Goal: Task Accomplishment & Management: Use online tool/utility

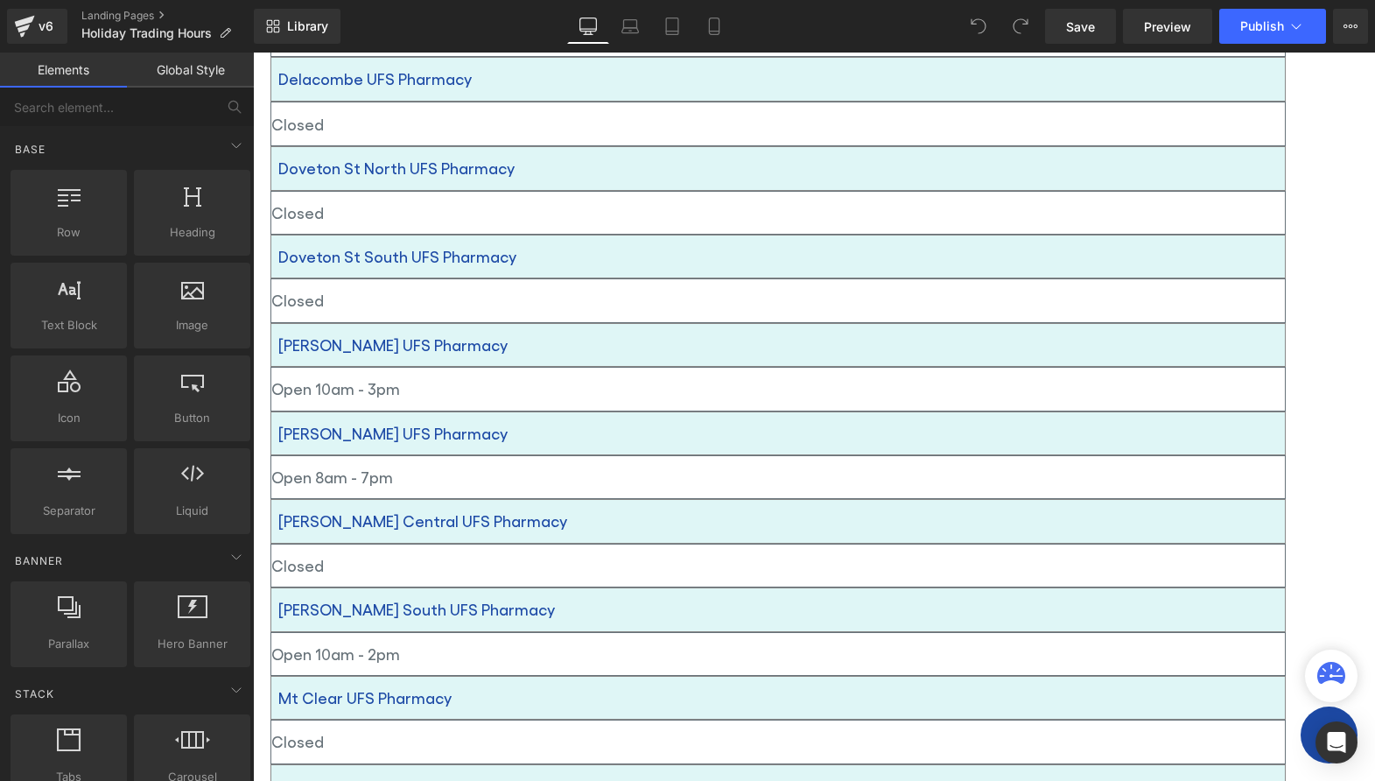
scroll to position [1751, 0]
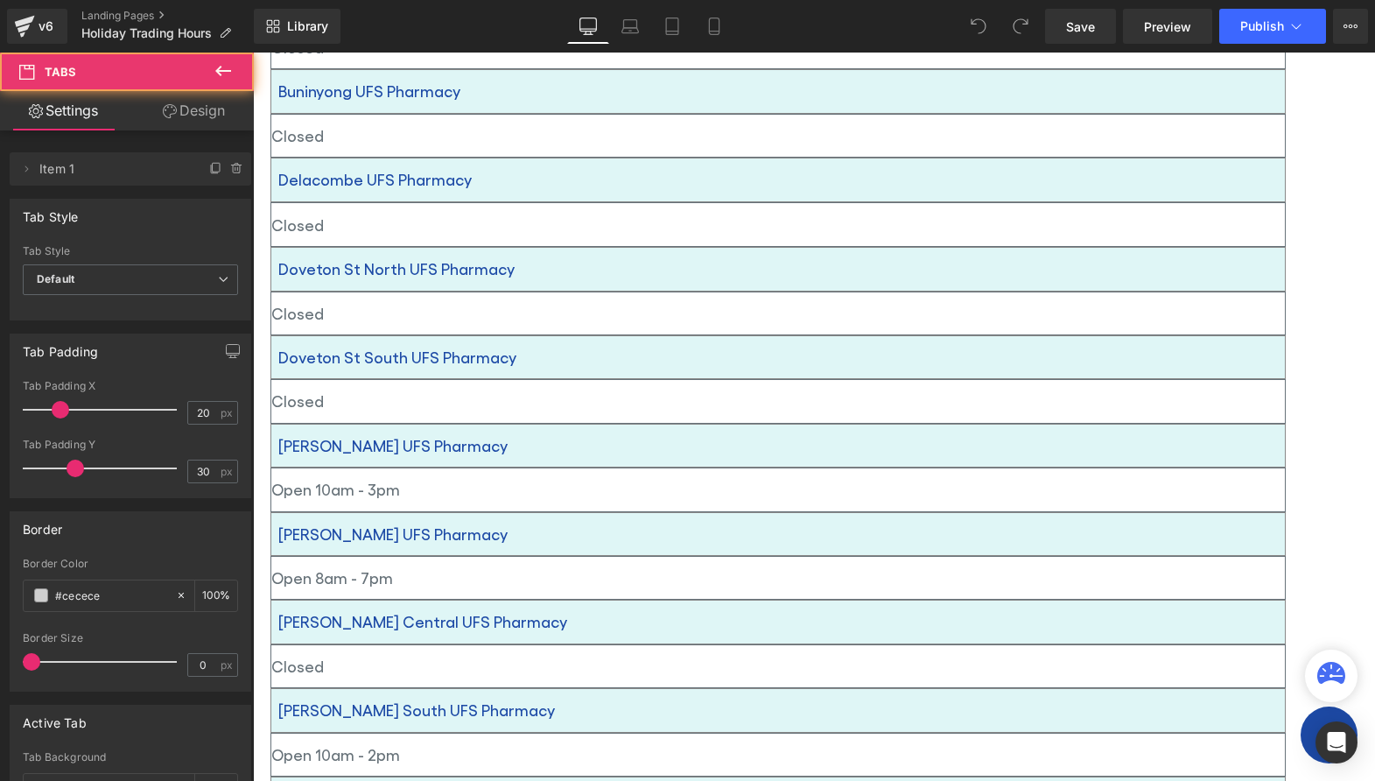
click at [663, 481] on div "Text Block Tab 1 Text Block Tab 2 Text Block Tabs Grand Final Public Holiday - …" at bounding box center [778, 186] width 1050 height 2870
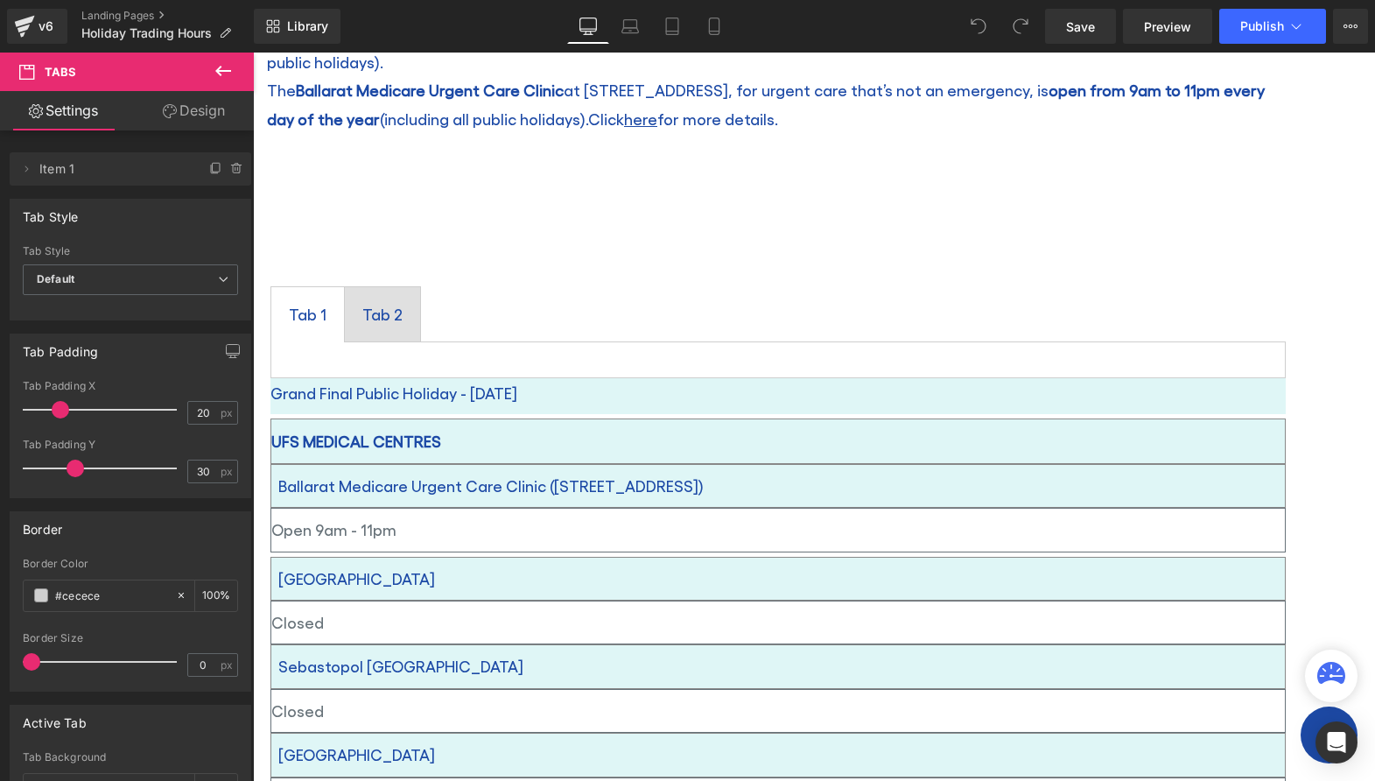
scroll to position [350, 0]
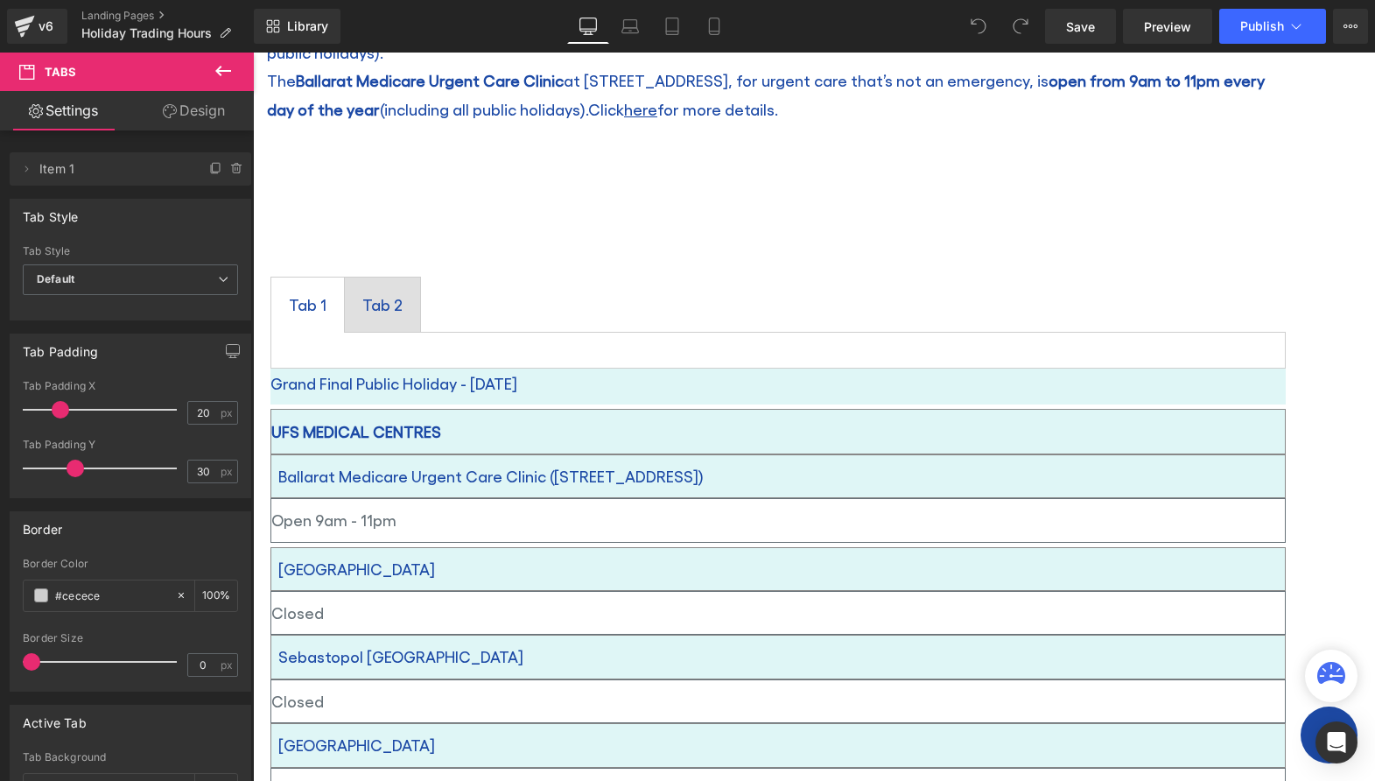
click at [710, 454] on div "UFS MEDICAL CENTRES" at bounding box center [777, 432] width 1015 height 46
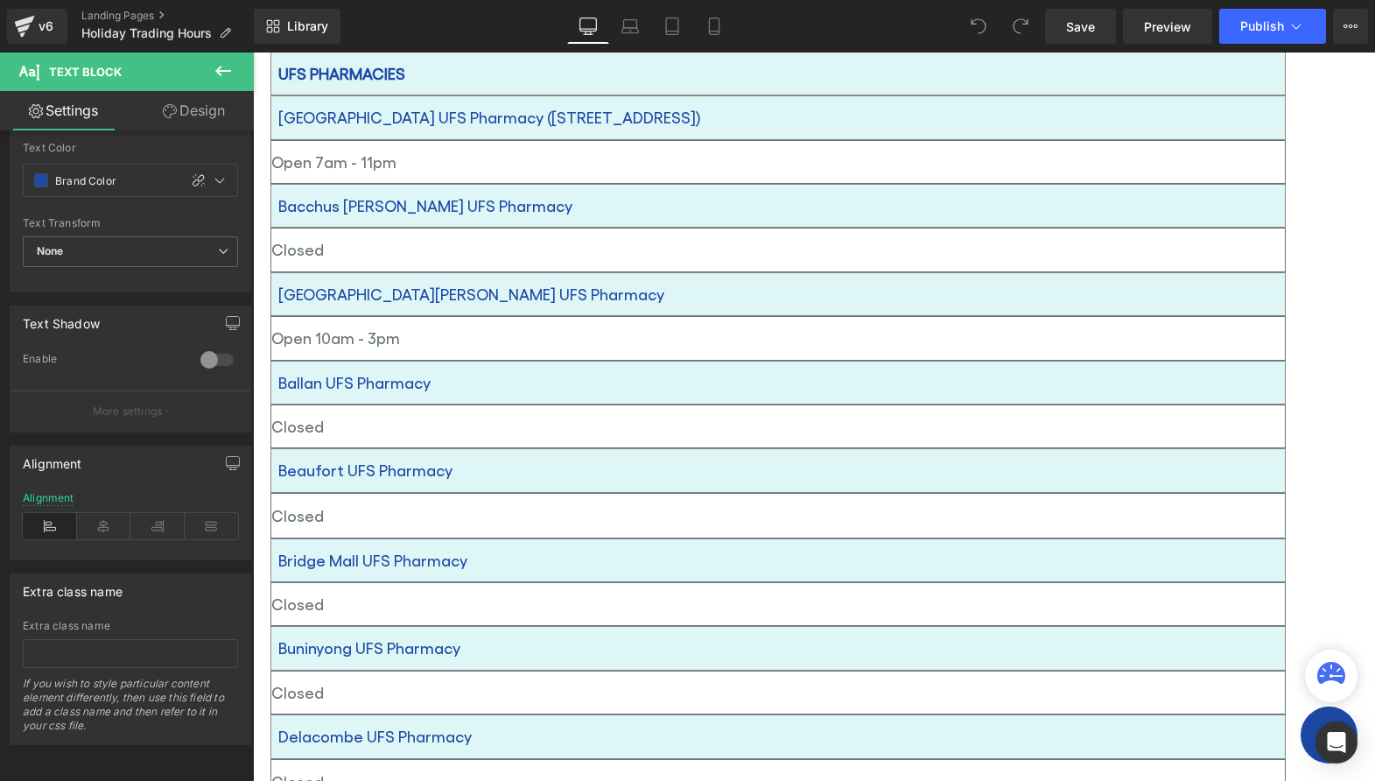
scroll to position [1488, 0]
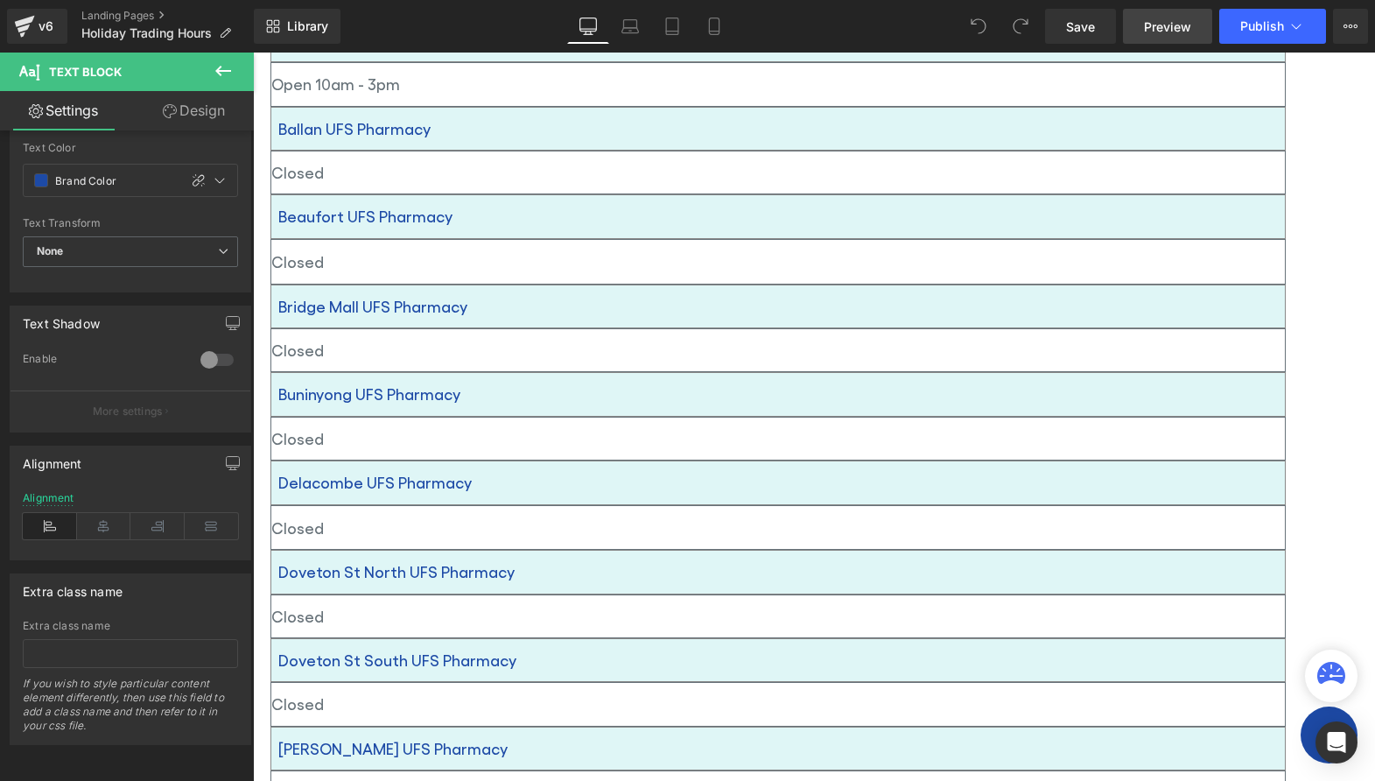
click at [1163, 25] on span "Preview" at bounding box center [1167, 27] width 47 height 18
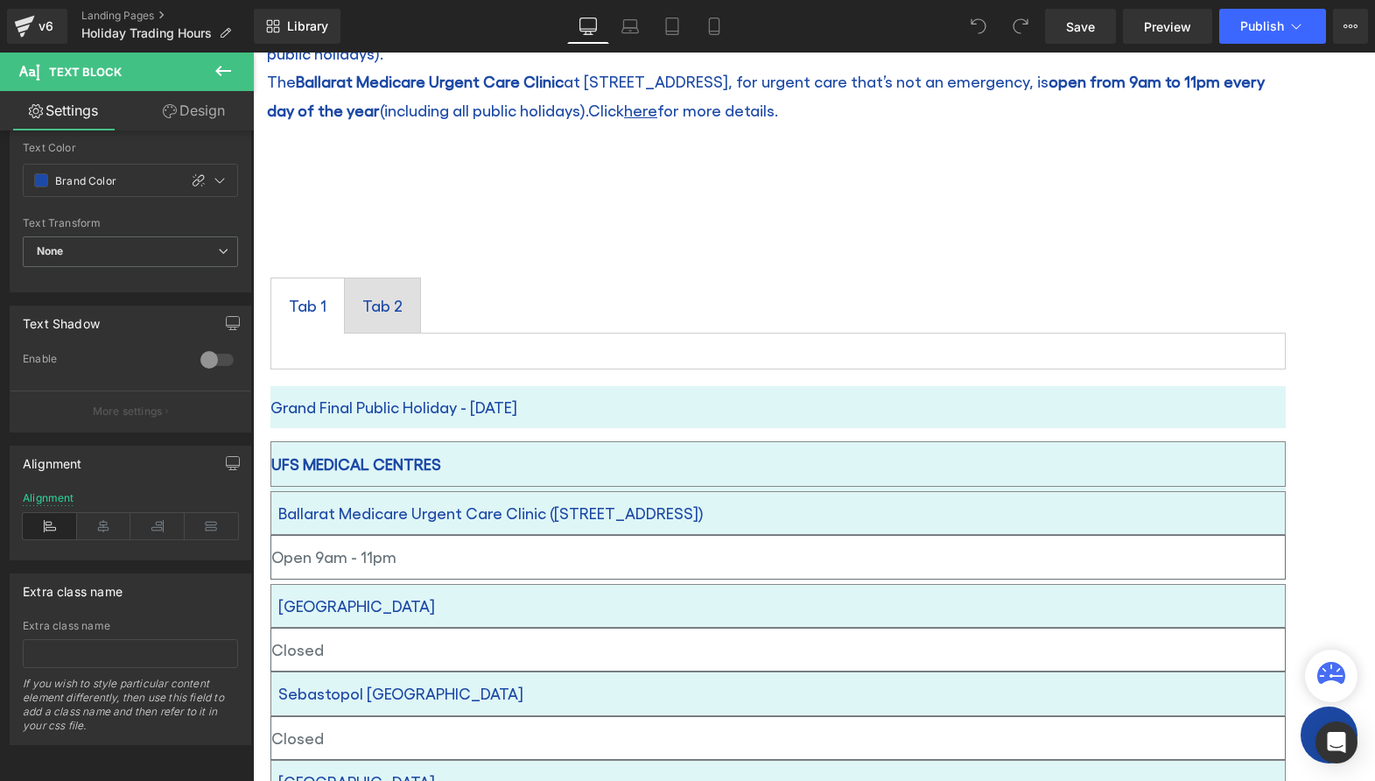
scroll to position [350, 0]
click at [326, 306] on div "Tab 1" at bounding box center [308, 305] width 38 height 30
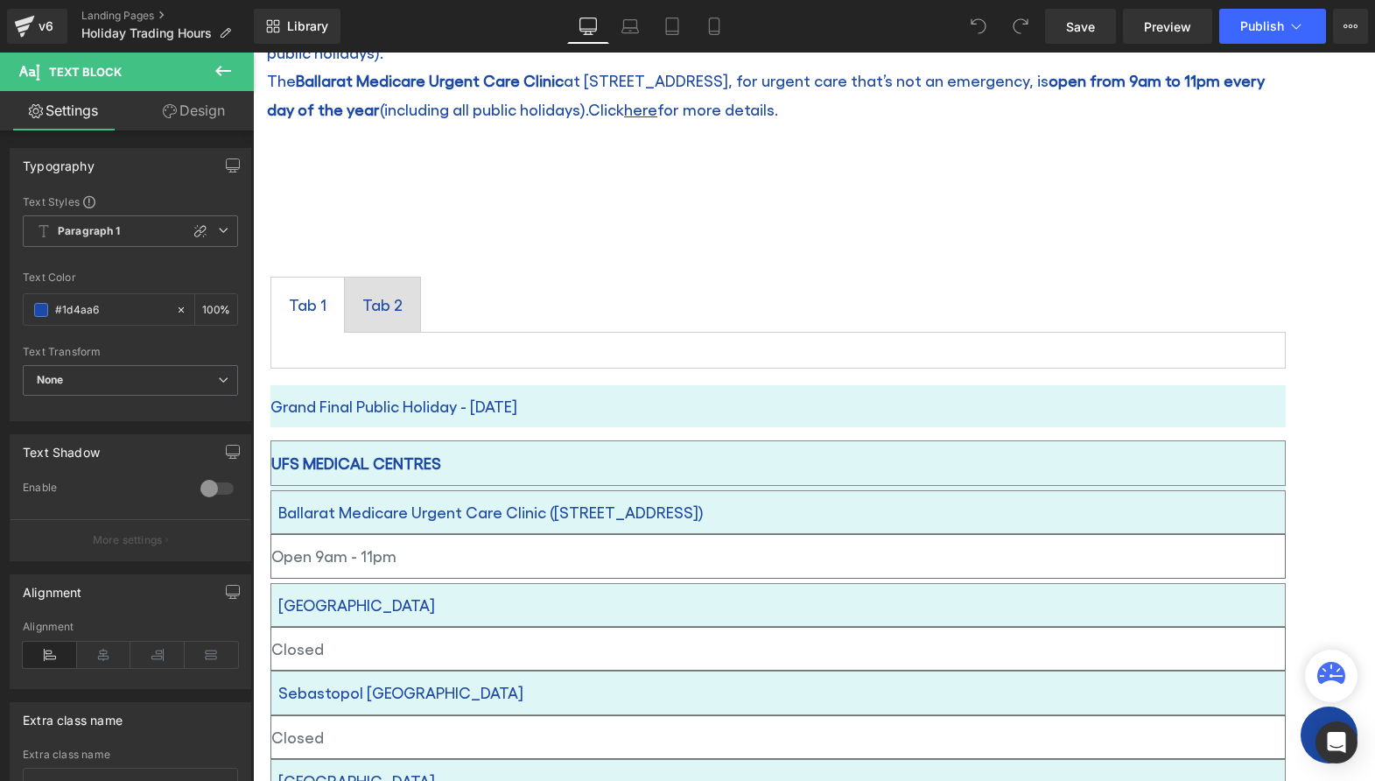
click at [188, 112] on link "Design" at bounding box center [193, 110] width 127 height 39
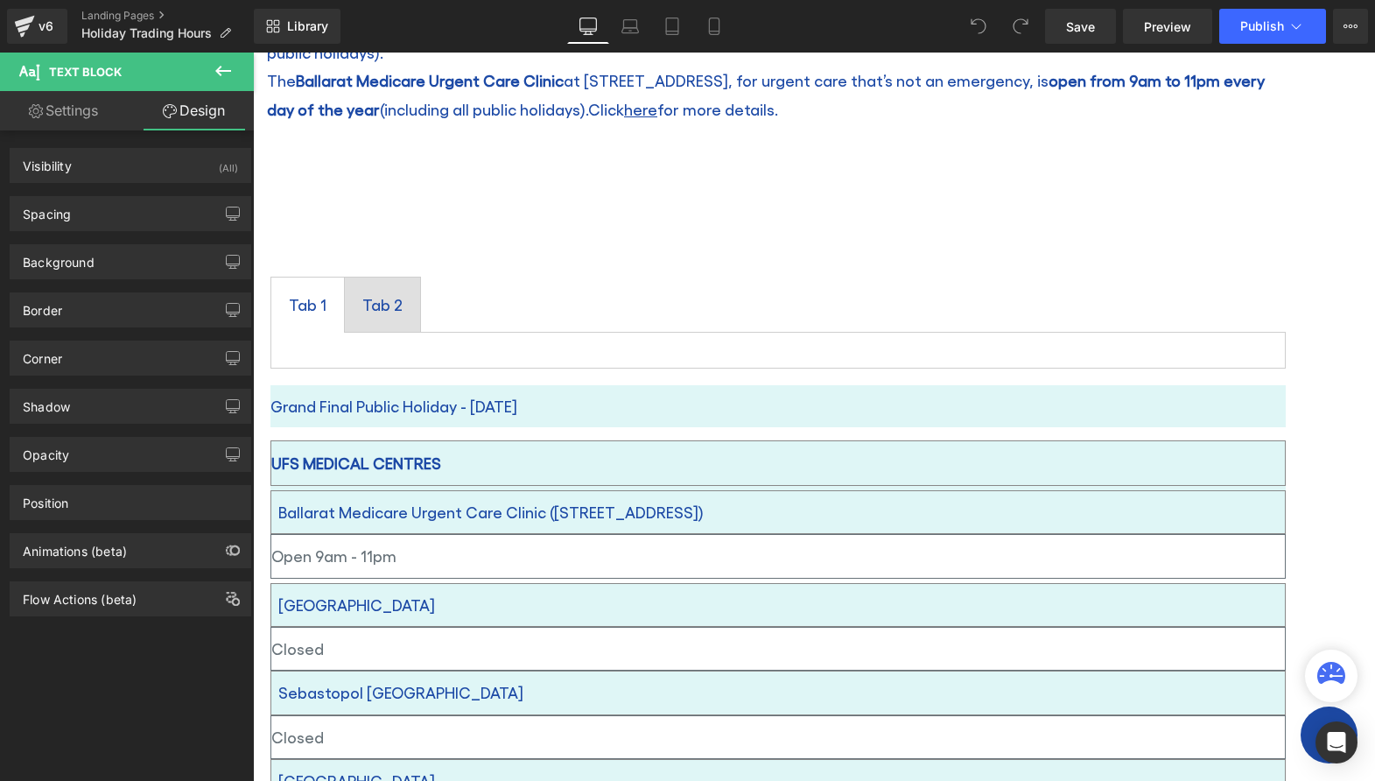
click at [67, 115] on link "Settings" at bounding box center [63, 110] width 127 height 39
type input "100"
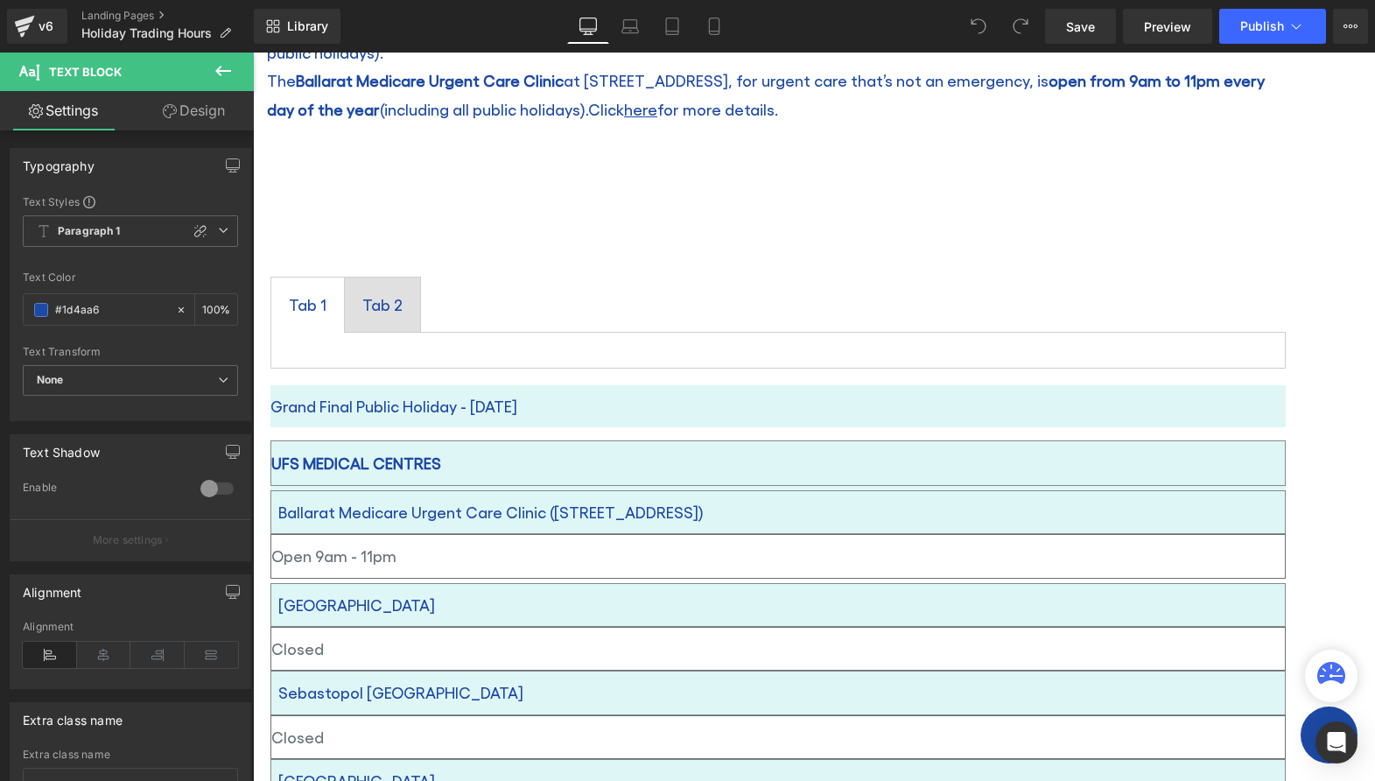
click at [224, 67] on icon at bounding box center [223, 70] width 21 height 21
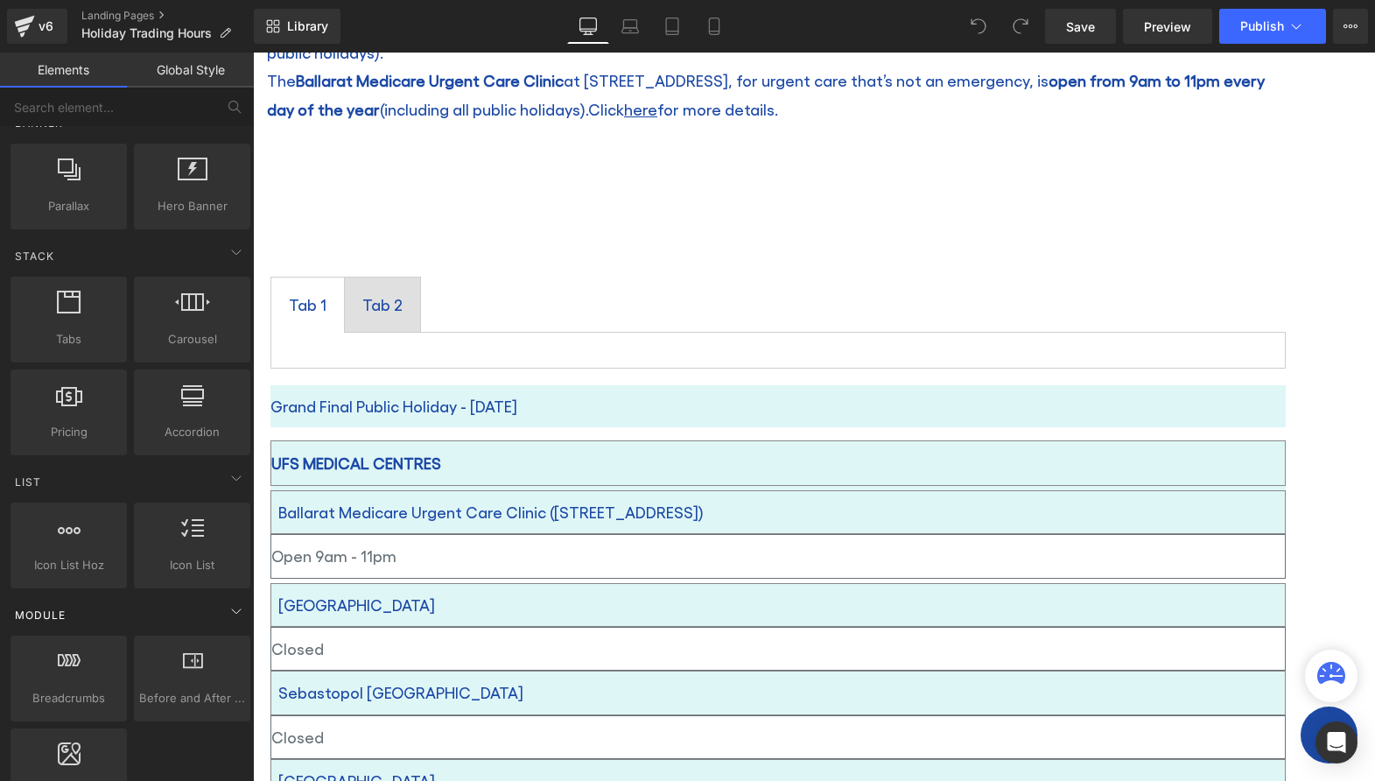
scroll to position [525, 0]
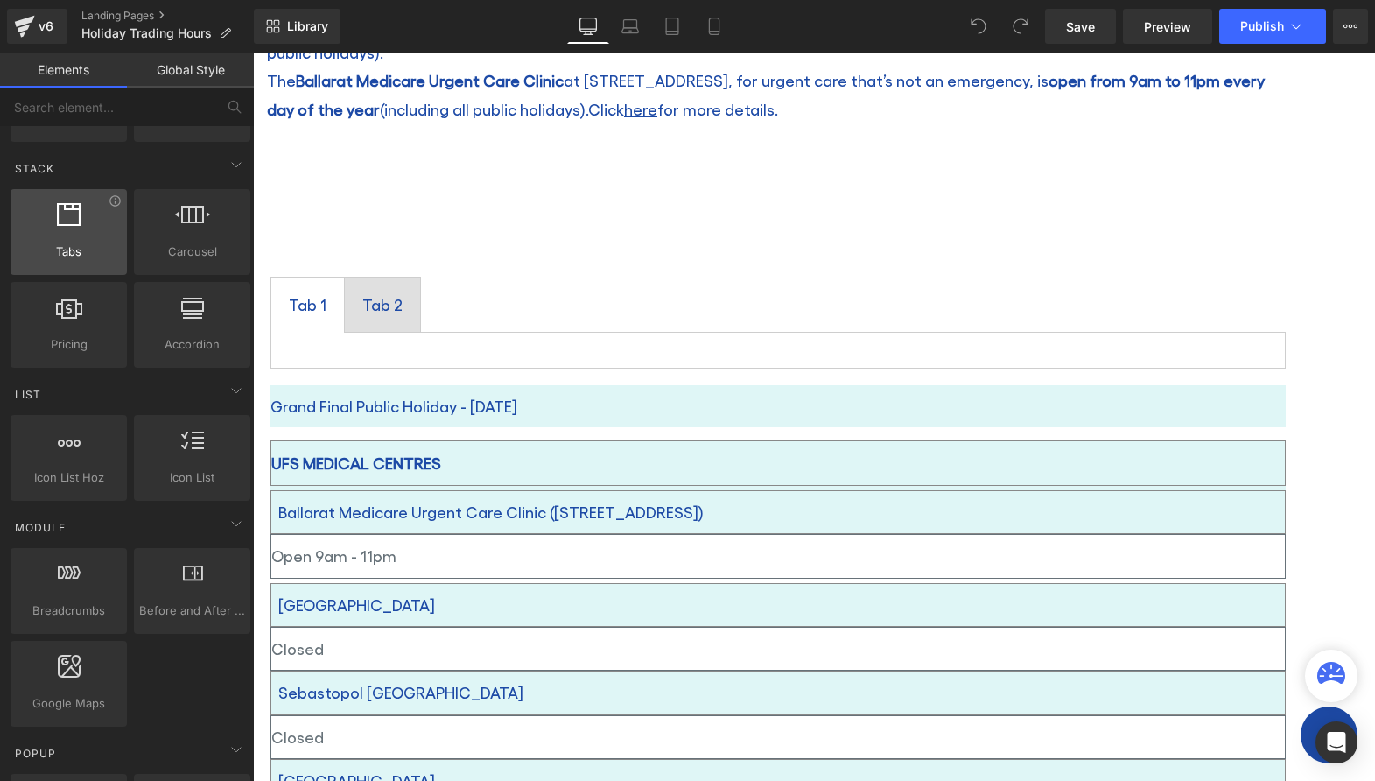
click at [49, 239] on div at bounding box center [69, 222] width 106 height 39
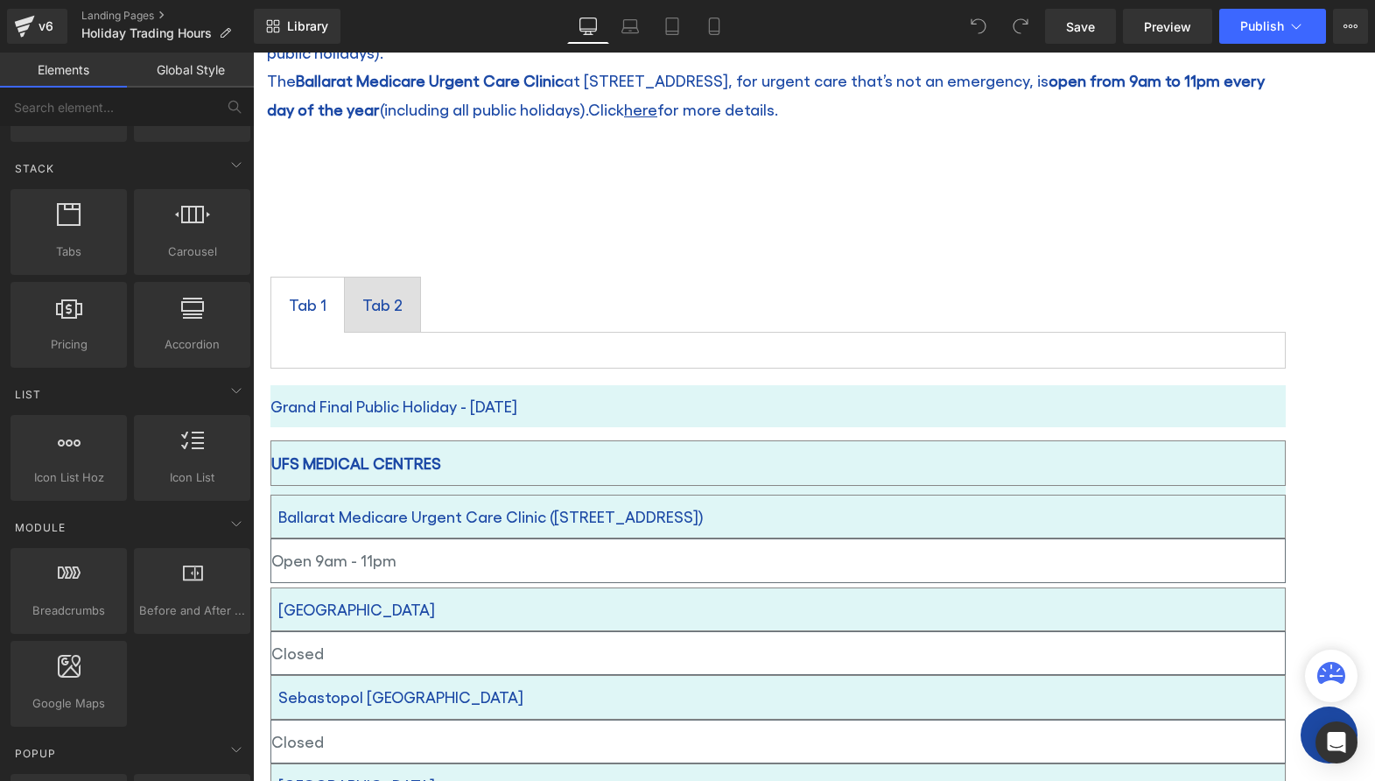
click at [253, 53] on icon at bounding box center [253, 53] width 0 height 0
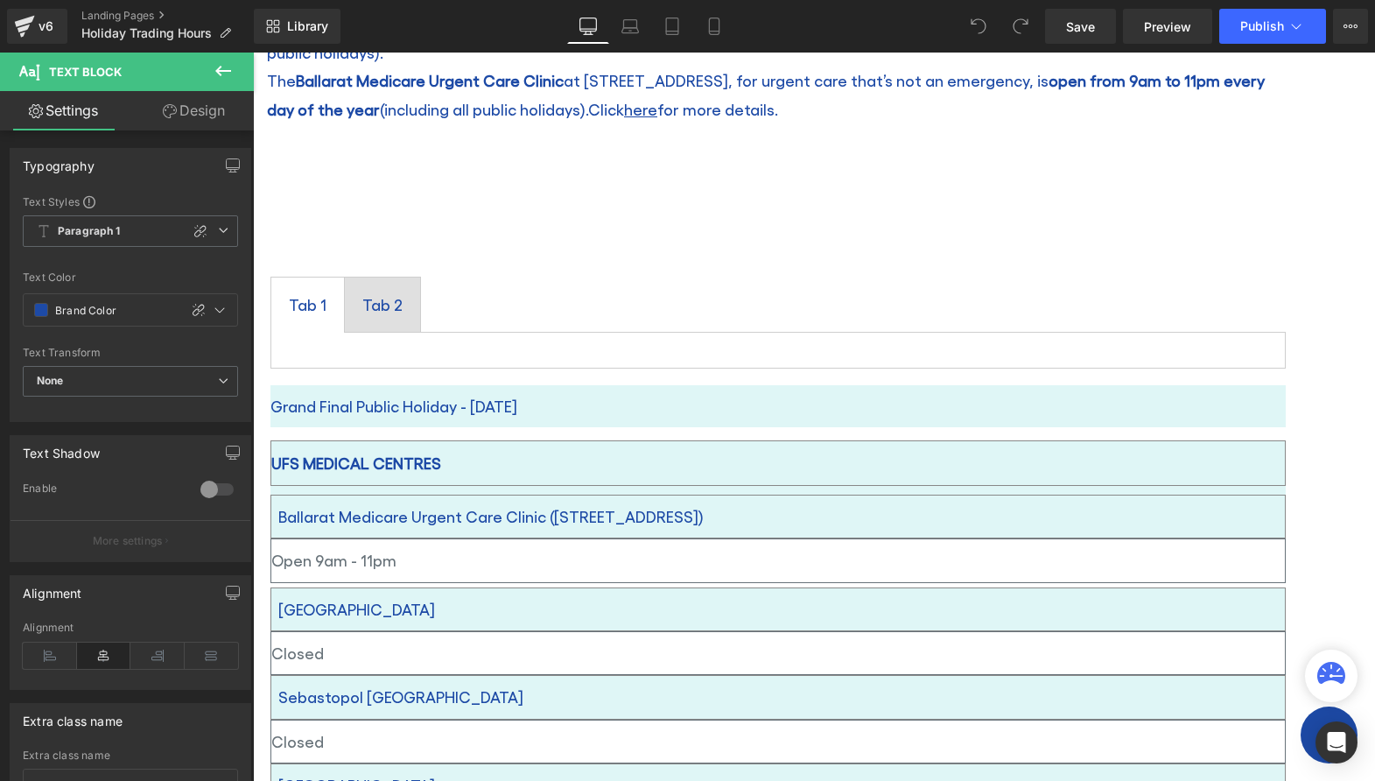
drag, startPoint x: 1249, startPoint y: 457, endPoint x: 871, endPoint y: 464, distance: 378.2
click at [871, 420] on p "Grand Final Public Holiday - [DATE]" at bounding box center [777, 406] width 1015 height 28
copy p "Grand Final Public Holiday - [DATE]"
click at [861, 420] on p "Grand Final Public Holiday - [DATE]" at bounding box center [777, 406] width 1015 height 28
click at [1281, 420] on p "Grand Final Public Holiday - [DATE]" at bounding box center [777, 406] width 1015 height 28
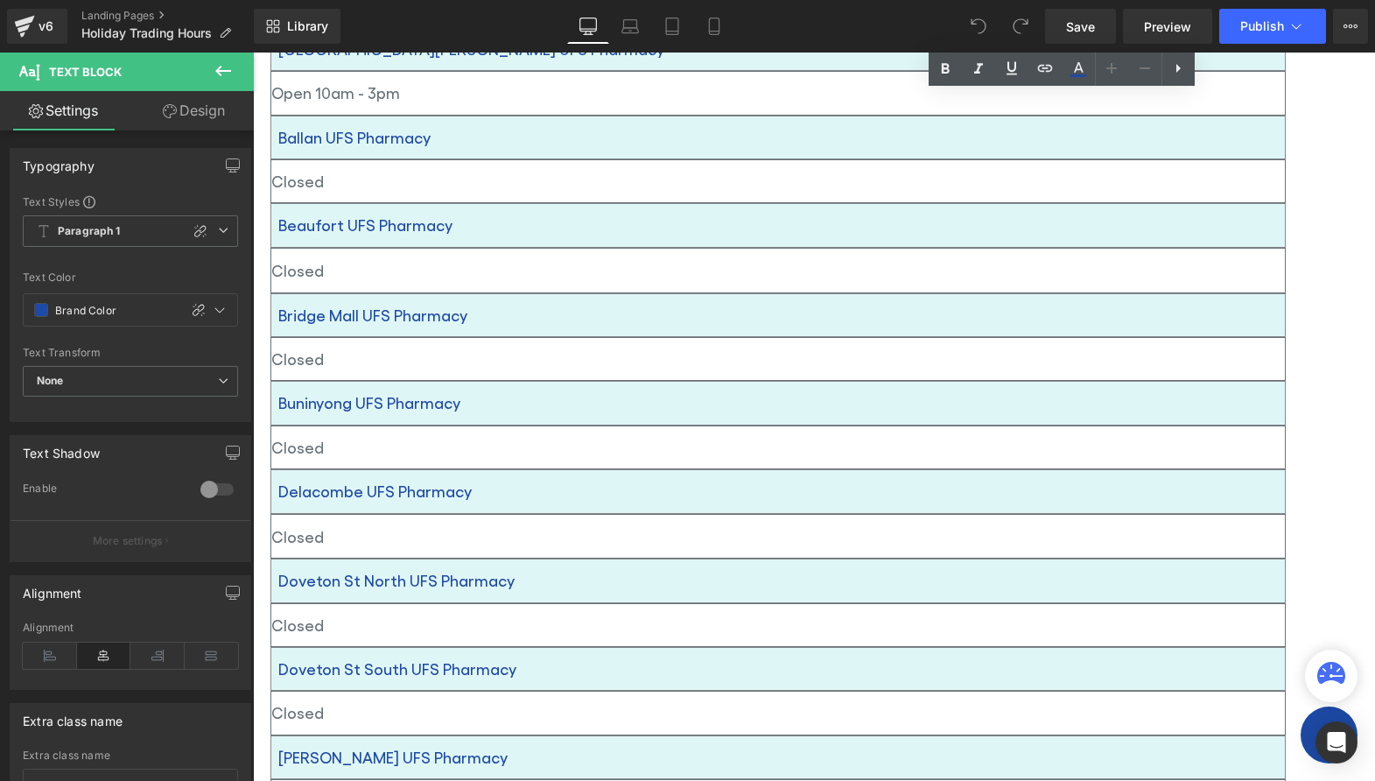
scroll to position [1838, 0]
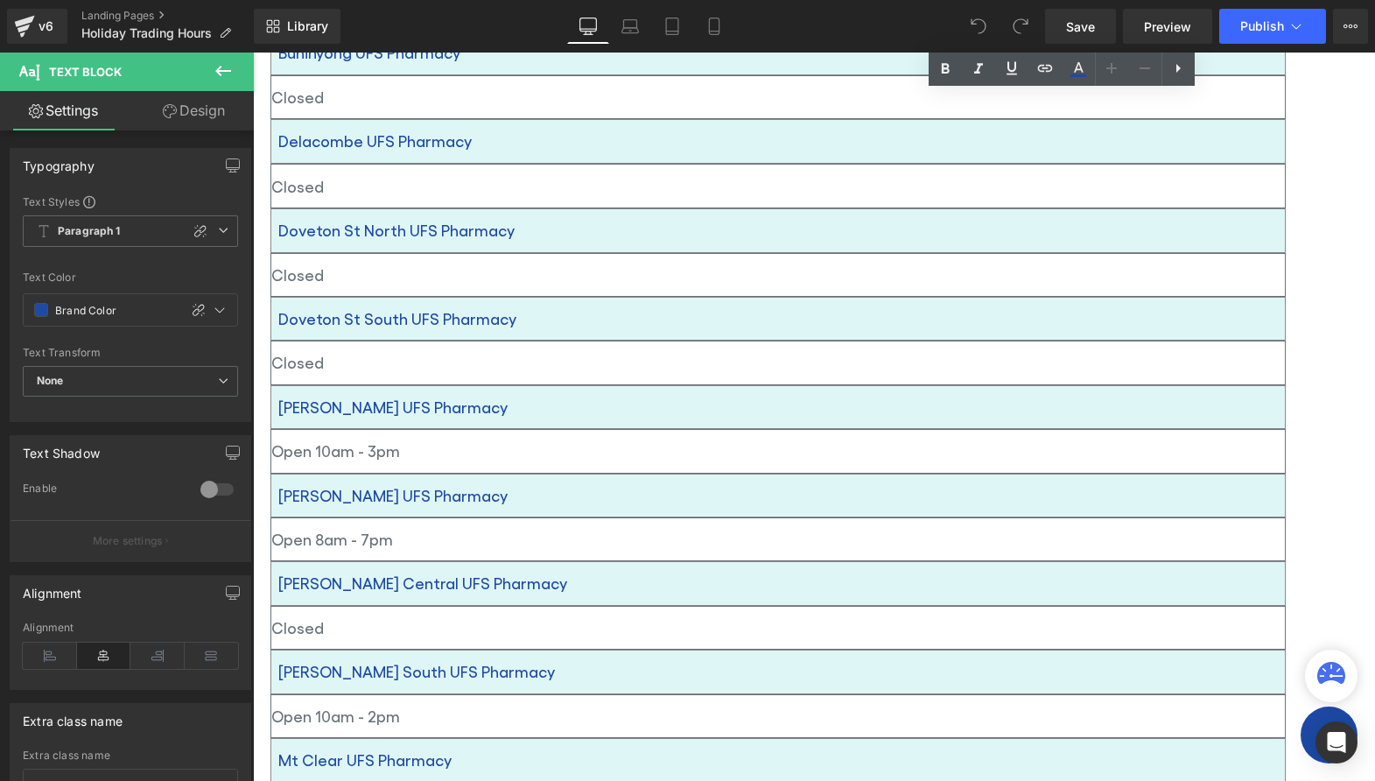
click at [823, 433] on div "Public holidays In Ballarat, our Sturt Street UFS Pharmacy at 717 Sturt St rema…" at bounding box center [778, 52] width 1050 height 3171
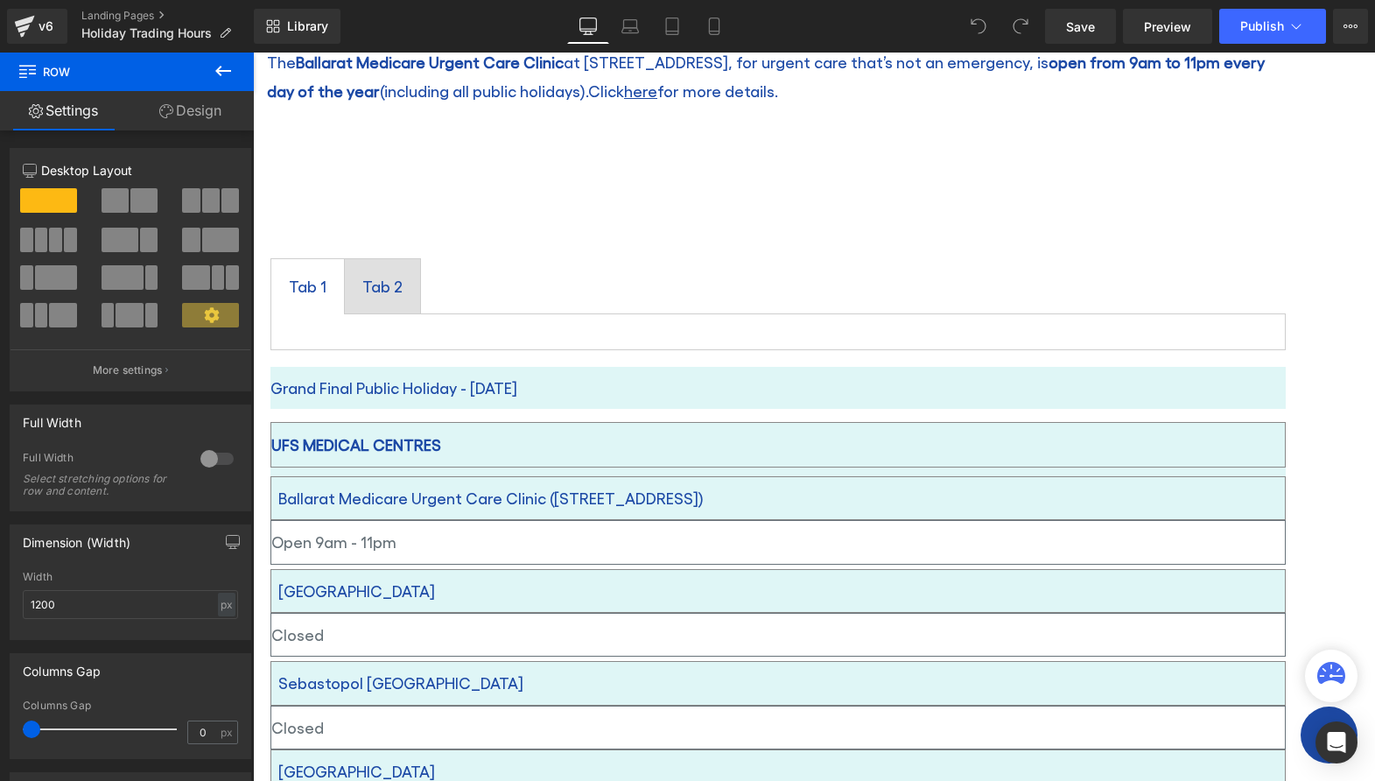
scroll to position [350, 0]
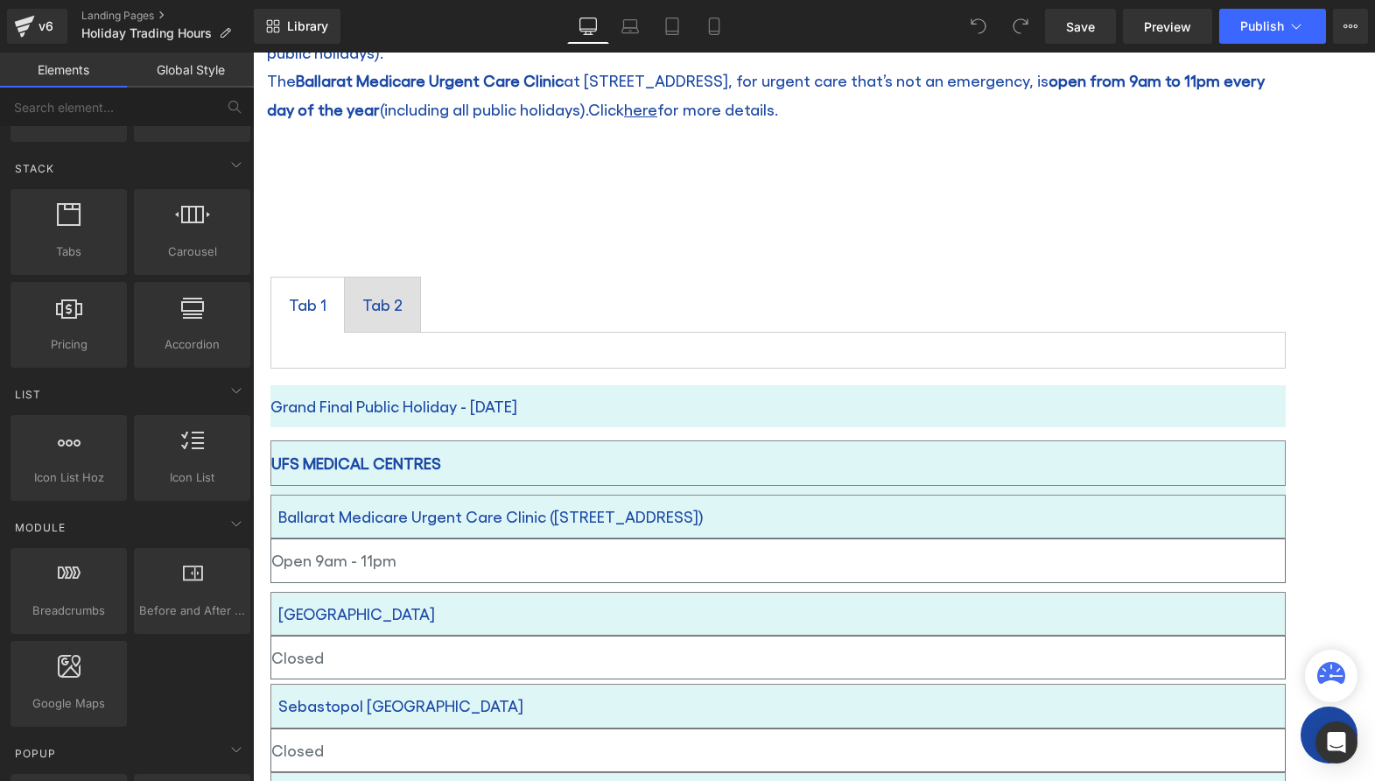
click at [270, 249] on span at bounding box center [270, 249] width 0 height 0
click at [253, 53] on icon at bounding box center [253, 53] width 0 height 0
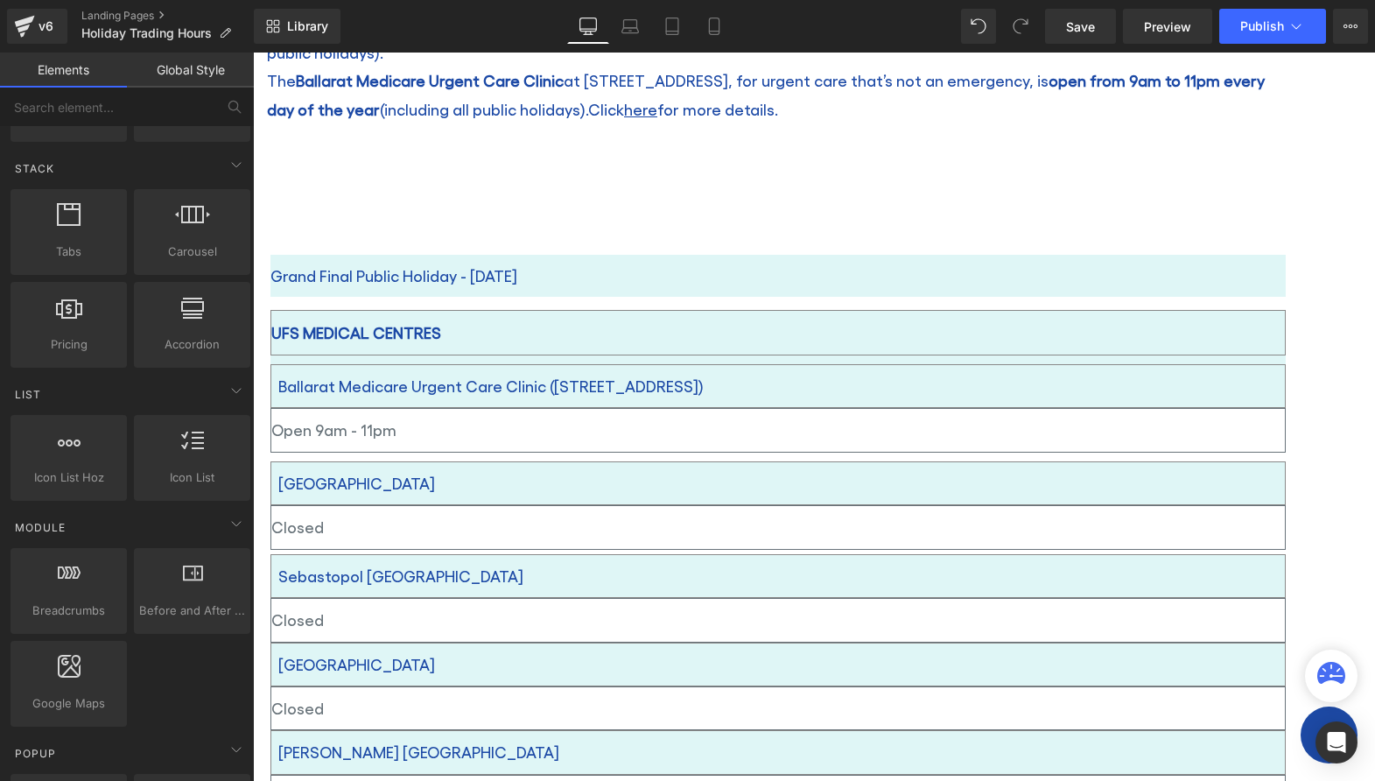
click at [828, 269] on p "Grand Final Public Holiday - [DATE]" at bounding box center [777, 276] width 1015 height 28
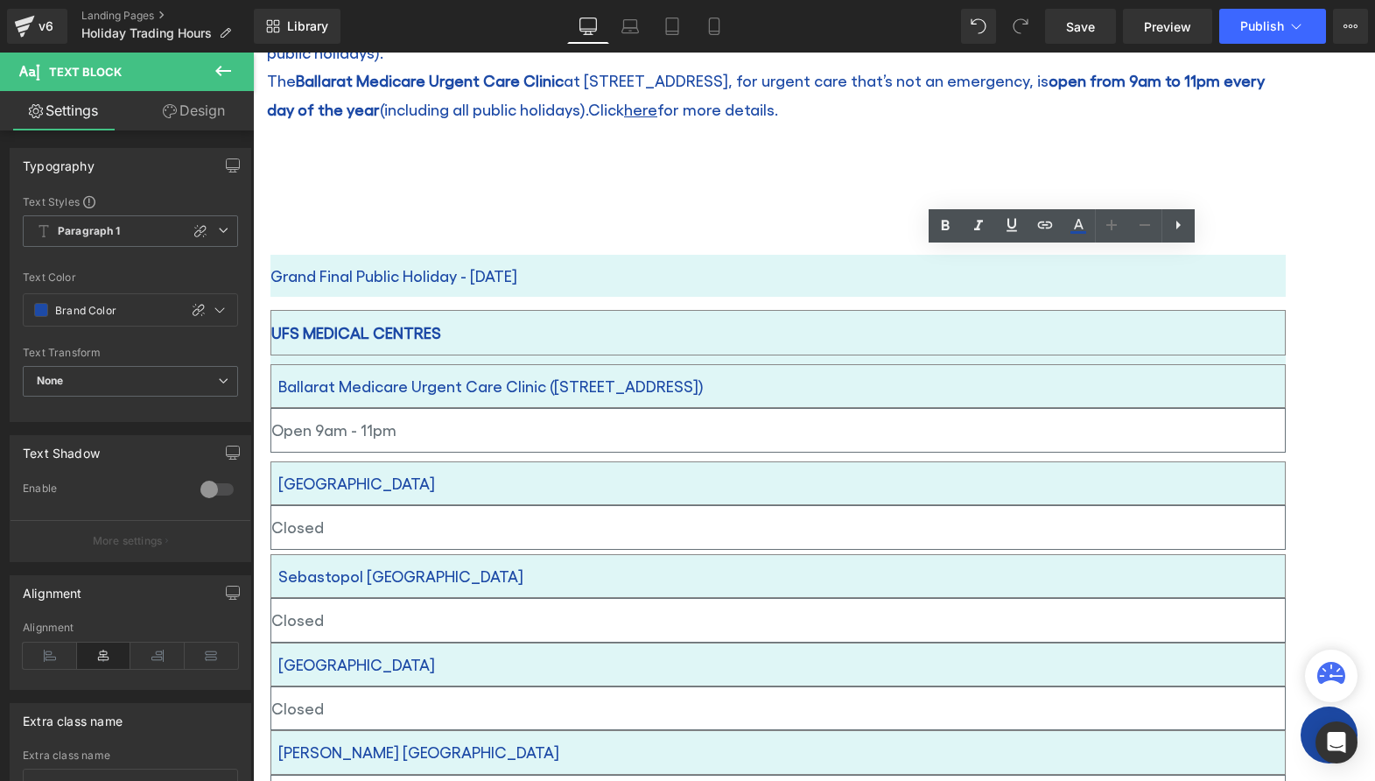
click at [270, 254] on span at bounding box center [270, 254] width 0 height 0
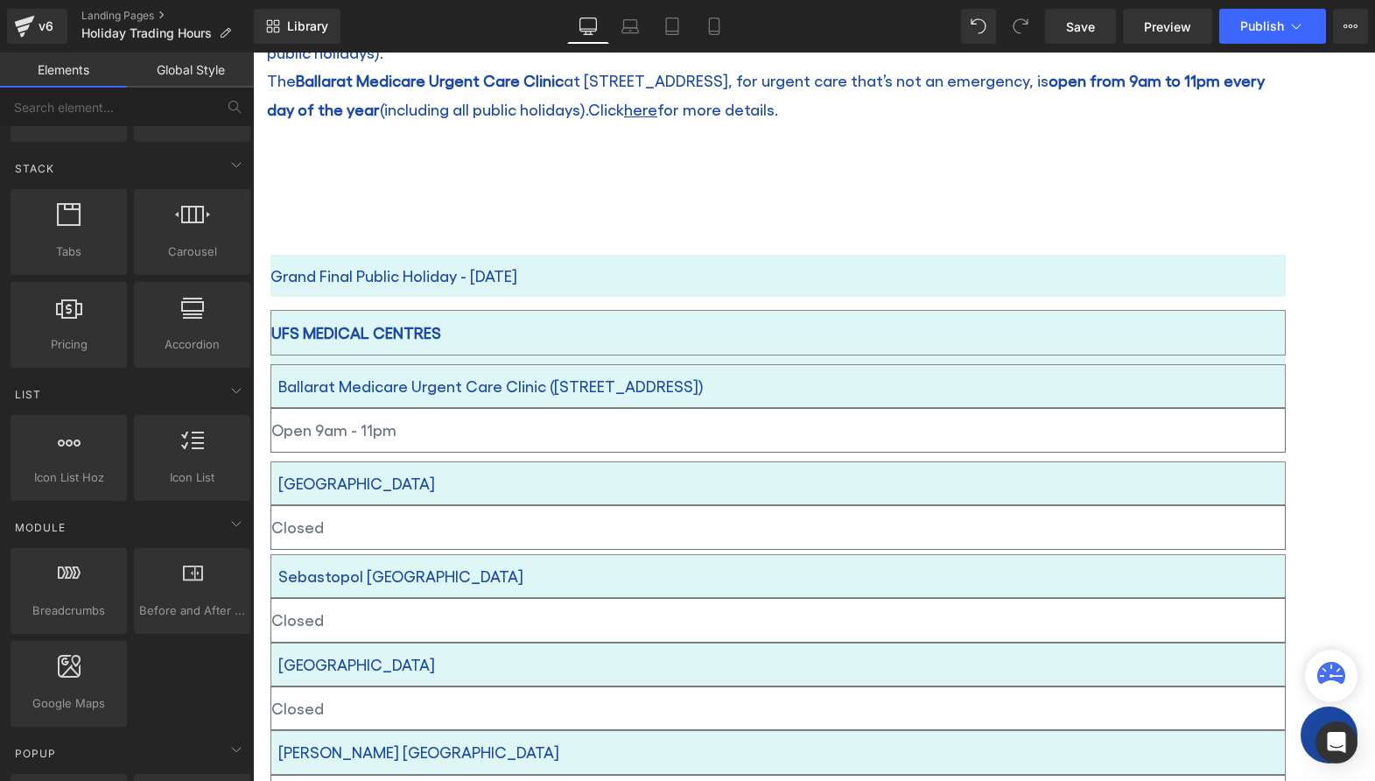
click at [253, 53] on icon at bounding box center [253, 53] width 0 height 0
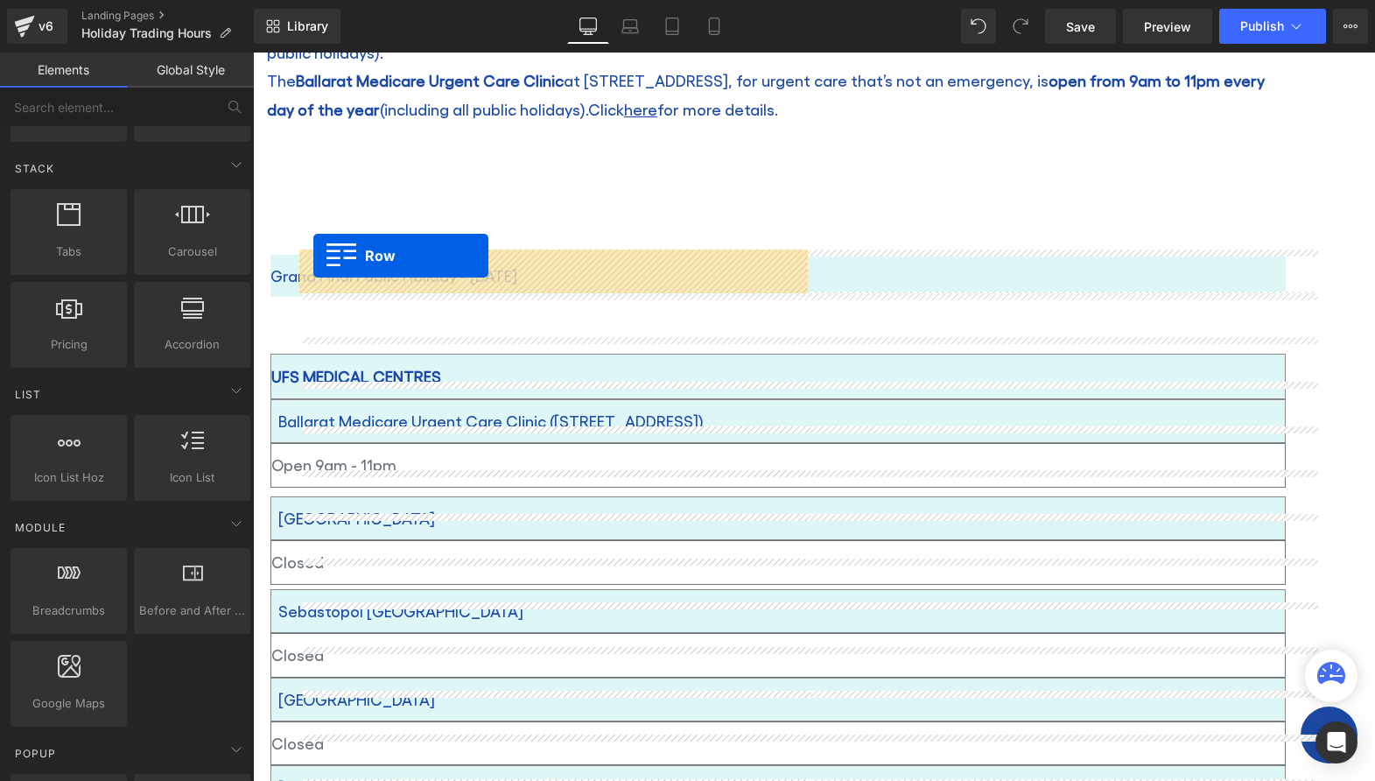
drag, startPoint x: 308, startPoint y: 307, endPoint x: 313, endPoint y: 256, distance: 51.9
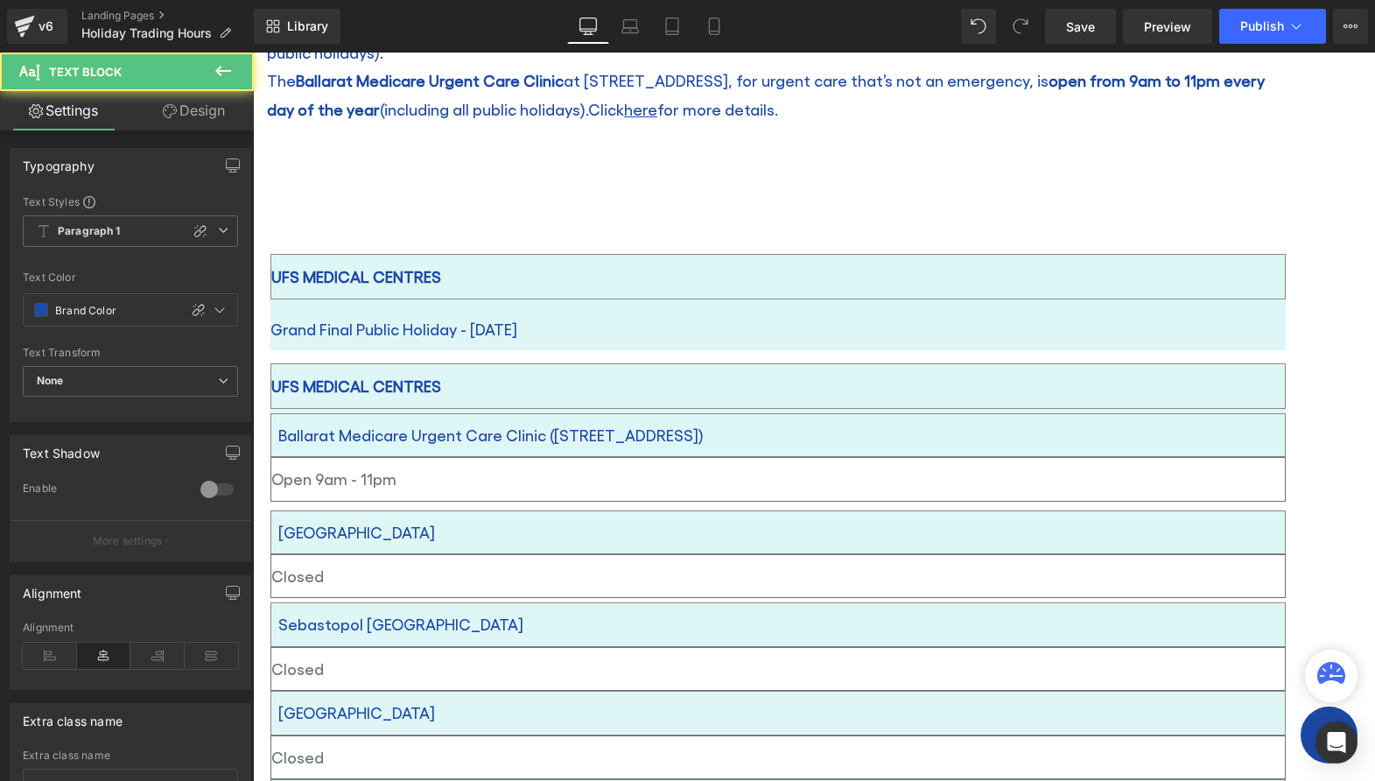
click at [849, 315] on p "Grand Final Public Holiday - [DATE]" at bounding box center [777, 329] width 1015 height 28
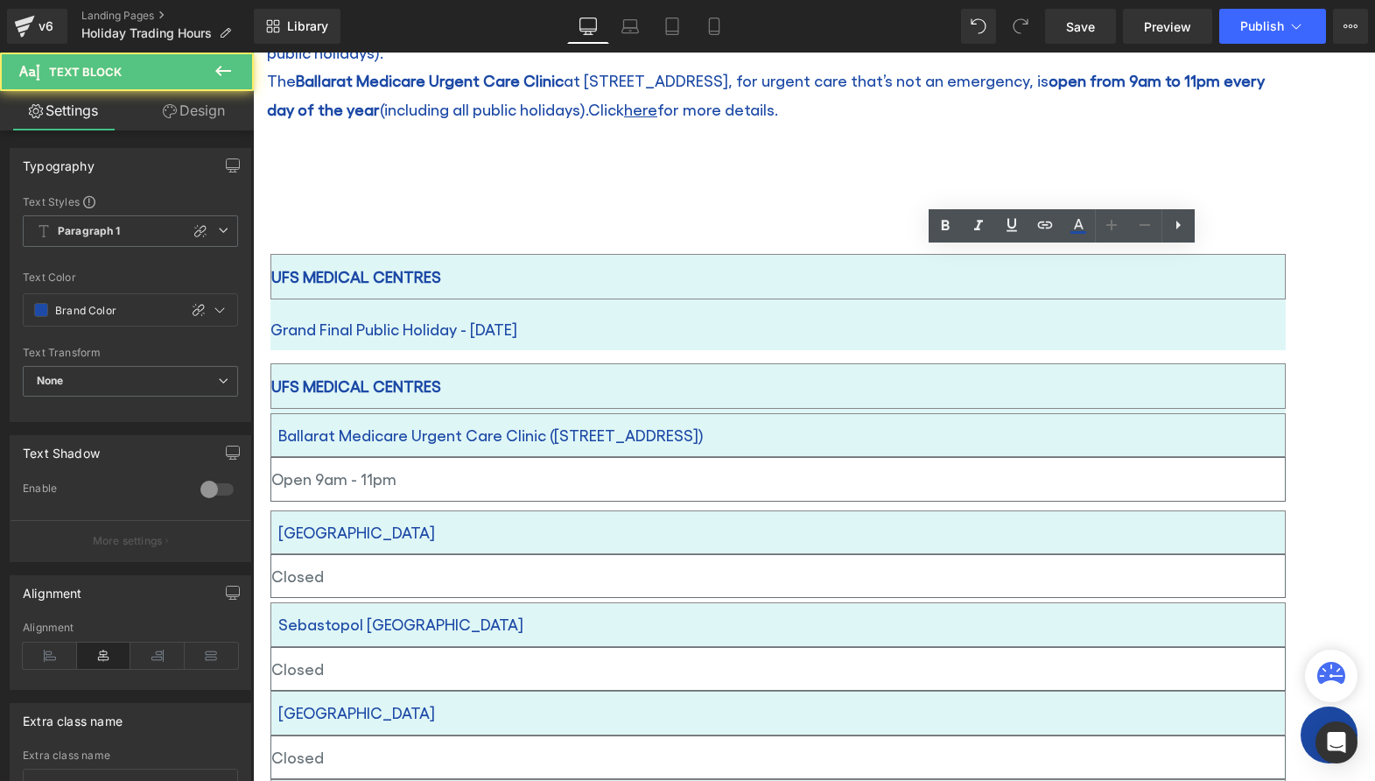
click at [827, 315] on p "Grand Final Public Holiday - [DATE]" at bounding box center [777, 329] width 1015 height 28
click at [723, 270] on div "UFS MEDICAL CENTRES" at bounding box center [777, 277] width 1015 height 46
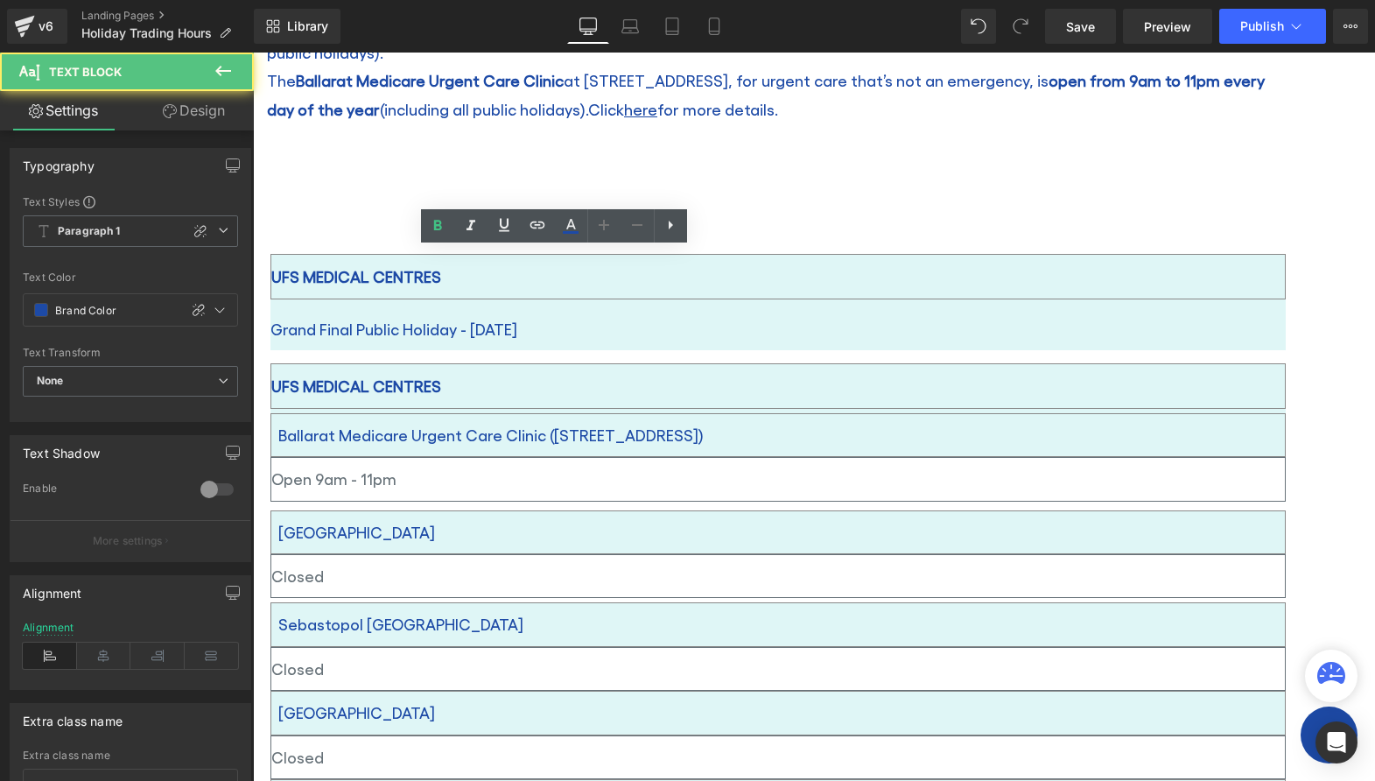
drag, startPoint x: 449, startPoint y: 269, endPoint x: 239, endPoint y: 263, distance: 210.1
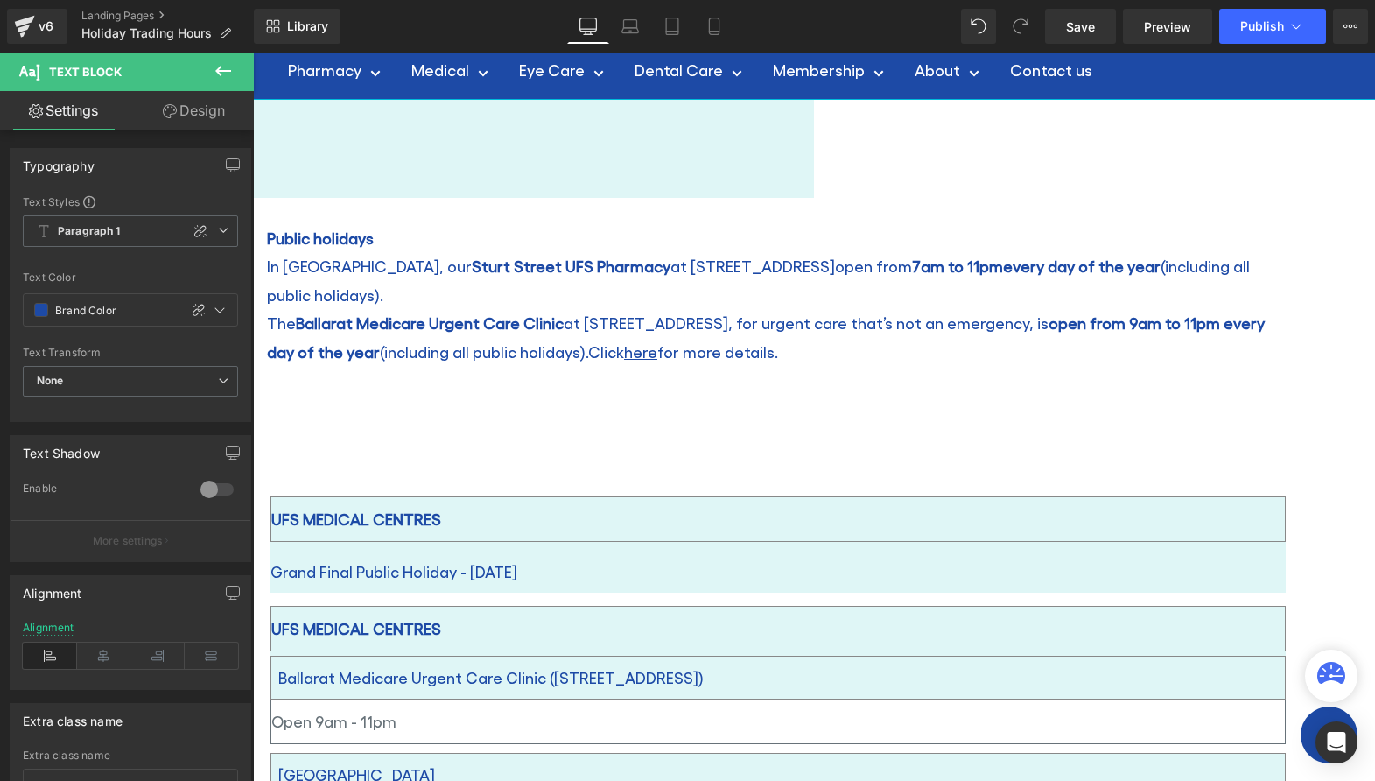
scroll to position [88, 0]
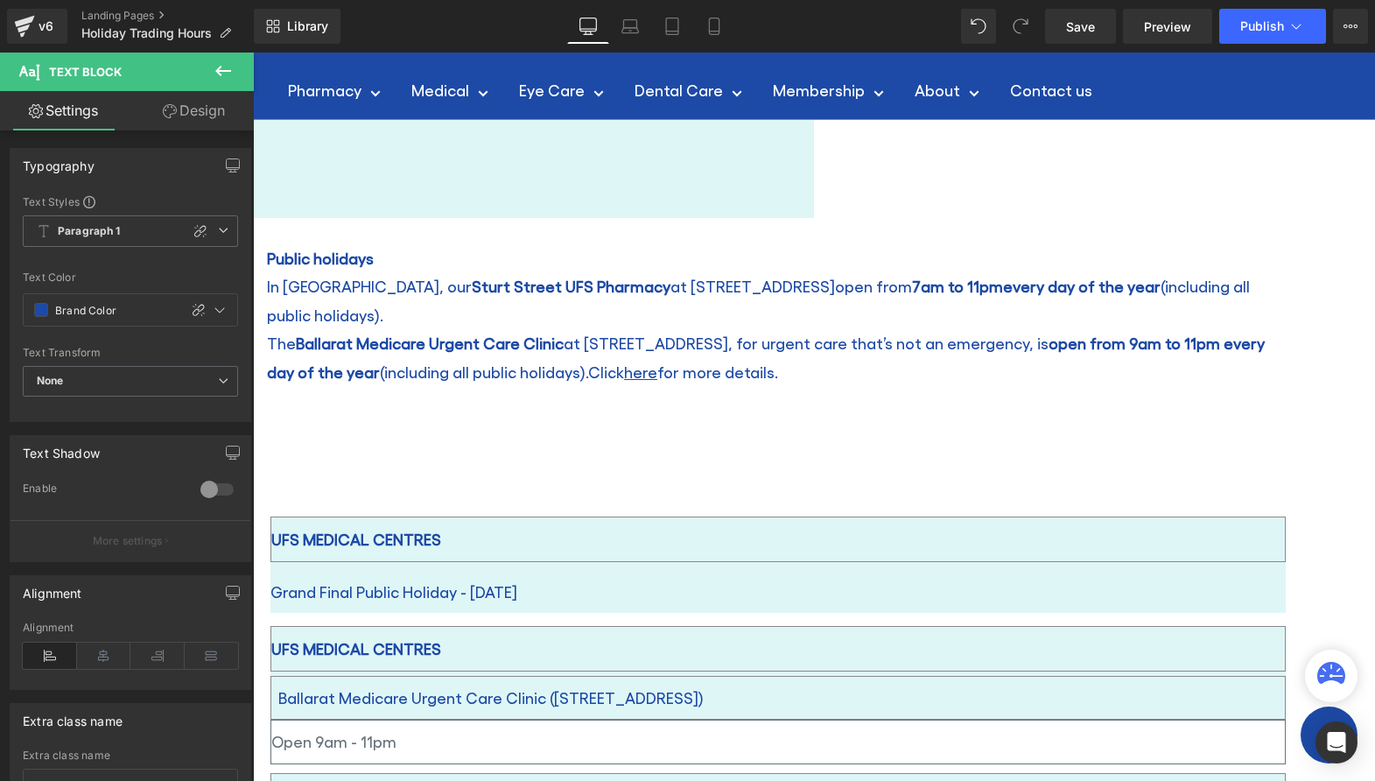
drag, startPoint x: 416, startPoint y: 287, endPoint x: 300, endPoint y: 285, distance: 115.5
click at [300, 285] on div "Public holidays In Ballarat, our Sturt Street UFS Pharmacy at 717 Sturt St rema…" at bounding box center [778, 331] width 1022 height 174
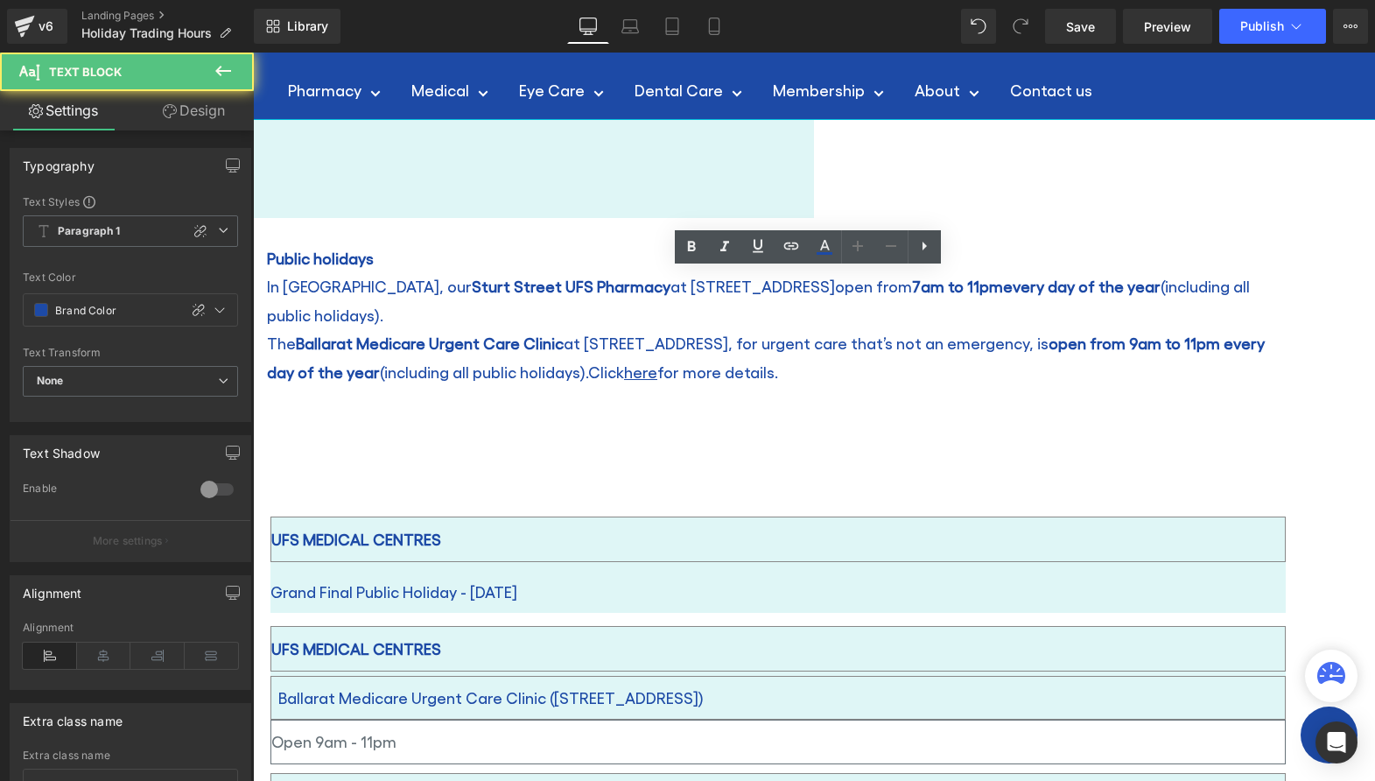
click at [418, 272] on p "Public holidays" at bounding box center [778, 258] width 1022 height 28
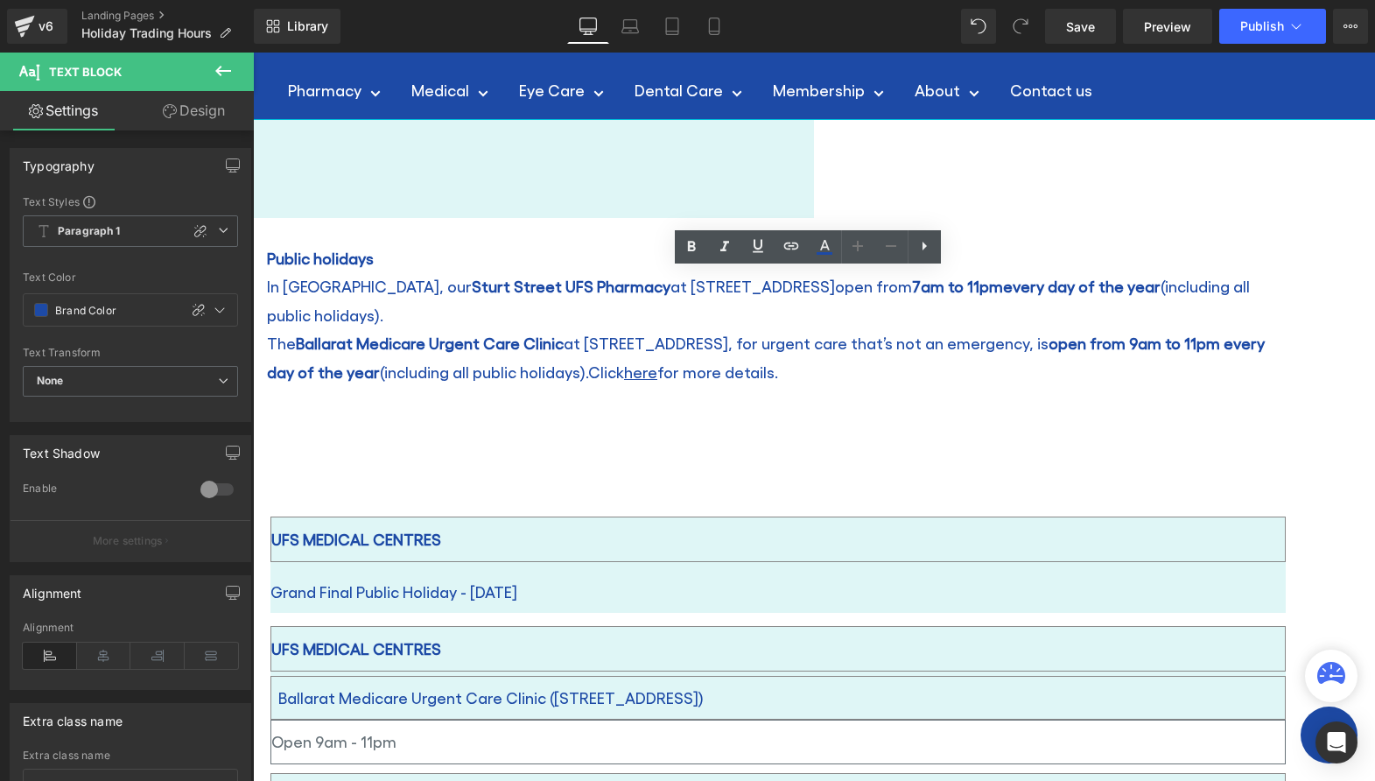
drag, startPoint x: 415, startPoint y: 284, endPoint x: 305, endPoint y: 286, distance: 110.3
click at [305, 272] on p "Public holidays" at bounding box center [778, 258] width 1022 height 28
click at [413, 272] on p "Public holidays" at bounding box center [778, 258] width 1022 height 28
drag, startPoint x: 406, startPoint y: 287, endPoint x: 296, endPoint y: 288, distance: 110.3
click at [296, 267] on span "Public holidays" at bounding box center [320, 258] width 107 height 18
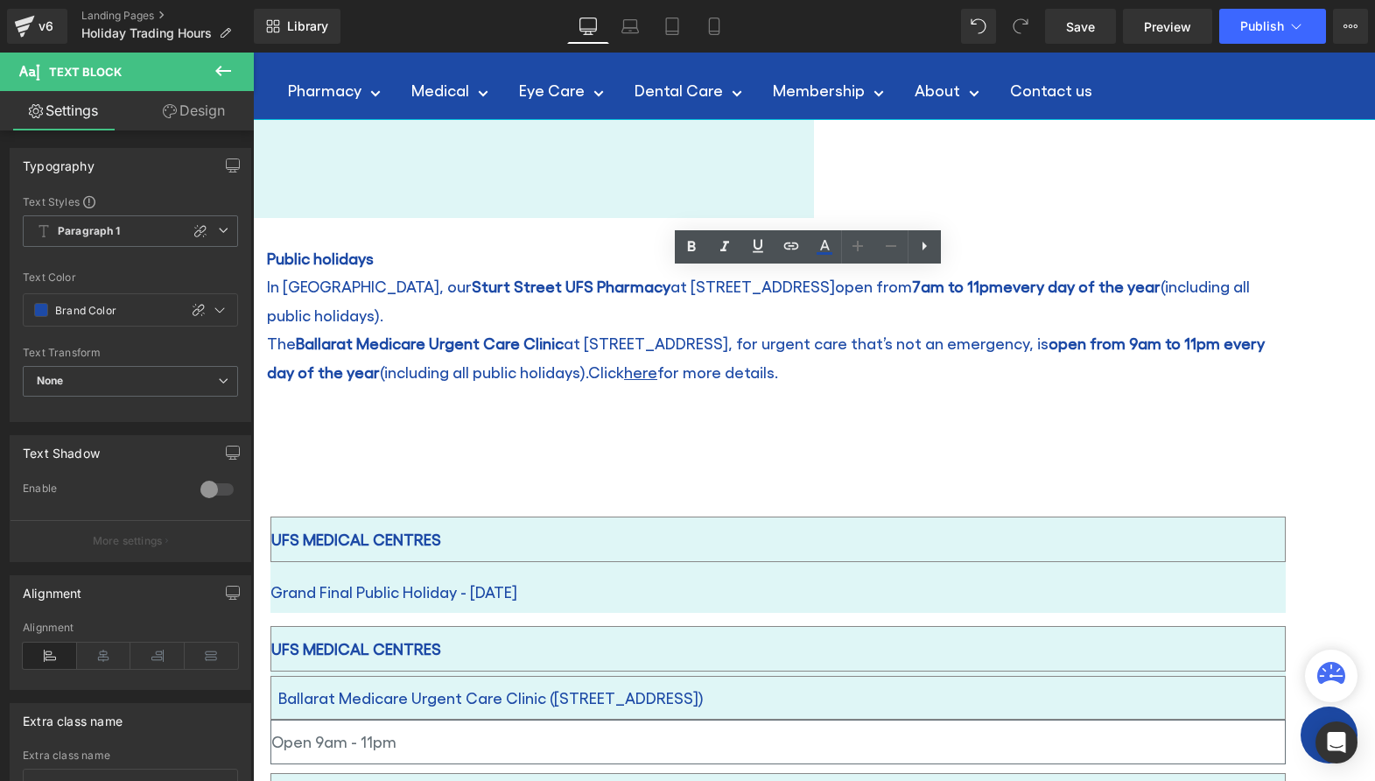
copy span "Public holidays"
click at [253, 53] on span at bounding box center [253, 53] width 0 height 0
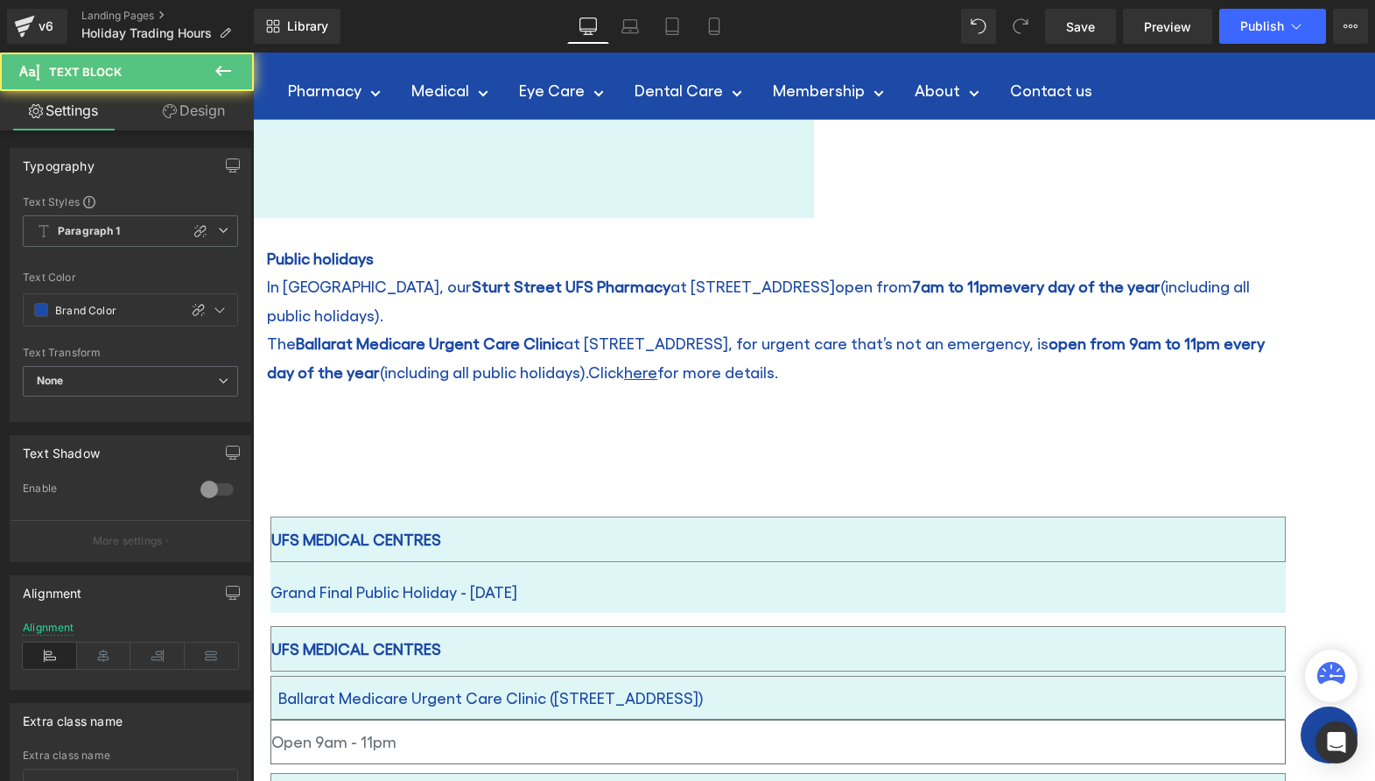
drag, startPoint x: 424, startPoint y: 541, endPoint x: 451, endPoint y: 537, distance: 26.6
click at [425, 539] on strong "UFS MEDICAL CENTRES" at bounding box center [356, 539] width 170 height 18
drag, startPoint x: 501, startPoint y: 544, endPoint x: 298, endPoint y: 521, distance: 203.6
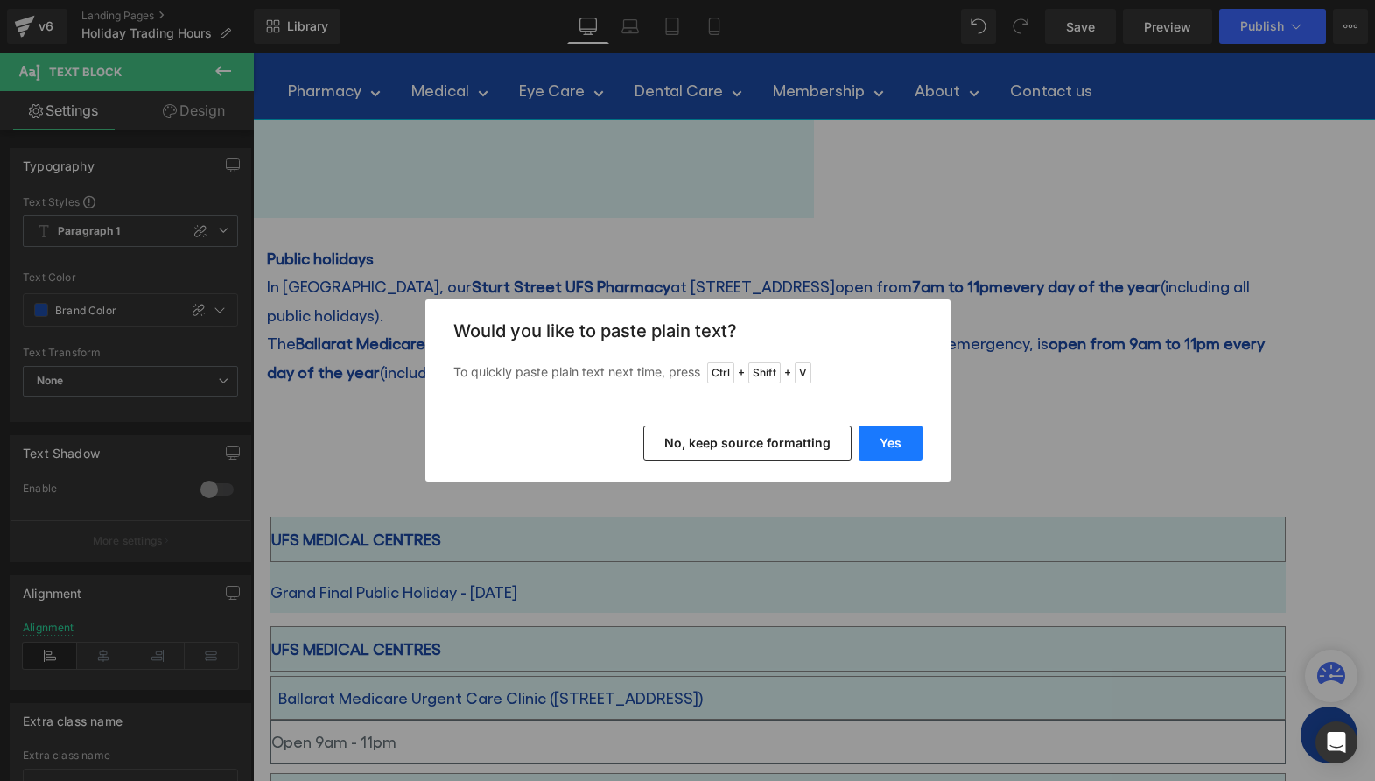
click at [891, 443] on button "Yes" at bounding box center [891, 442] width 64 height 35
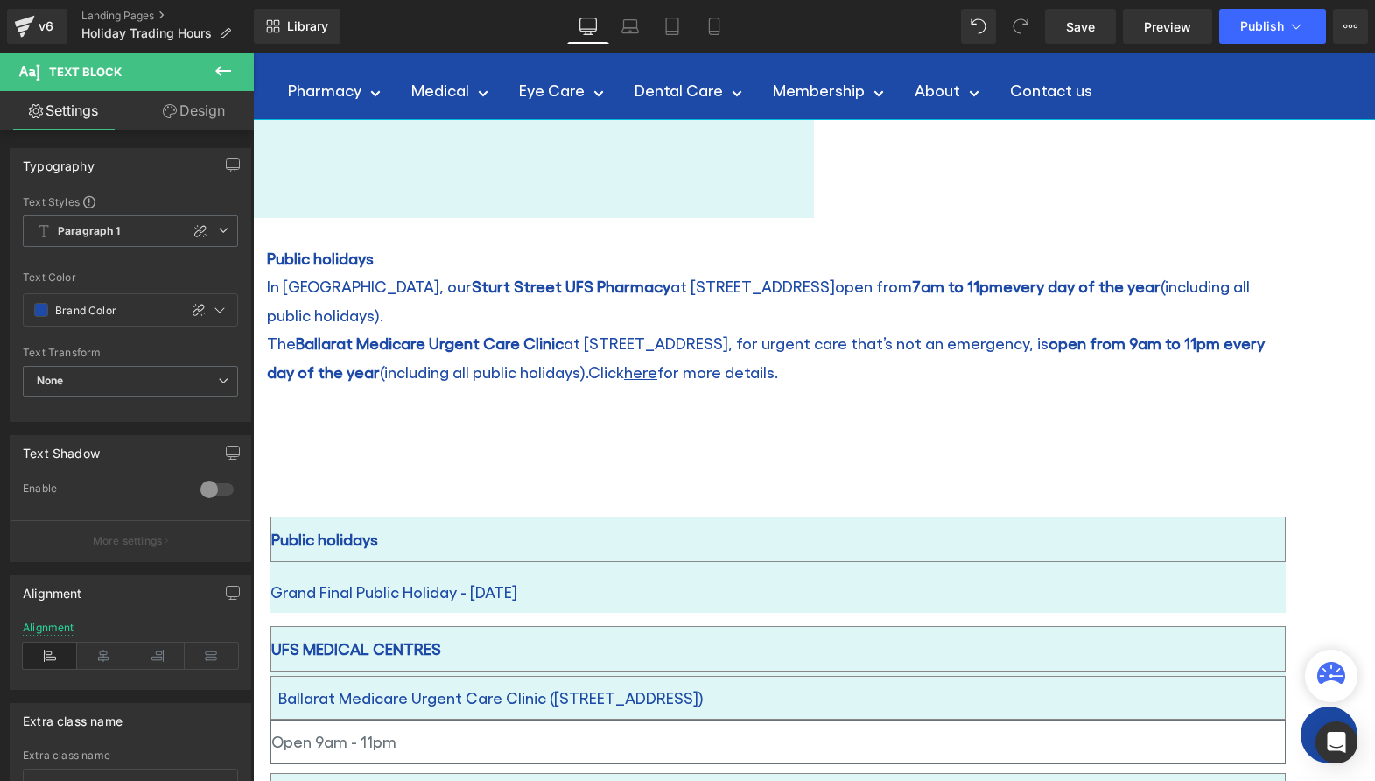
click at [253, 53] on span at bounding box center [253, 53] width 0 height 0
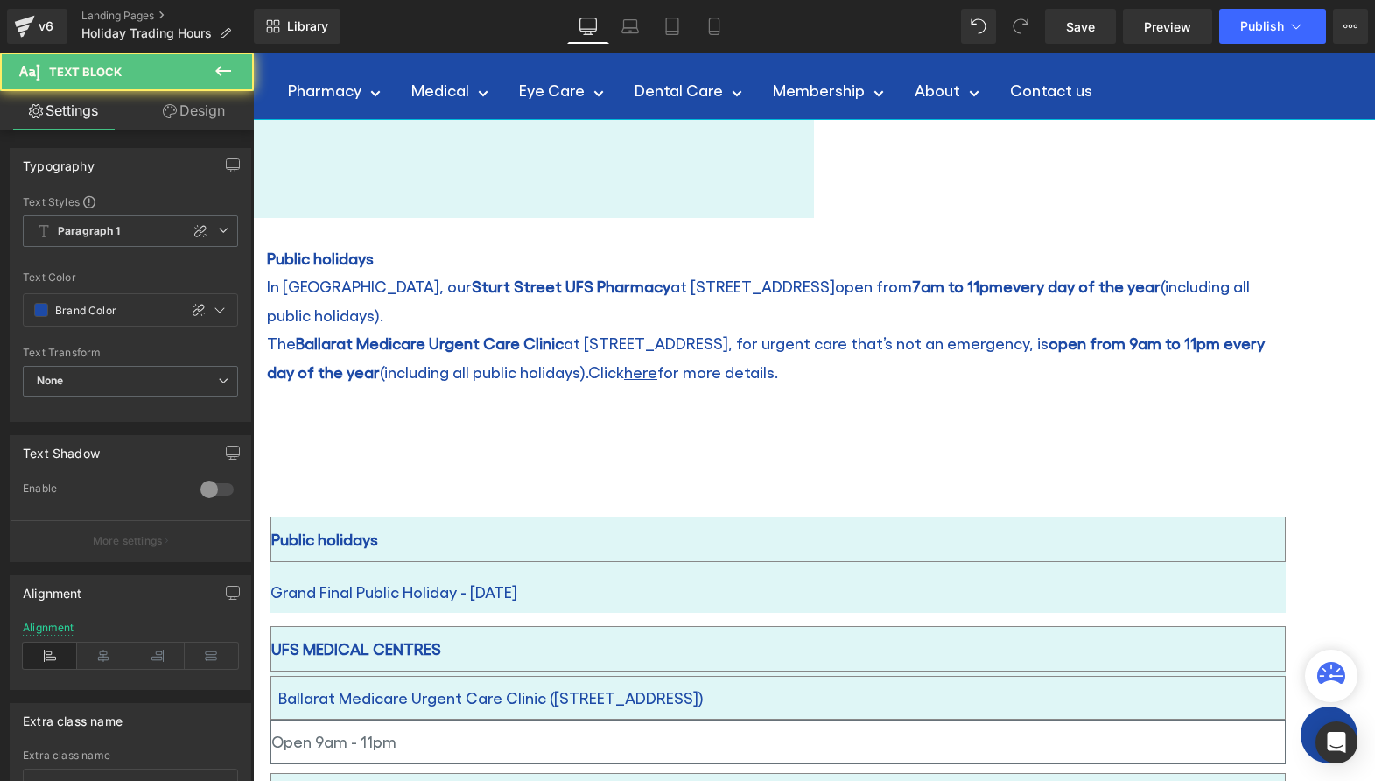
click at [378, 539] on b "Public holidays" at bounding box center [324, 539] width 107 height 18
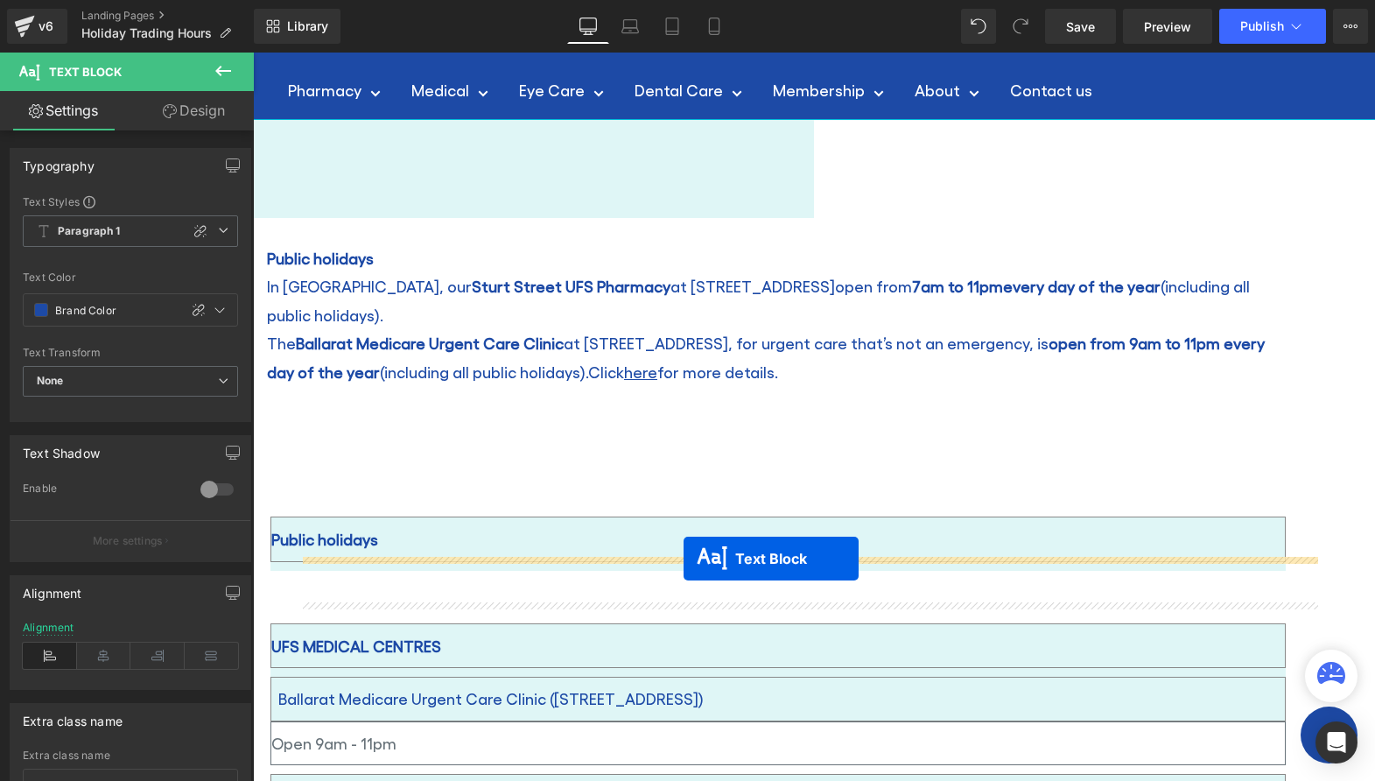
drag, startPoint x: 1018, startPoint y: 533, endPoint x: 684, endPoint y: 558, distance: 335.3
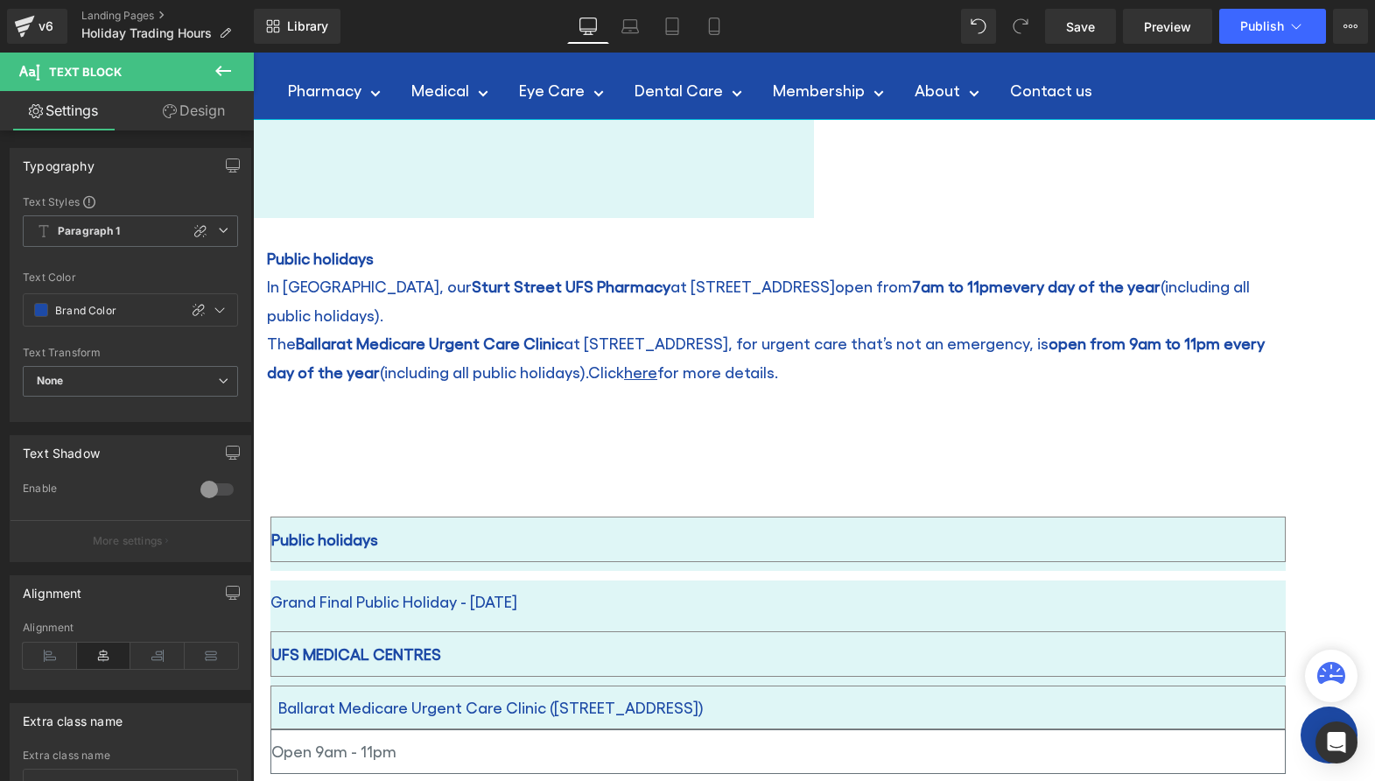
click at [270, 571] on span at bounding box center [270, 571] width 0 height 0
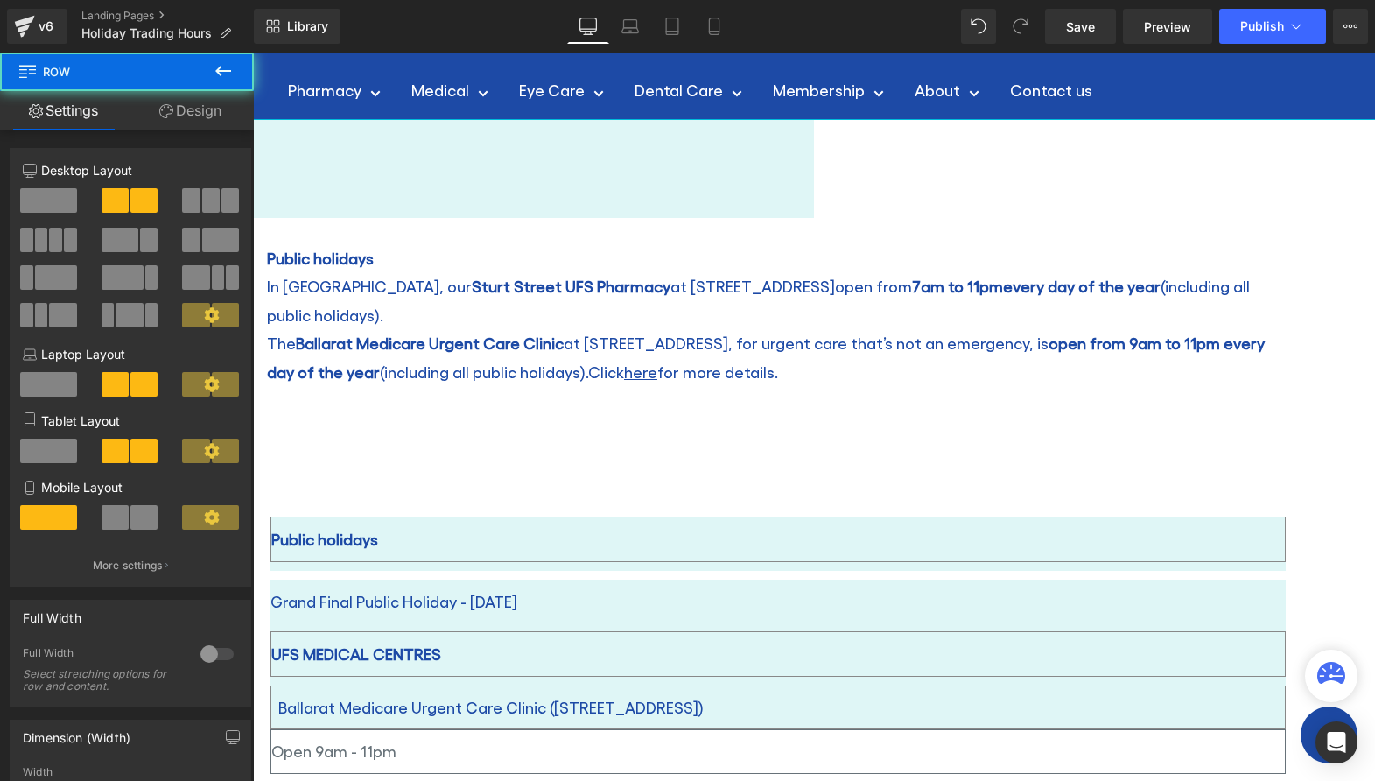
click at [773, 530] on div "Public holidays" at bounding box center [777, 539] width 1015 height 46
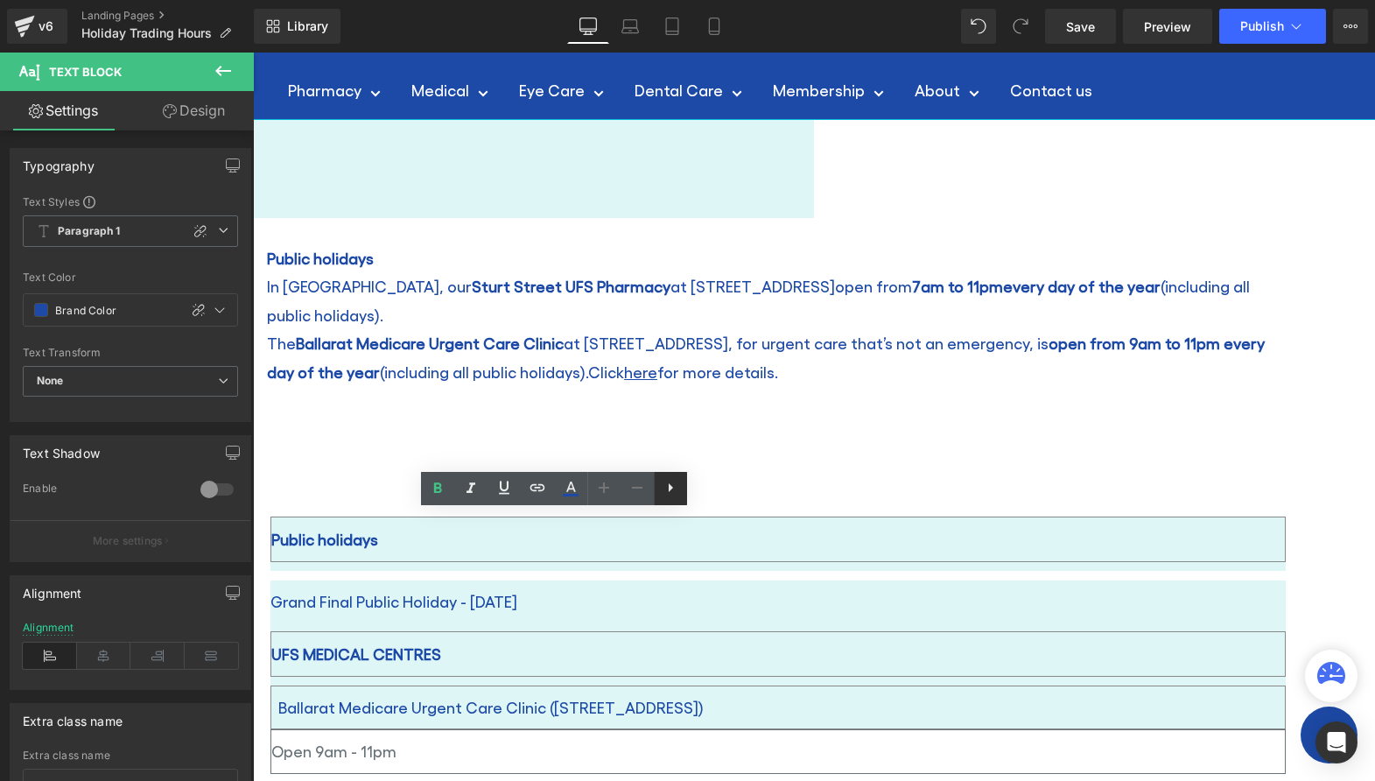
click at [677, 485] on icon at bounding box center [670, 487] width 21 height 21
drag, startPoint x: 446, startPoint y: 540, endPoint x: 874, endPoint y: 540, distance: 428.9
click at [446, 540] on div "Public holidays" at bounding box center [777, 539] width 1015 height 46
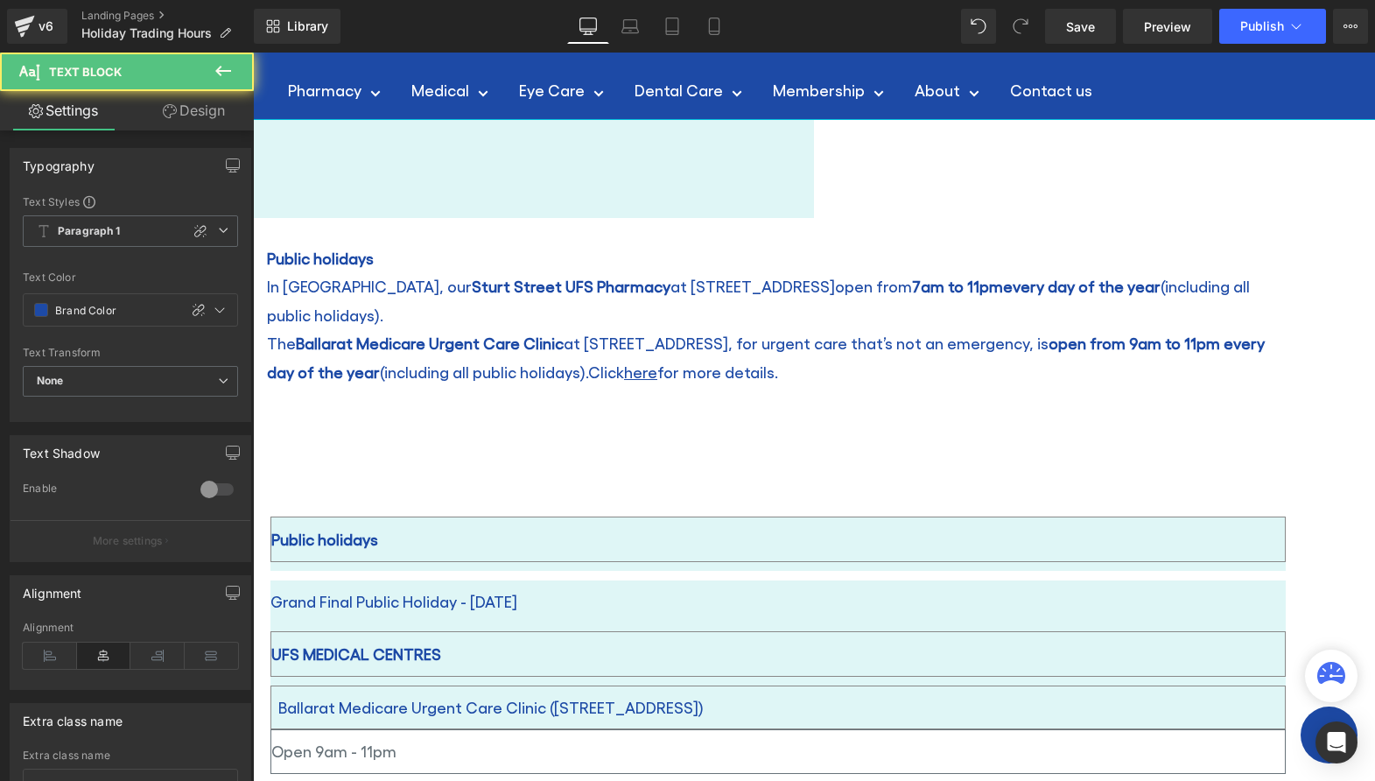
click at [534, 587] on p "Grand Final Public Holiday - [DATE]" at bounding box center [777, 601] width 1015 height 28
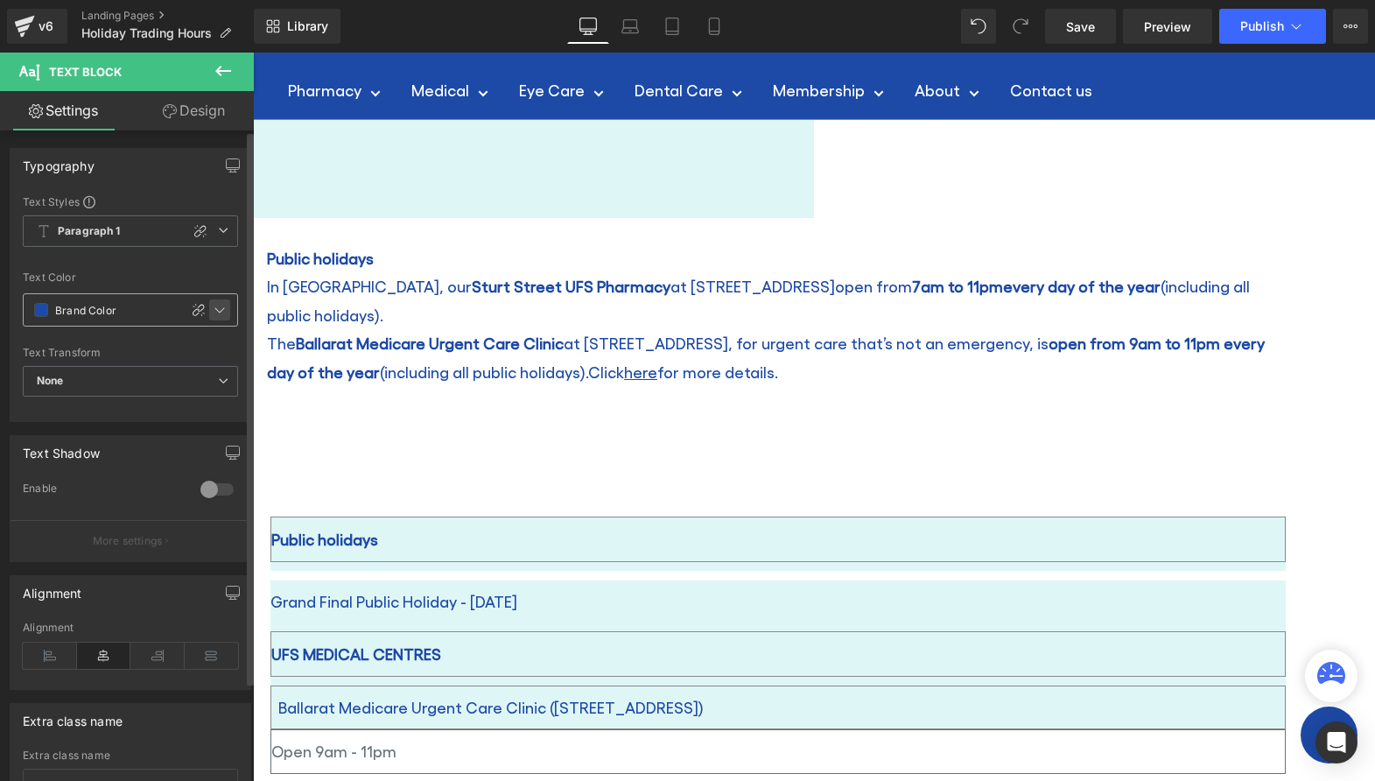
click at [215, 312] on icon at bounding box center [220, 310] width 10 height 5
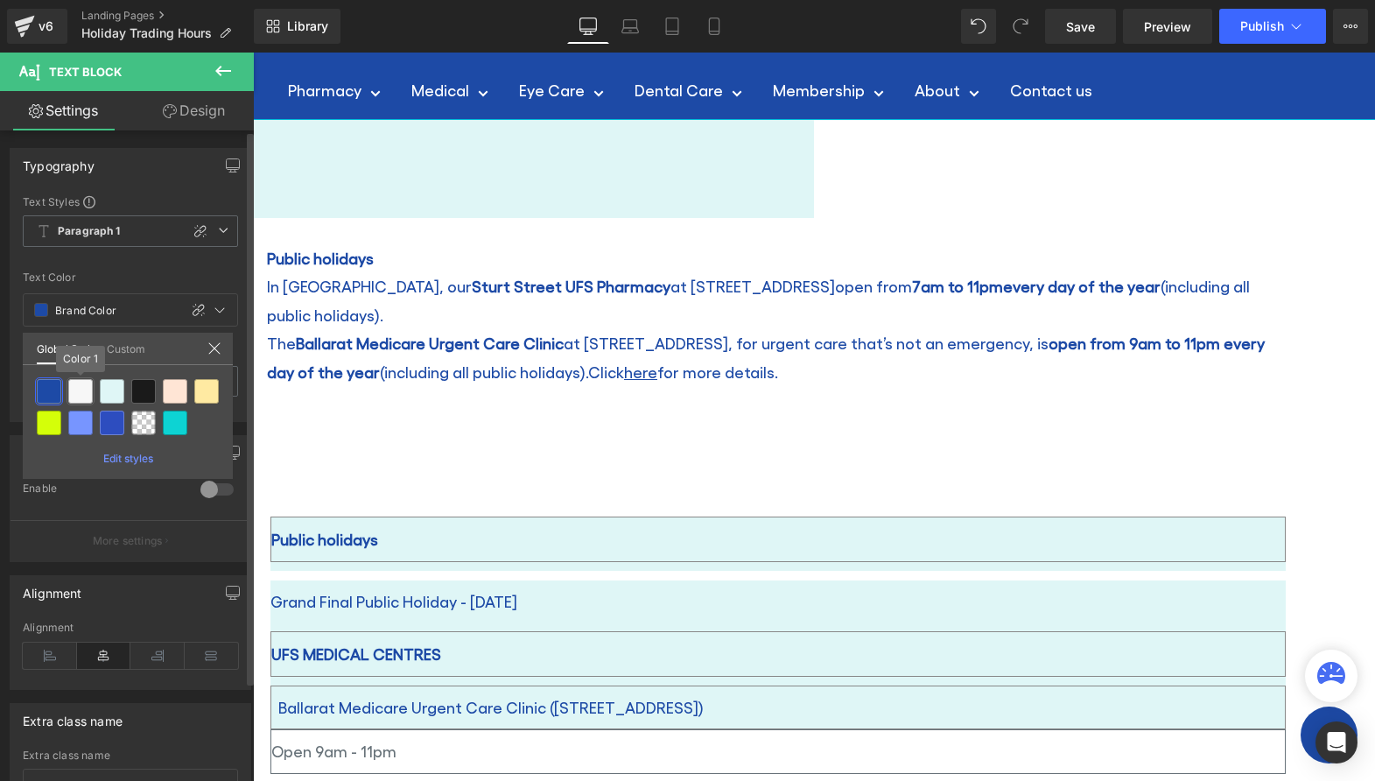
click at [76, 384] on div at bounding box center [80, 391] width 25 height 25
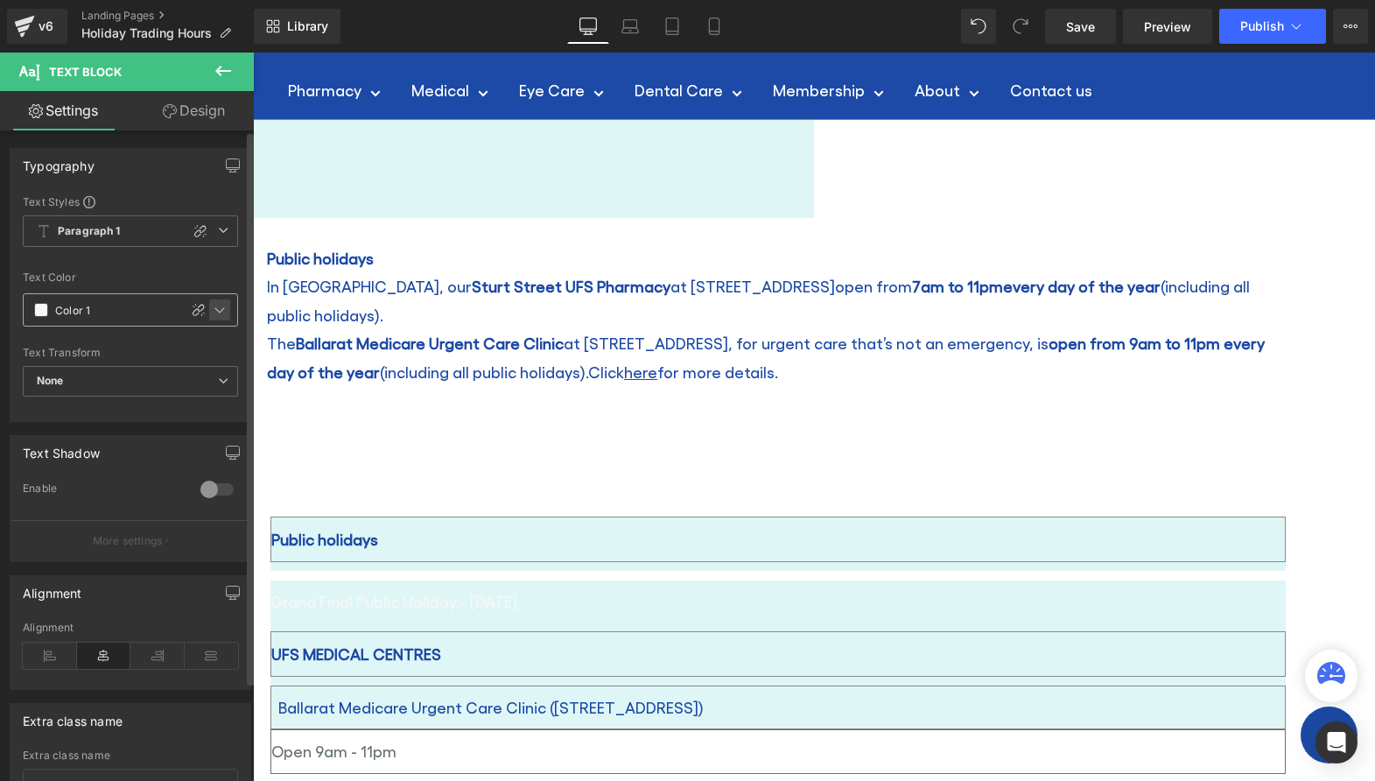
click at [221, 312] on div at bounding box center [219, 309] width 21 height 21
click at [216, 308] on icon at bounding box center [220, 310] width 14 height 14
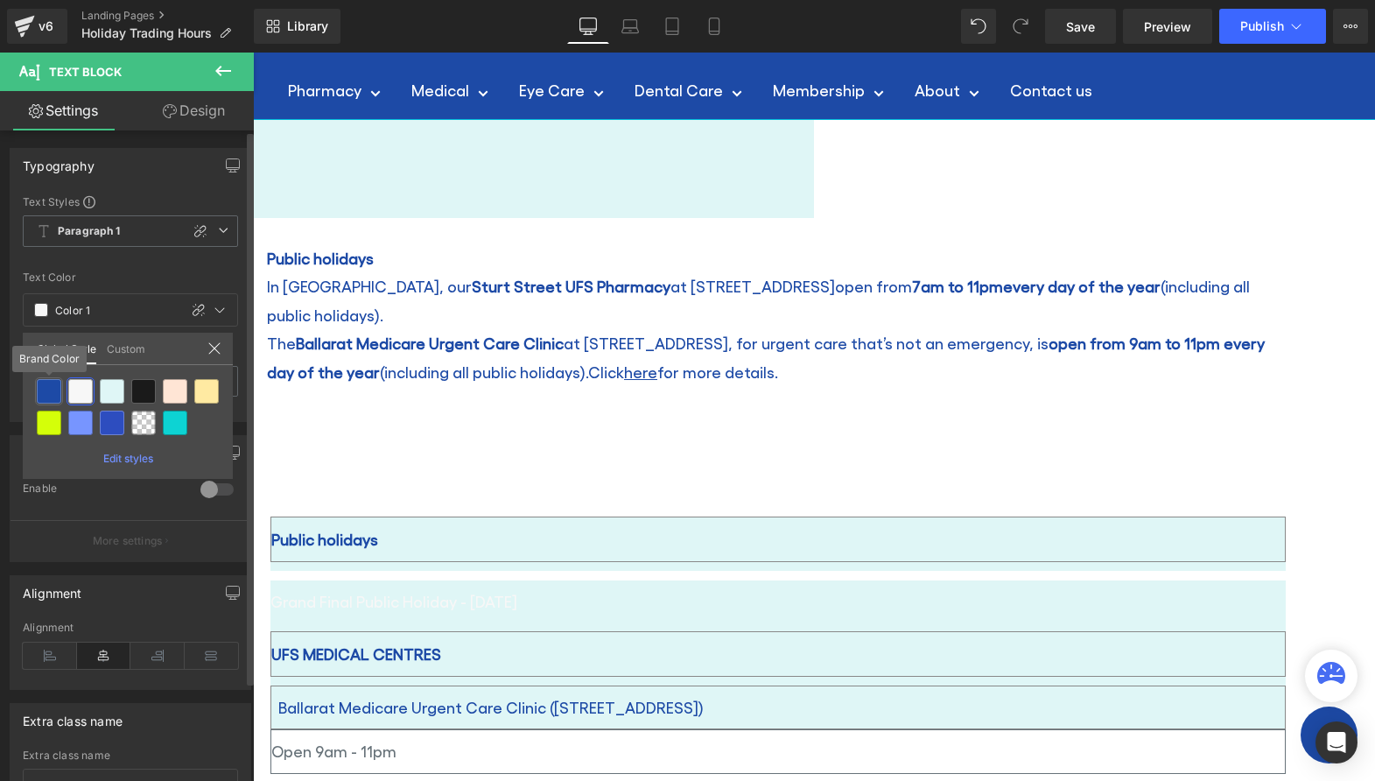
click at [48, 389] on div at bounding box center [49, 391] width 25 height 25
type input "Brand Color"
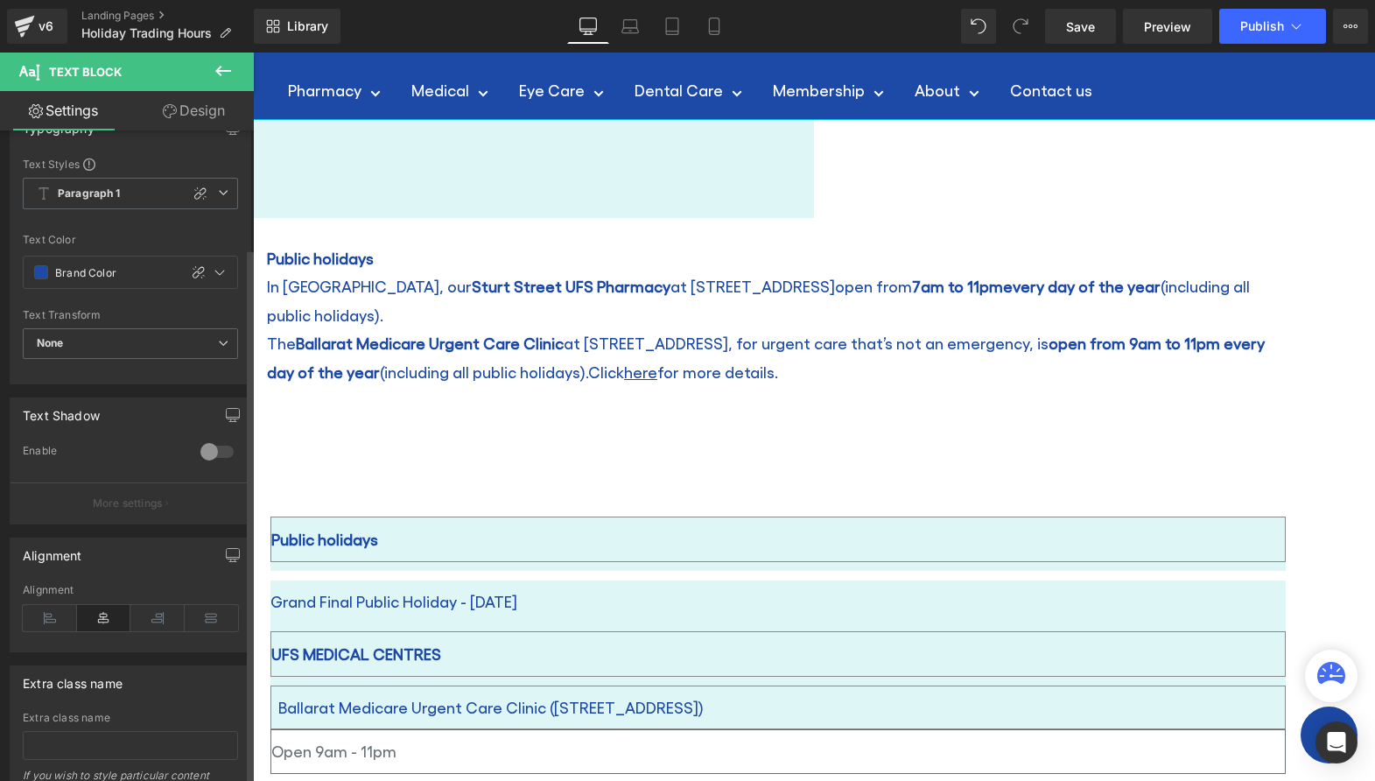
scroll to position [0, 0]
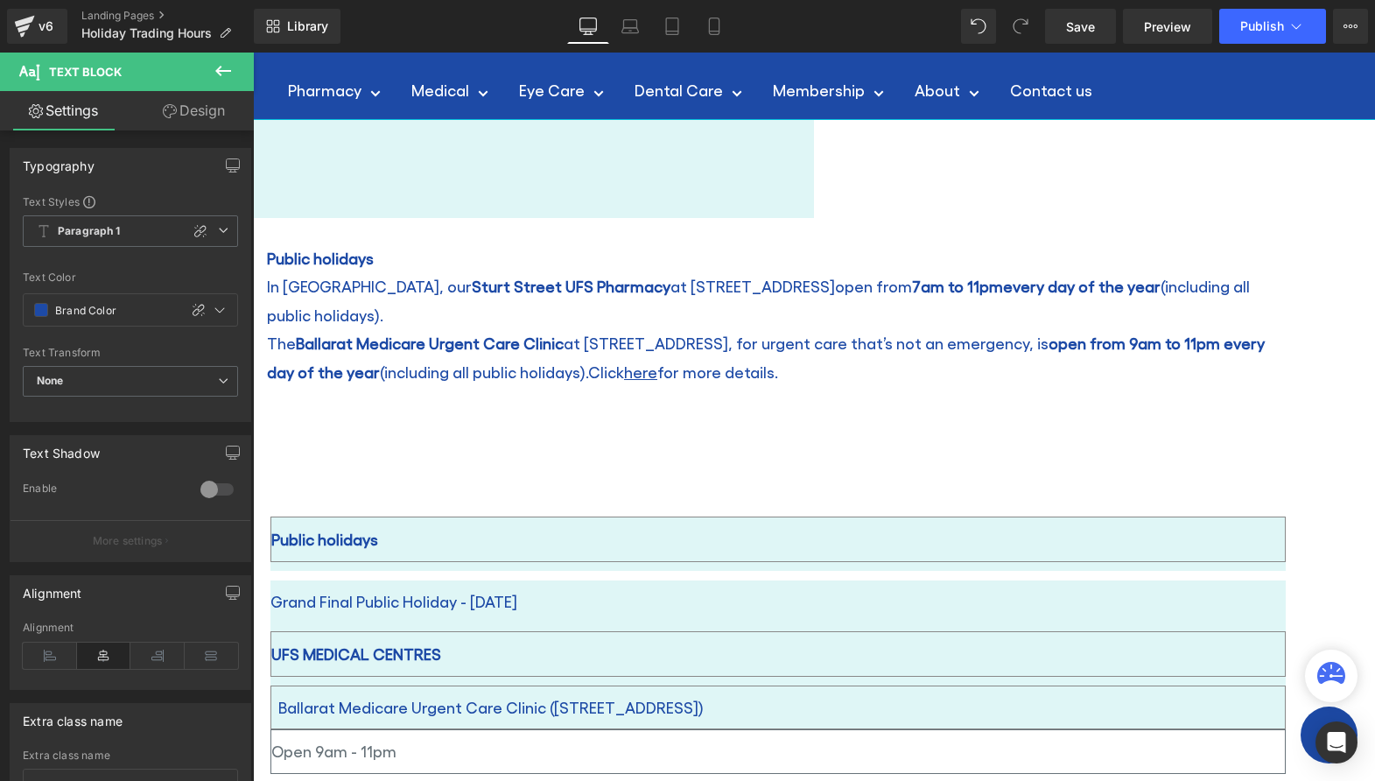
click at [193, 102] on link "Design" at bounding box center [193, 110] width 127 height 39
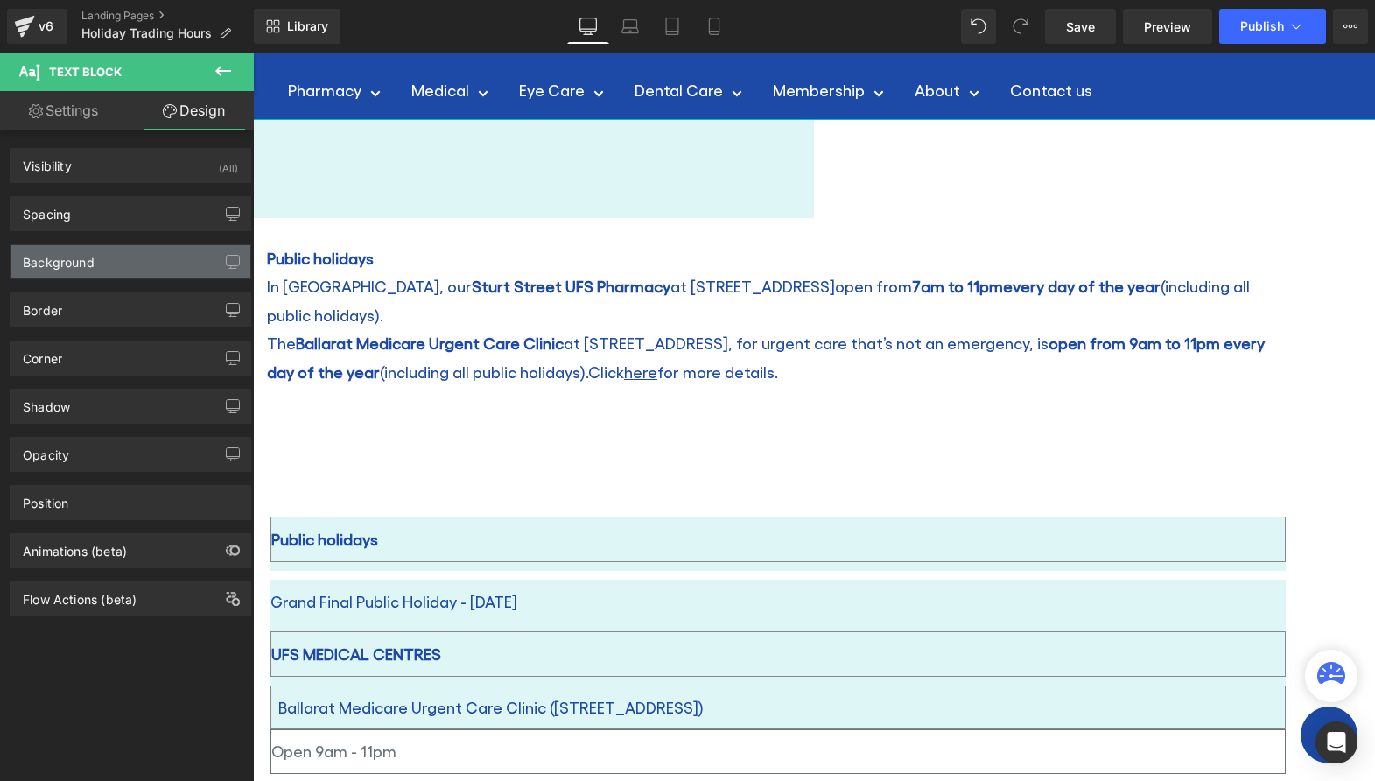
click at [154, 265] on div "Background" at bounding box center [131, 261] width 240 height 33
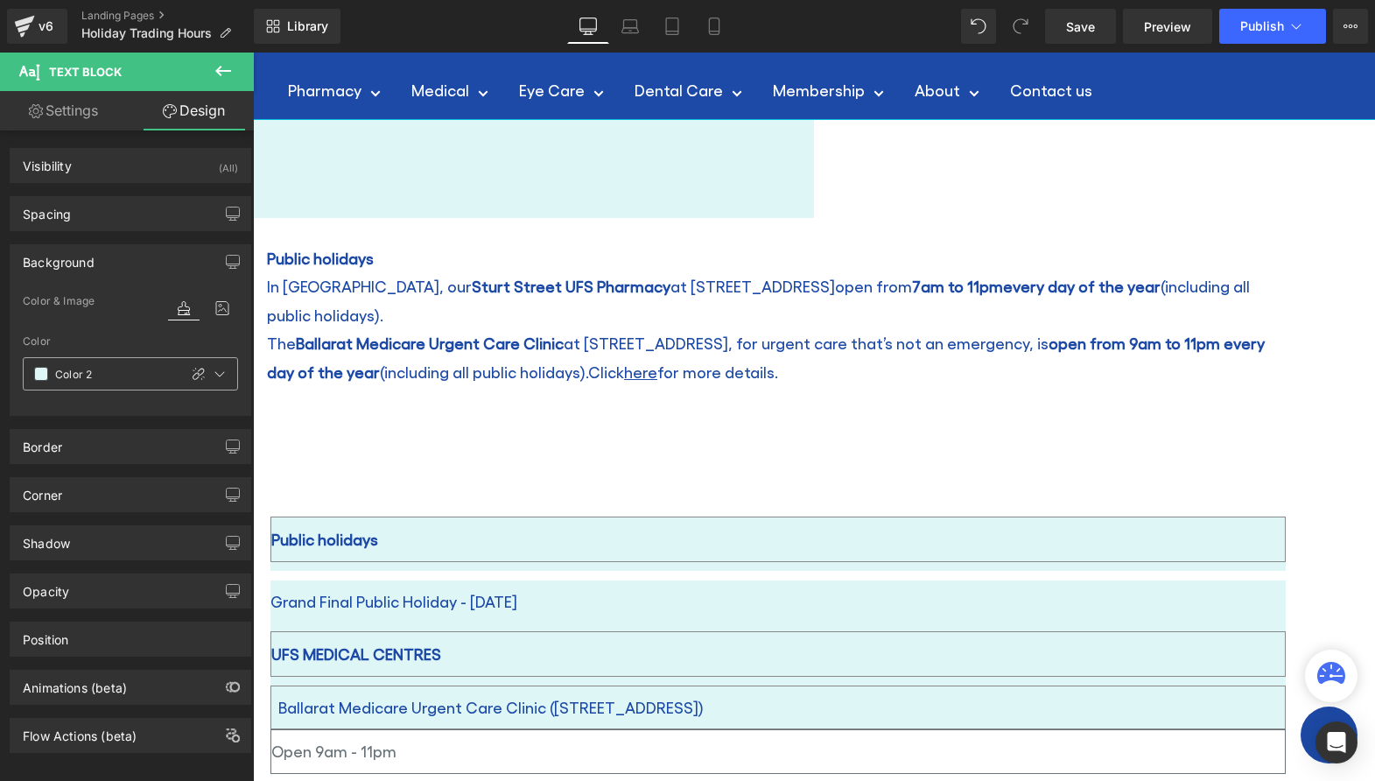
click at [38, 369] on span at bounding box center [41, 374] width 14 height 14
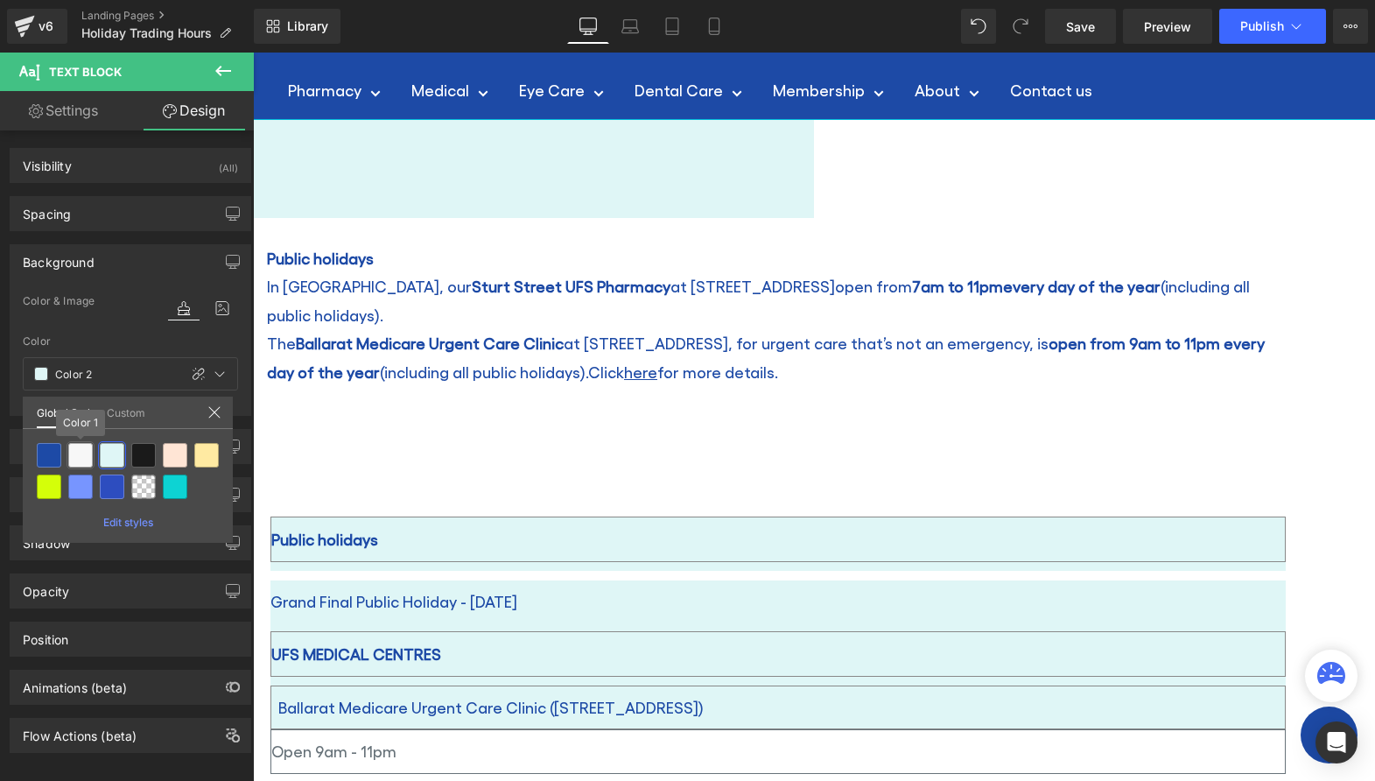
click at [85, 455] on div at bounding box center [80, 455] width 25 height 25
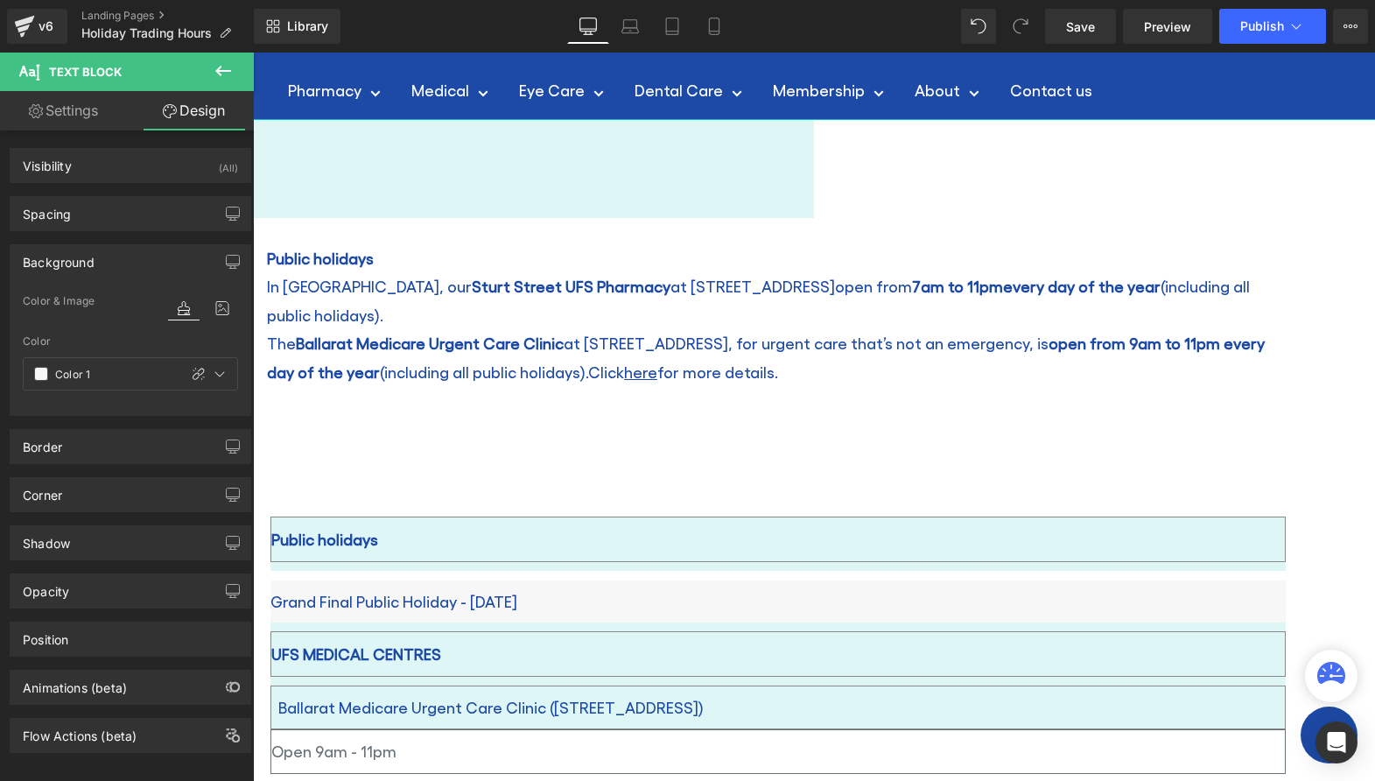
click at [214, 381] on div at bounding box center [219, 373] width 21 height 21
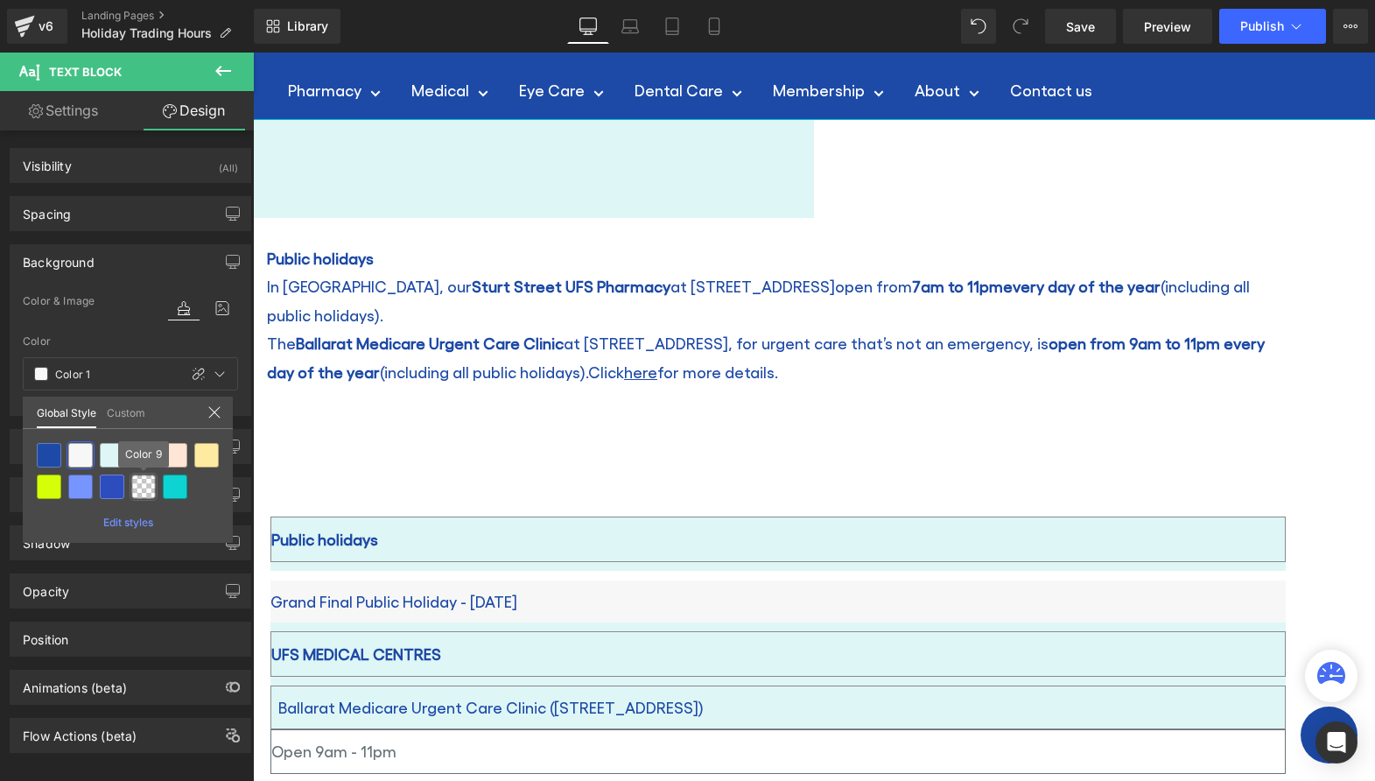
click at [144, 489] on div at bounding box center [143, 486] width 25 height 25
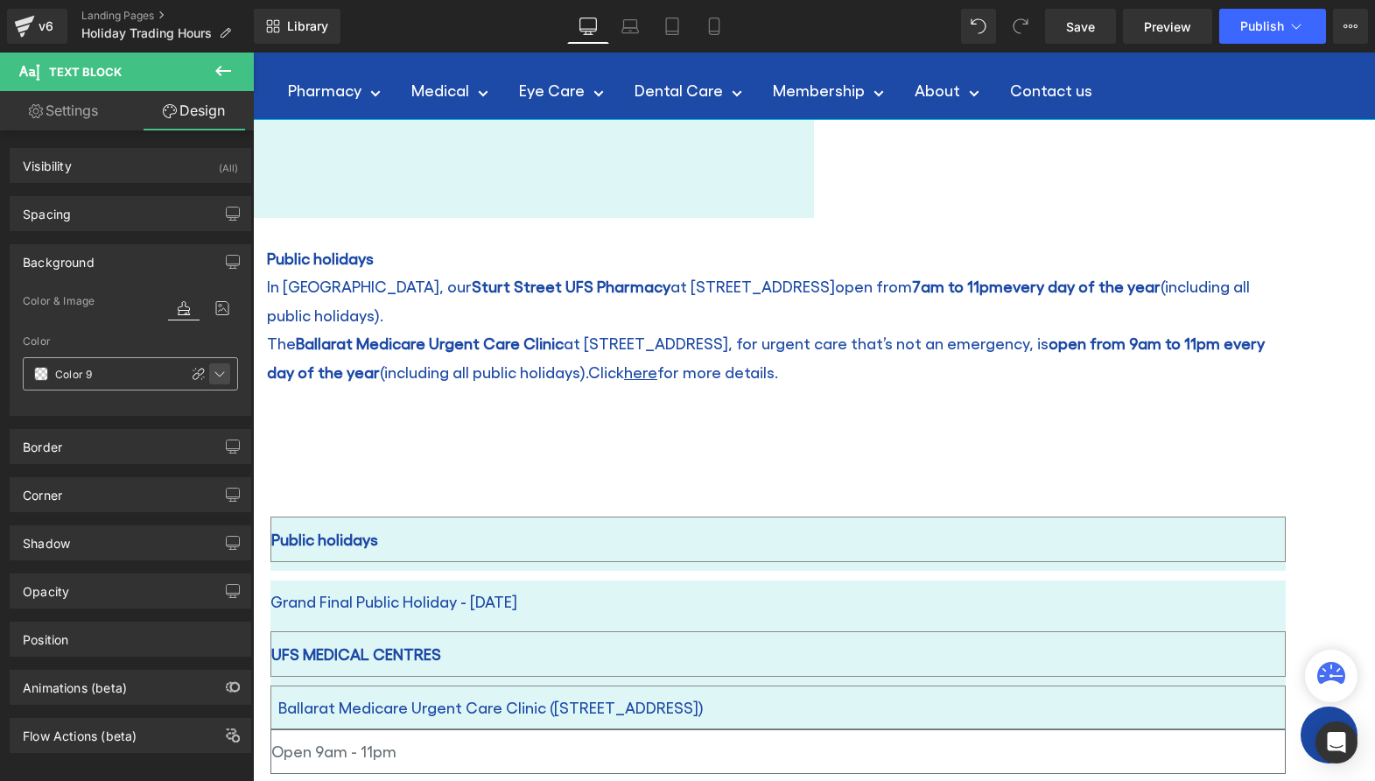
click at [215, 372] on icon at bounding box center [220, 374] width 10 height 5
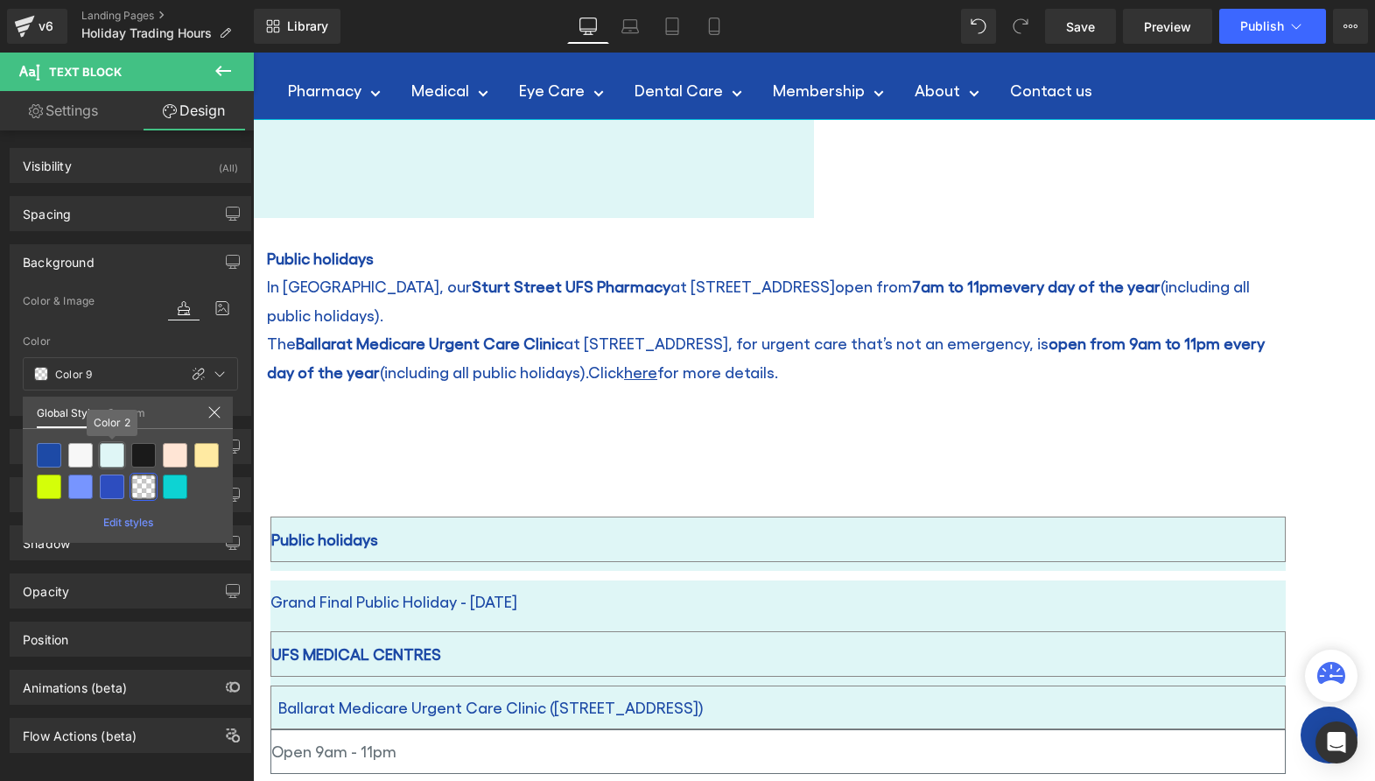
click at [116, 456] on div at bounding box center [112, 455] width 25 height 25
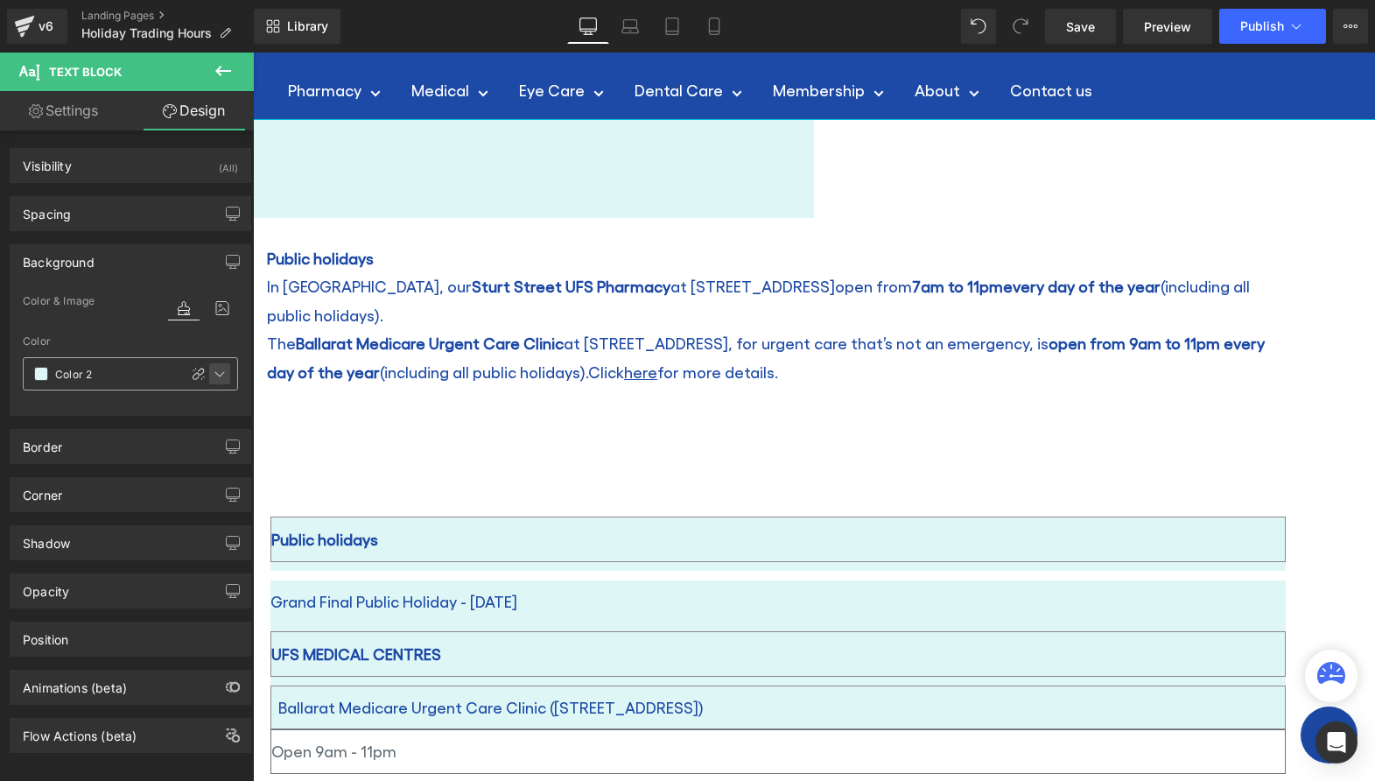
click at [214, 371] on icon at bounding box center [220, 374] width 14 height 14
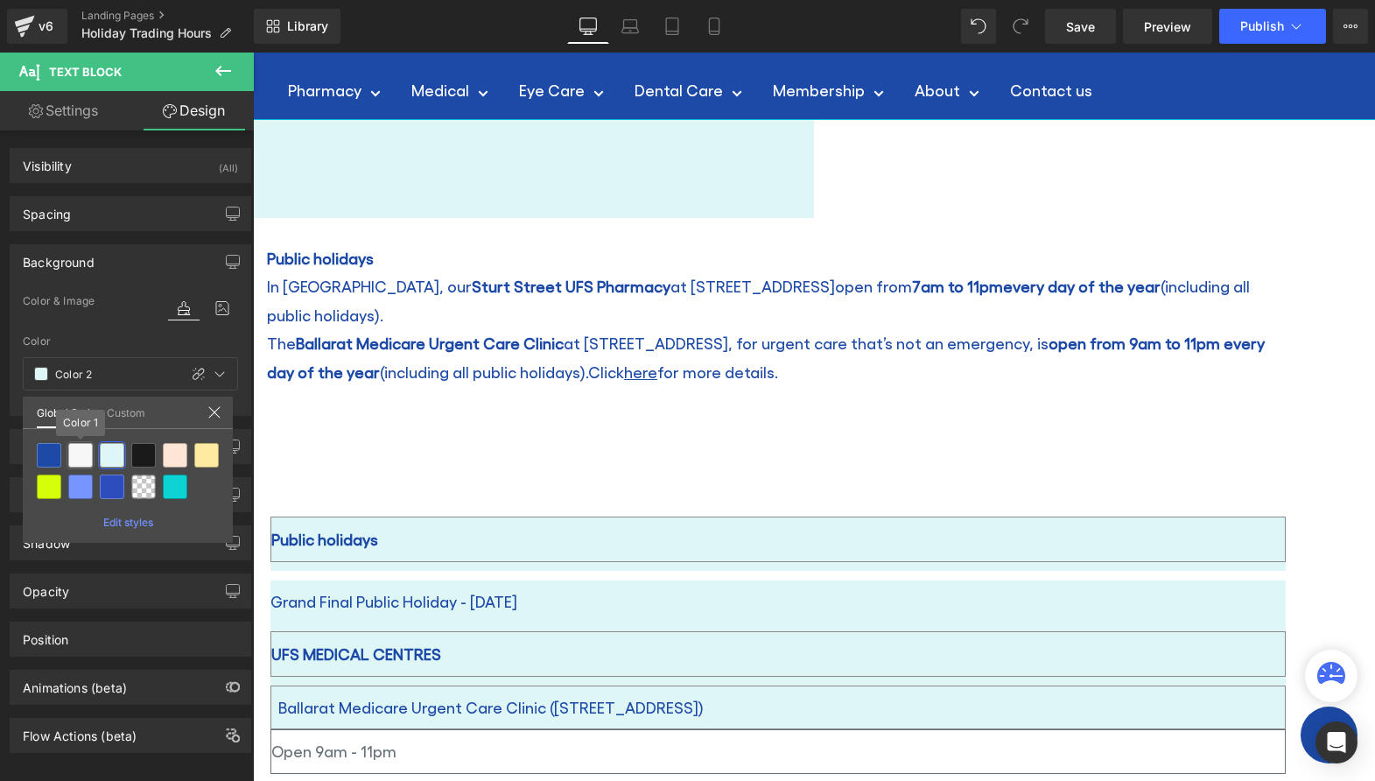
click at [79, 457] on div at bounding box center [80, 455] width 25 height 25
type input "Color 1"
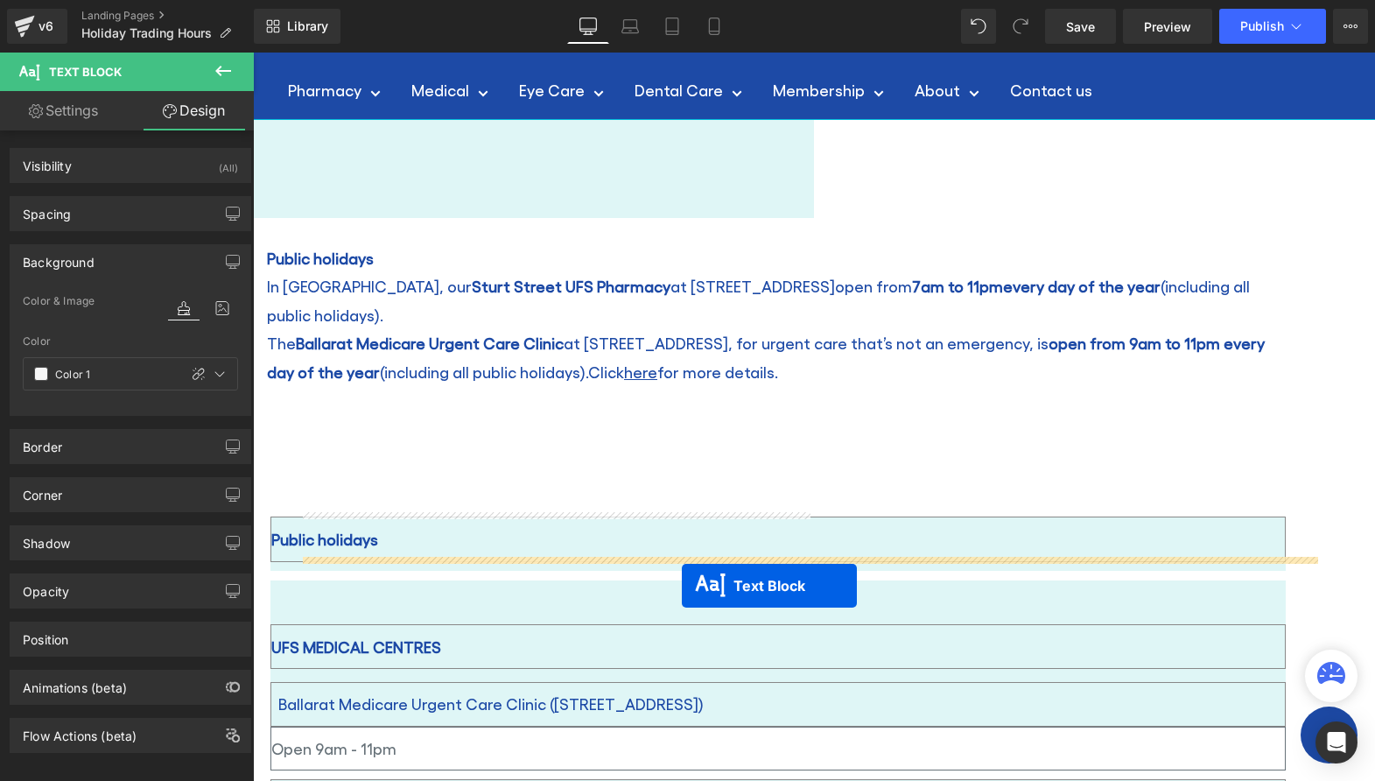
drag, startPoint x: 759, startPoint y: 580, endPoint x: 682, endPoint y: 586, distance: 77.2
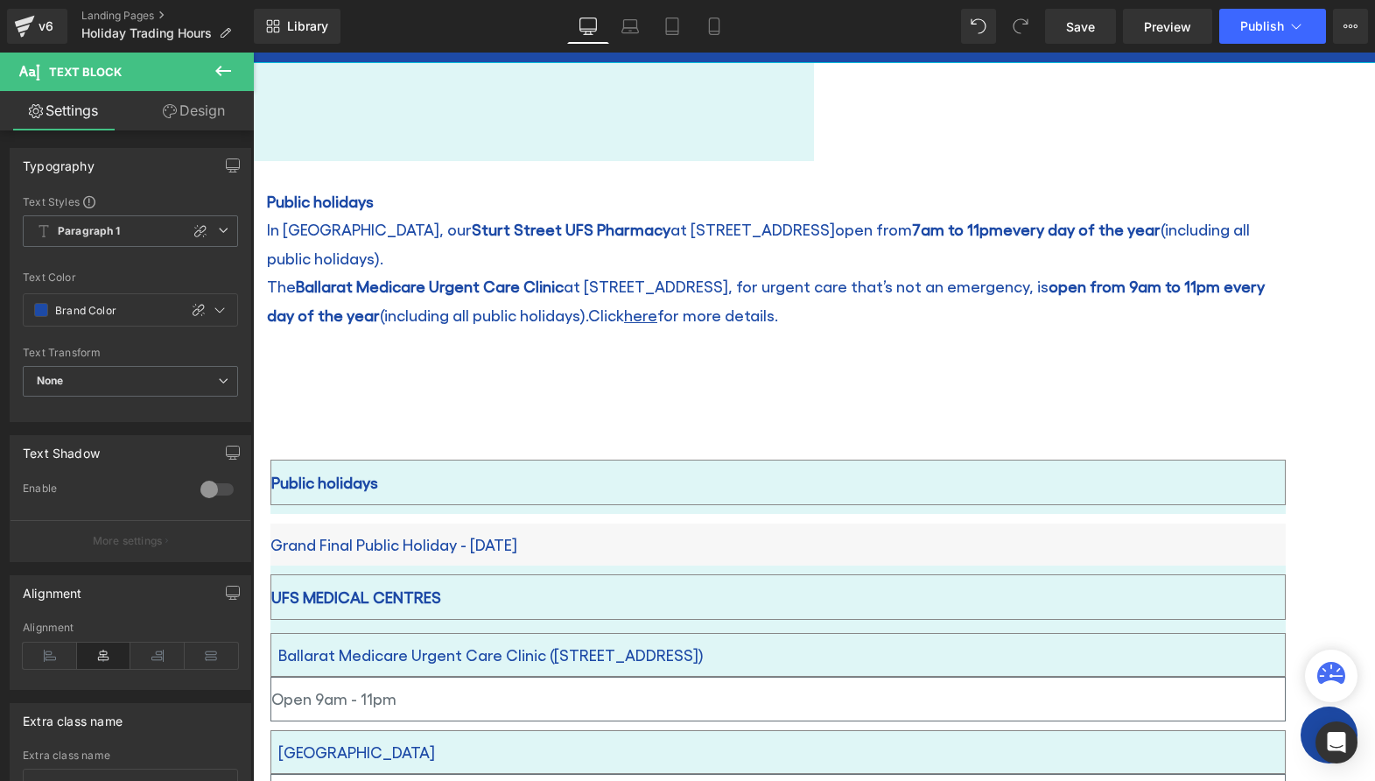
scroll to position [175, 0]
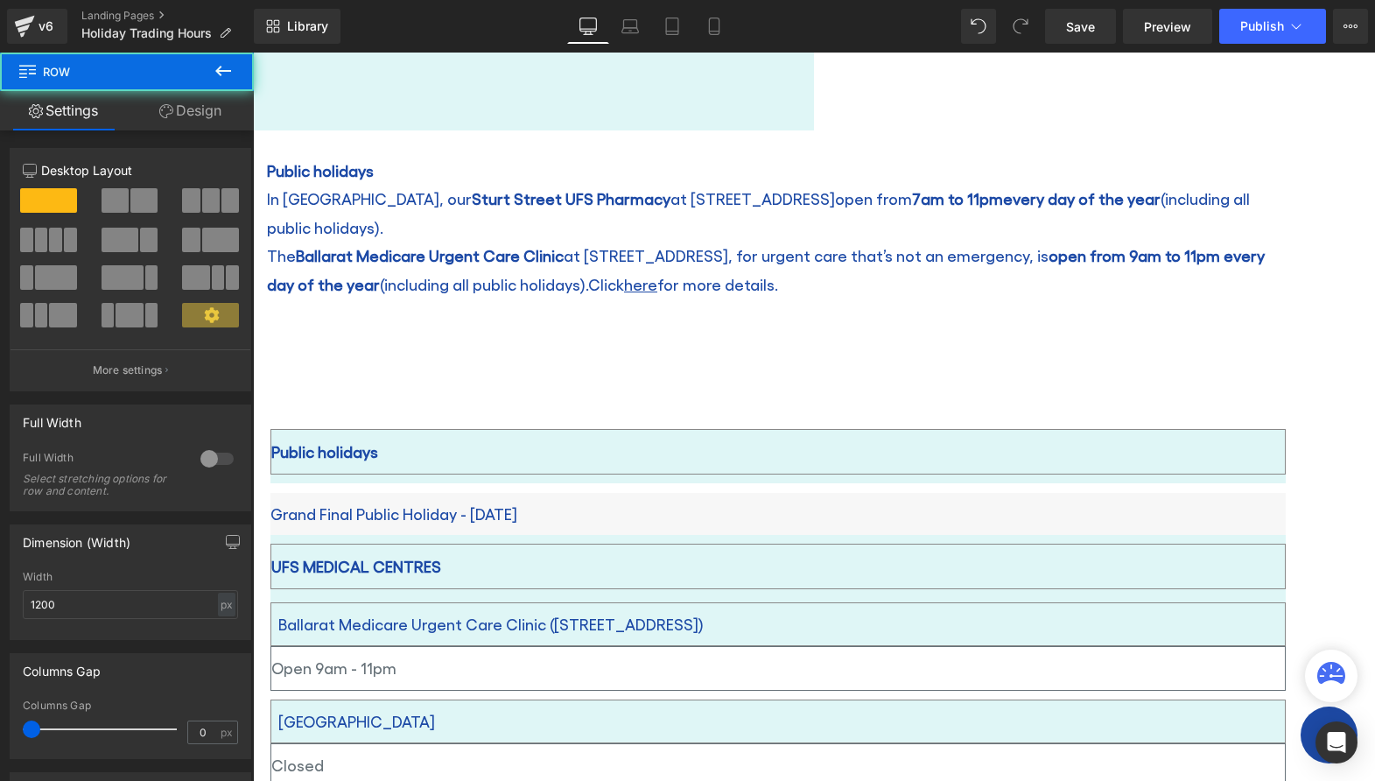
drag, startPoint x: 841, startPoint y: 439, endPoint x: 1261, endPoint y: 547, distance: 433.9
click at [1280, 438] on div "Public holidays Text Block Row Row" at bounding box center [777, 461] width 1015 height 64
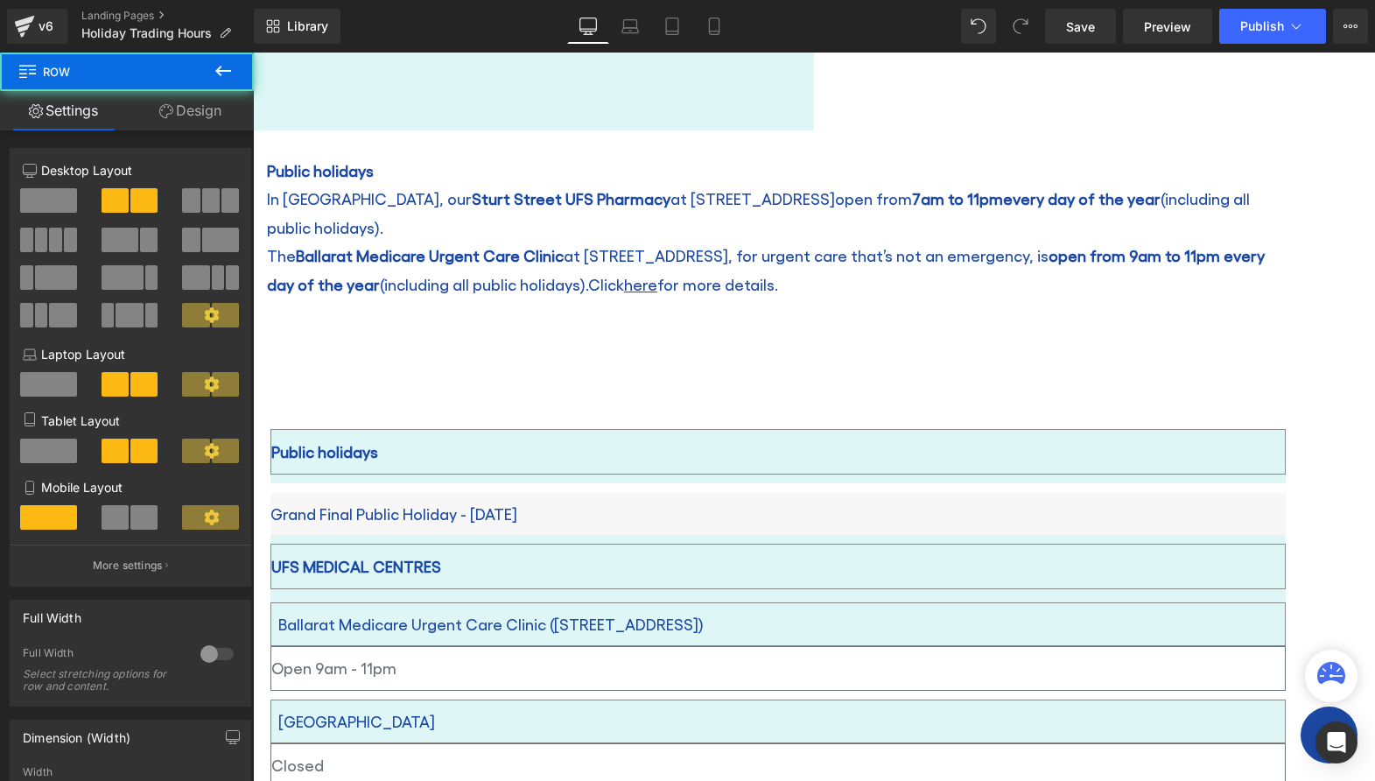
click at [270, 483] on span at bounding box center [270, 483] width 0 height 0
click at [55, 187] on div at bounding box center [130, 264] width 215 height 170
click at [253, 53] on link at bounding box center [253, 53] width 0 height 0
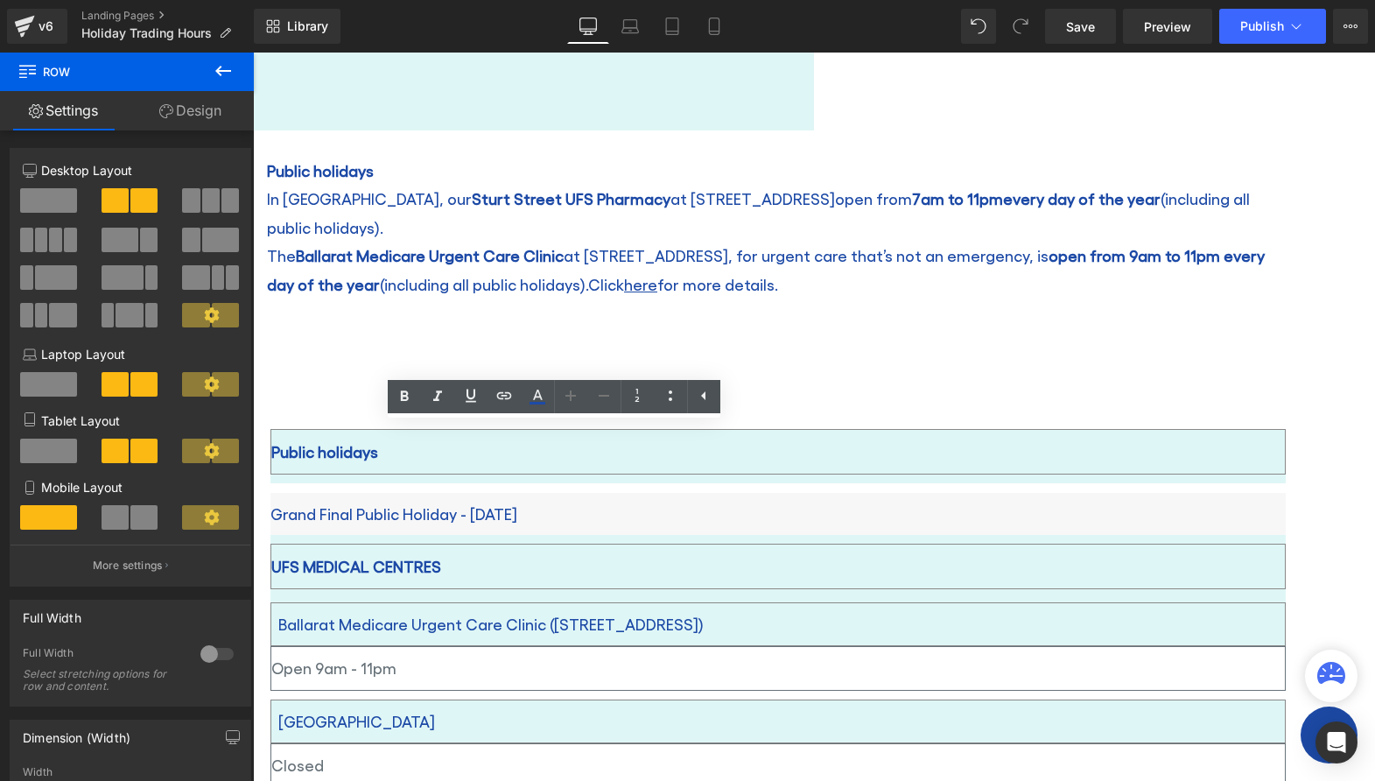
click at [663, 436] on div "Public holidays" at bounding box center [777, 452] width 1015 height 46
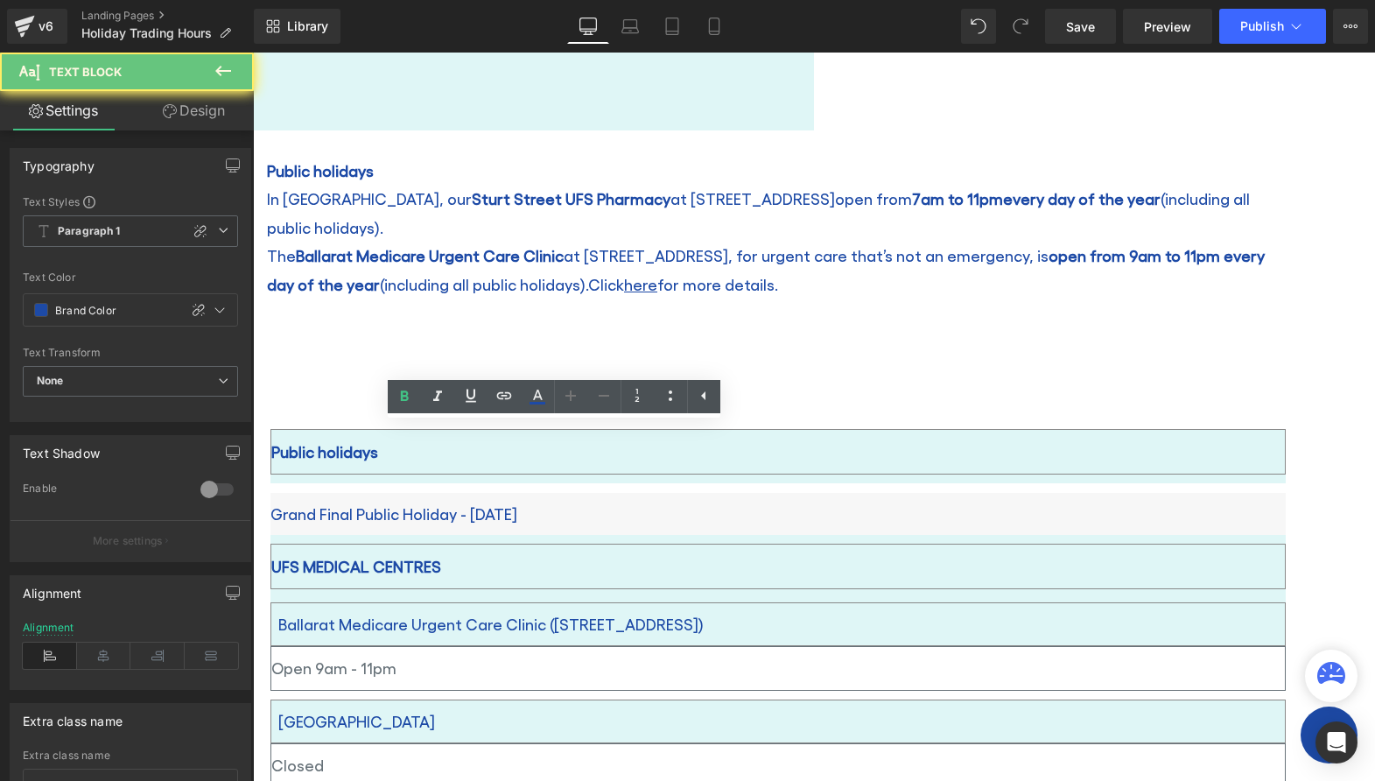
click at [768, 449] on div "Public holidays" at bounding box center [777, 452] width 1015 height 46
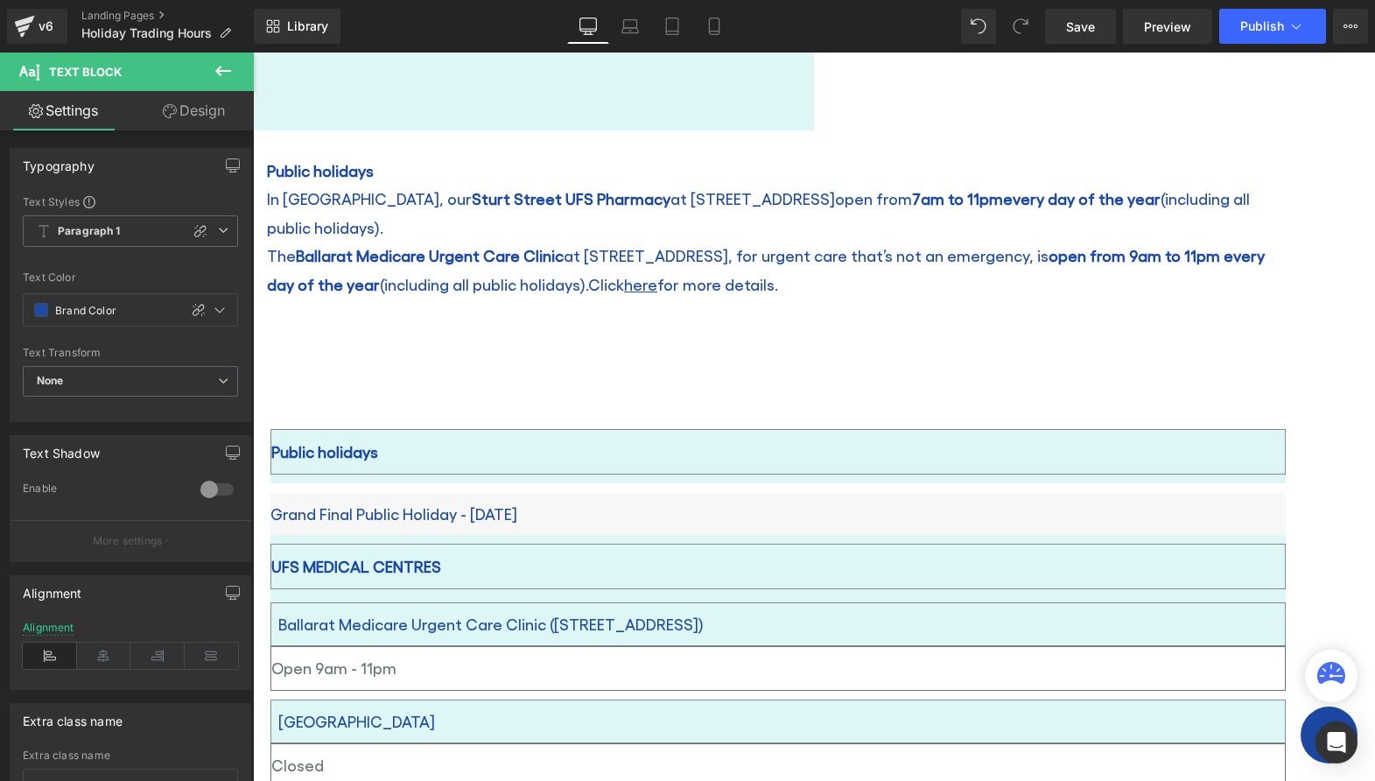
click at [171, 108] on icon at bounding box center [170, 111] width 14 height 14
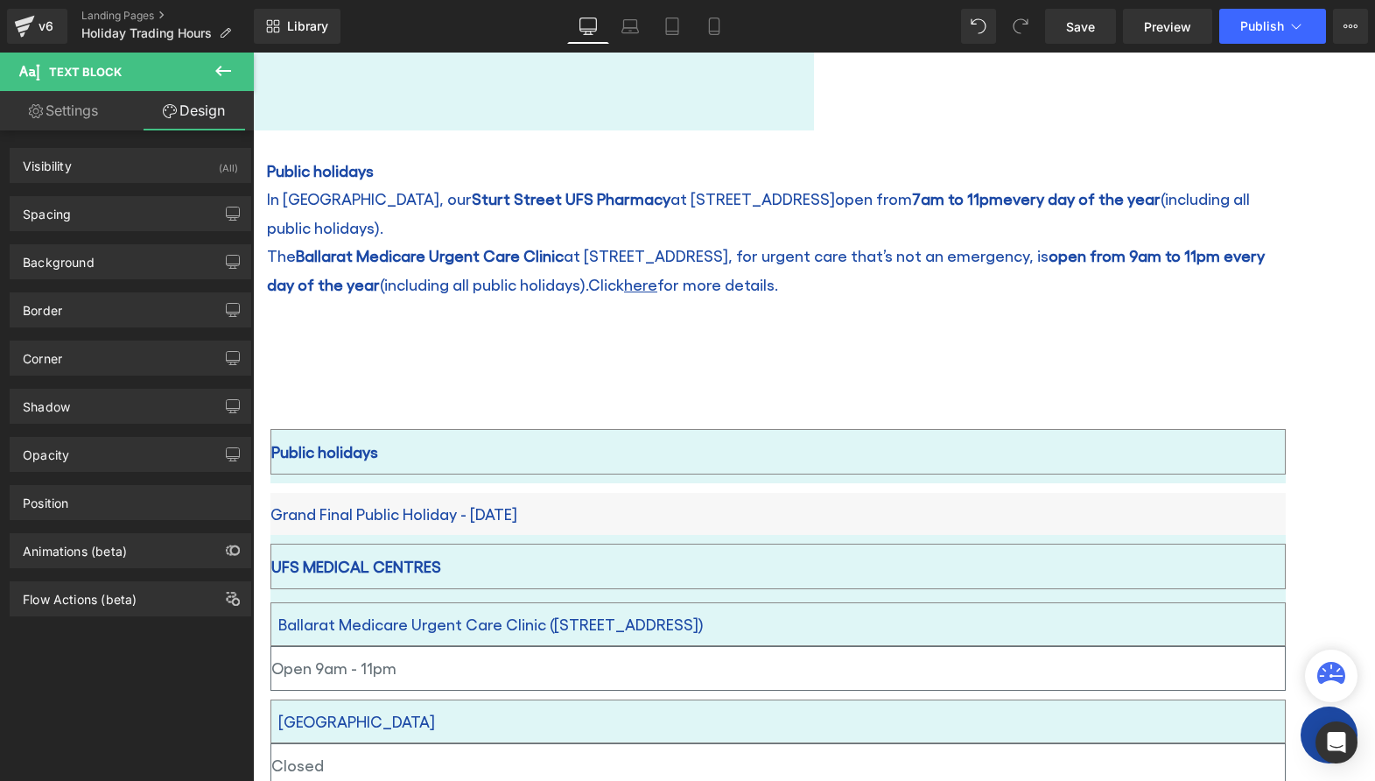
click at [253, 53] on span "Text Block" at bounding box center [253, 53] width 0 height 0
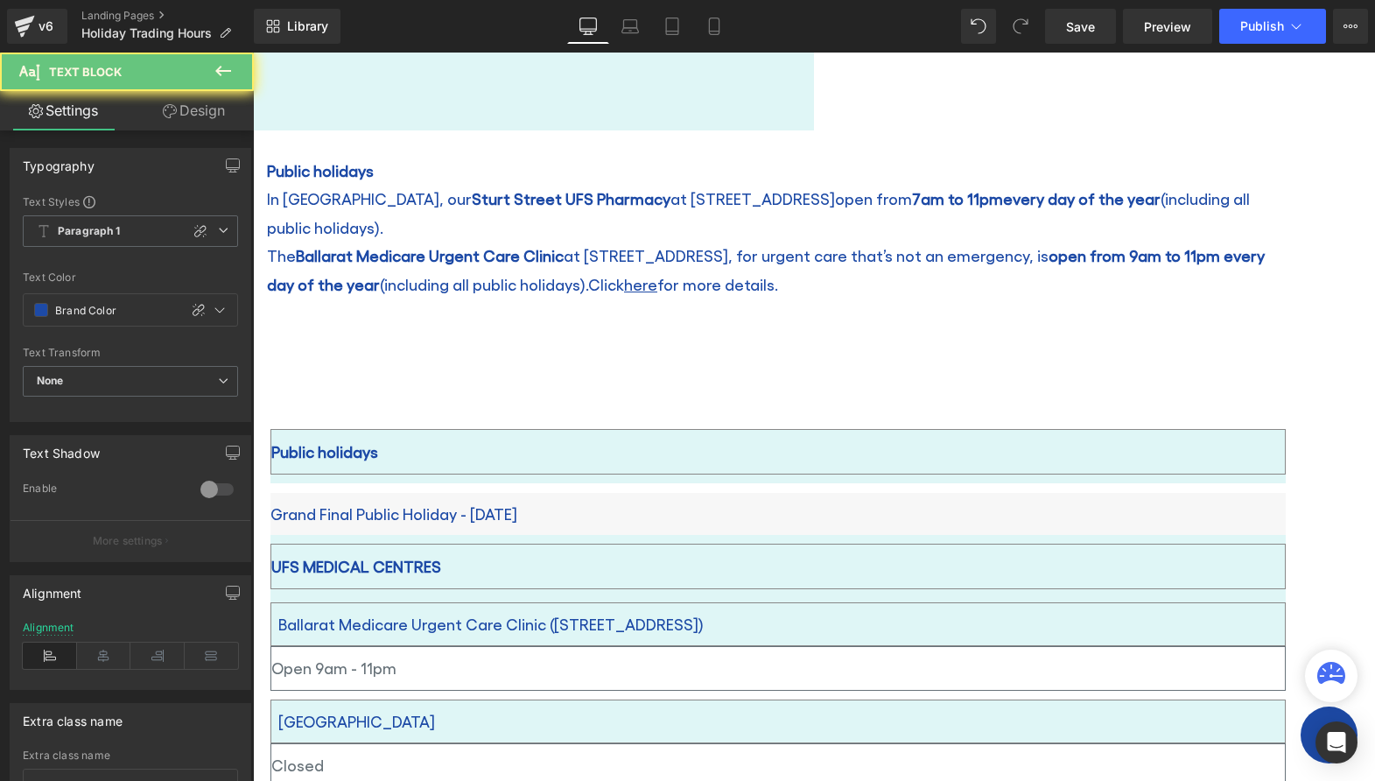
click at [718, 447] on div "Public holidays" at bounding box center [777, 452] width 1015 height 46
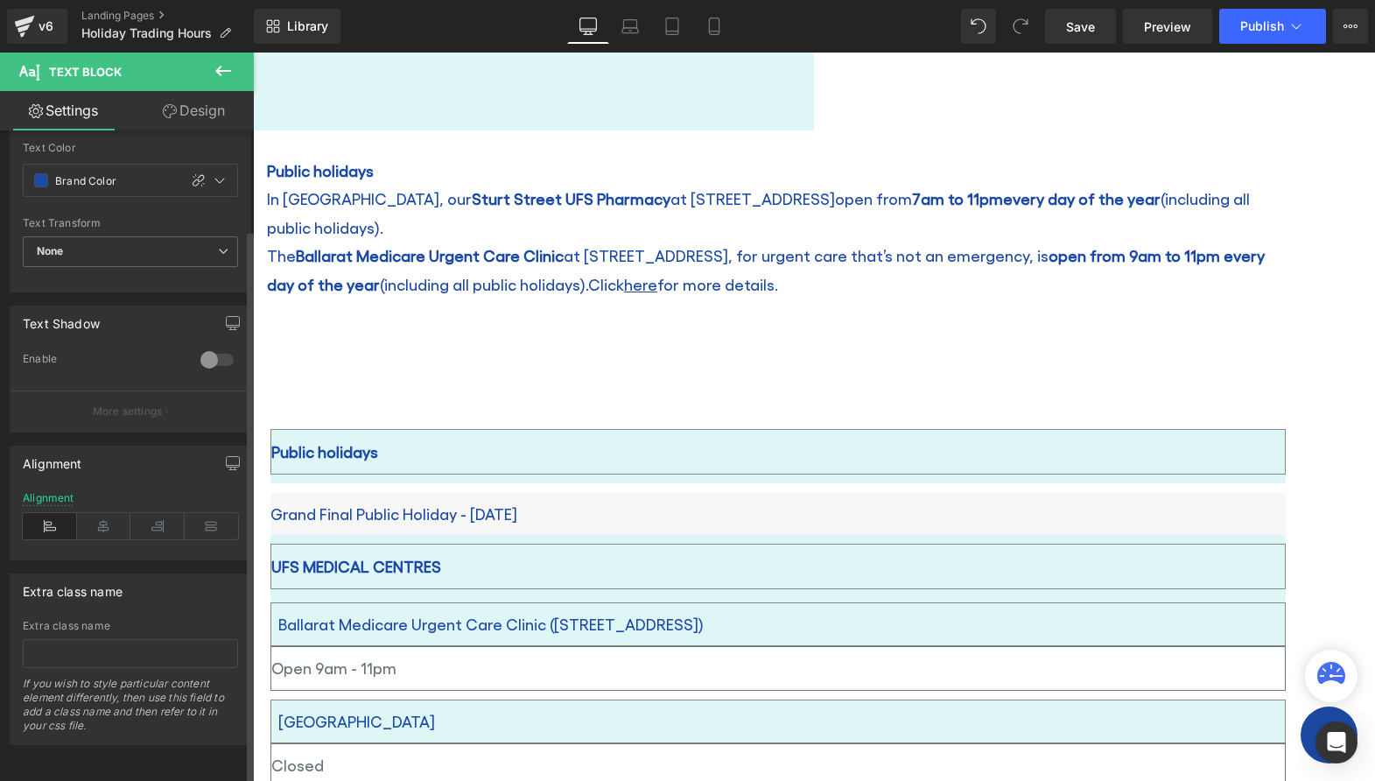
scroll to position [143, 0]
click at [467, 458] on div "Public holidays" at bounding box center [777, 452] width 1015 height 46
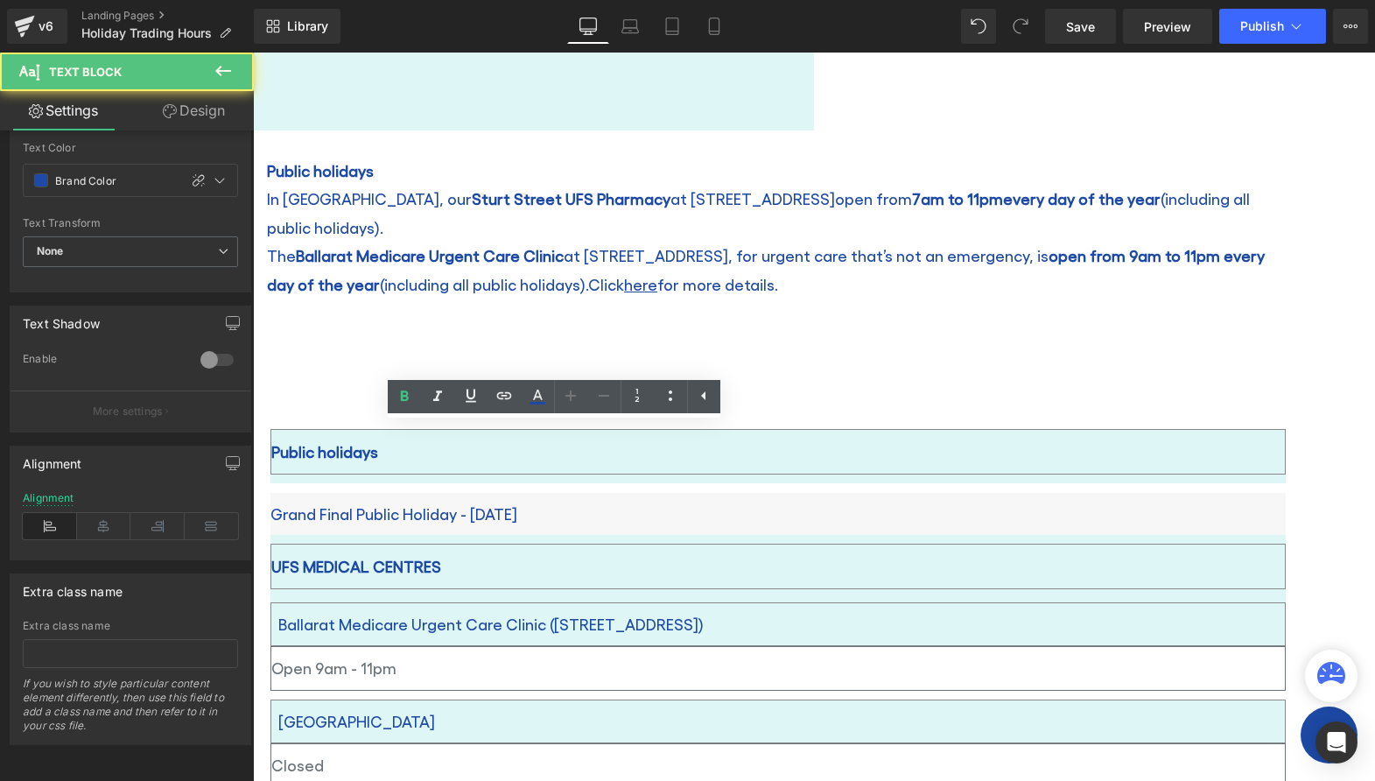
click at [467, 458] on div "Public holidays" at bounding box center [777, 452] width 1015 height 46
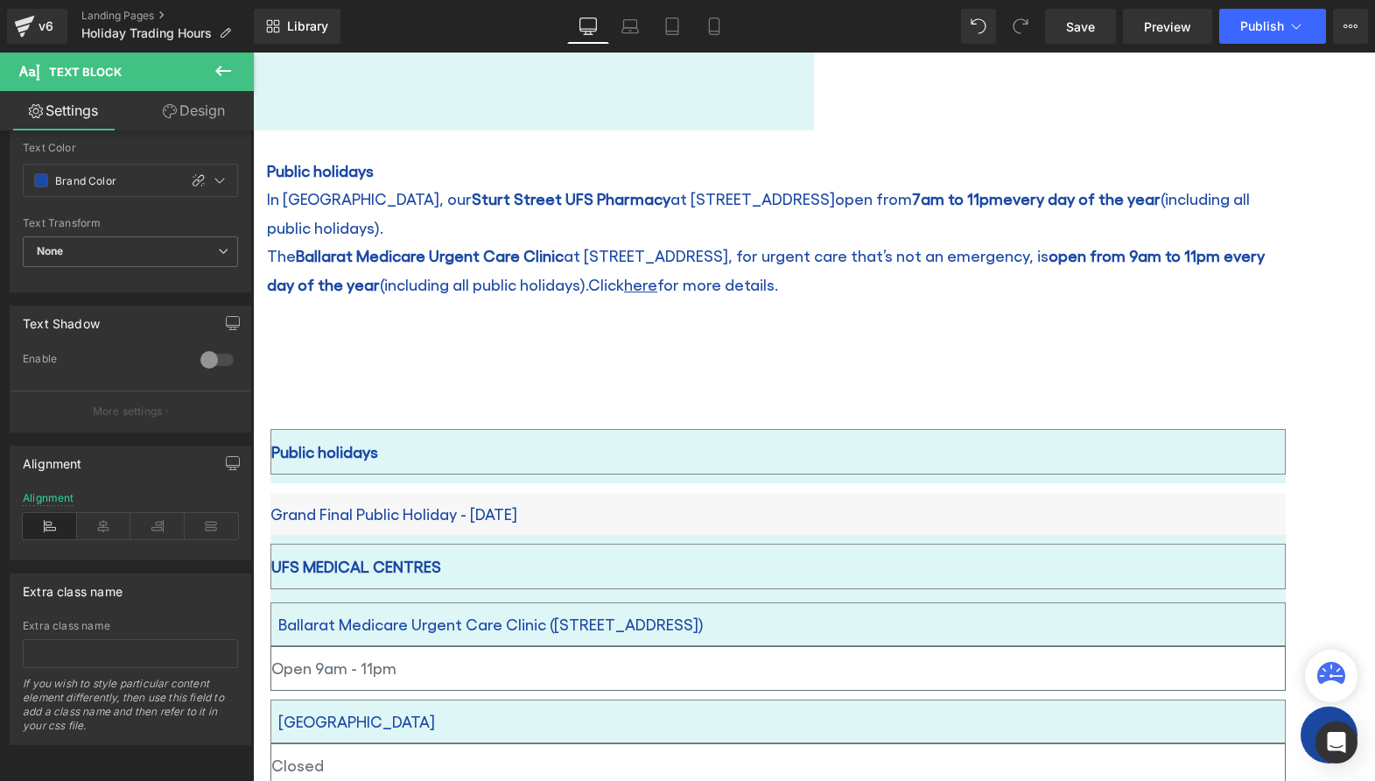
click at [181, 107] on link "Design" at bounding box center [193, 110] width 127 height 39
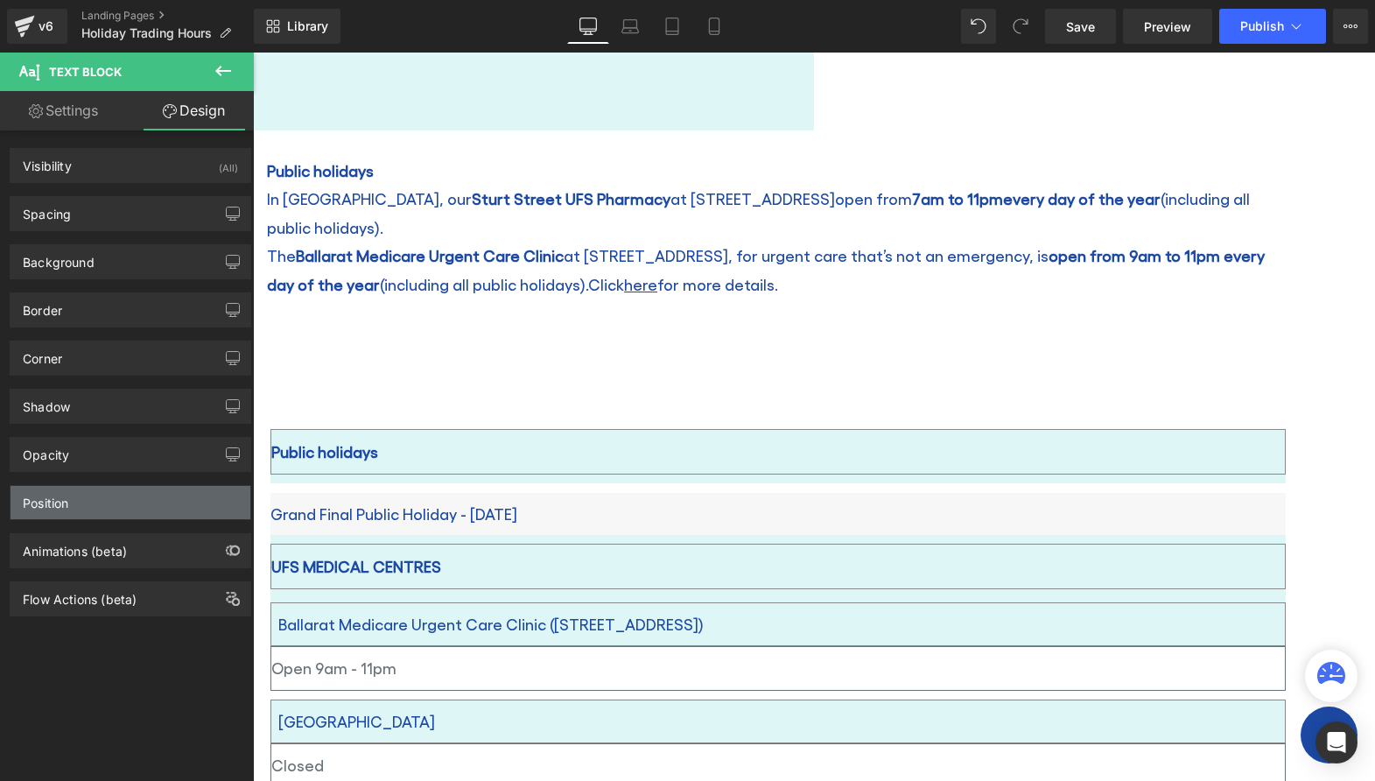
click at [100, 508] on div "Position" at bounding box center [131, 502] width 240 height 33
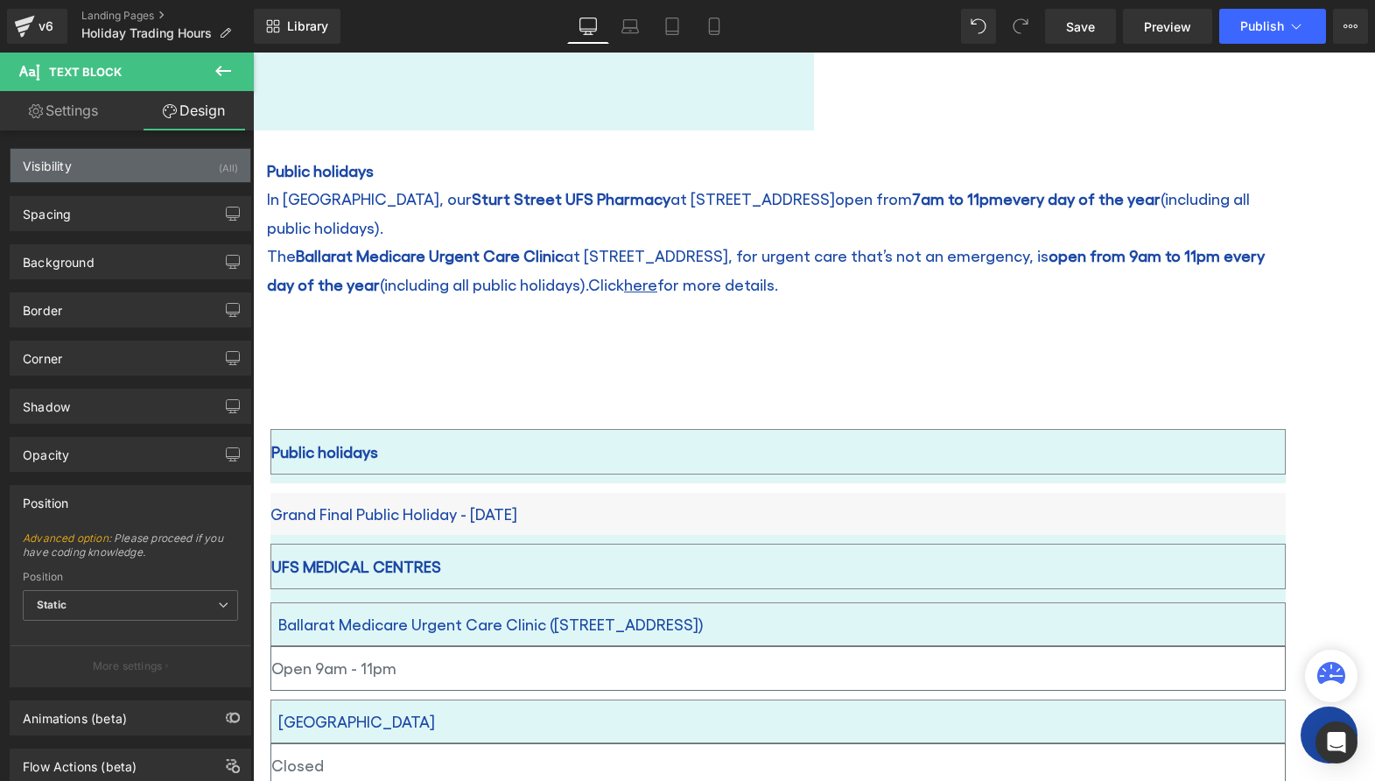
click at [109, 167] on div "Visibility (All)" at bounding box center [131, 165] width 240 height 33
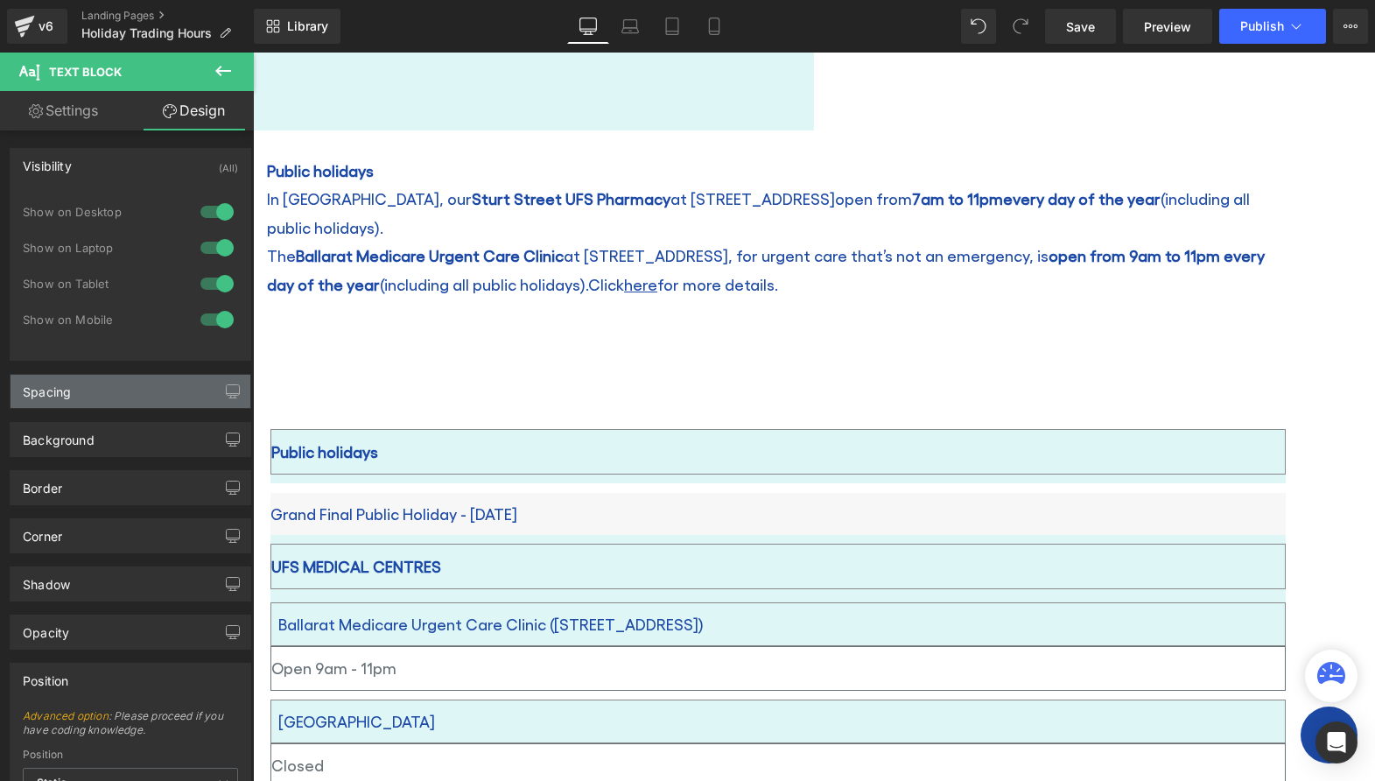
click at [137, 400] on div "Spacing" at bounding box center [131, 391] width 240 height 33
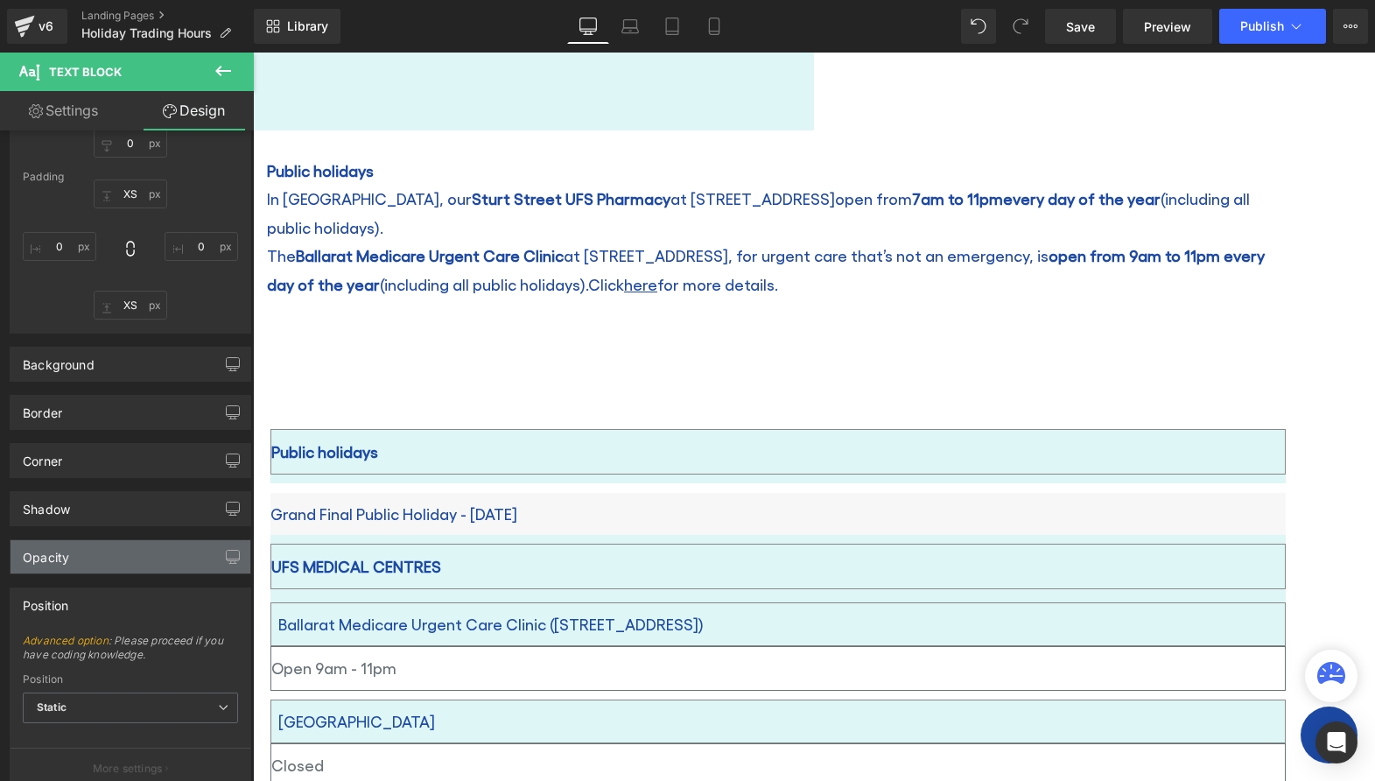
scroll to position [565, 0]
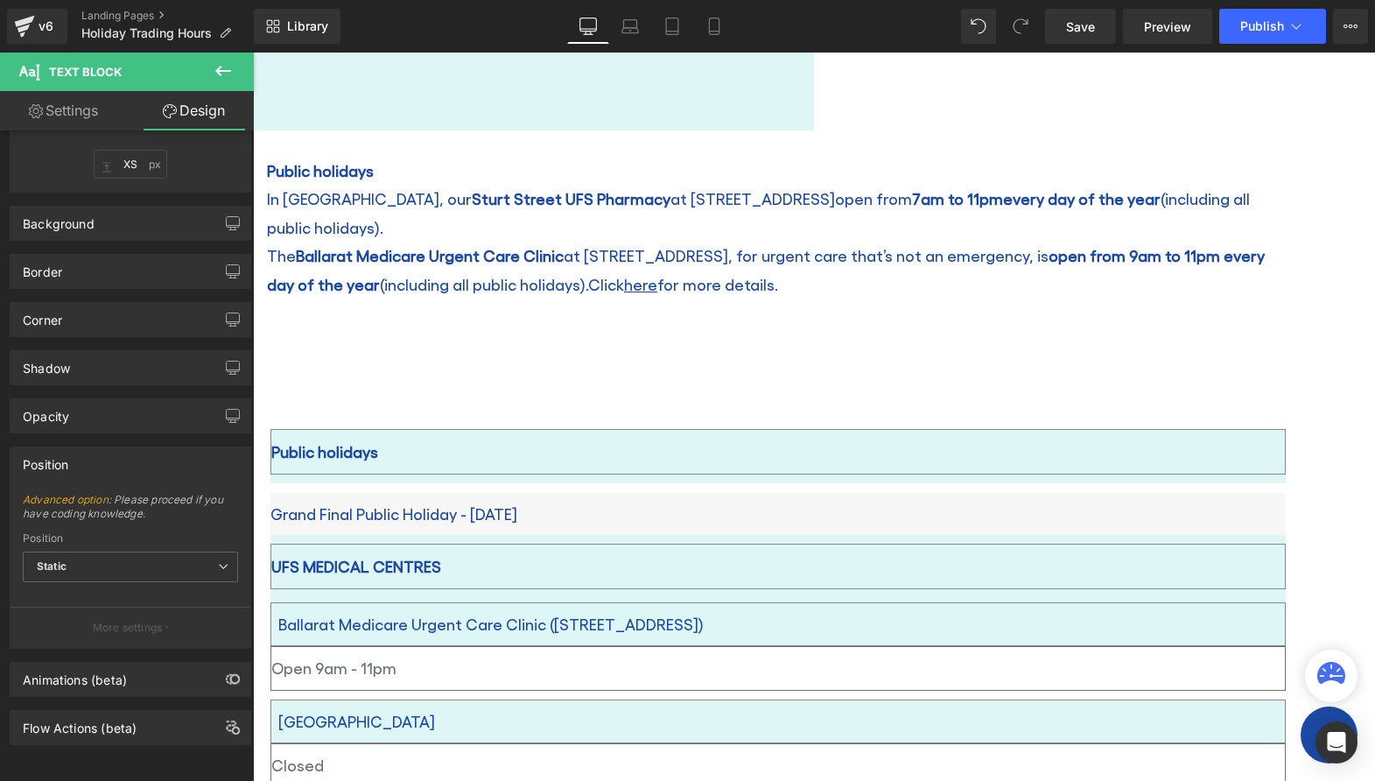
click at [220, 70] on icon at bounding box center [223, 71] width 16 height 11
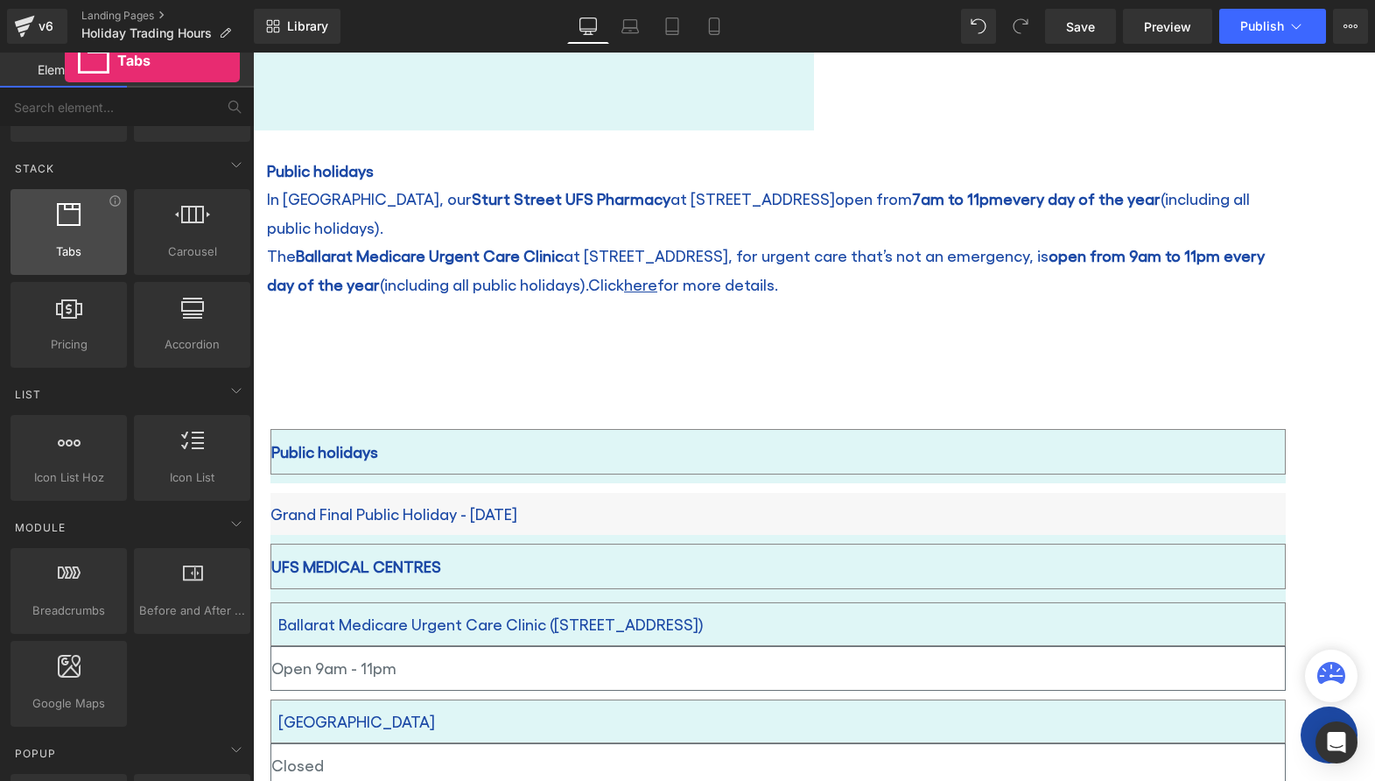
click at [65, 235] on div at bounding box center [69, 222] width 106 height 39
click at [59, 253] on span "Tabs" at bounding box center [69, 251] width 106 height 18
click at [68, 232] on div at bounding box center [69, 222] width 106 height 39
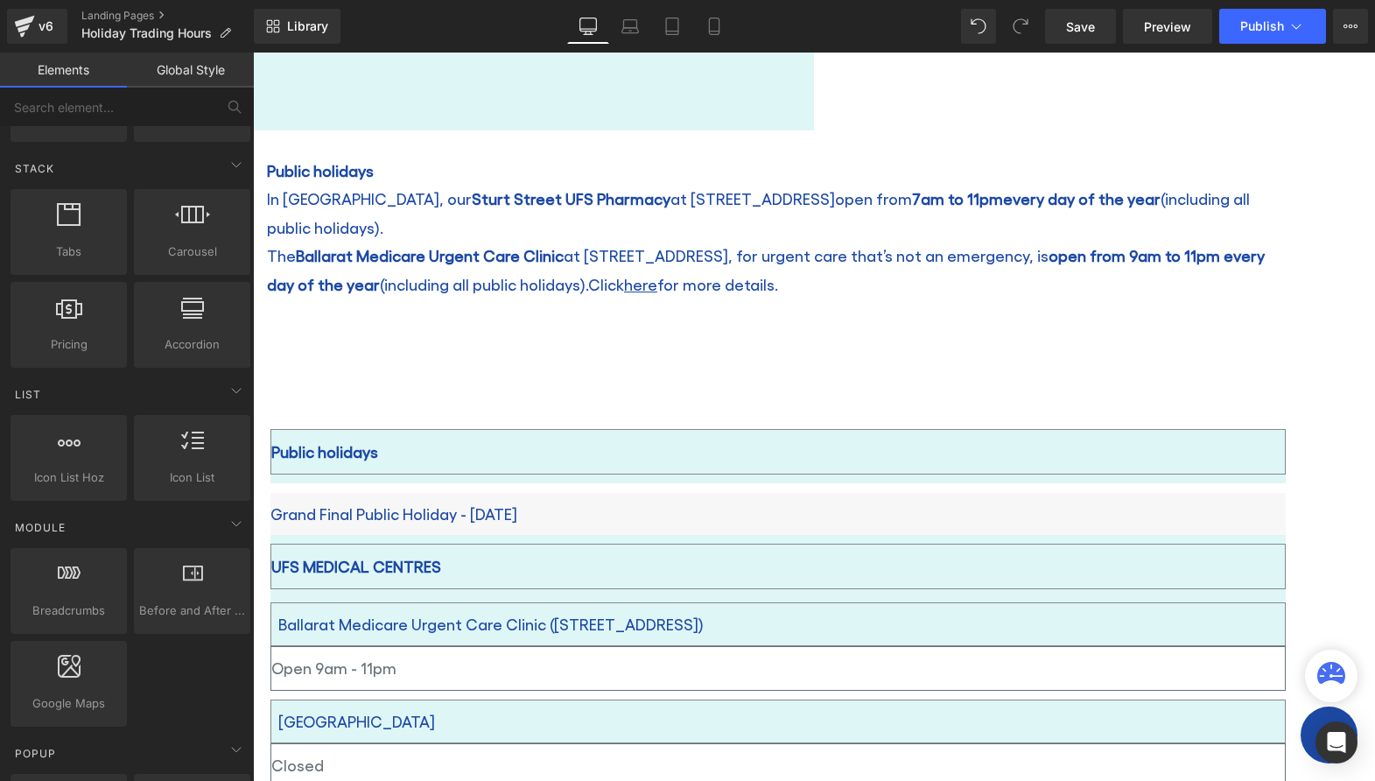
click at [796, 368] on ul "Text Block" at bounding box center [778, 384] width 1050 height 54
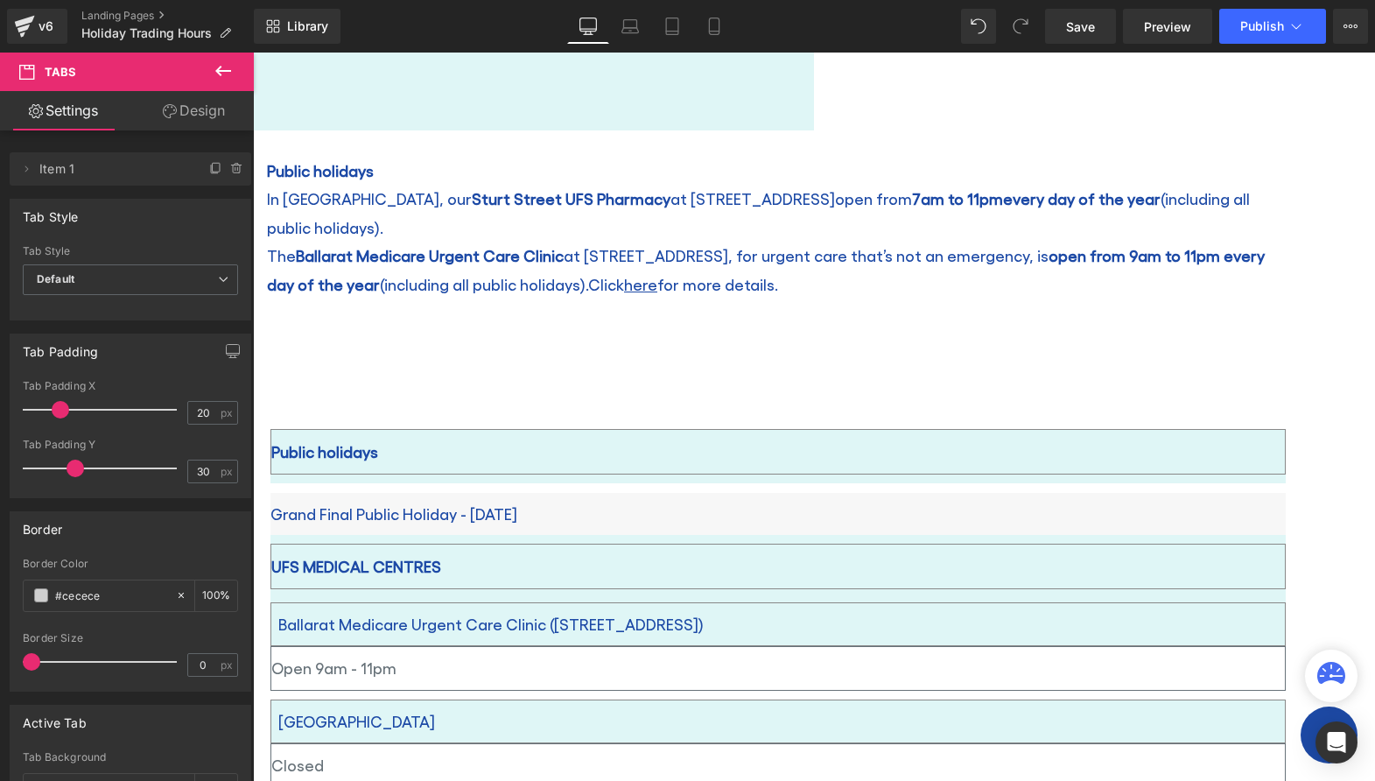
click at [253, 53] on icon at bounding box center [253, 53] width 0 height 0
click at [848, 403] on ul "Text Block" at bounding box center [778, 384] width 1050 height 54
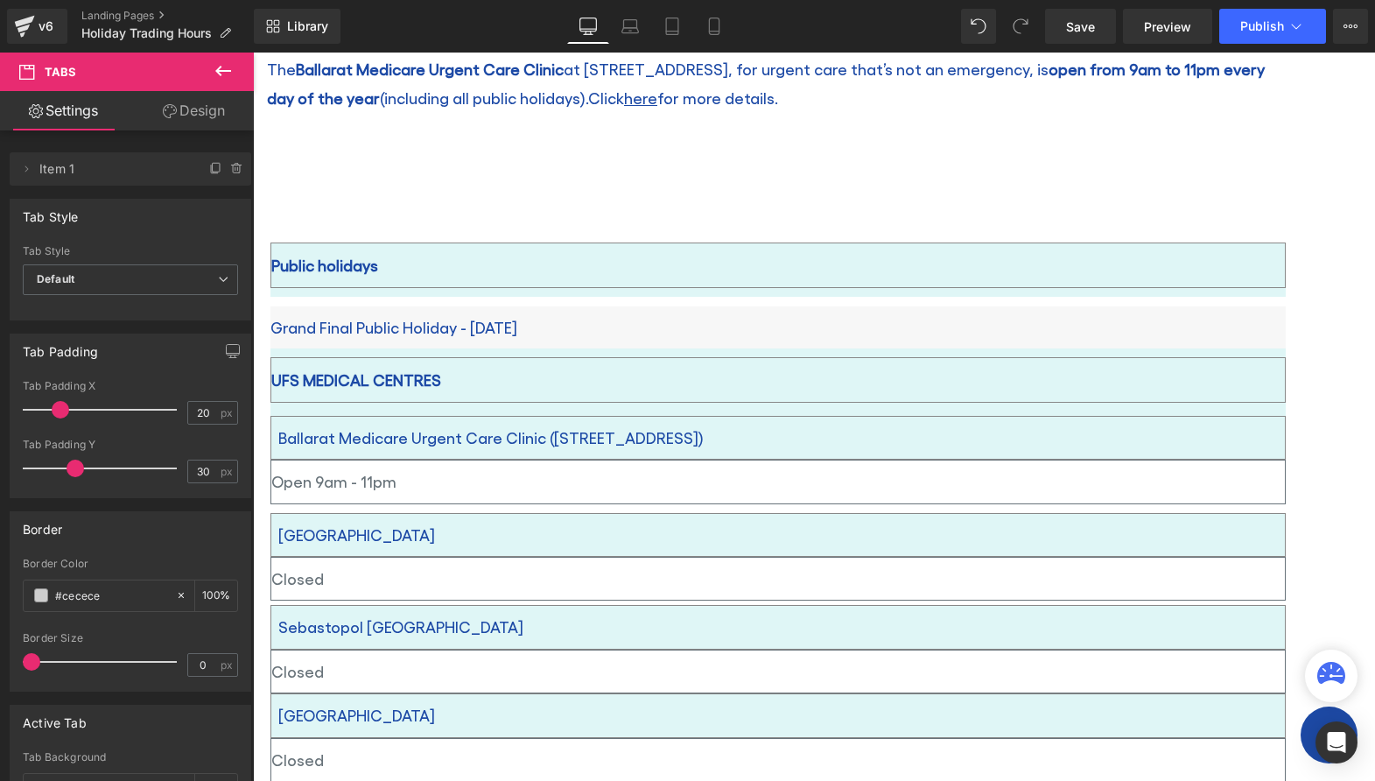
scroll to position [438, 0]
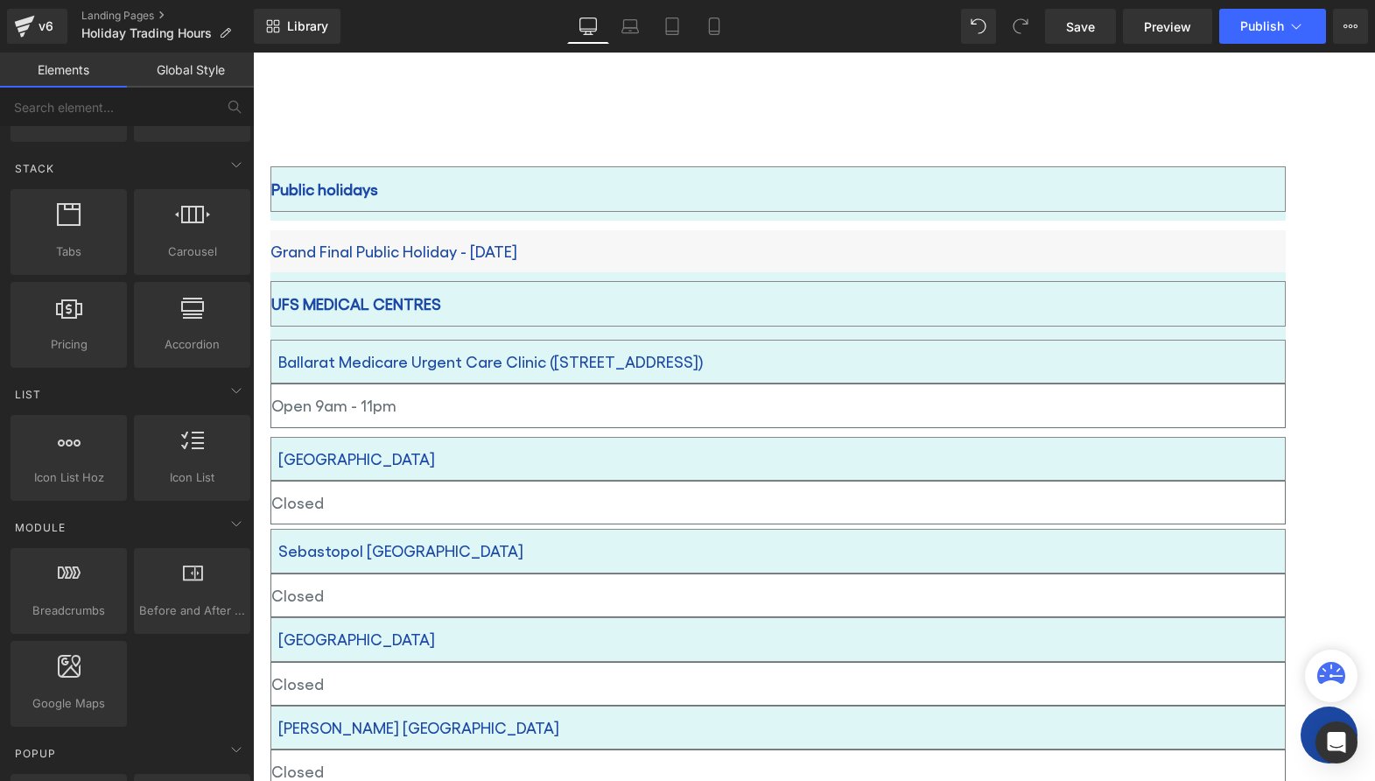
click at [270, 221] on span at bounding box center [270, 221] width 0 height 0
click at [253, 53] on icon at bounding box center [253, 53] width 0 height 0
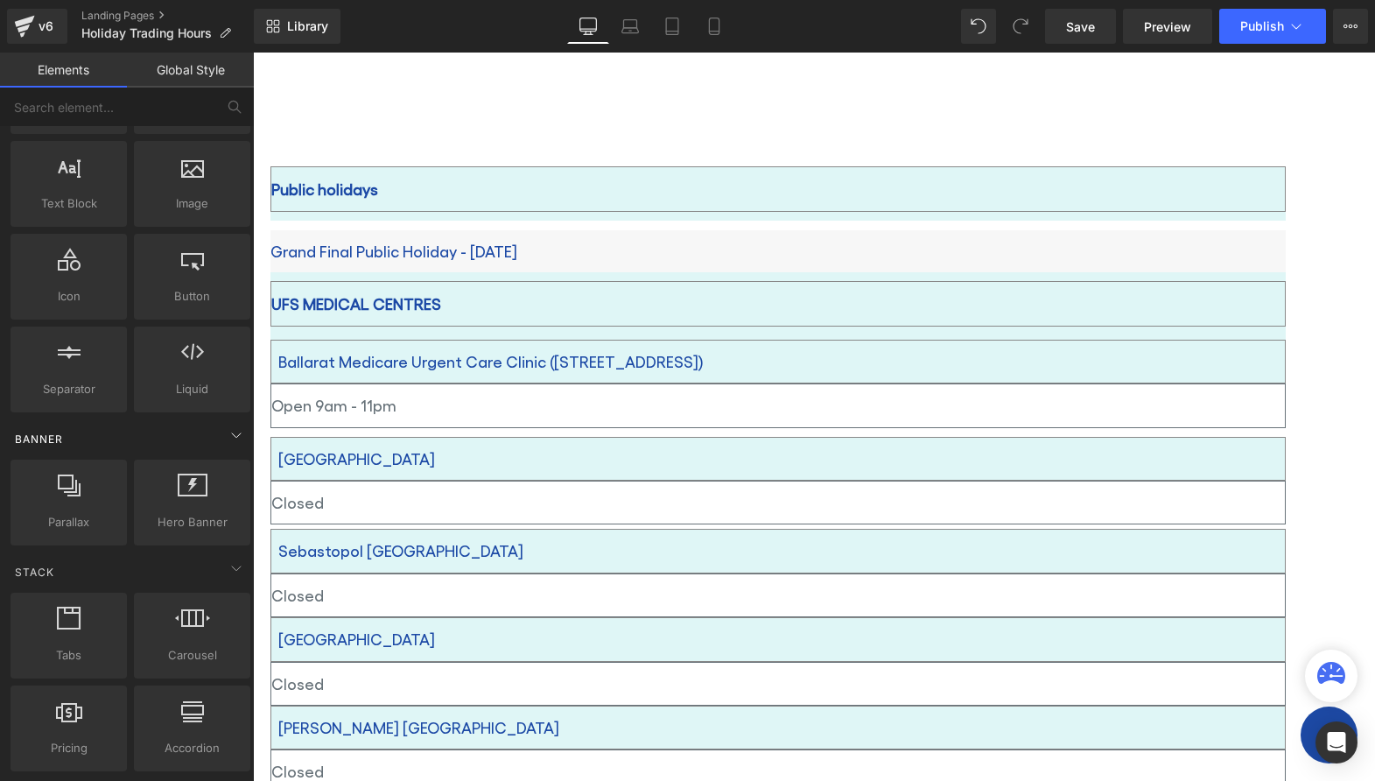
scroll to position [0, 0]
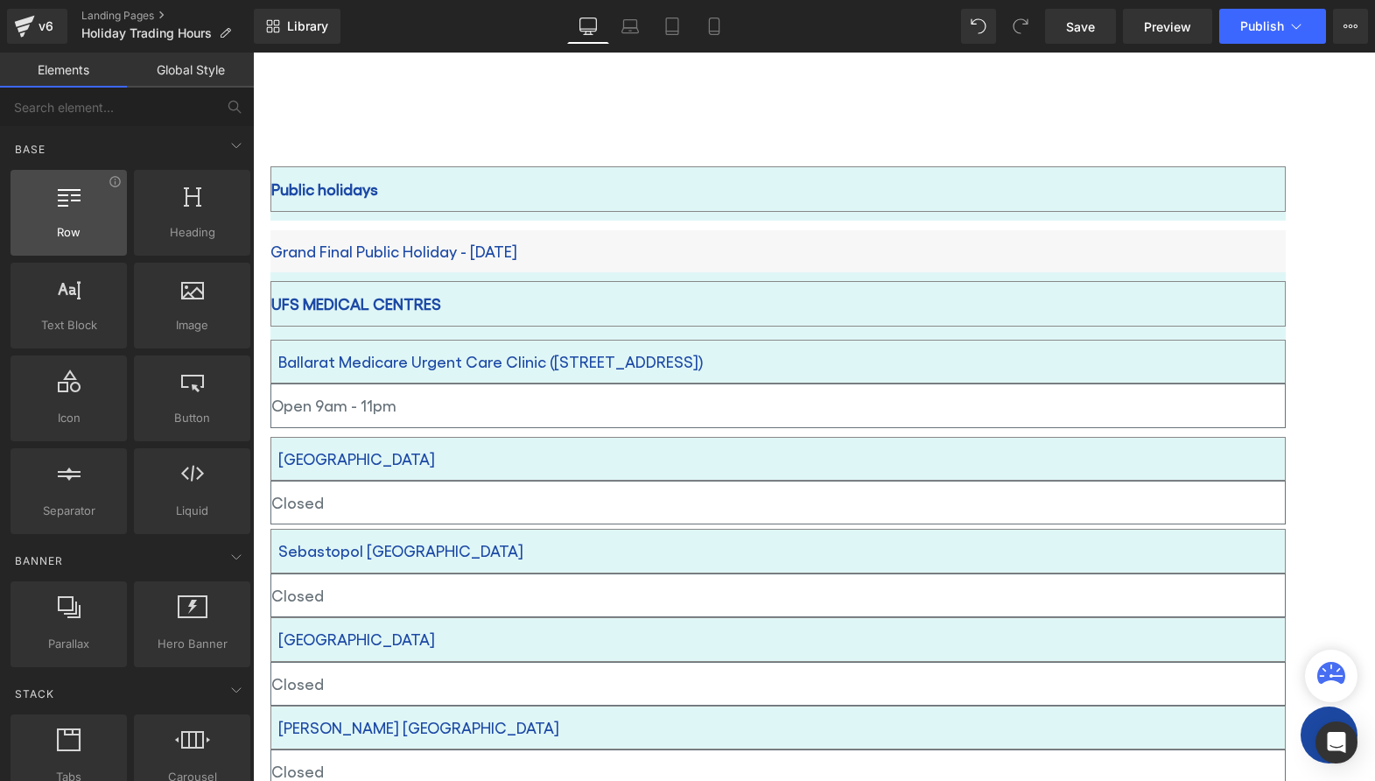
drag, startPoint x: 68, startPoint y: 215, endPoint x: 284, endPoint y: 252, distance: 218.4
click at [68, 215] on div at bounding box center [69, 203] width 106 height 39
click at [81, 226] on span "Row" at bounding box center [69, 232] width 106 height 18
click at [781, 192] on div "Public holidays" at bounding box center [777, 189] width 1015 height 46
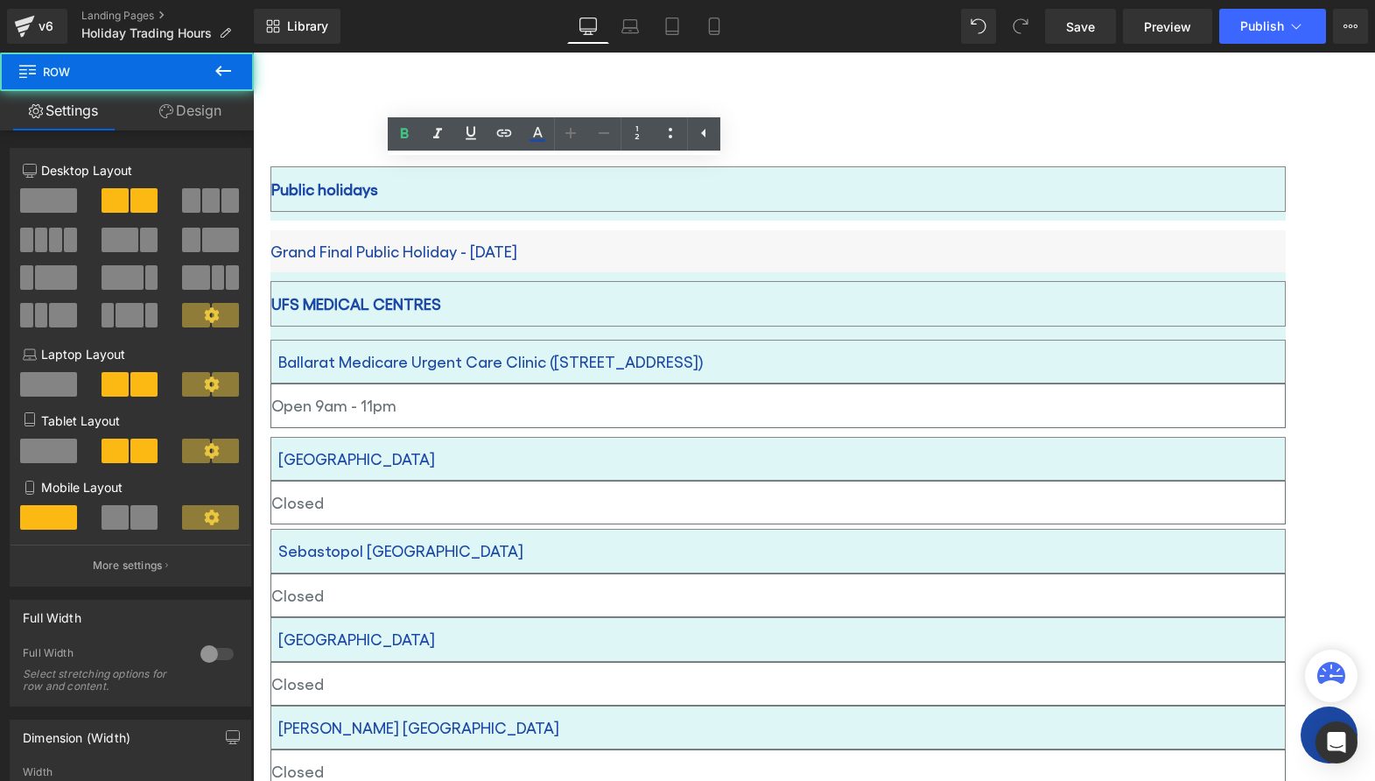
click at [270, 221] on span at bounding box center [270, 221] width 0 height 0
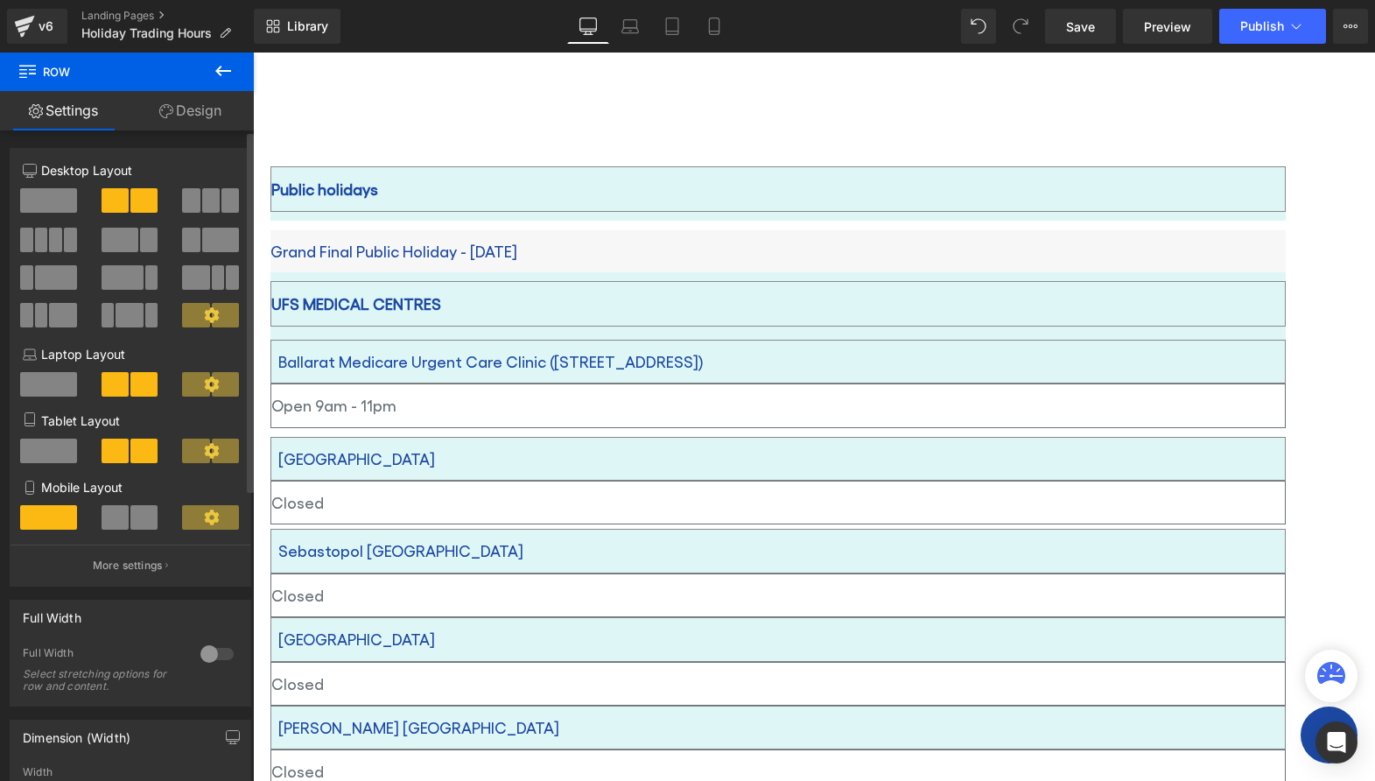
click at [49, 198] on span at bounding box center [48, 200] width 57 height 25
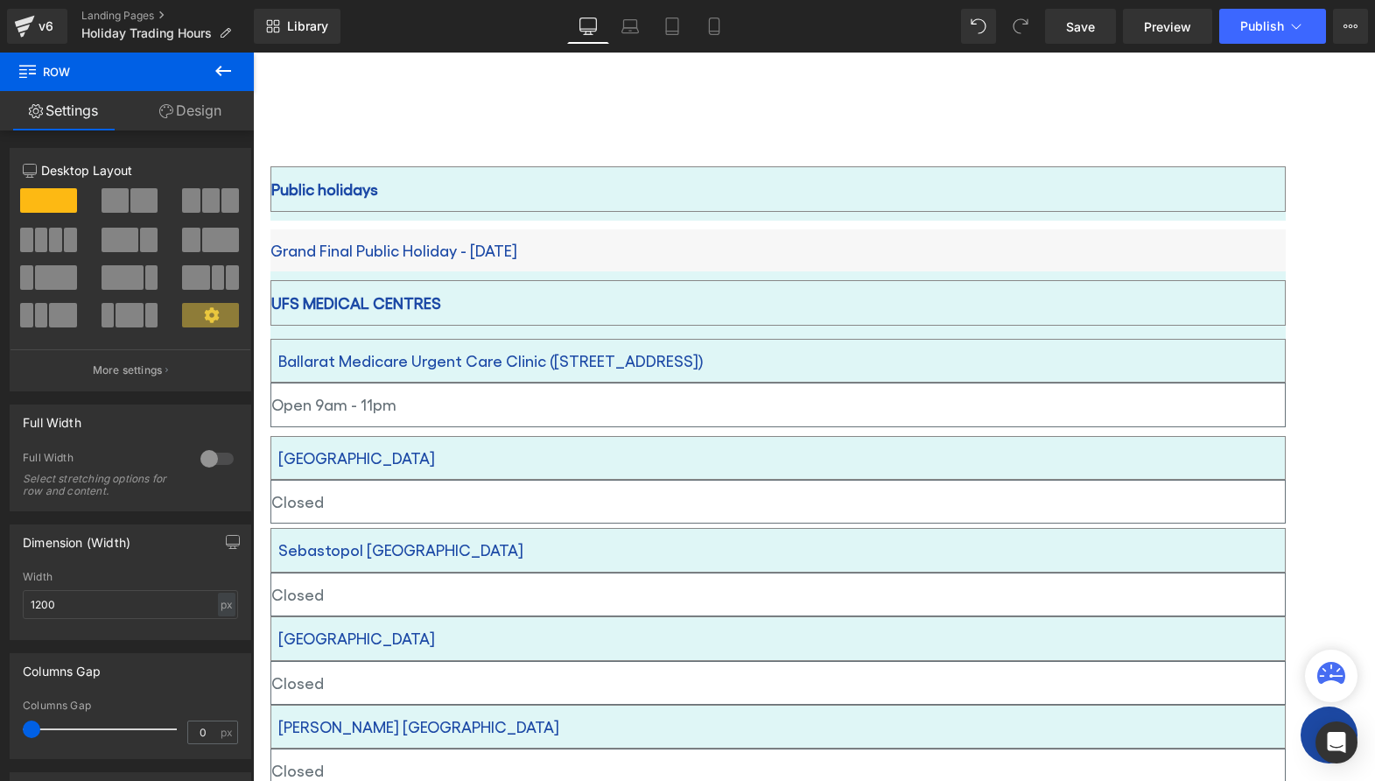
click at [857, 390] on p "Open 9am - 11pm" at bounding box center [778, 404] width 1014 height 28
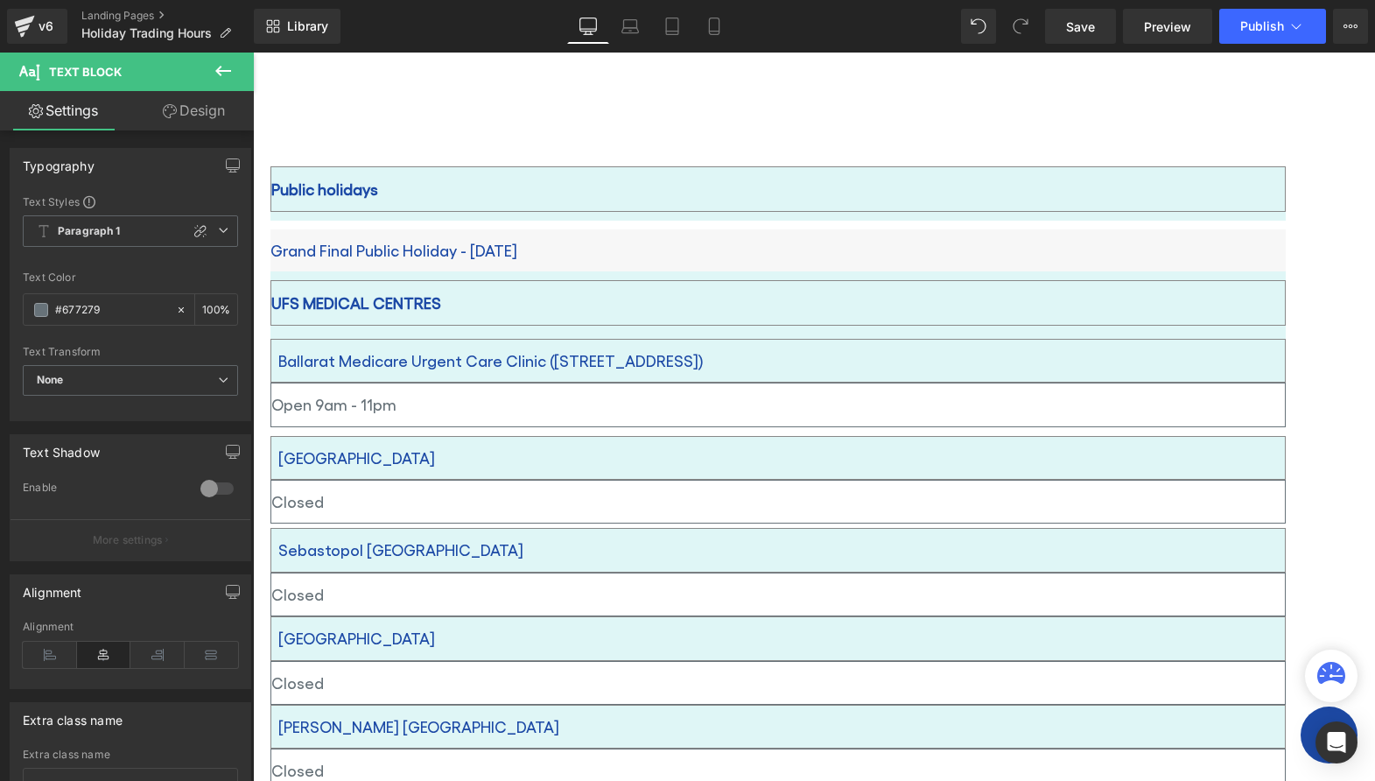
click at [200, 117] on link "Design" at bounding box center [193, 110] width 127 height 39
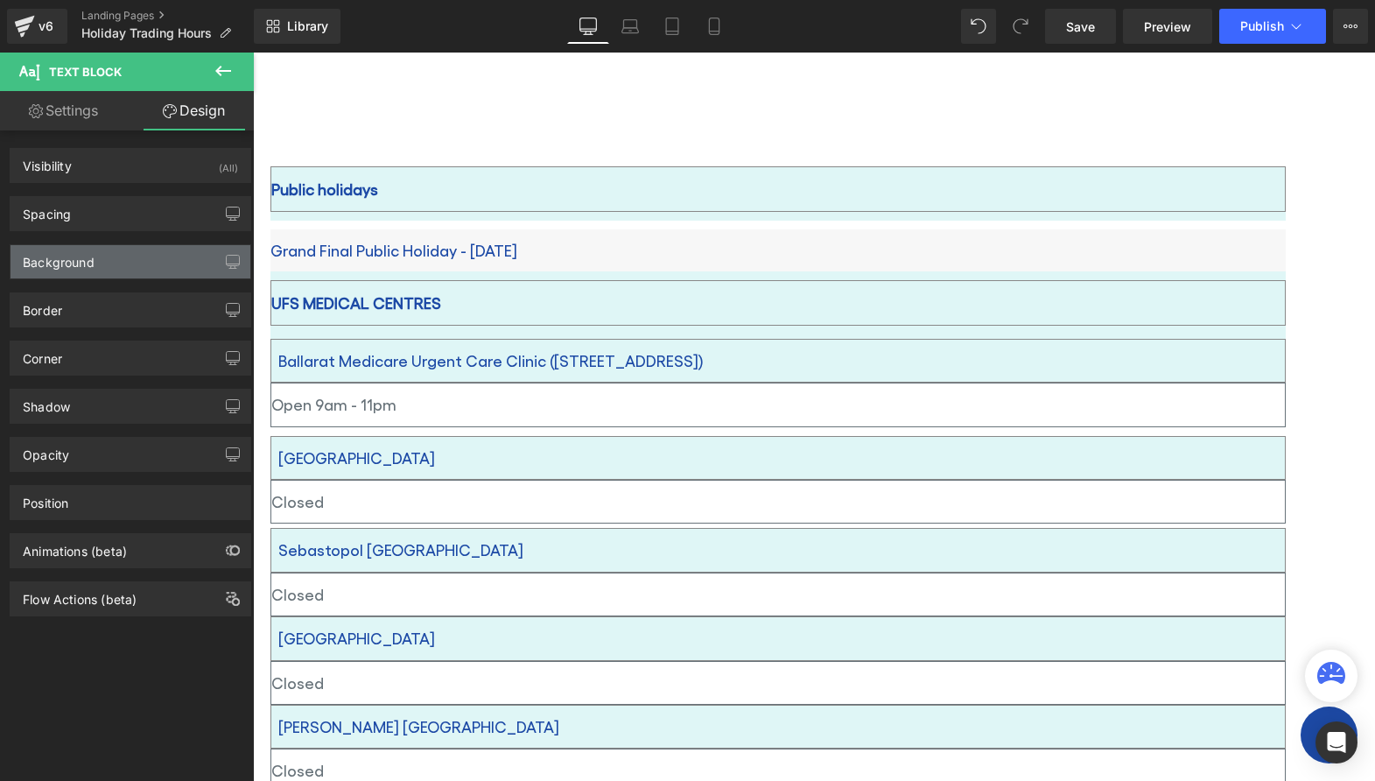
click at [137, 255] on div "Background" at bounding box center [131, 261] width 240 height 33
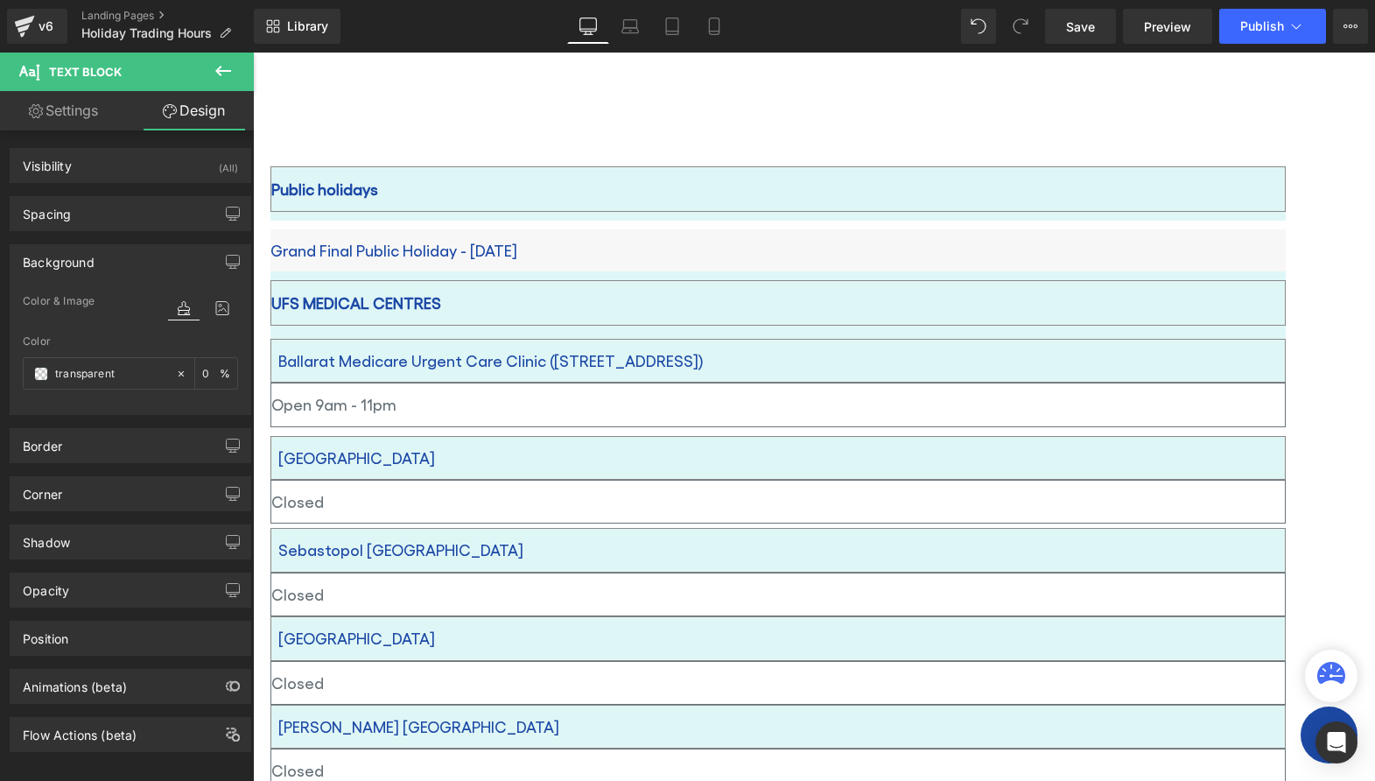
click at [1083, 236] on p "Grand Final Public Holiday - [DATE]" at bounding box center [777, 250] width 1015 height 28
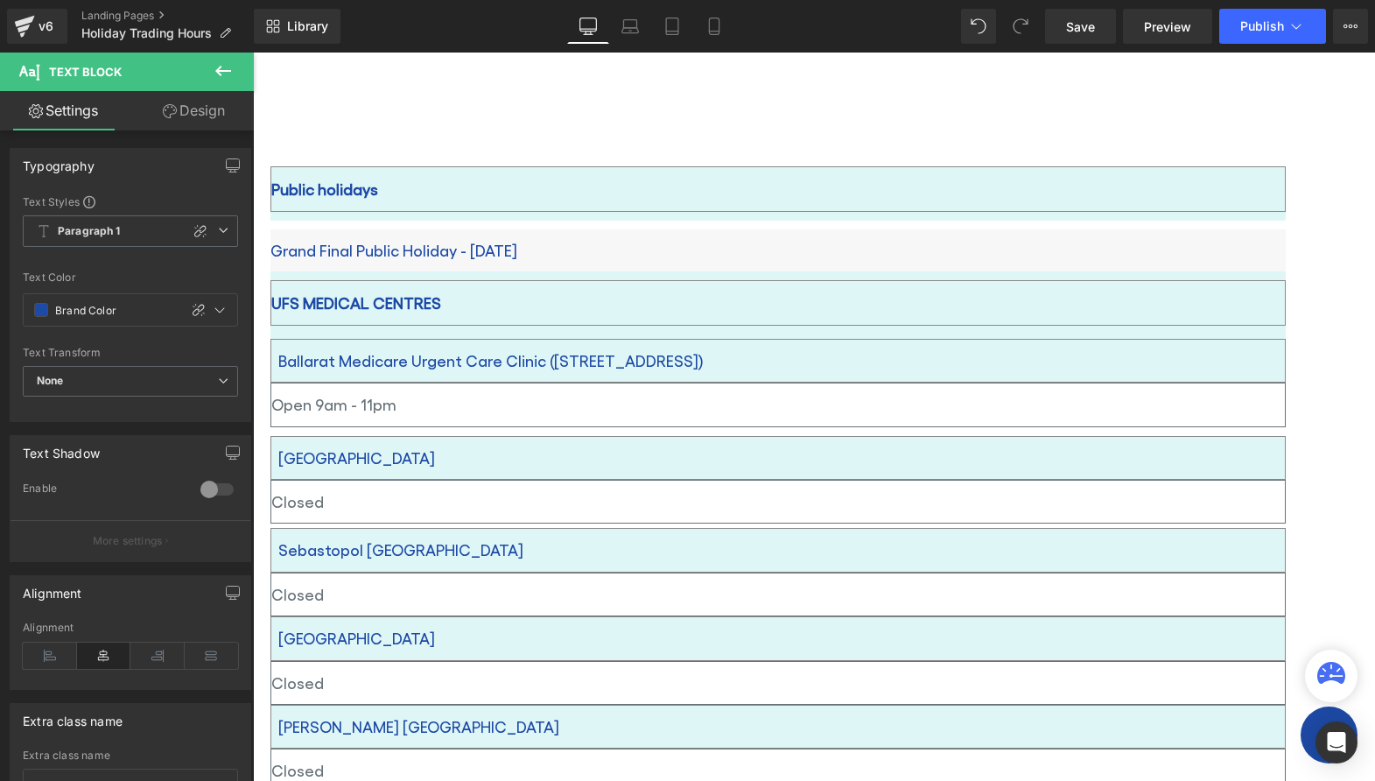
click at [188, 106] on link "Design" at bounding box center [193, 110] width 127 height 39
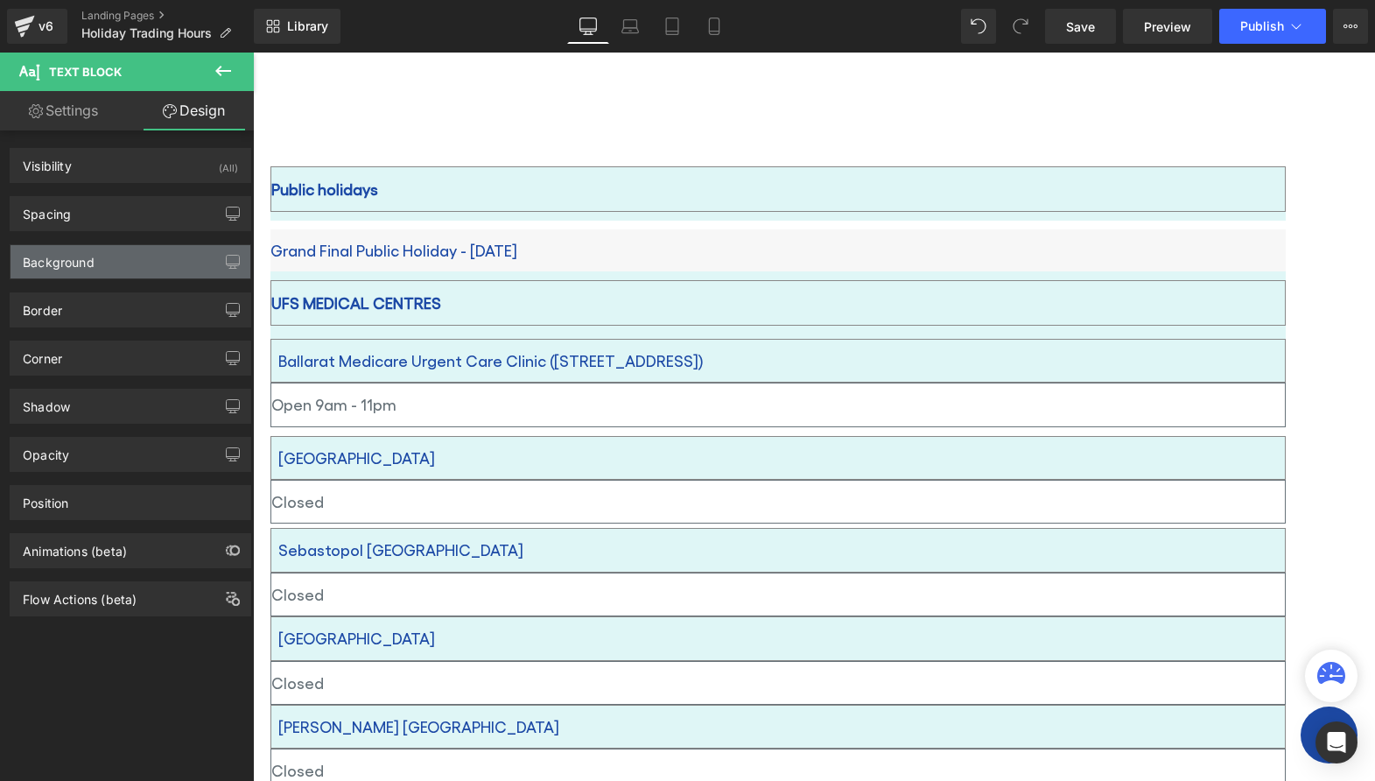
click at [133, 267] on div "Background" at bounding box center [131, 261] width 240 height 33
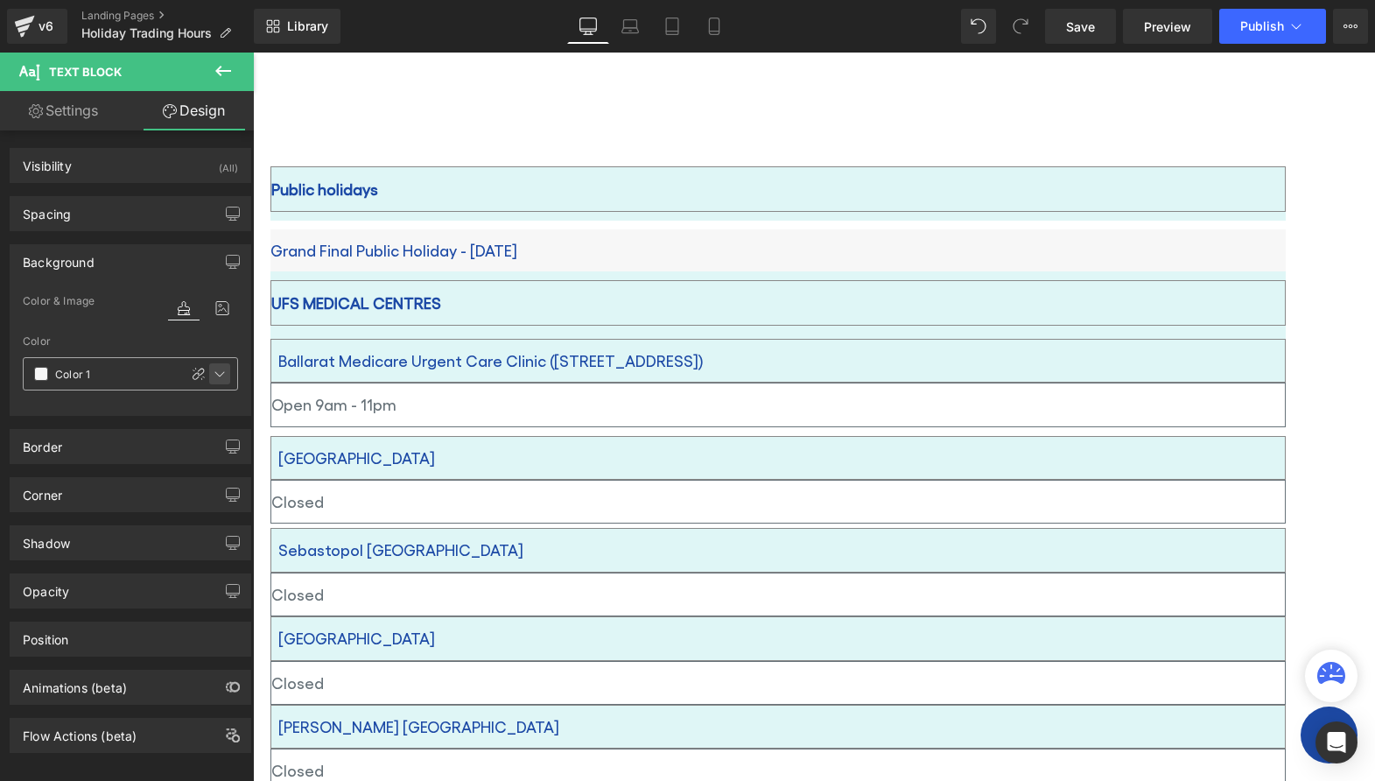
click at [219, 374] on icon at bounding box center [220, 374] width 14 height 14
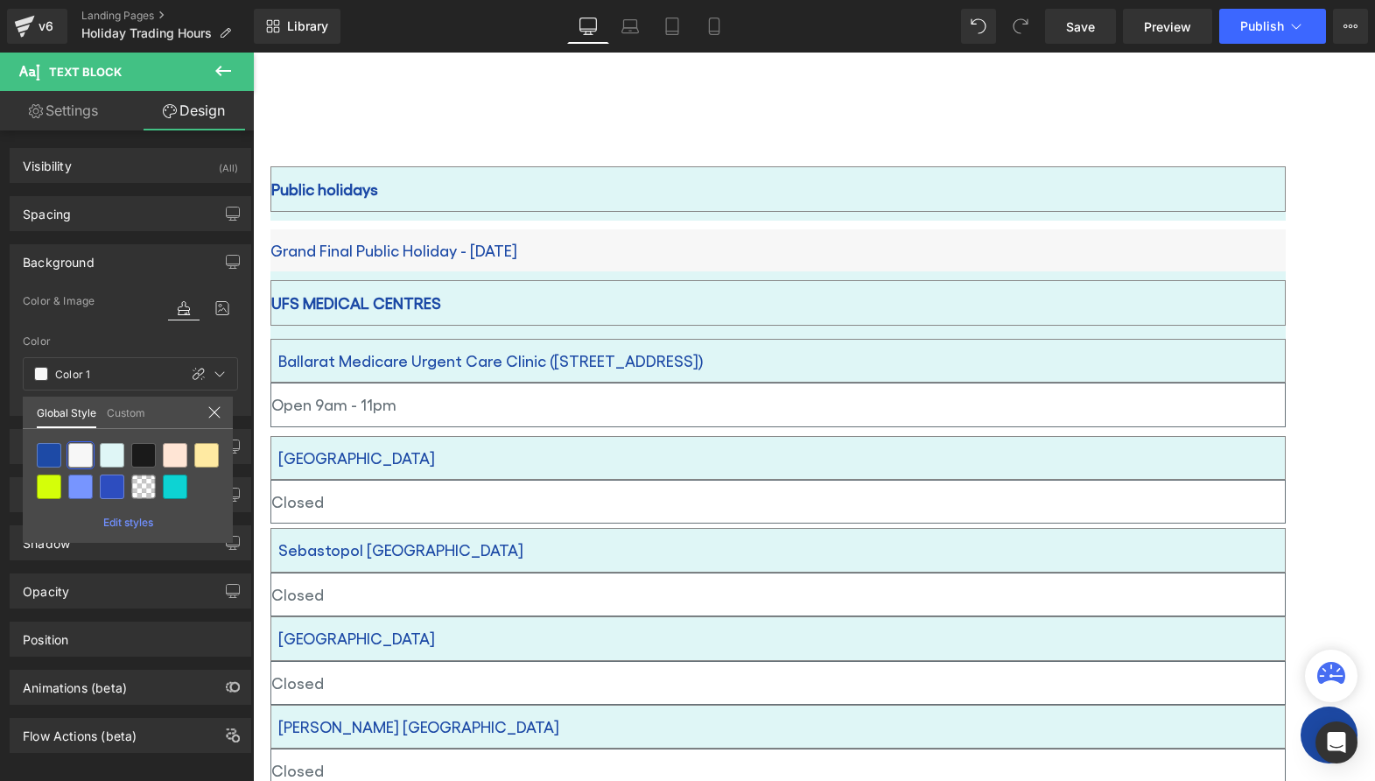
click at [119, 522] on span "Edit styles" at bounding box center [128, 522] width 50 height 13
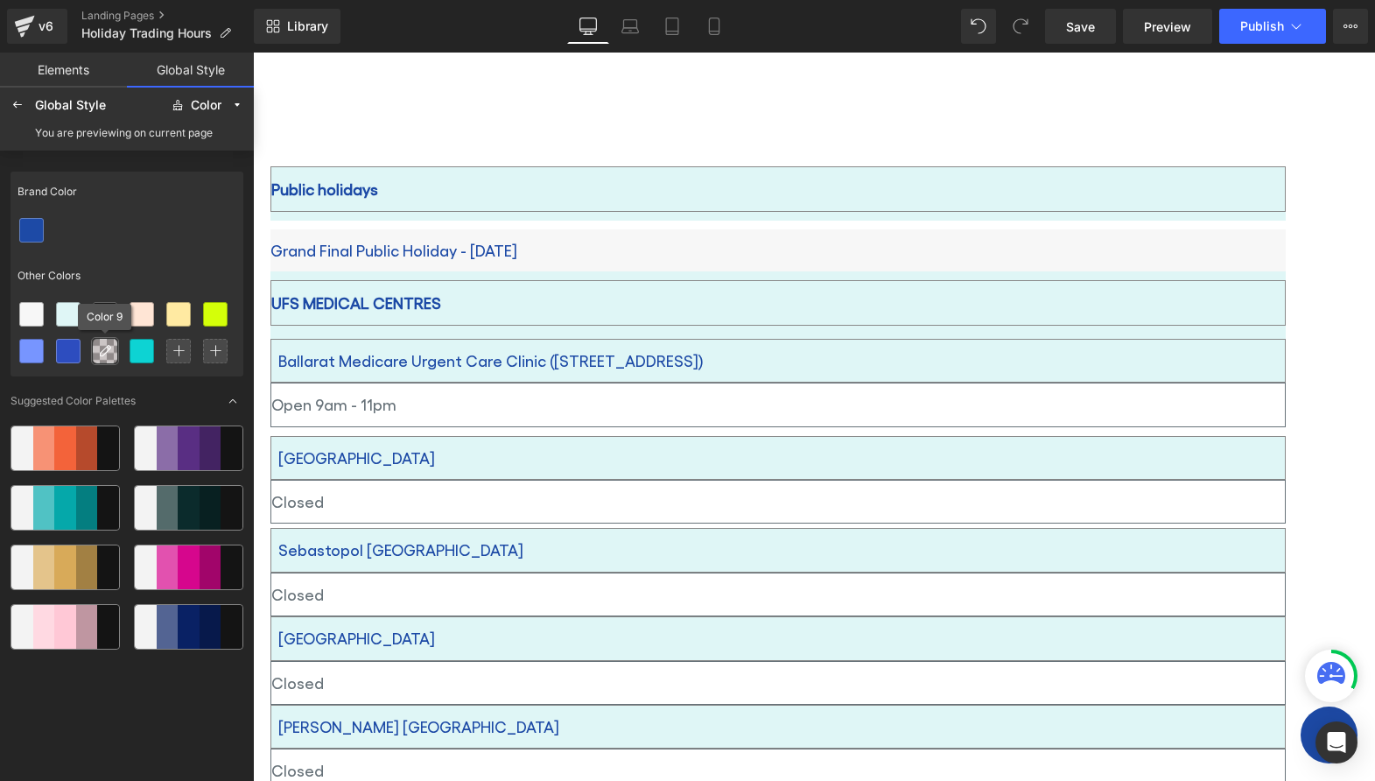
drag, startPoint x: 98, startPoint y: 356, endPoint x: 472, endPoint y: 492, distance: 397.6
click at [98, 356] on icon at bounding box center [105, 351] width 14 height 14
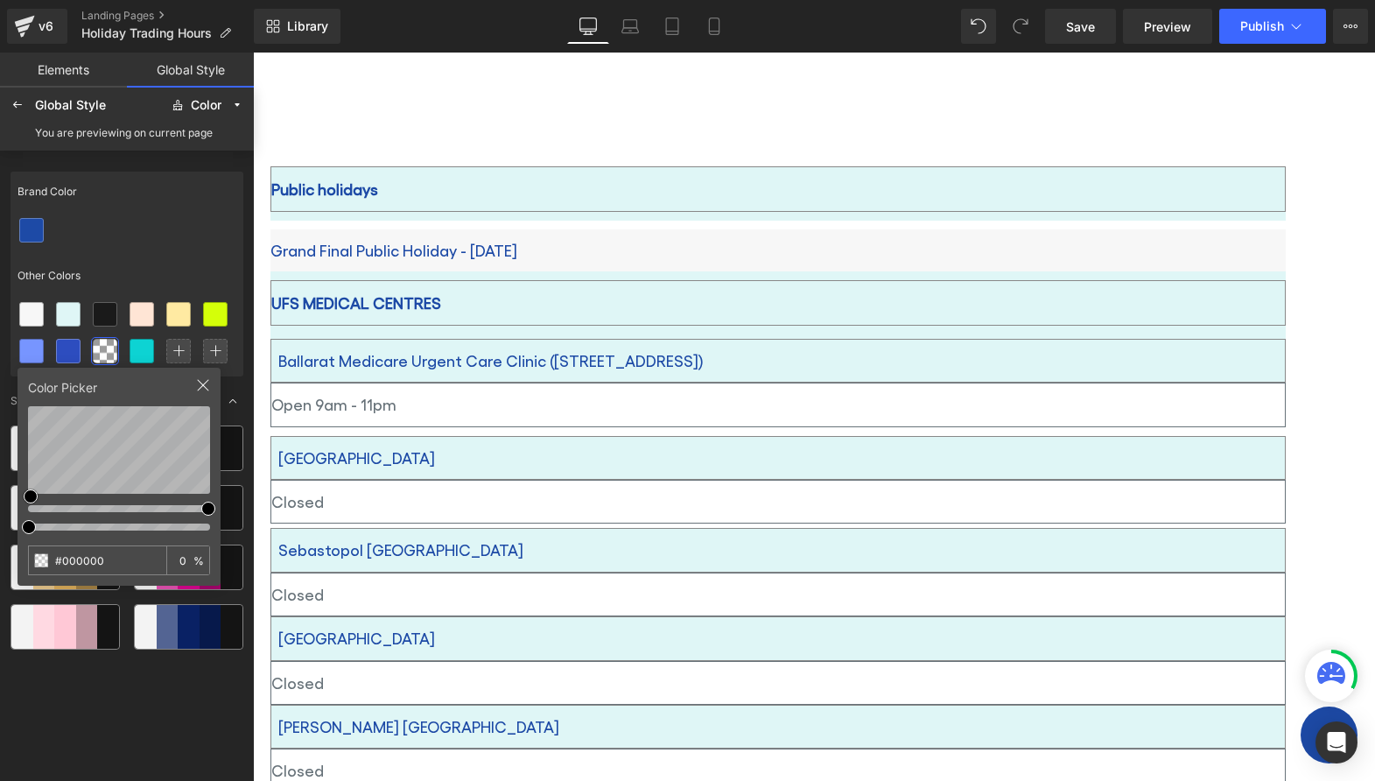
click at [95, 216] on div at bounding box center [127, 230] width 233 height 37
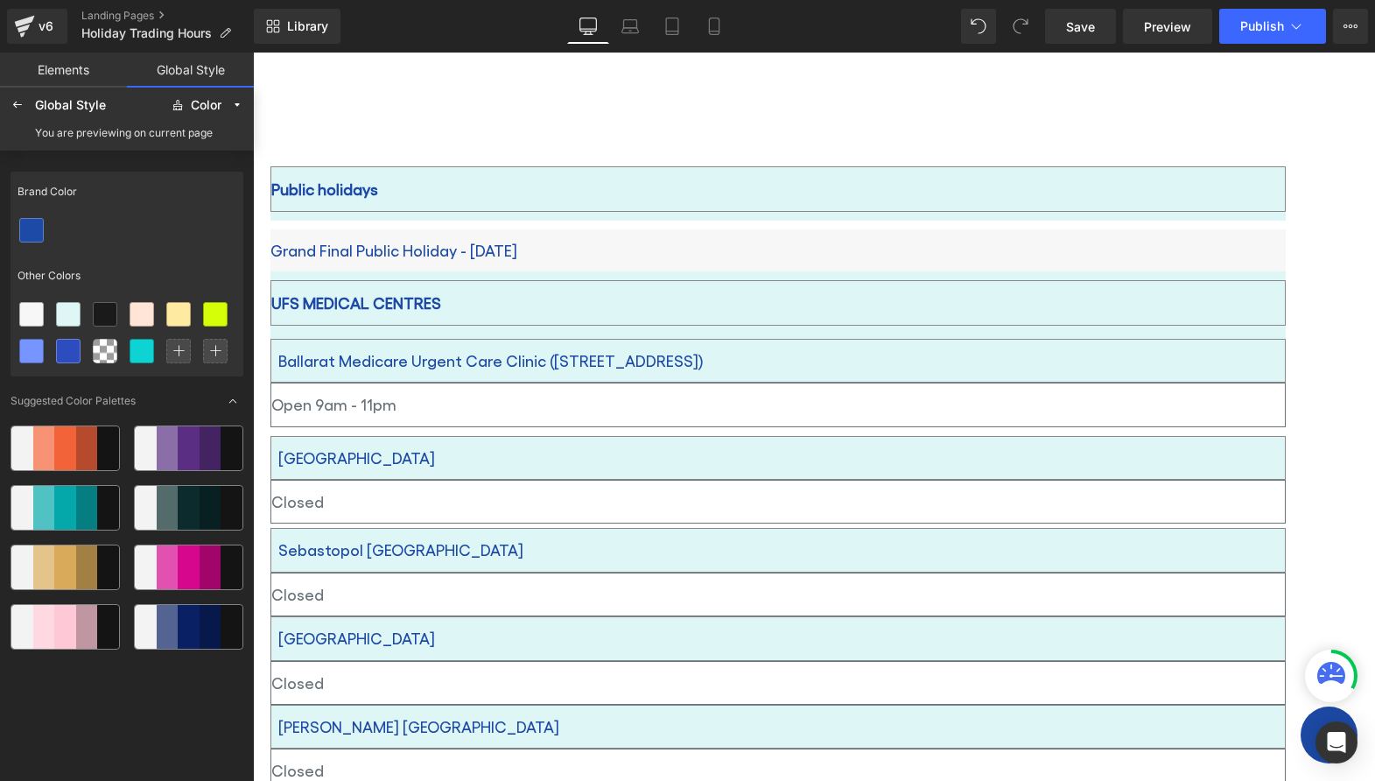
click at [924, 390] on p "Open 9am - 11pm" at bounding box center [778, 404] width 1014 height 28
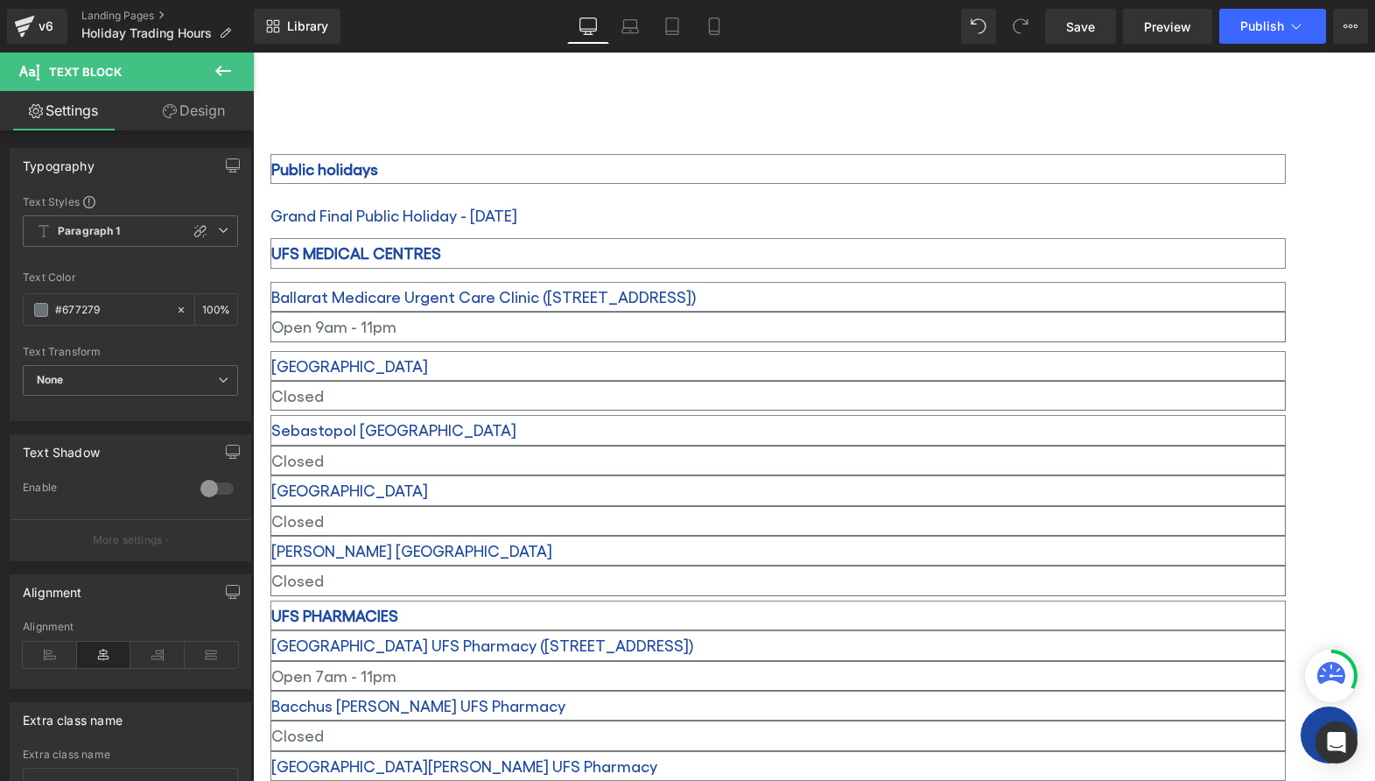
click at [187, 111] on link "Design" at bounding box center [193, 110] width 127 height 39
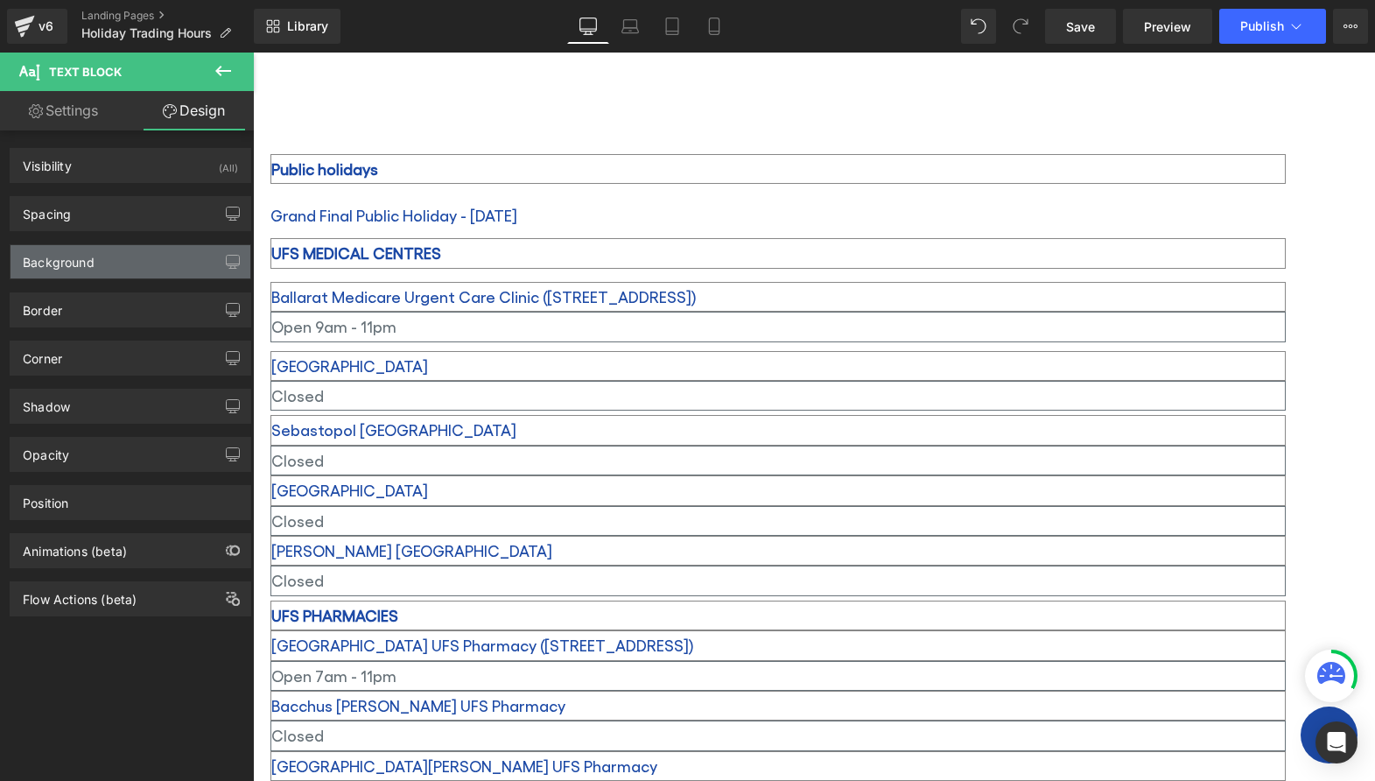
click at [170, 261] on div "Background" at bounding box center [131, 261] width 240 height 33
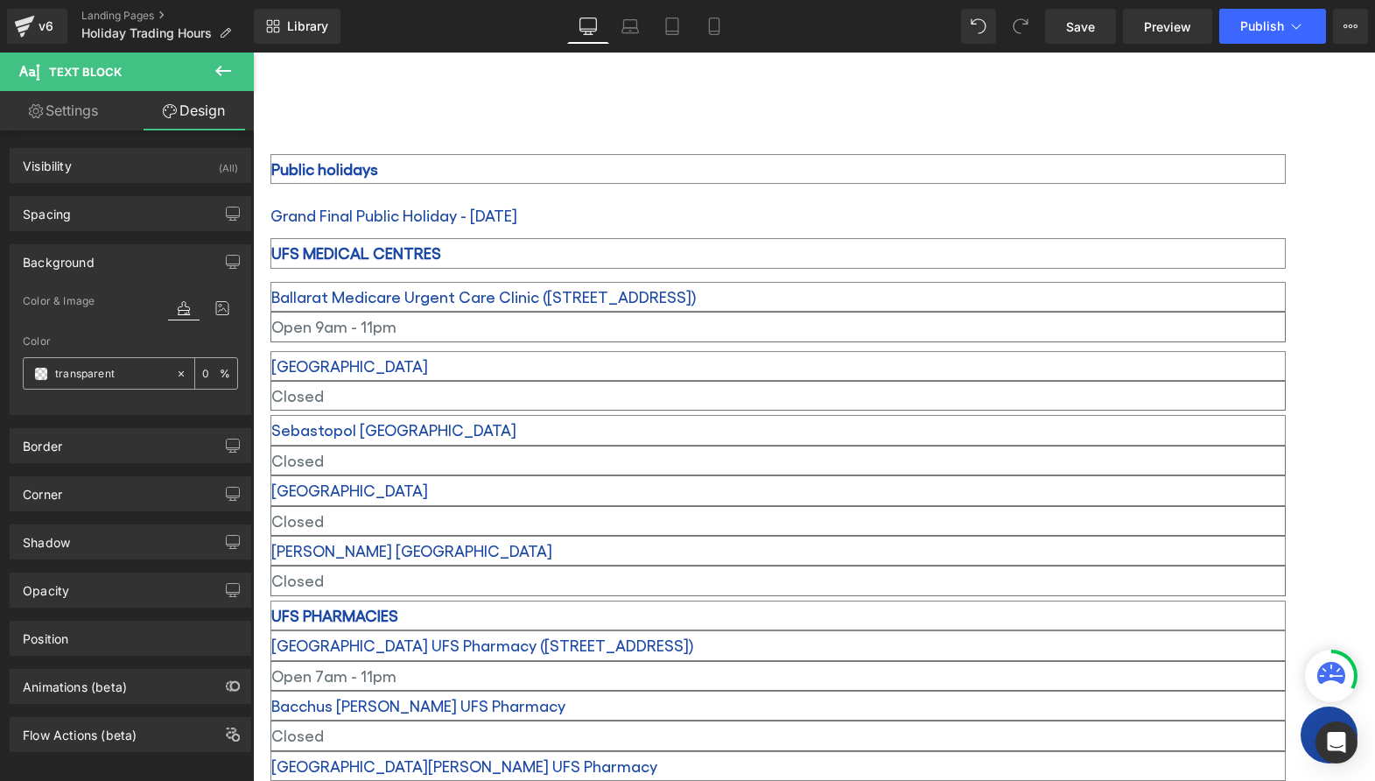
click at [123, 373] on input "transparent" at bounding box center [111, 373] width 112 height 19
click at [91, 378] on input "transparent" at bounding box center [111, 373] width 112 height 19
click at [158, 376] on input "transparent" at bounding box center [111, 373] width 112 height 19
click at [37, 374] on span at bounding box center [41, 374] width 14 height 14
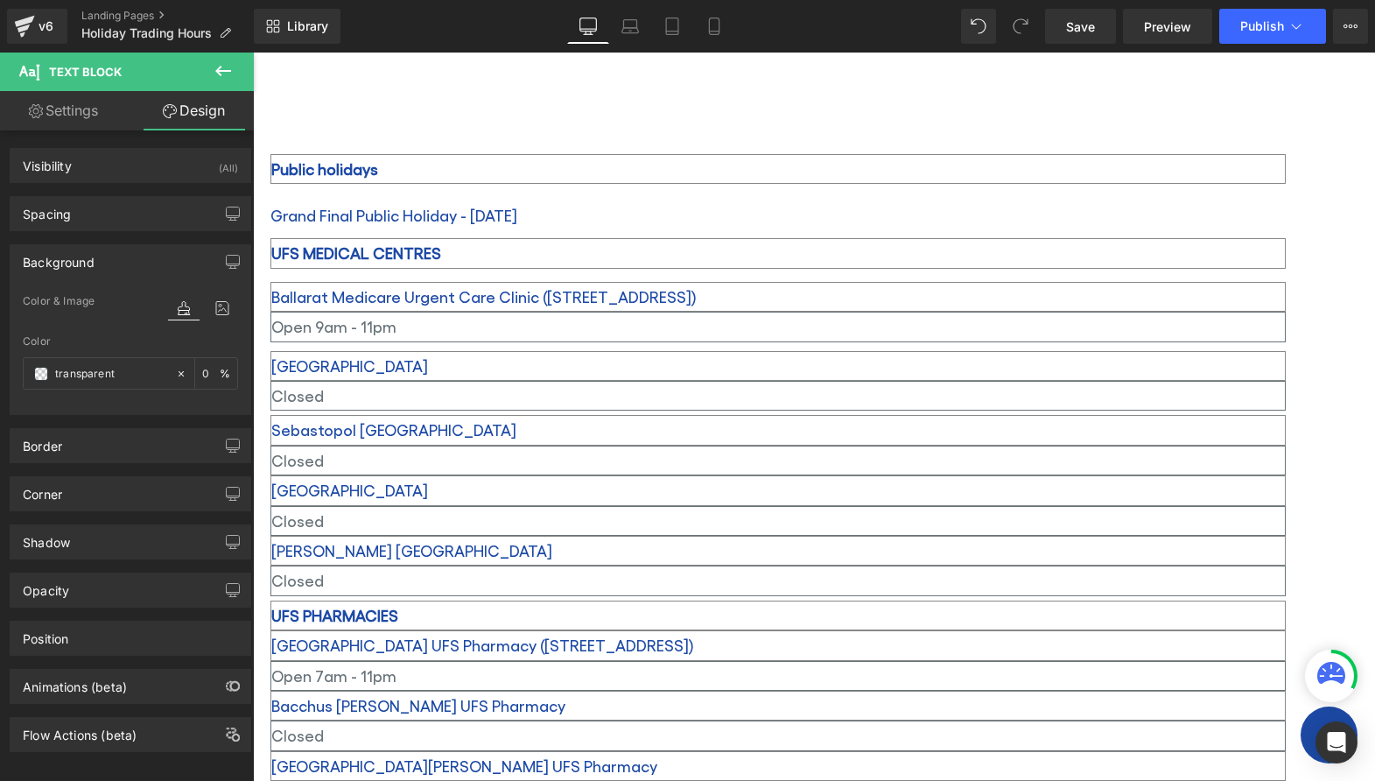
click at [1053, 229] on p "Grand Final Public Holiday - [DATE]" at bounding box center [777, 215] width 1015 height 28
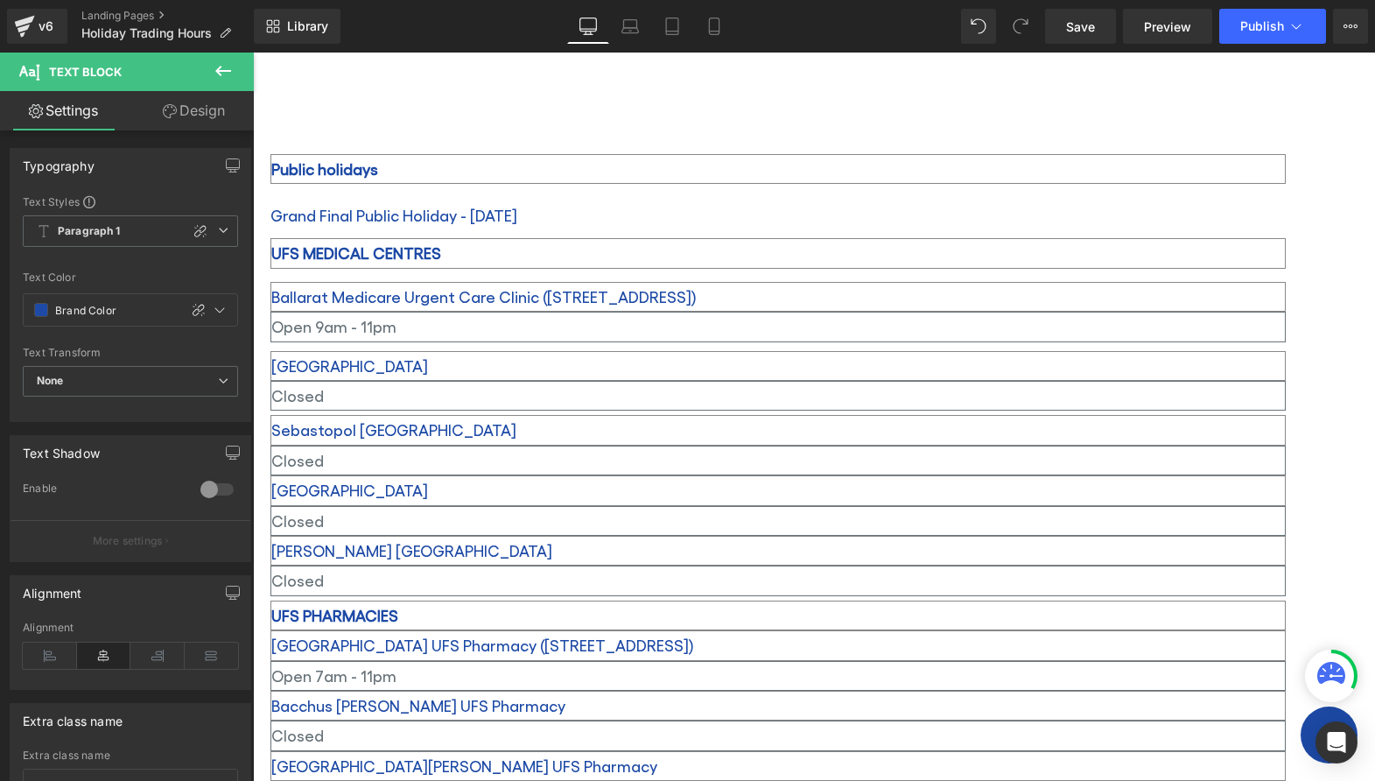
click at [193, 113] on link "Design" at bounding box center [193, 110] width 127 height 39
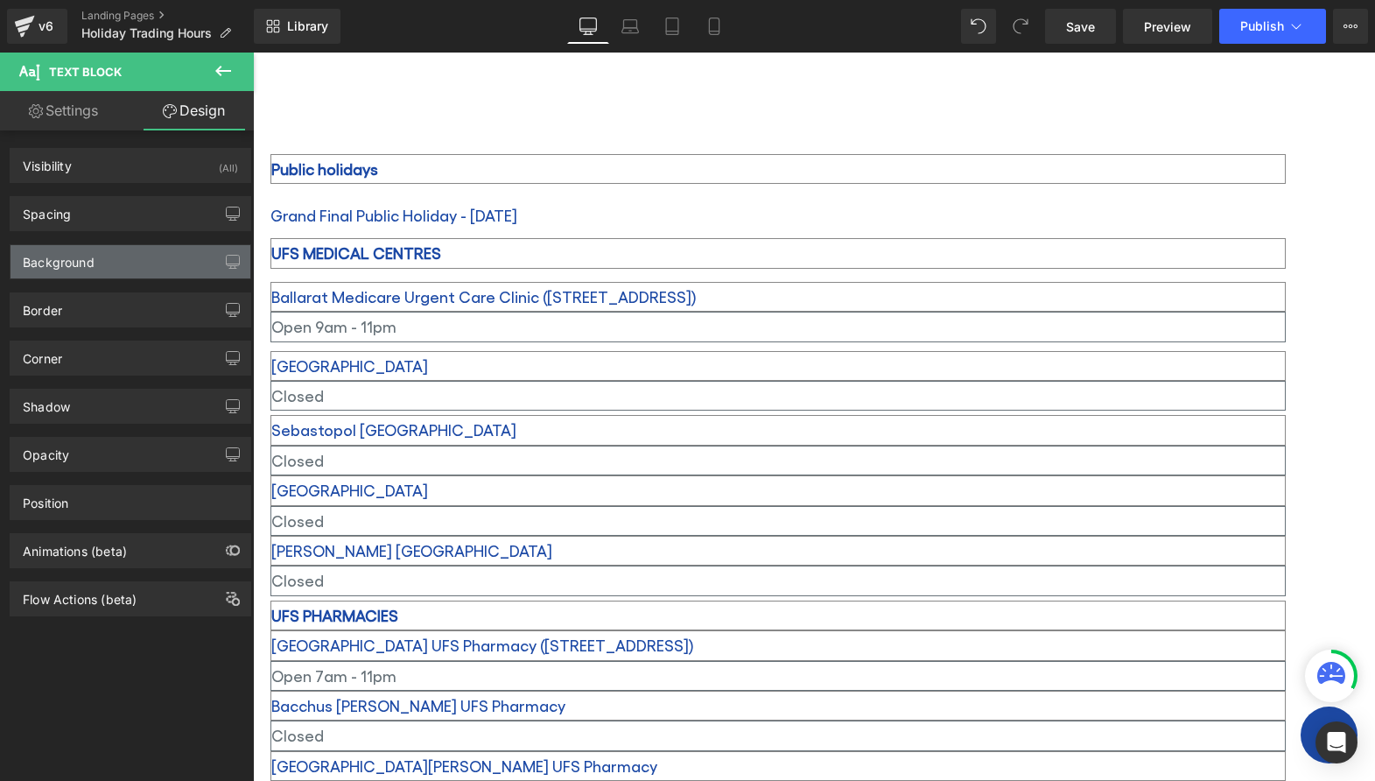
click at [168, 261] on div "Background" at bounding box center [131, 261] width 240 height 33
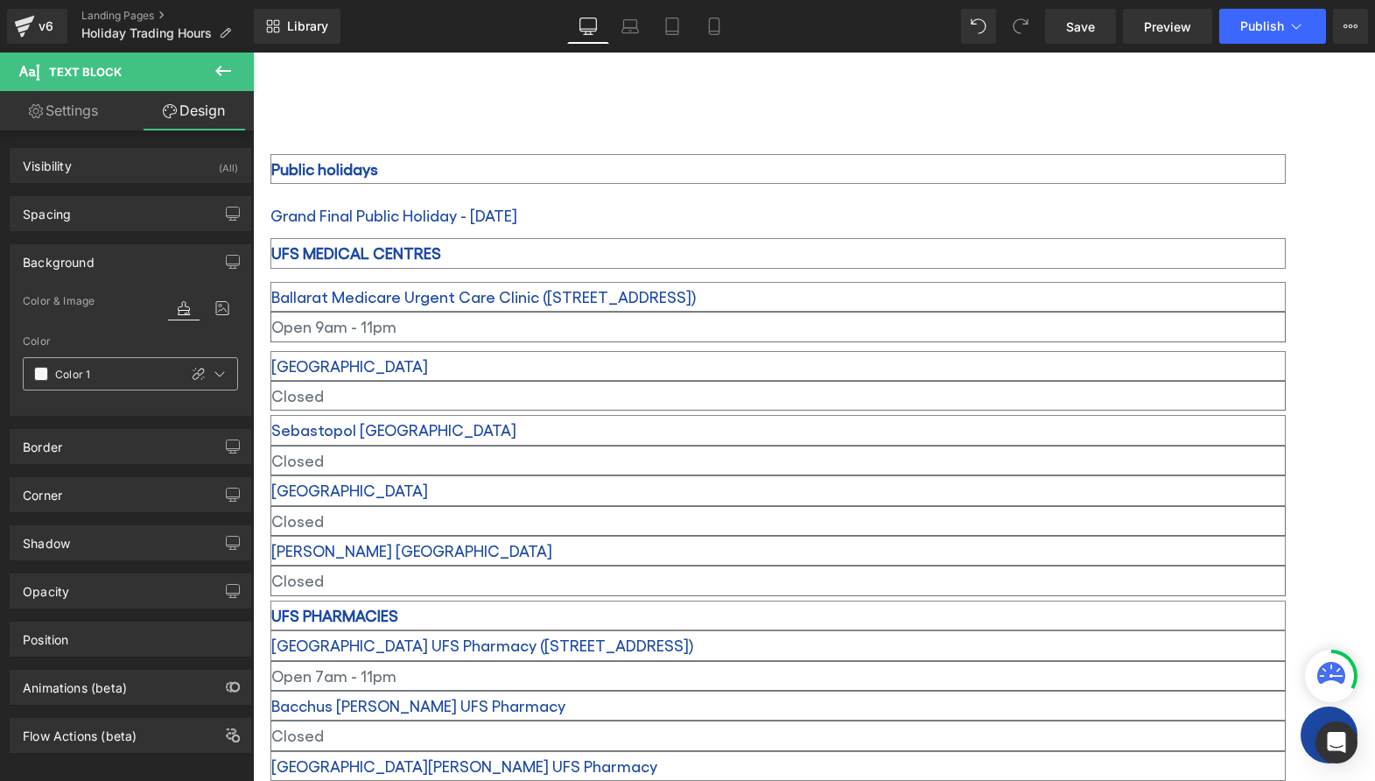
click at [133, 376] on input "Color 1" at bounding box center [112, 373] width 115 height 19
type input "0"
click at [37, 373] on span at bounding box center [41, 374] width 14 height 14
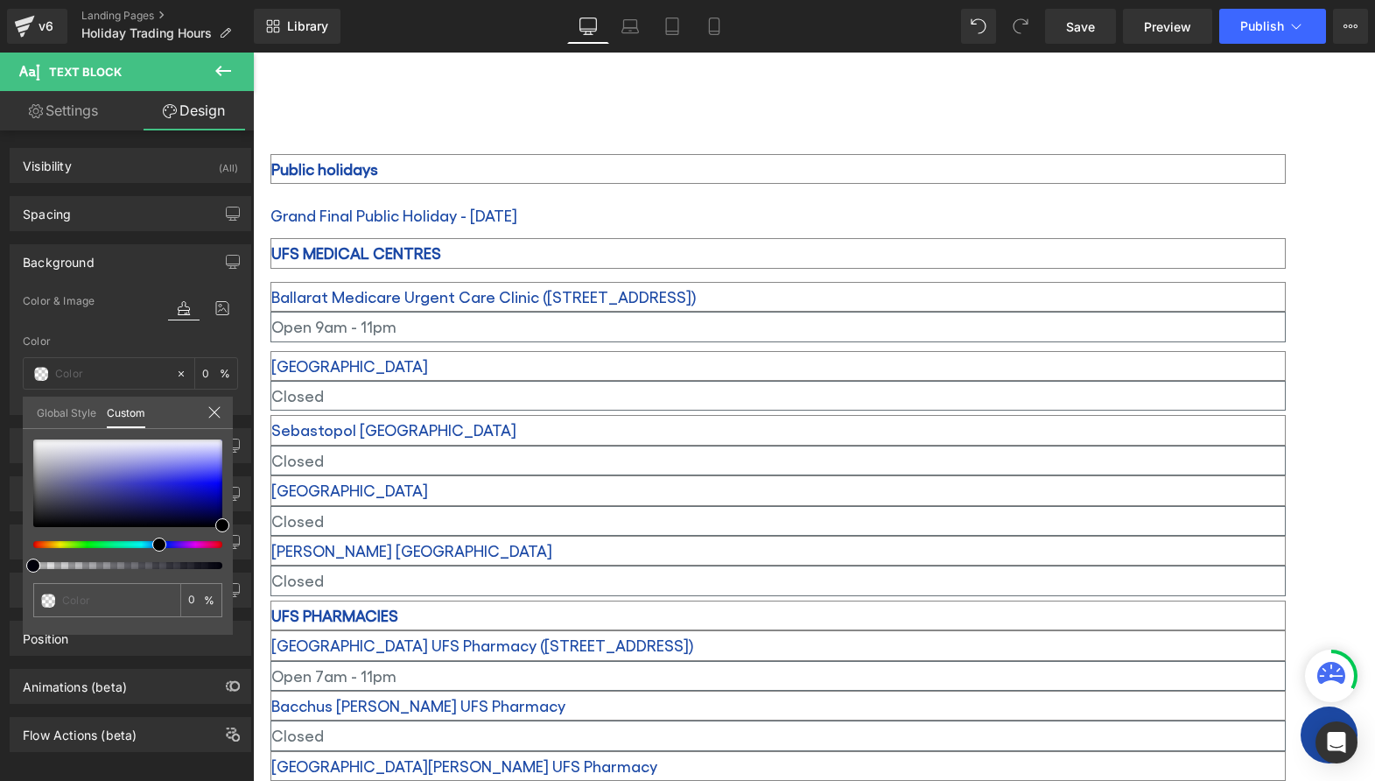
drag, startPoint x: 219, startPoint y: 566, endPoint x: -18, endPoint y: 559, distance: 237.3
click at [0, 559] on html "Row You are previewing how the Global Style will restyle your page. You can not…" at bounding box center [687, 390] width 1375 height 781
click at [47, 600] on span at bounding box center [48, 600] width 14 height 14
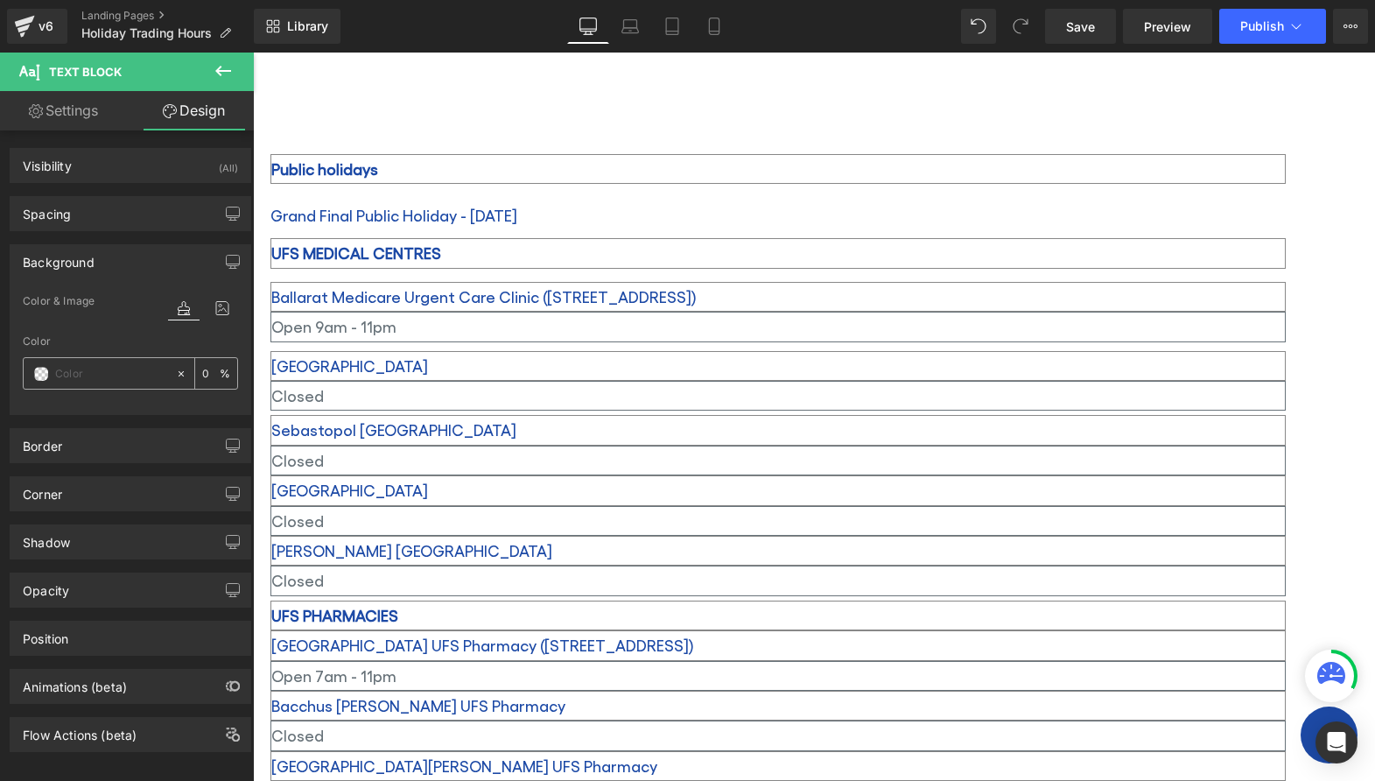
click at [96, 379] on input "text" at bounding box center [111, 373] width 112 height 19
click at [121, 333] on div "Color & Image color" at bounding box center [130, 313] width 215 height 45
click at [176, 311] on icon at bounding box center [184, 308] width 32 height 23
click at [42, 375] on span at bounding box center [41, 374] width 14 height 14
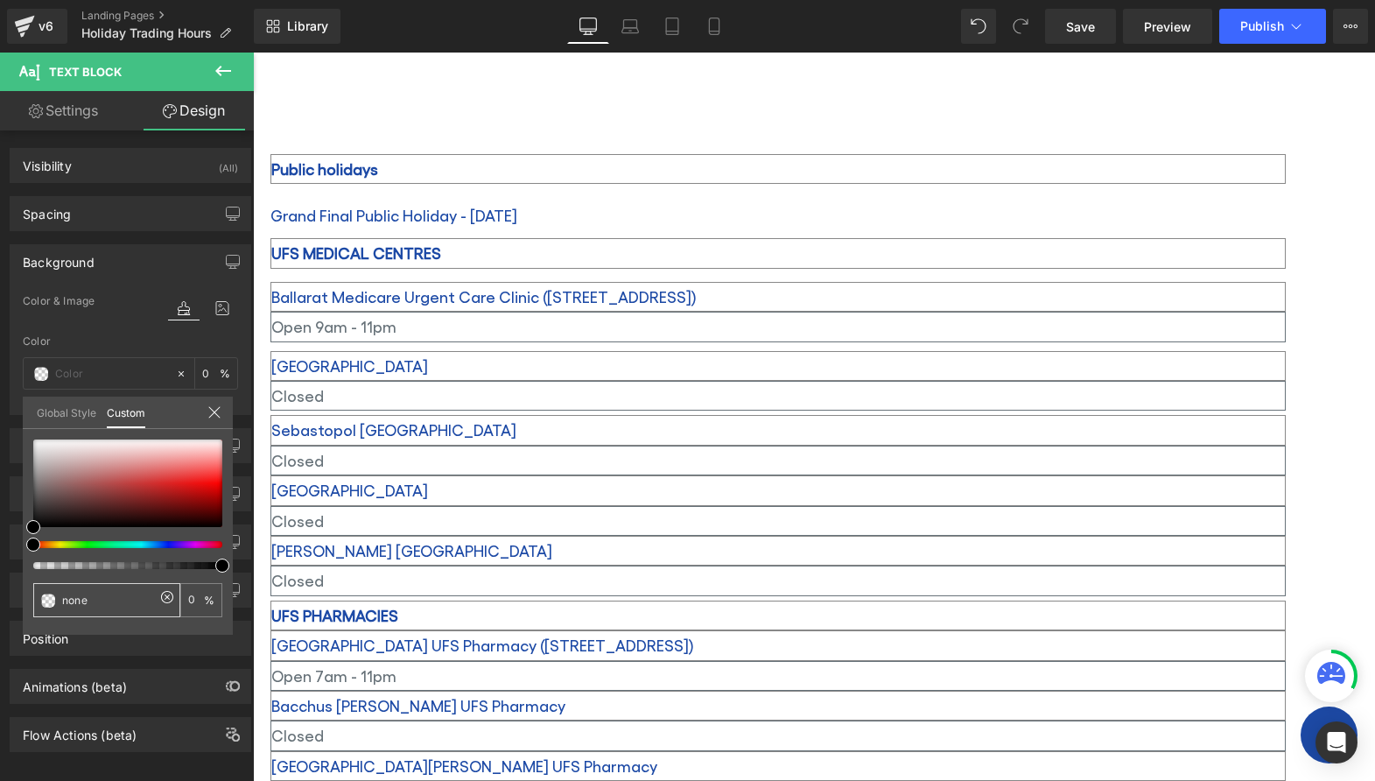
click at [45, 599] on span at bounding box center [48, 600] width 14 height 14
click at [191, 598] on input "0" at bounding box center [196, 599] width 16 height 12
click at [60, 404] on link "Global Style" at bounding box center [67, 411] width 60 height 30
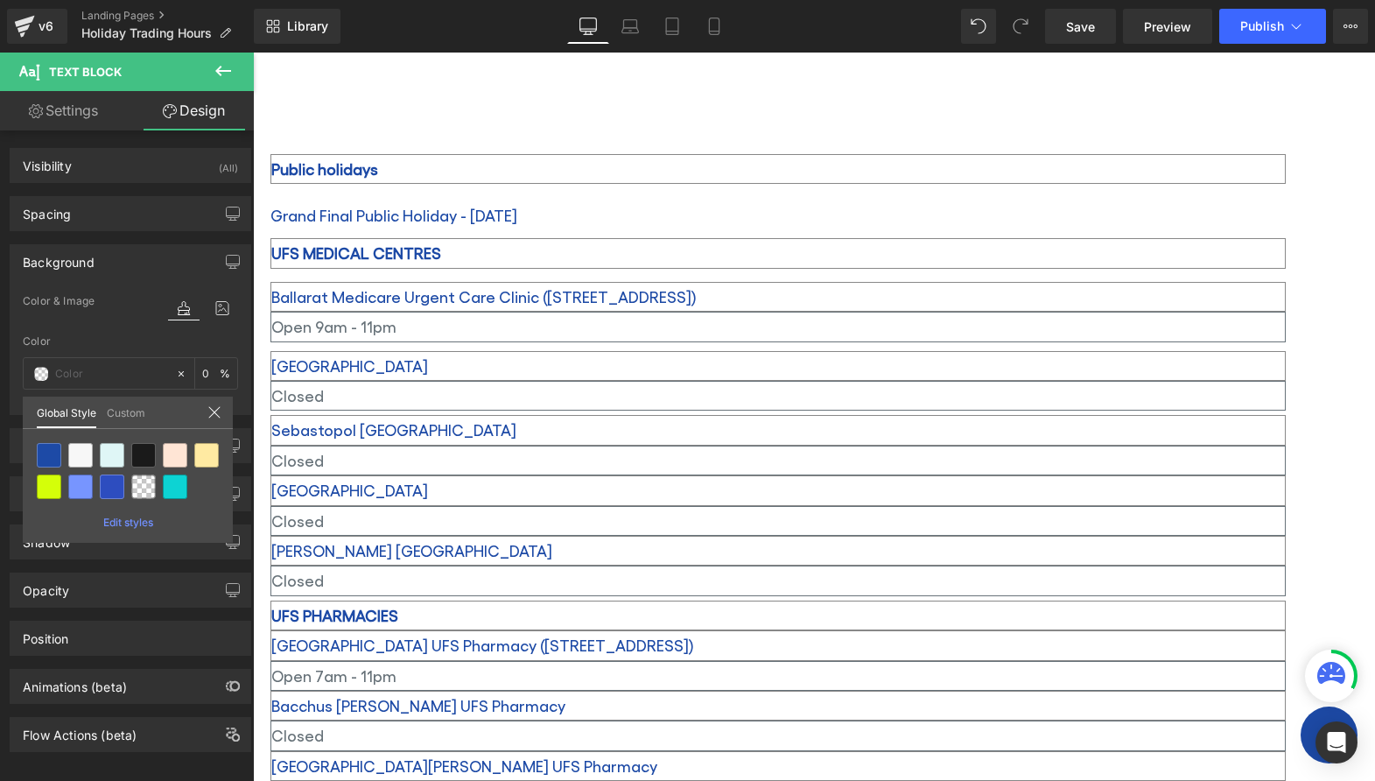
click at [135, 413] on link "Custom" at bounding box center [126, 411] width 39 height 30
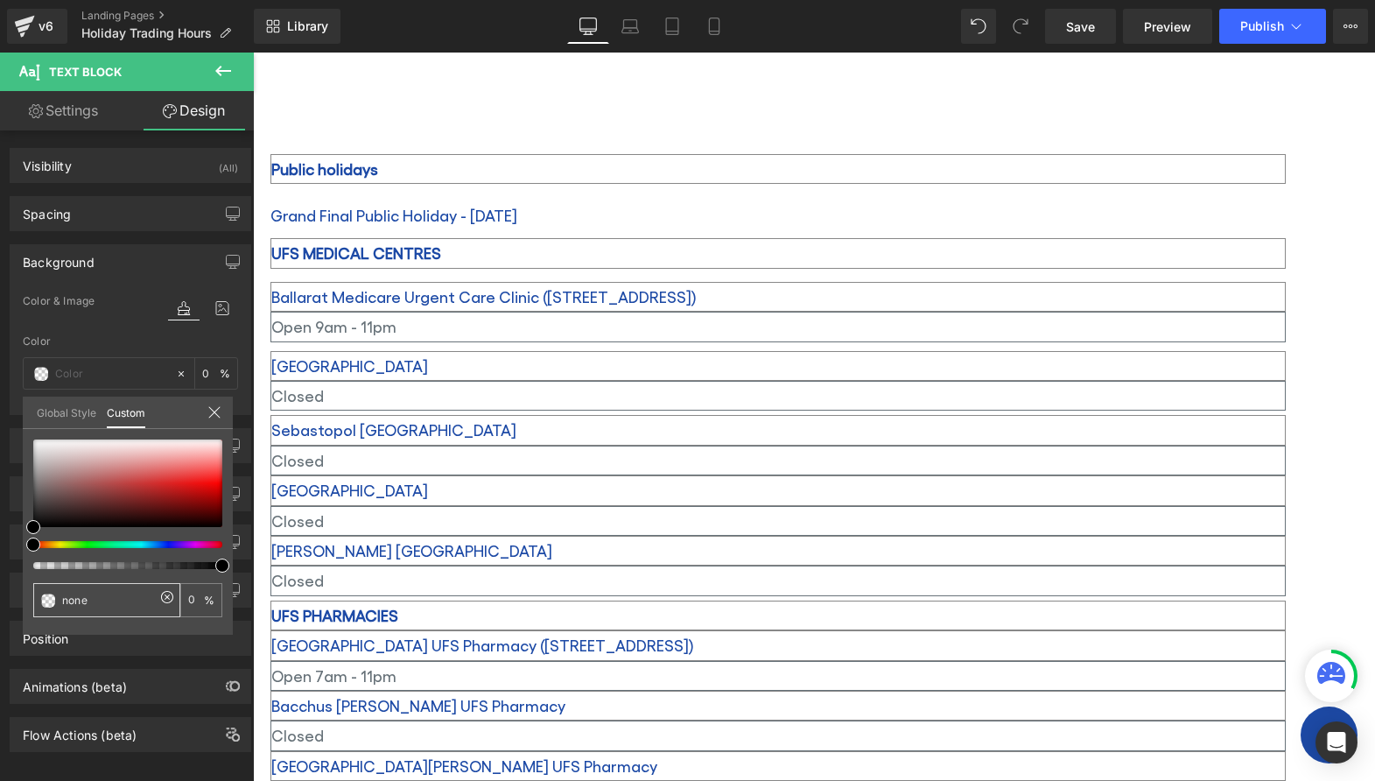
click at [46, 600] on span at bounding box center [48, 600] width 14 height 14
drag, startPoint x: 217, startPoint y: 564, endPoint x: 15, endPoint y: 551, distance: 202.6
click at [17, 415] on div "Background Color & Image color Color 0 % Image Replace Image Upload image or Br…" at bounding box center [131, 323] width 262 height 184
type input "#020202"
type input "100"
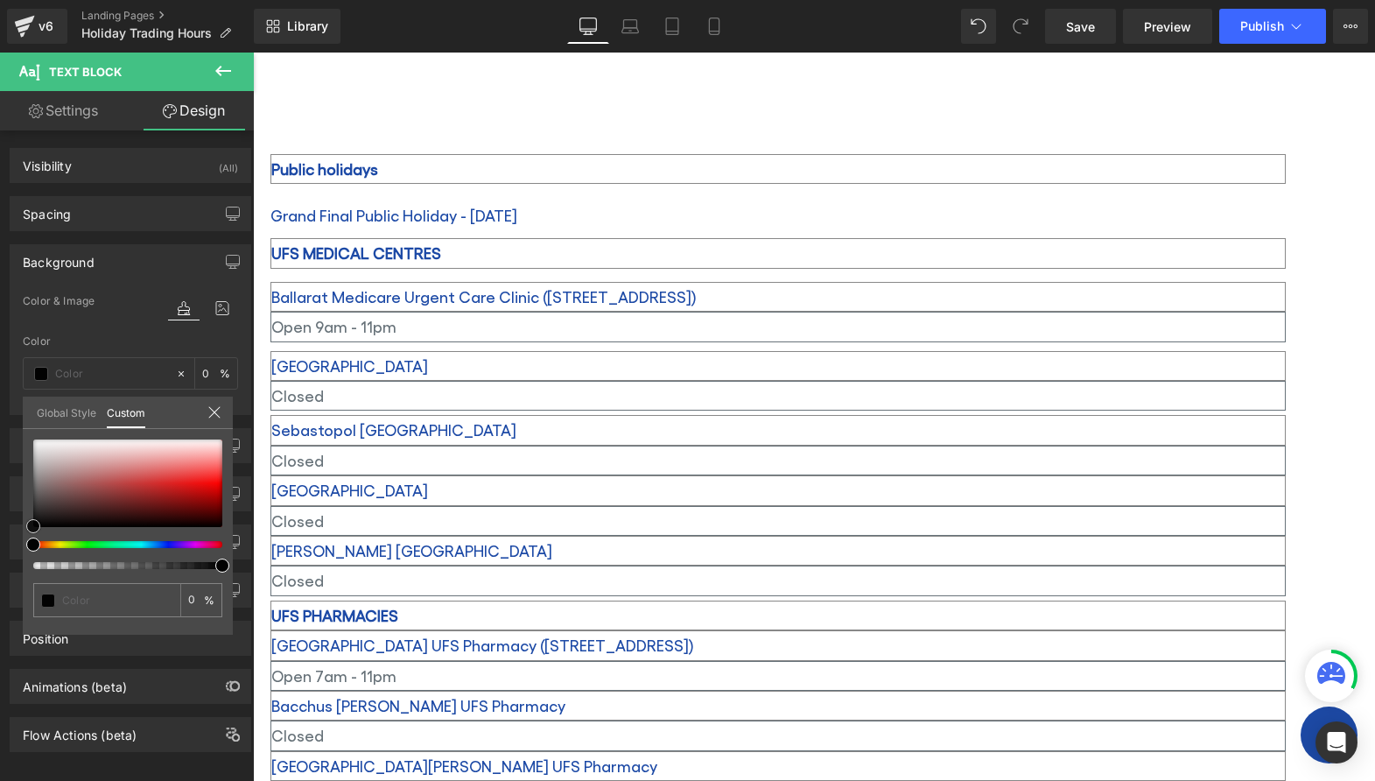
type input "#020202"
type input "100"
type input "#141414"
type input "#444444"
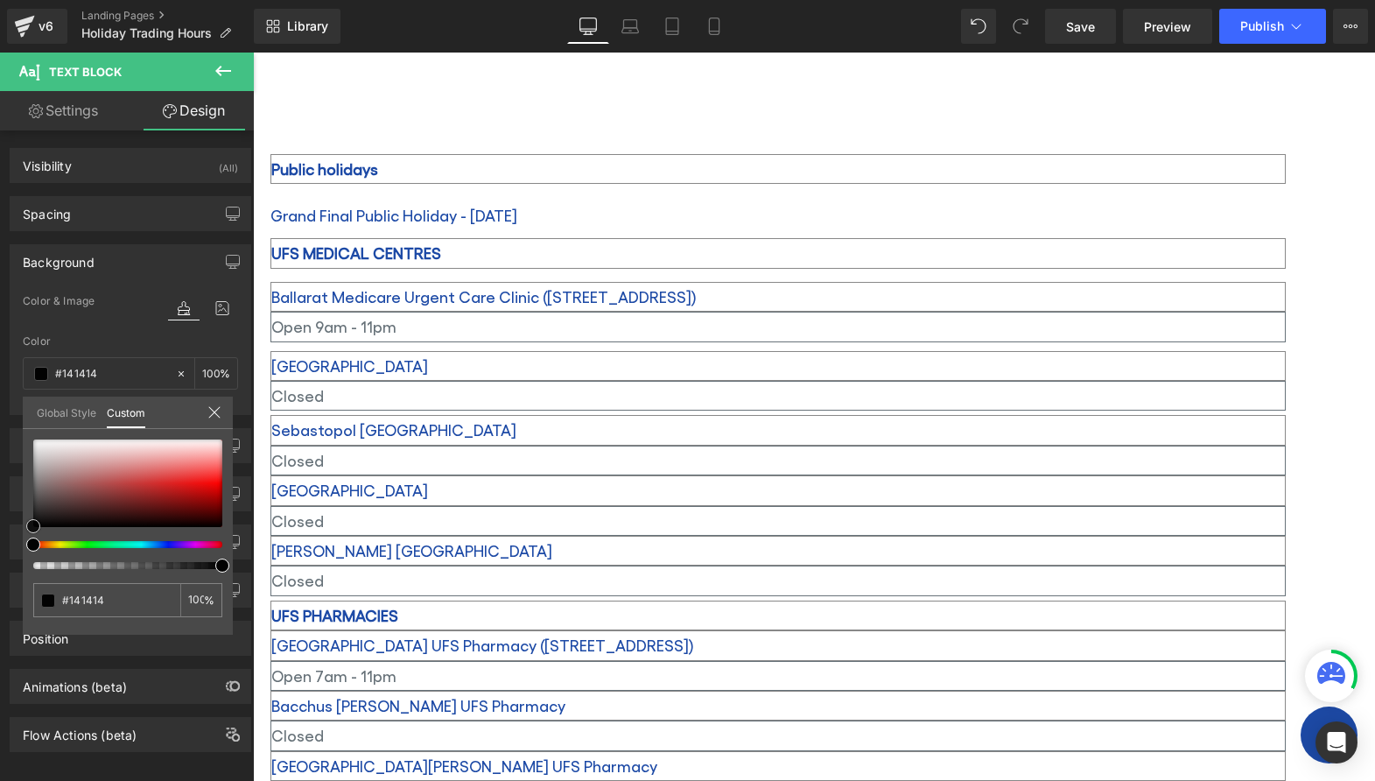
type input "#444444"
type input "#919191"
type input "#cecece"
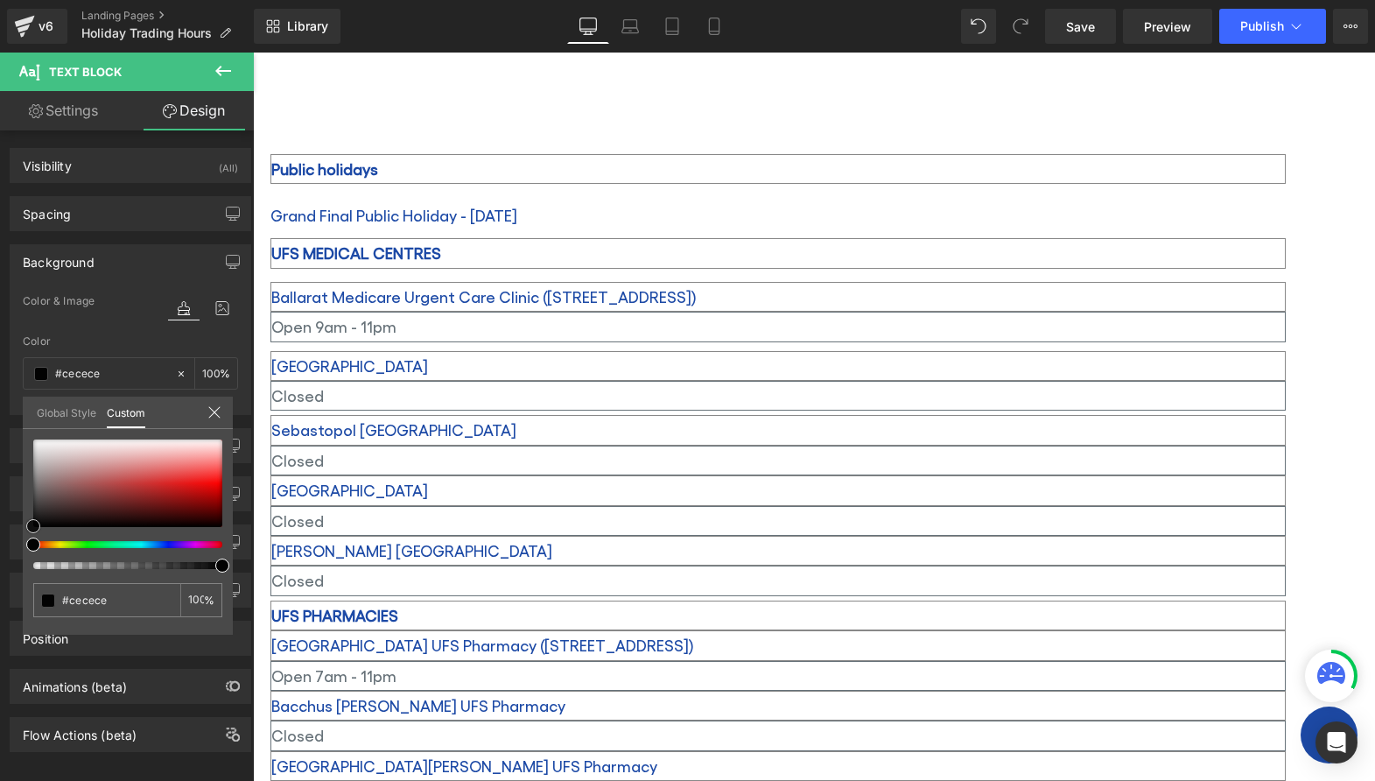
type input "#efefef"
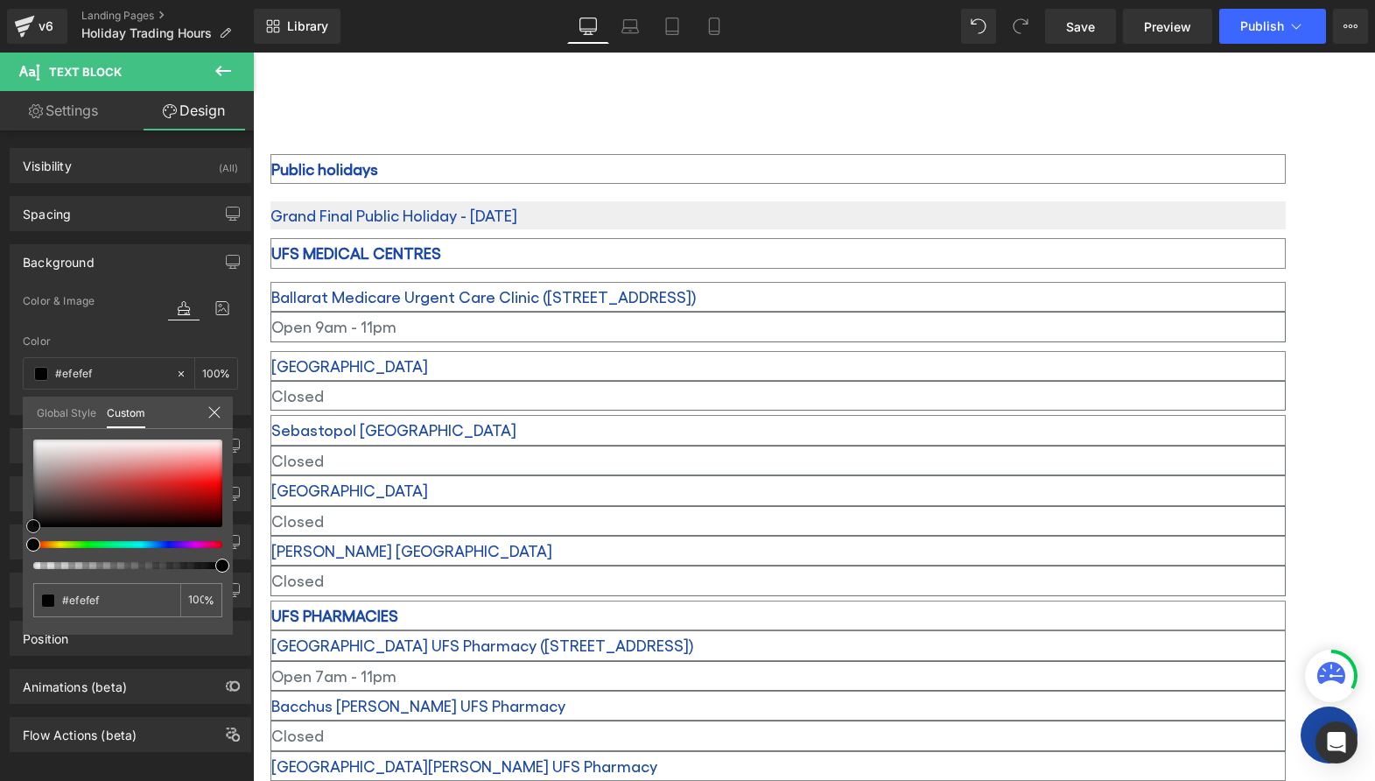
type input "#ffffff"
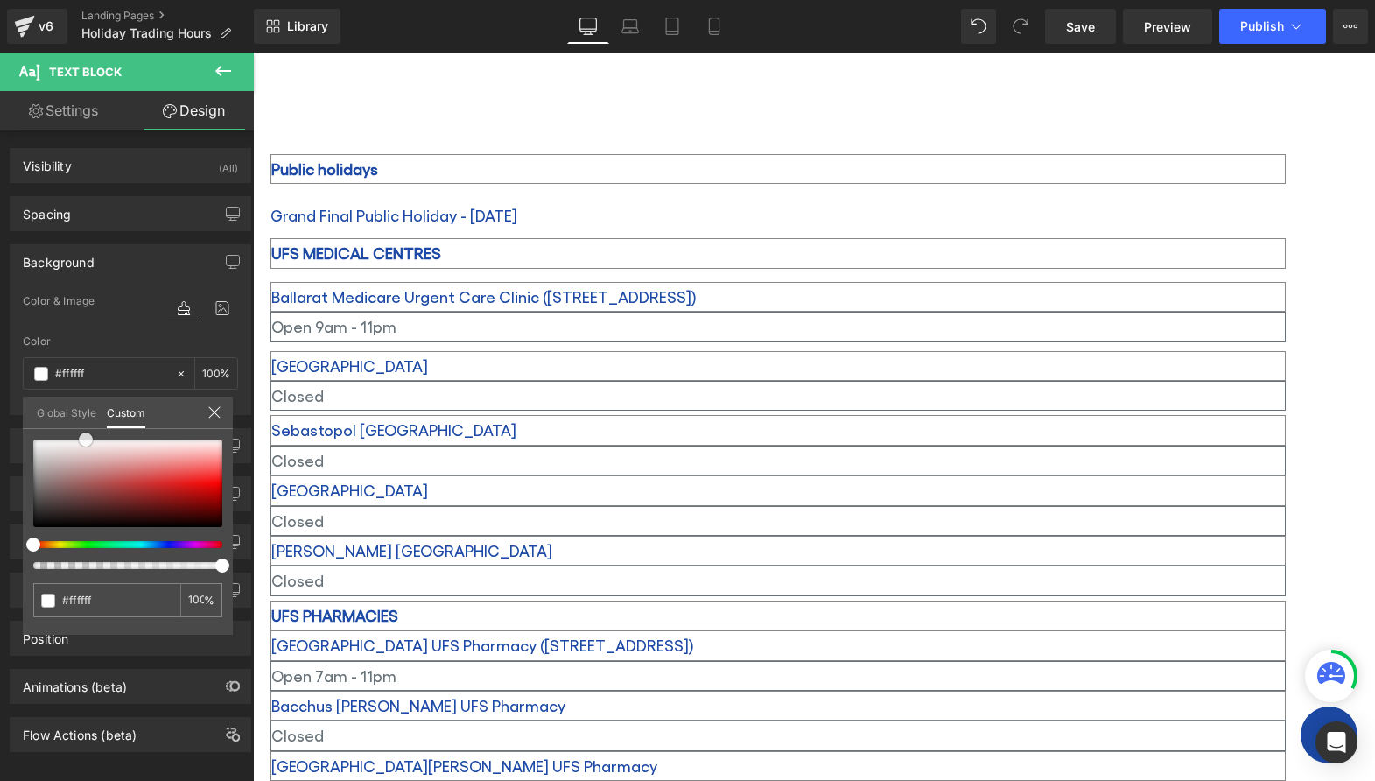
type input "#fdfbfb"
type input "#f9ebeb"
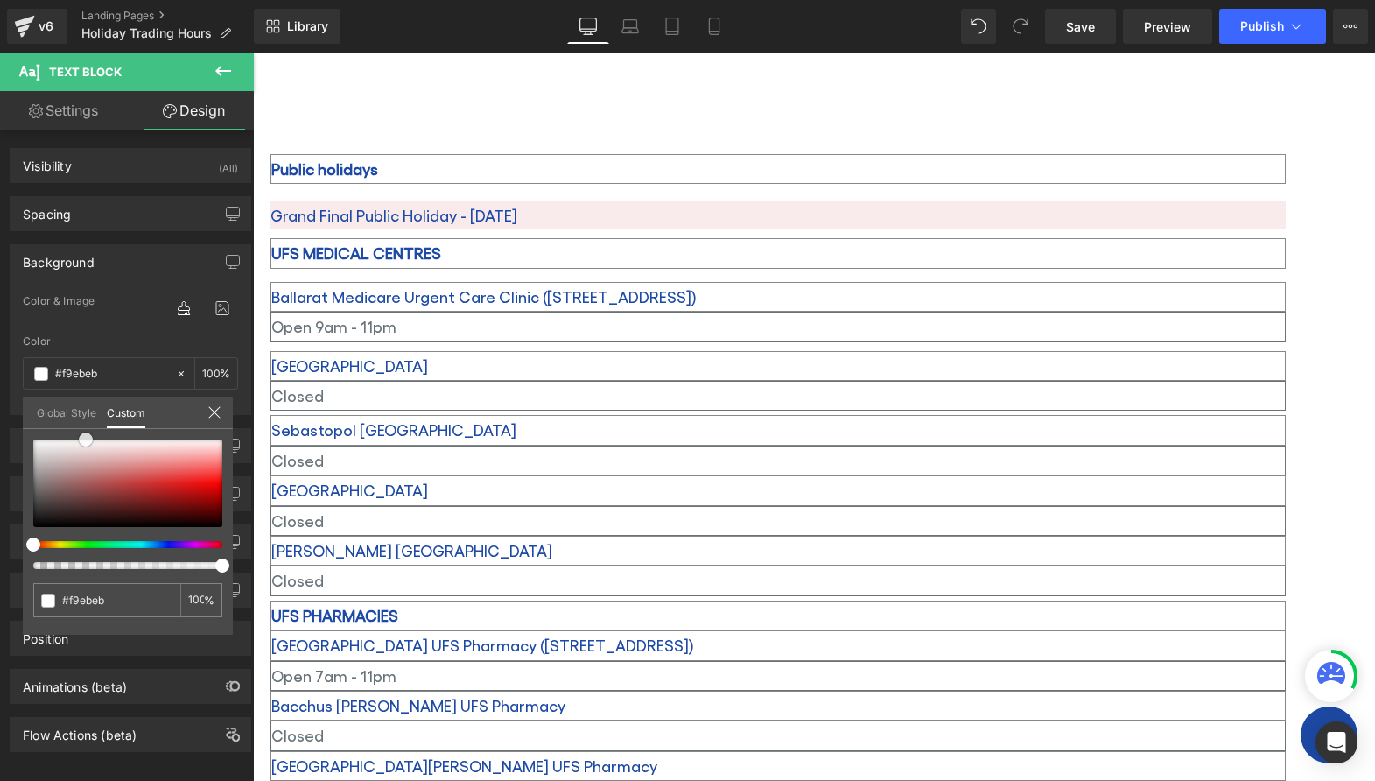
type input "#f9e6e6"
type input "#fae5e5"
type input "#fcecec"
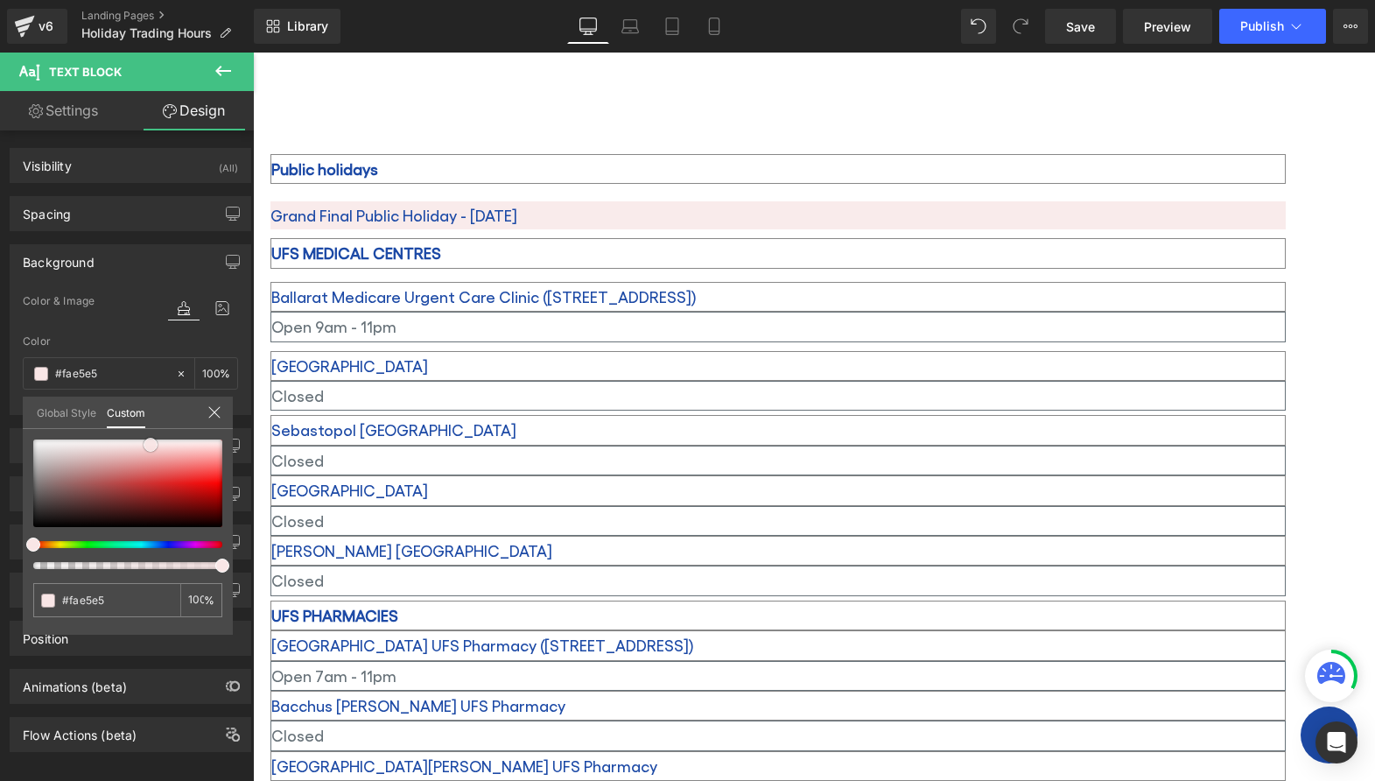
type input "#fcecec"
type input "#fdf1f1"
type input "#fef5f5"
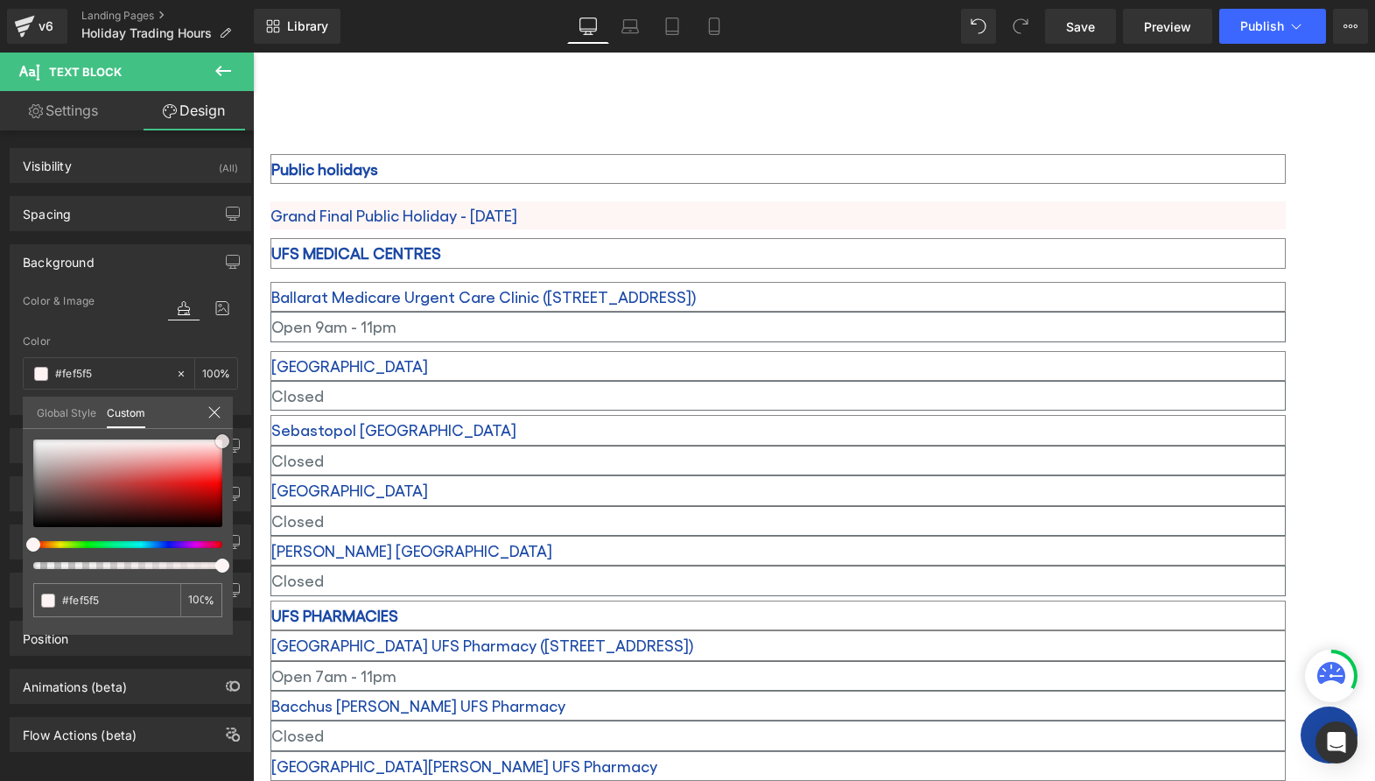
type input "#fff4f4"
type input "#ffffff"
drag, startPoint x: 35, startPoint y: 525, endPoint x: 19, endPoint y: 419, distance: 107.1
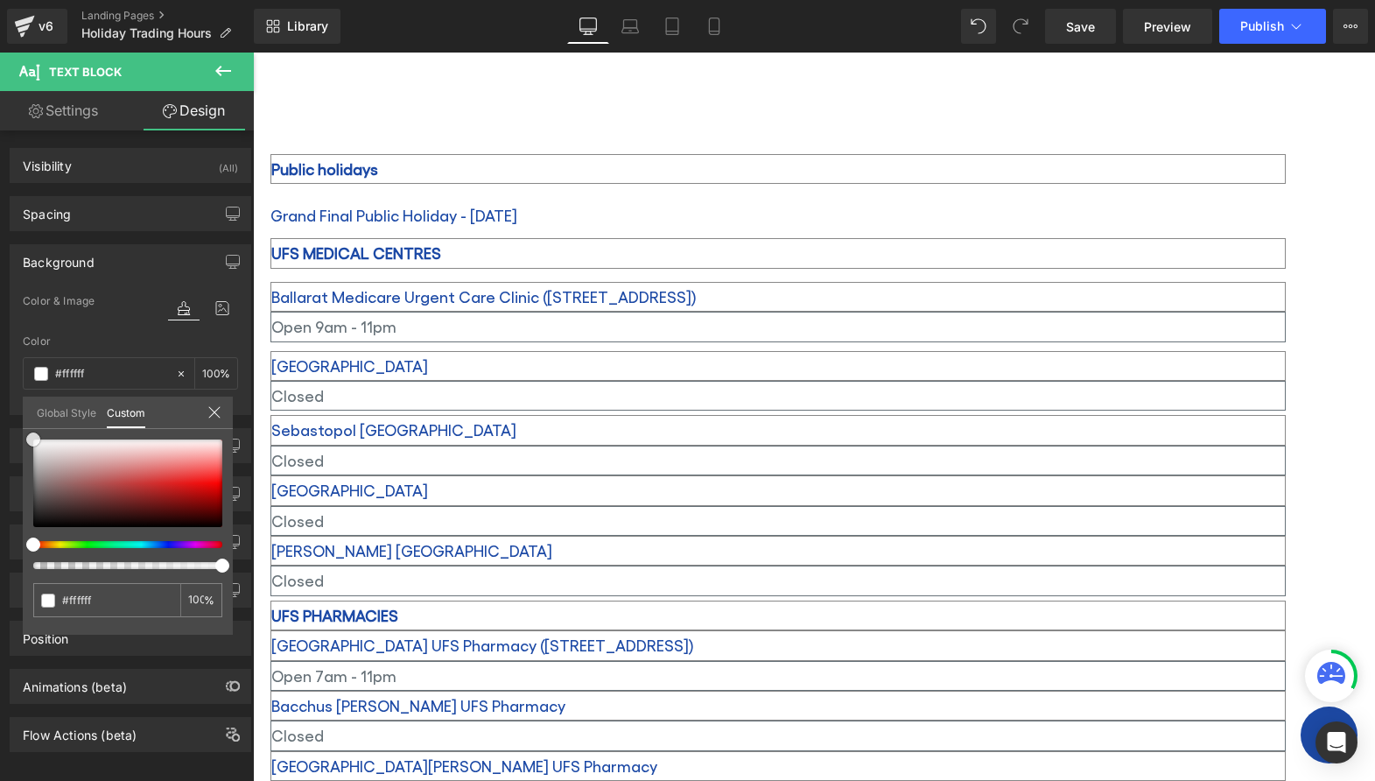
click at [19, 415] on div "Background Color & Image color rgba(255, 255, 255, 1) Color #ffffff 100 % Image…" at bounding box center [131, 323] width 262 height 184
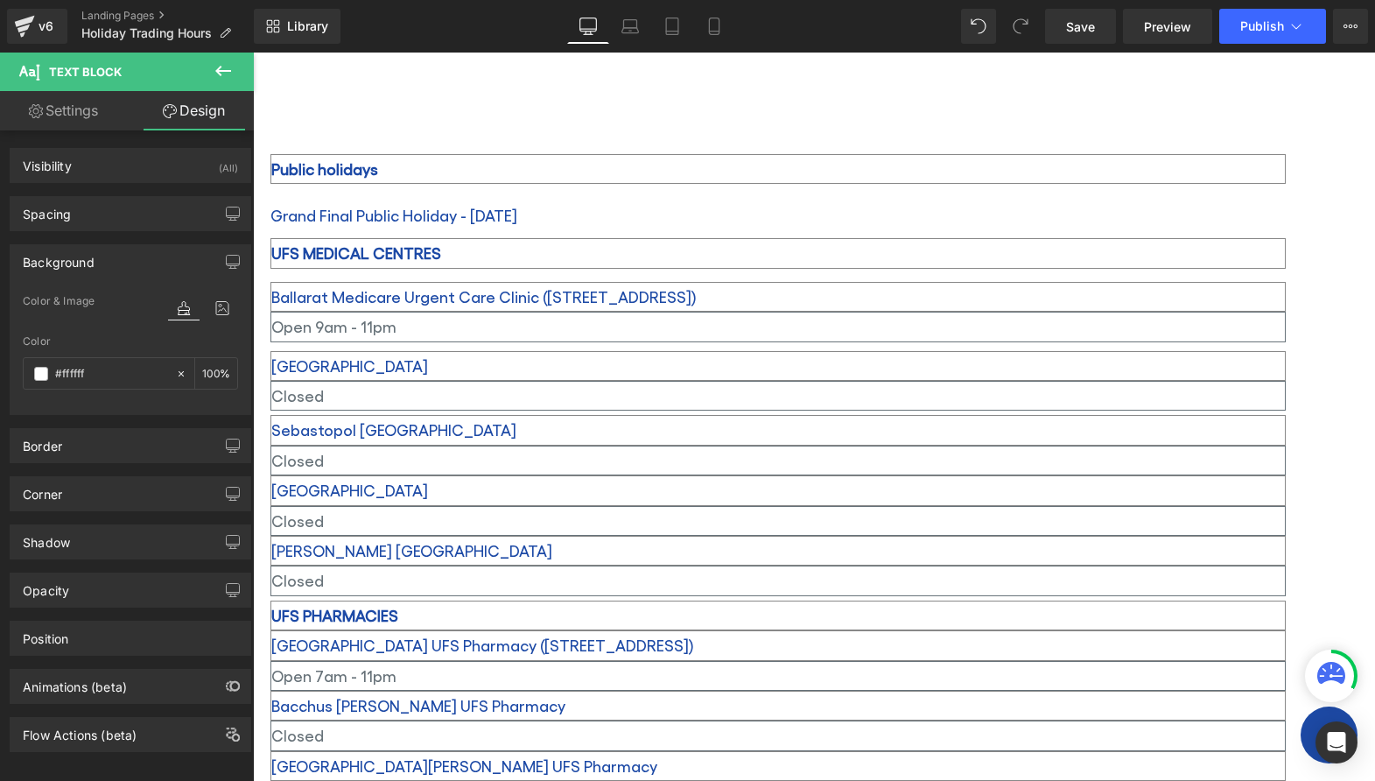
click at [253, 53] on icon at bounding box center [253, 53] width 0 height 0
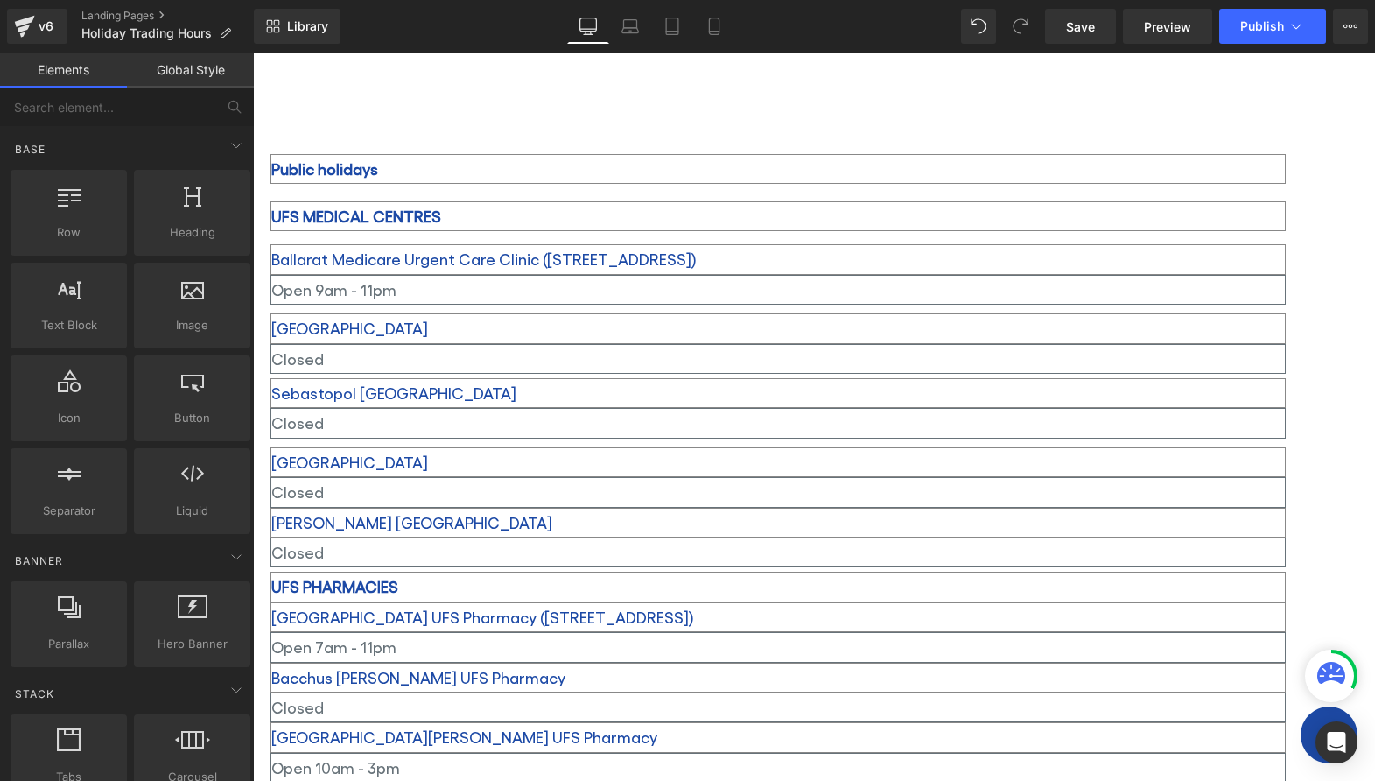
click at [253, 53] on icon at bounding box center [253, 53] width 0 height 0
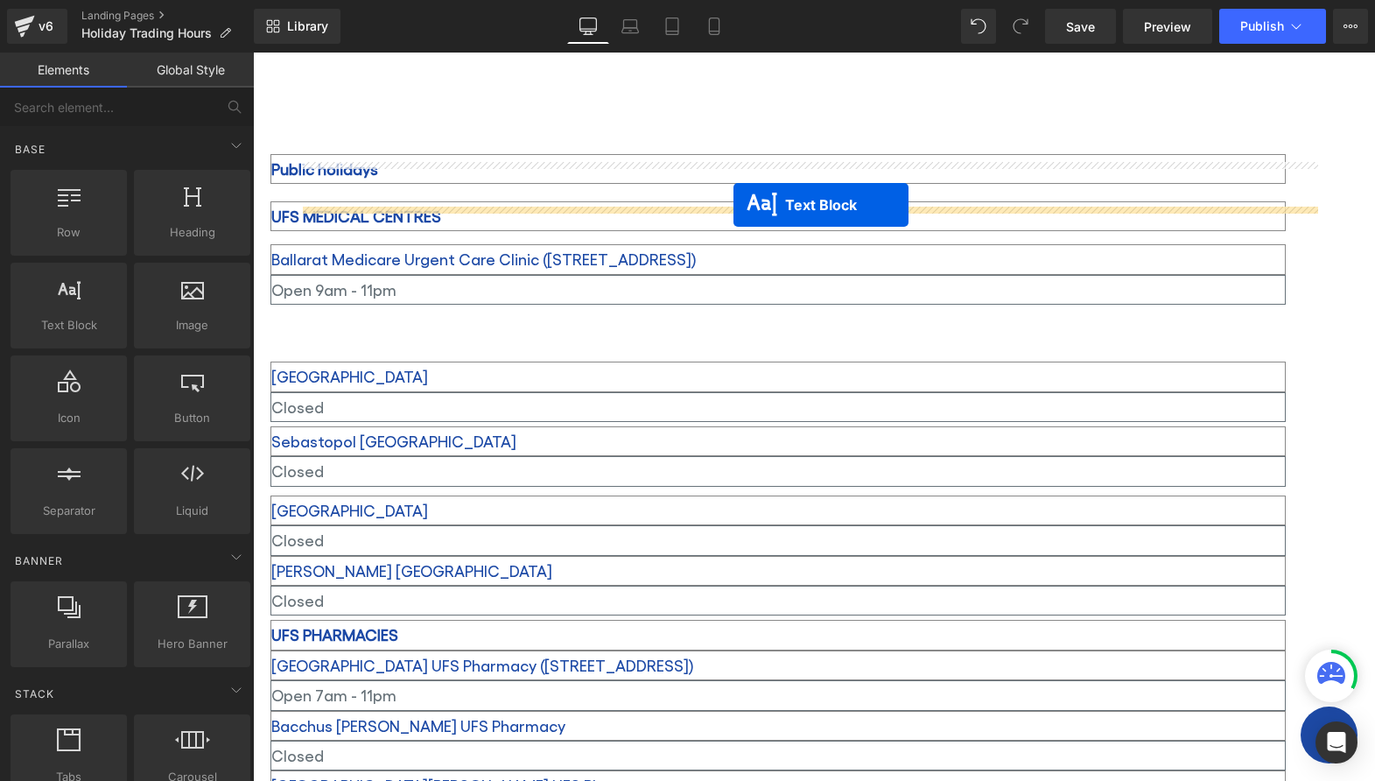
drag, startPoint x: 1014, startPoint y: 317, endPoint x: 733, endPoint y: 205, distance: 302.5
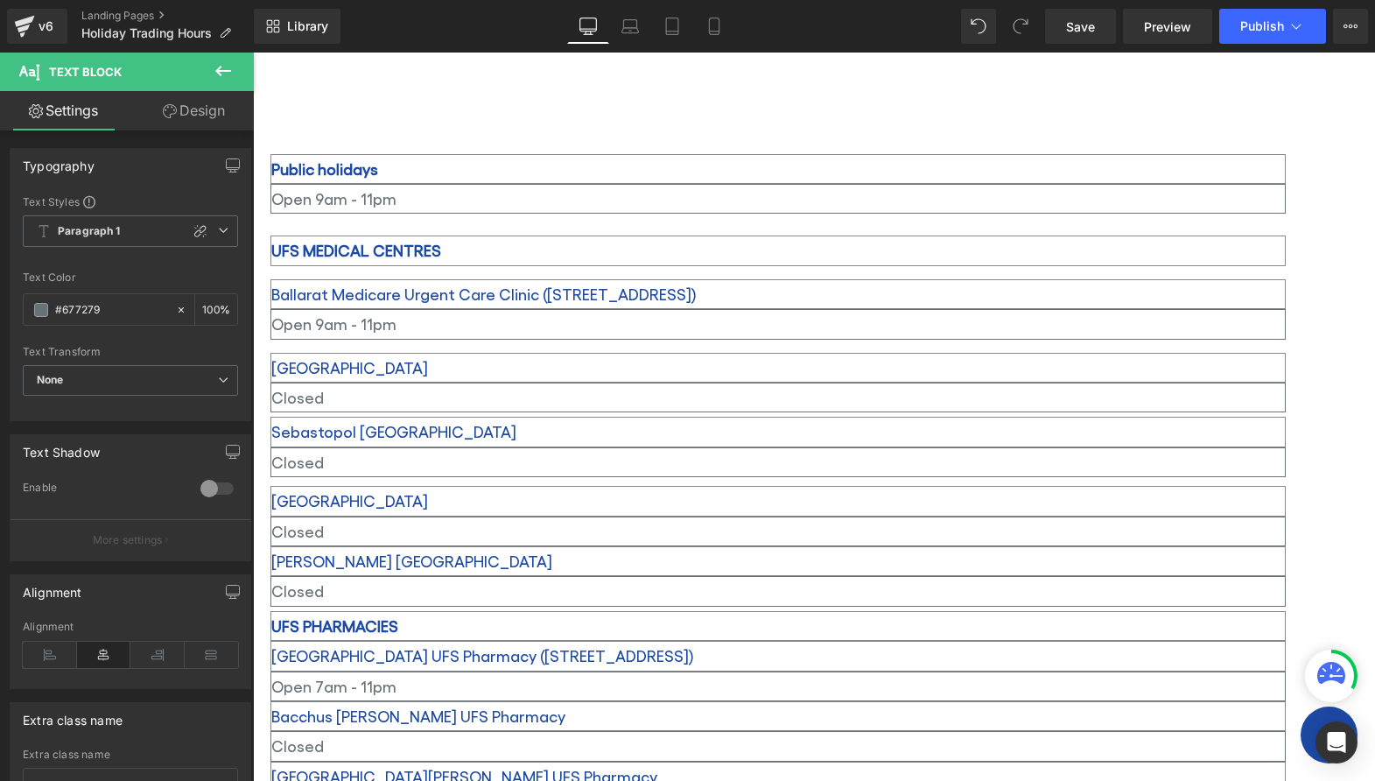
click at [950, 213] on p "Open 9am - 11pm" at bounding box center [778, 199] width 1014 height 28
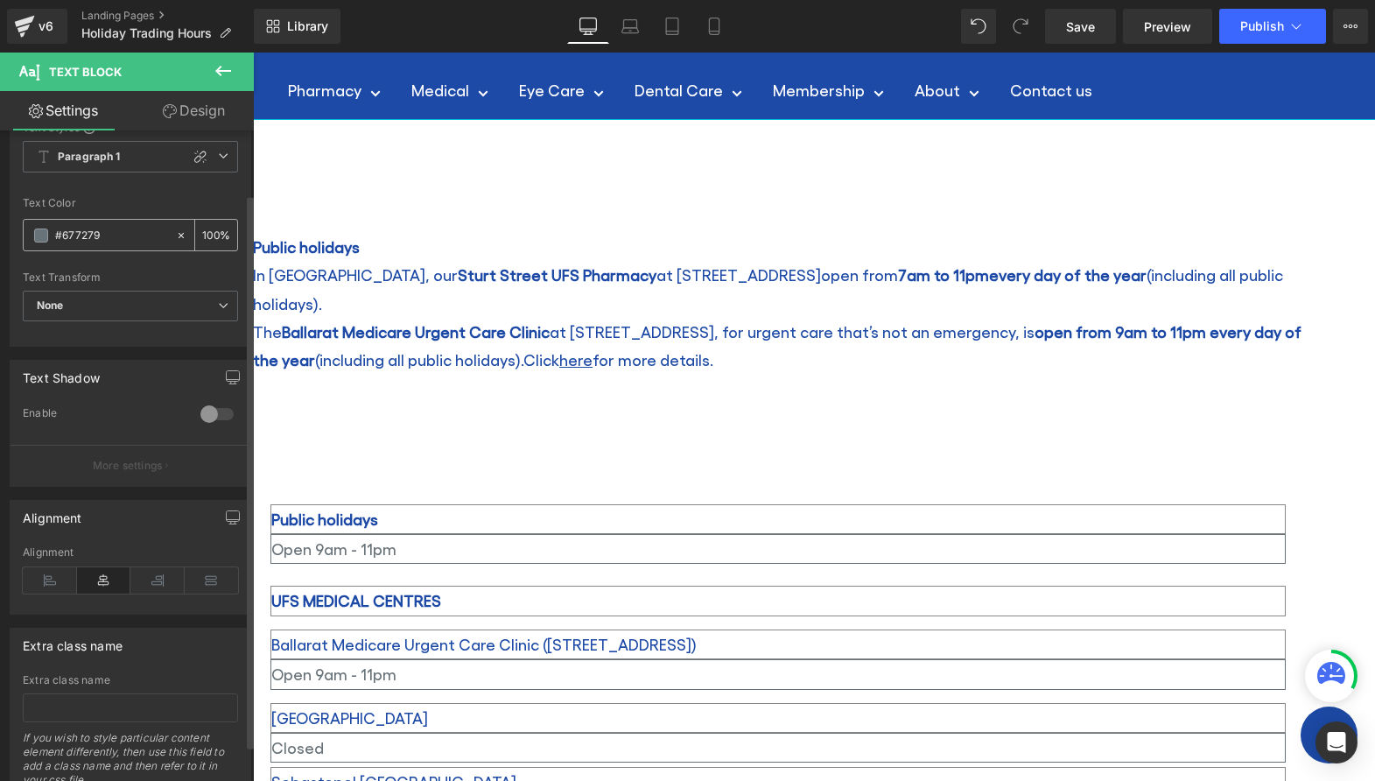
scroll to position [142, 0]
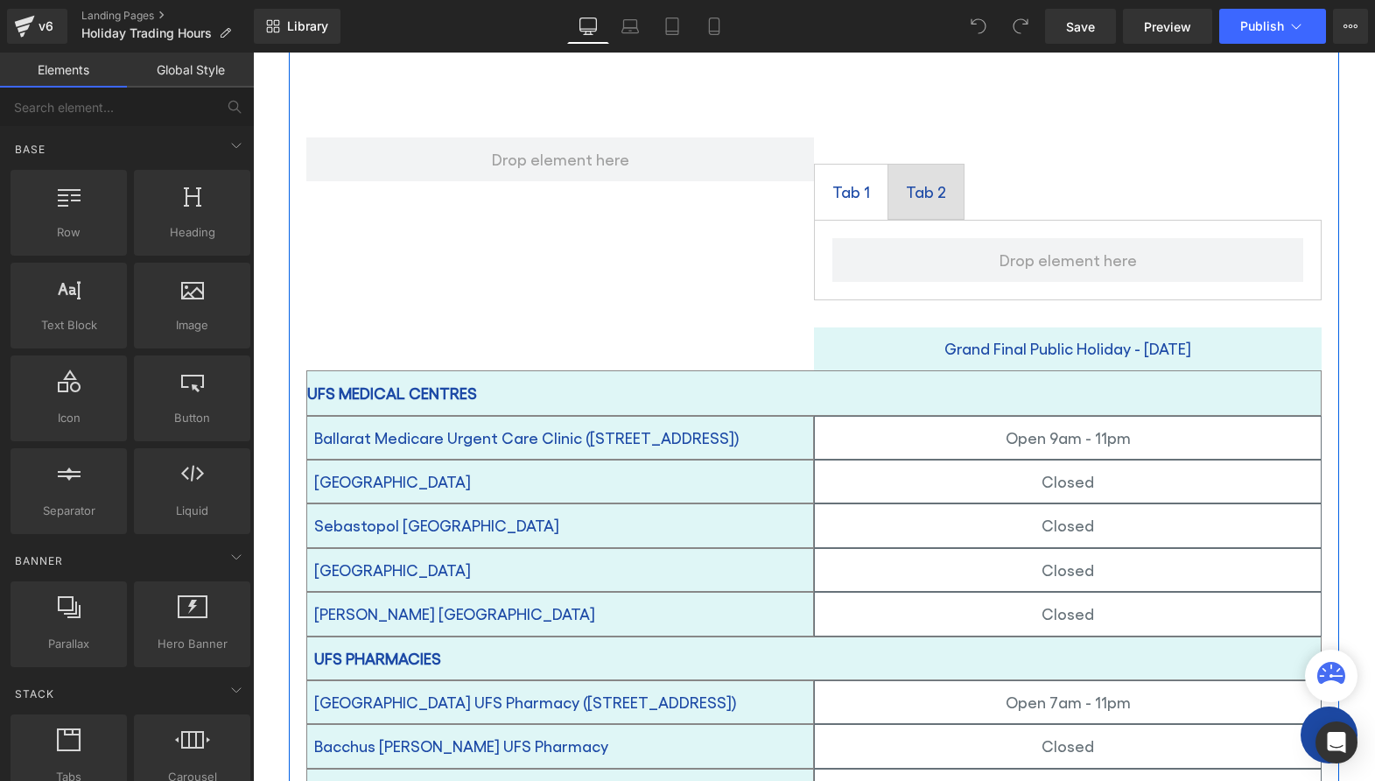
scroll to position [525, 0]
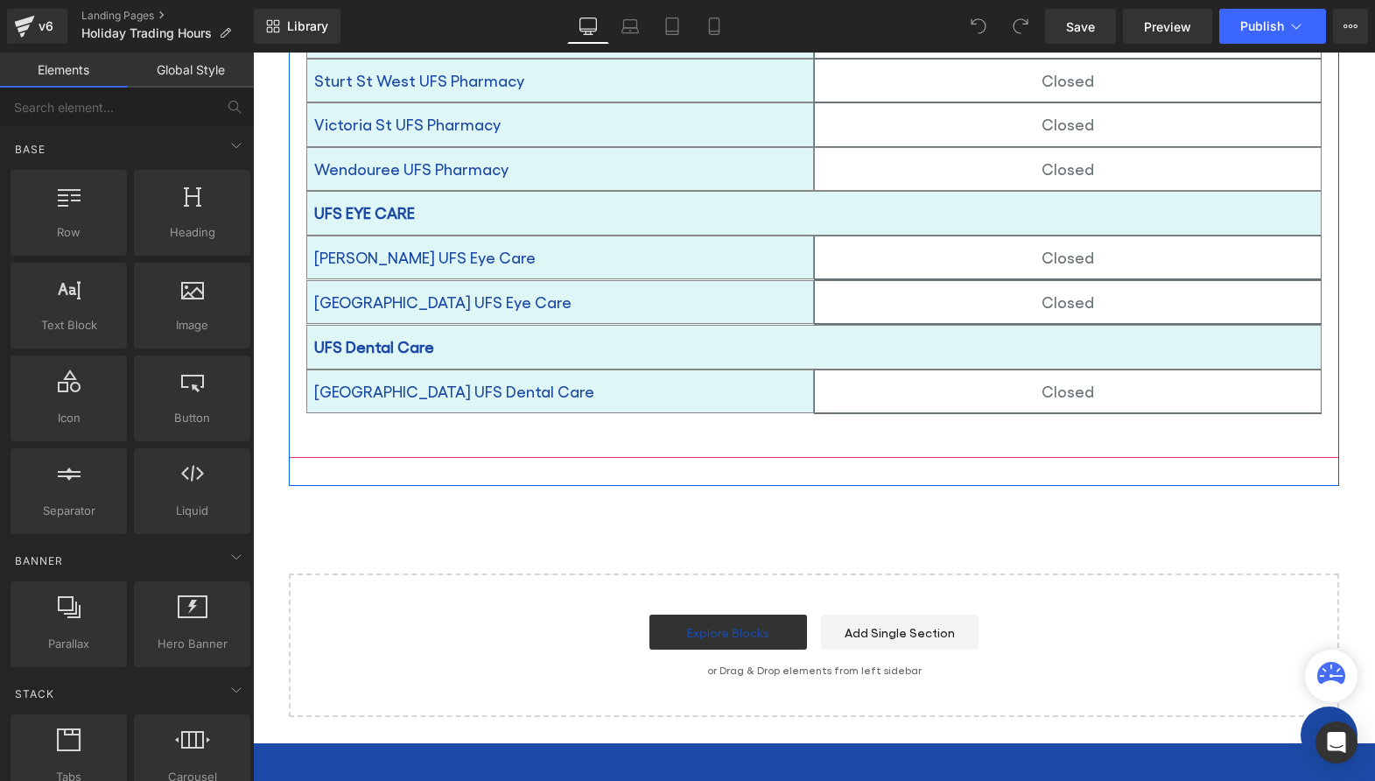
scroll to position [1838, 0]
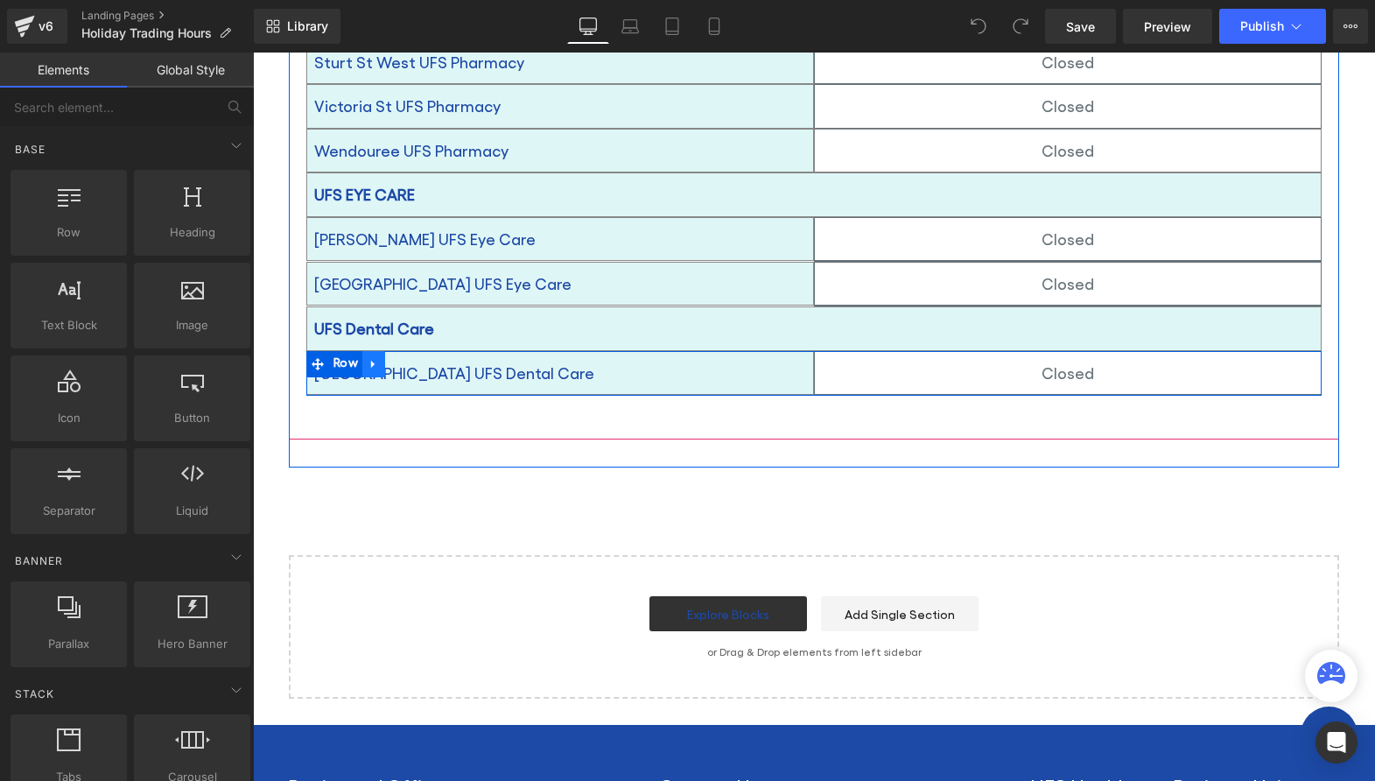
click at [368, 357] on icon at bounding box center [374, 363] width 12 height 13
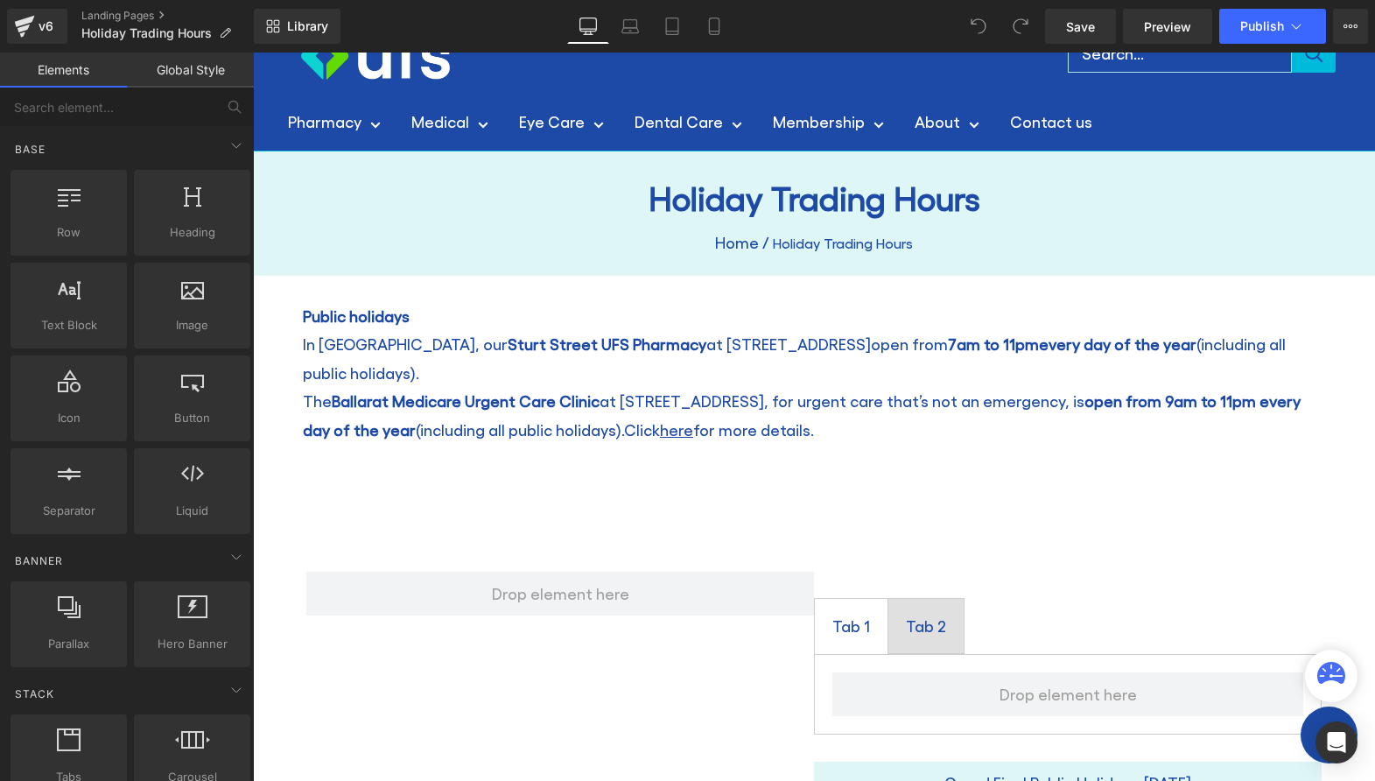
scroll to position [438, 0]
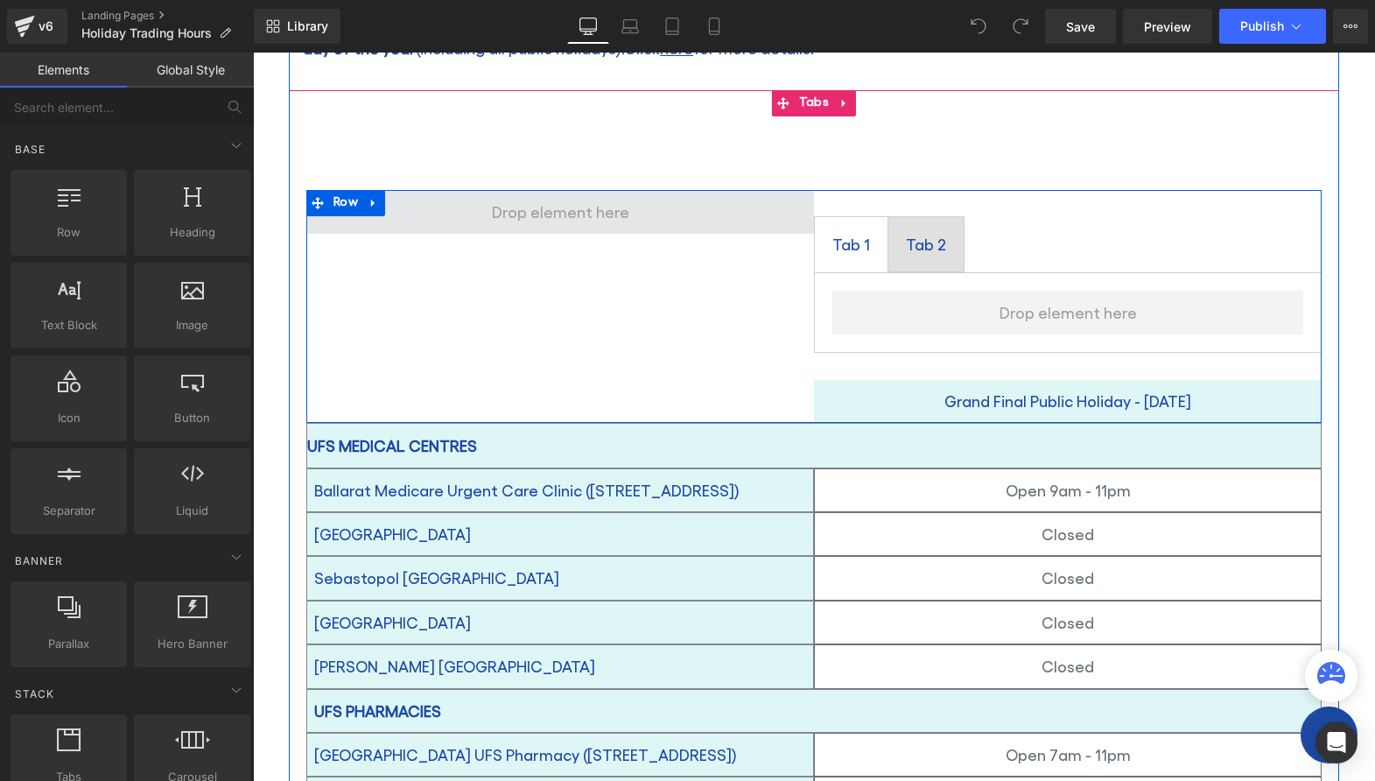
click at [573, 193] on span at bounding box center [561, 211] width 150 height 37
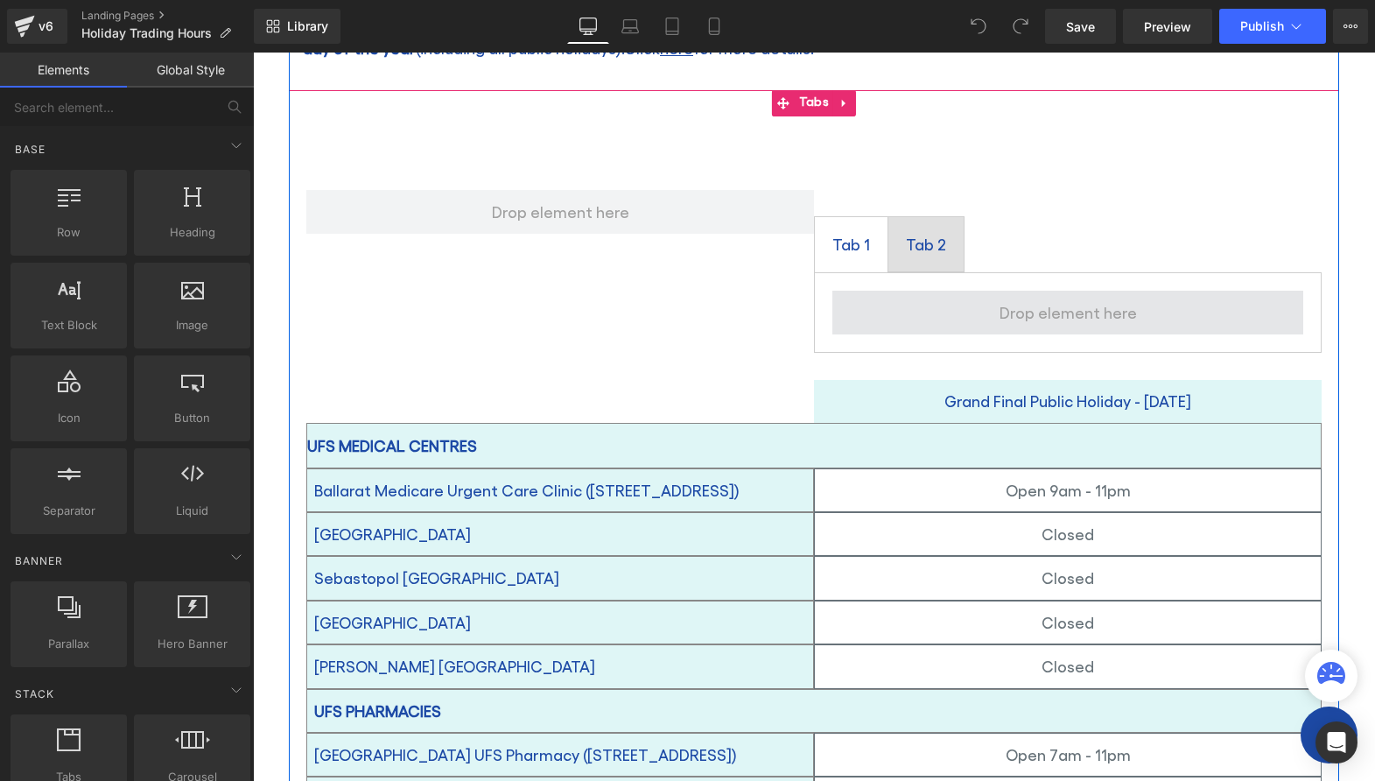
click at [1001, 294] on span at bounding box center [1068, 312] width 150 height 37
click at [253, 53] on div at bounding box center [253, 53] width 0 height 0
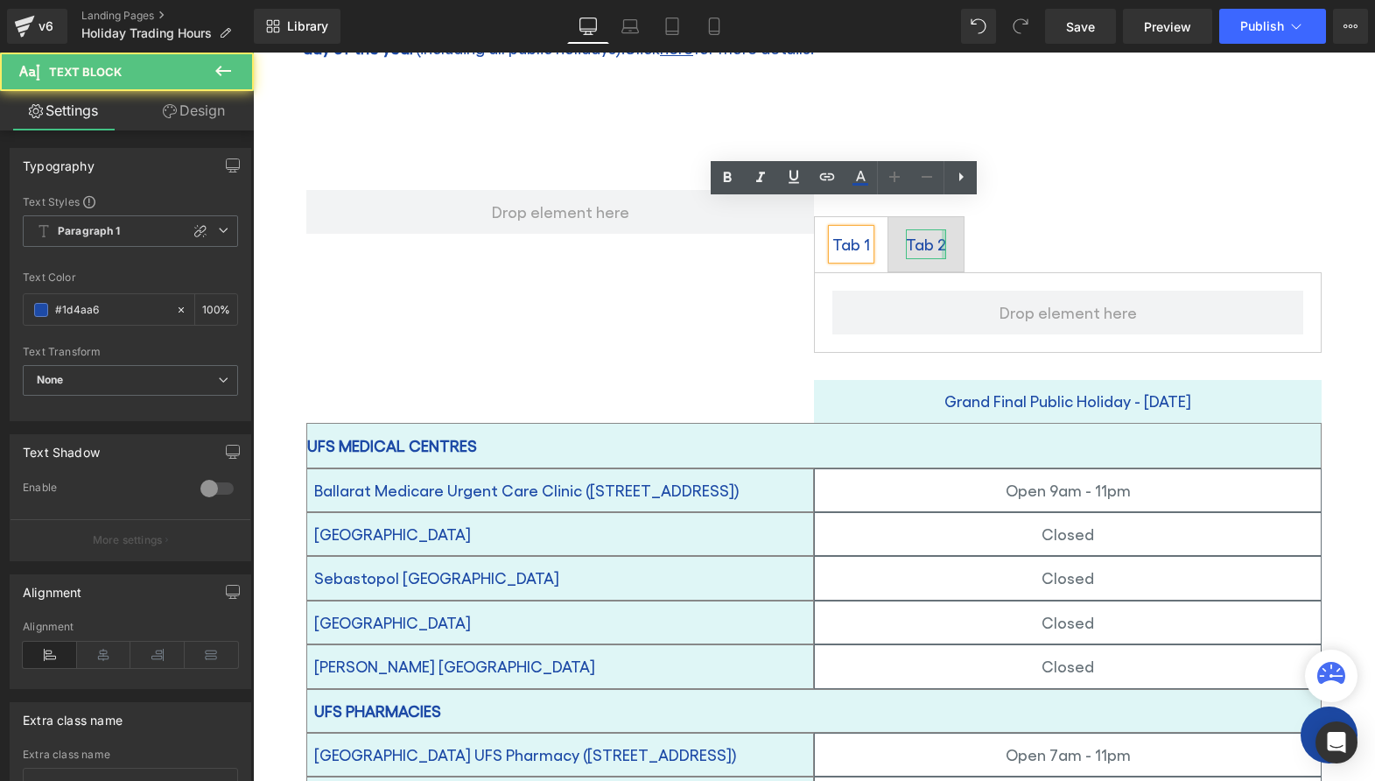
click at [926, 229] on div "Tab 2" at bounding box center [926, 244] width 40 height 30
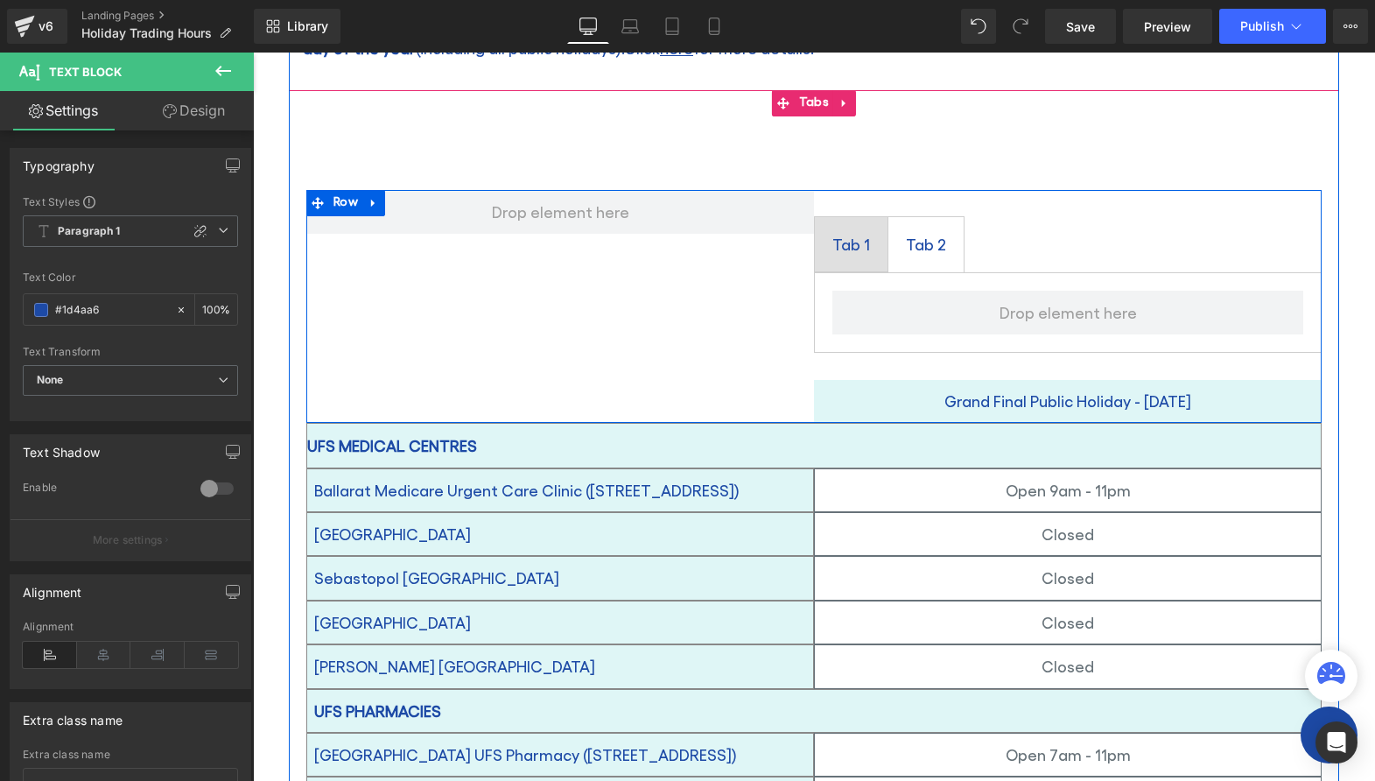
click at [832, 229] on div "Tab 1 Text Block" at bounding box center [851, 244] width 38 height 30
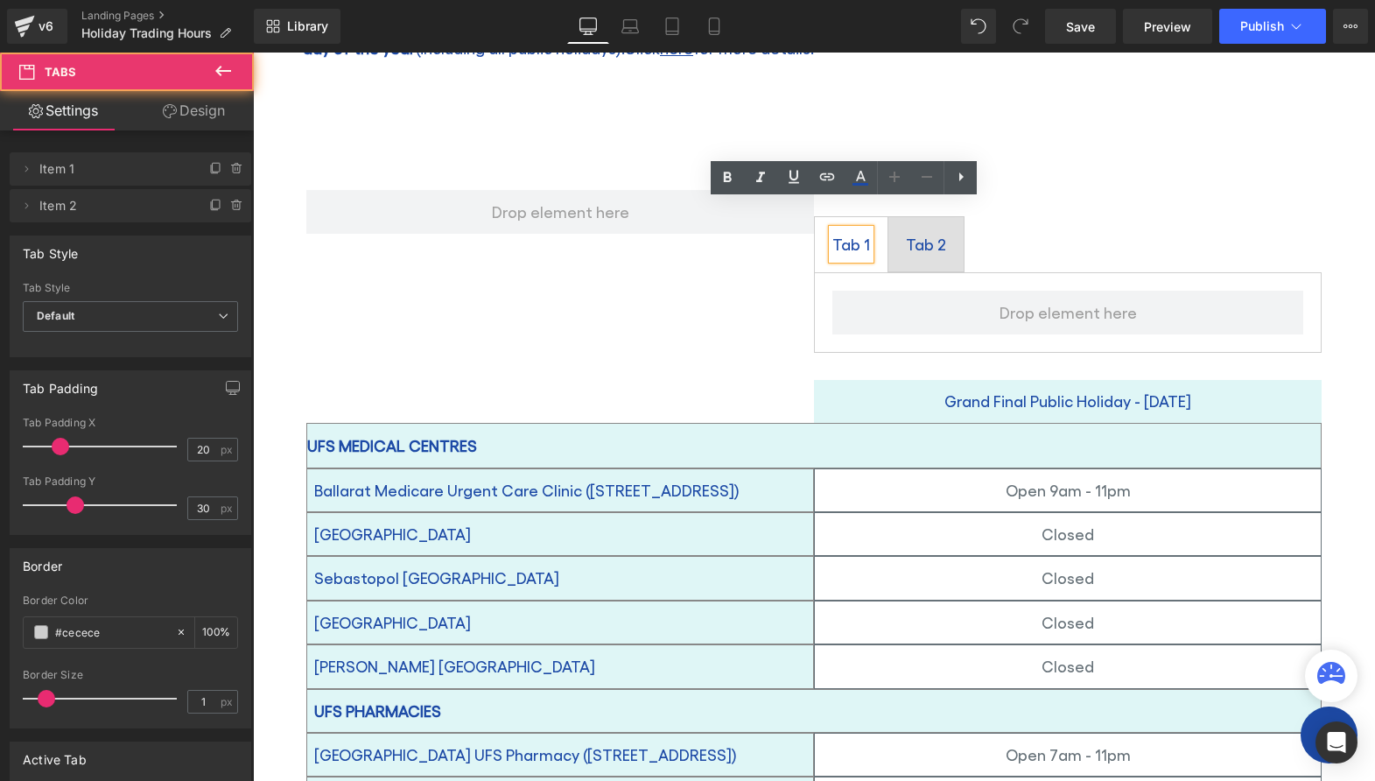
click at [951, 340] on div "Tab 1 Text Block Tab 2 Text Block Tabs" at bounding box center [1068, 285] width 508 height 190
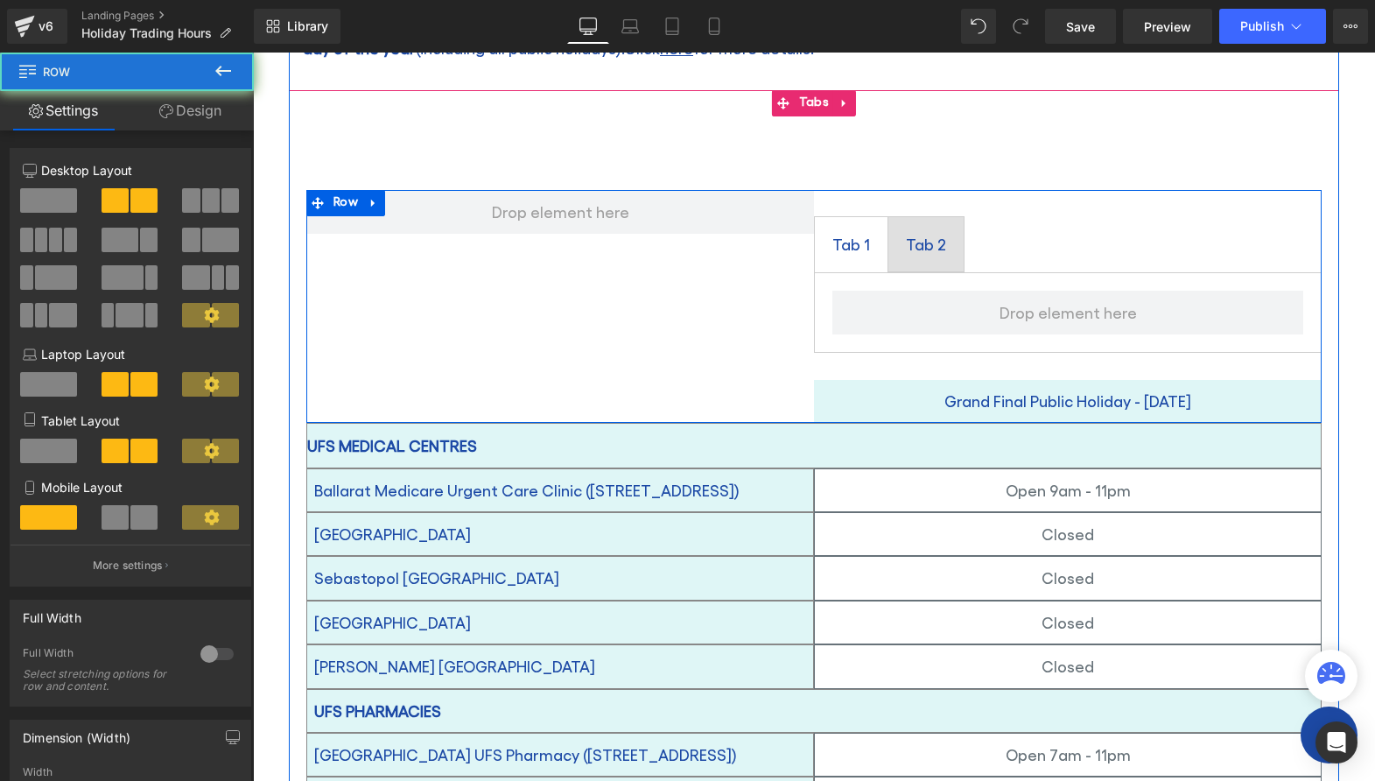
click at [533, 253] on div "Tab 1 Text Block Tab 2 Text Block Tabs Grand Final Public Holiday - Friday 26 S…" at bounding box center [813, 306] width 1015 height 232
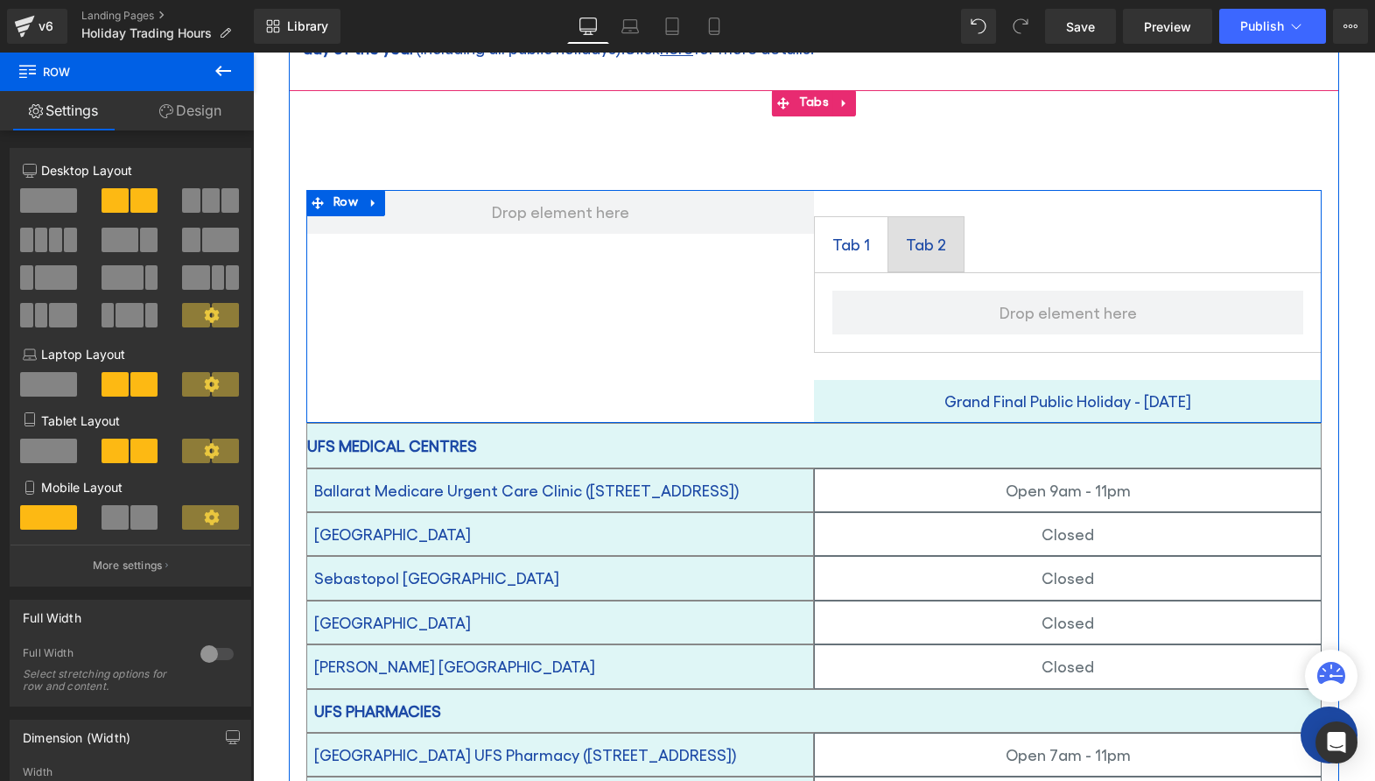
click at [706, 320] on div "Tab 1 Text Block Tab 2 Text Block Tabs Grand Final Public Holiday - Friday 26 S…" at bounding box center [813, 306] width 1015 height 232
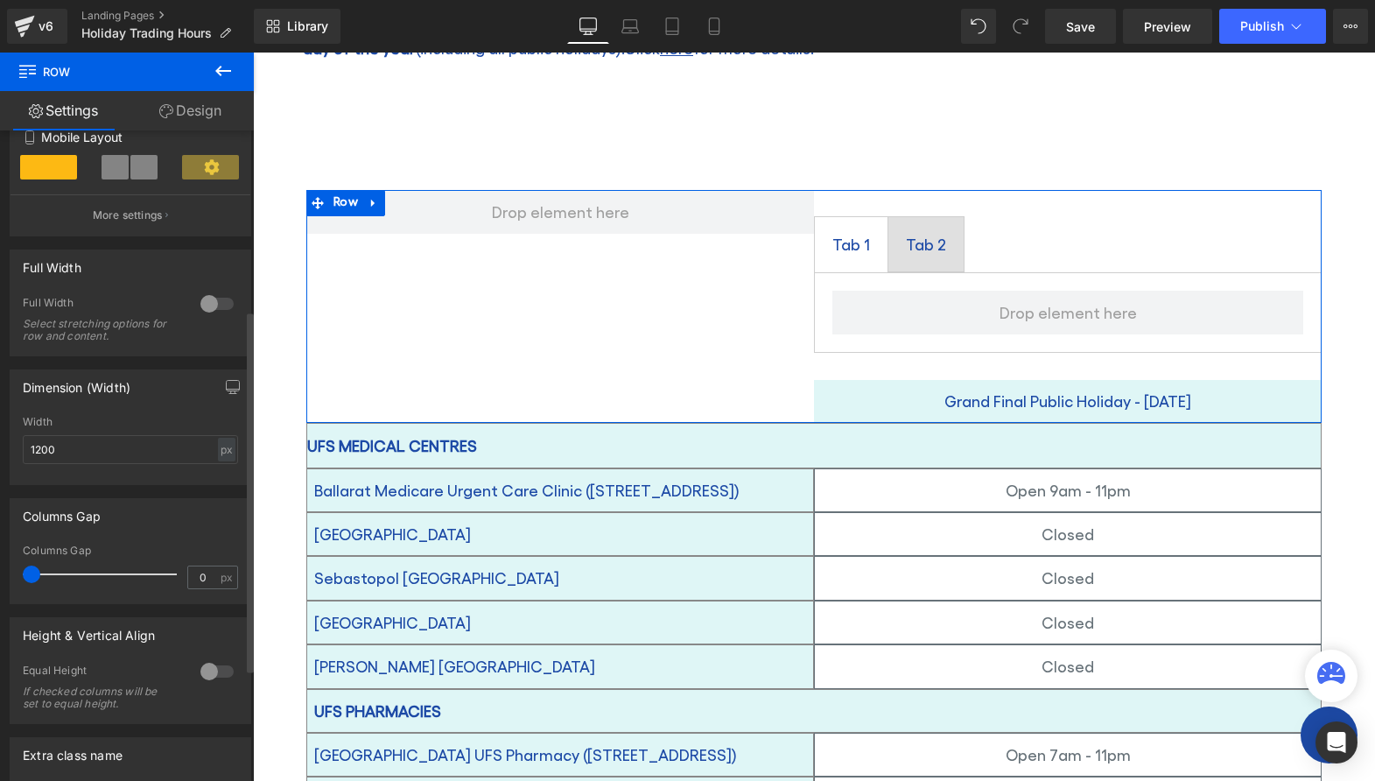
scroll to position [0, 0]
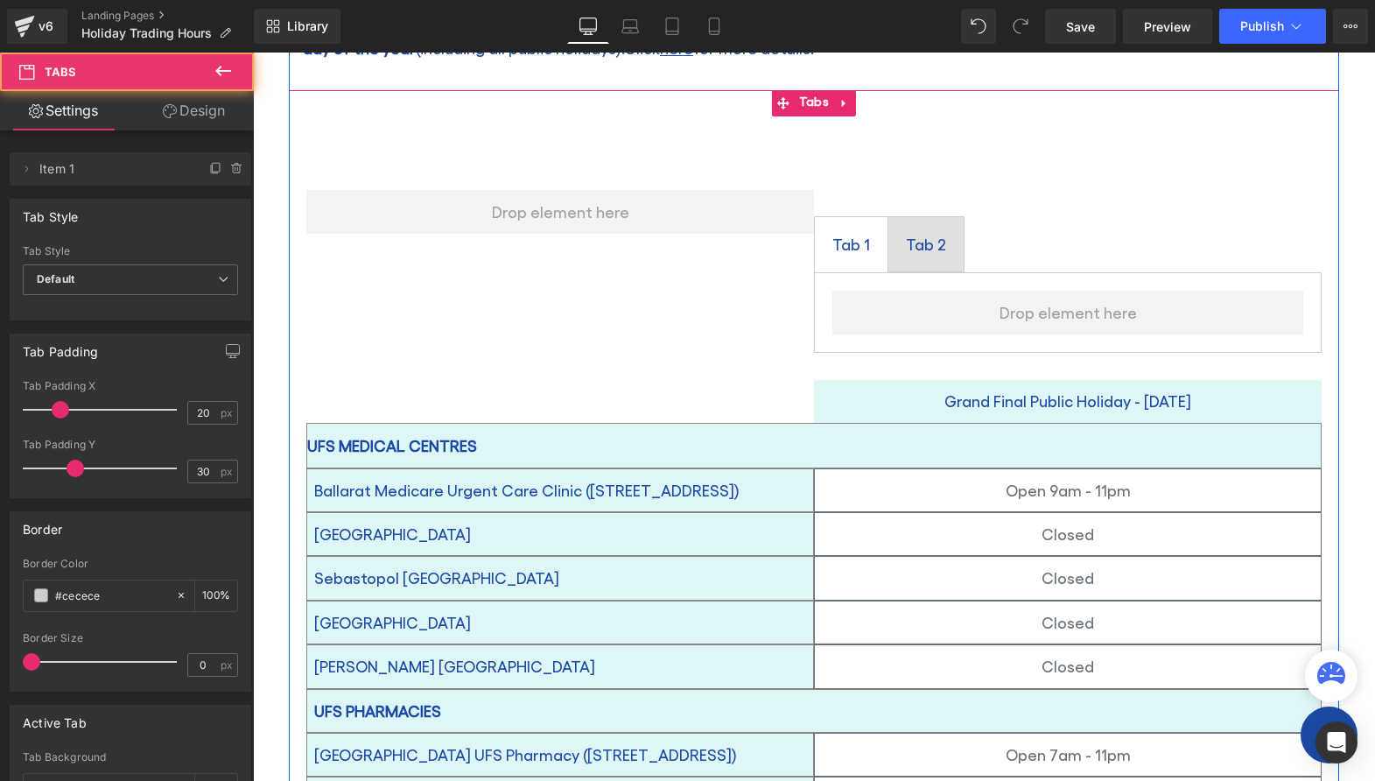
click at [662, 116] on ul "Text Block" at bounding box center [814, 144] width 1050 height 56
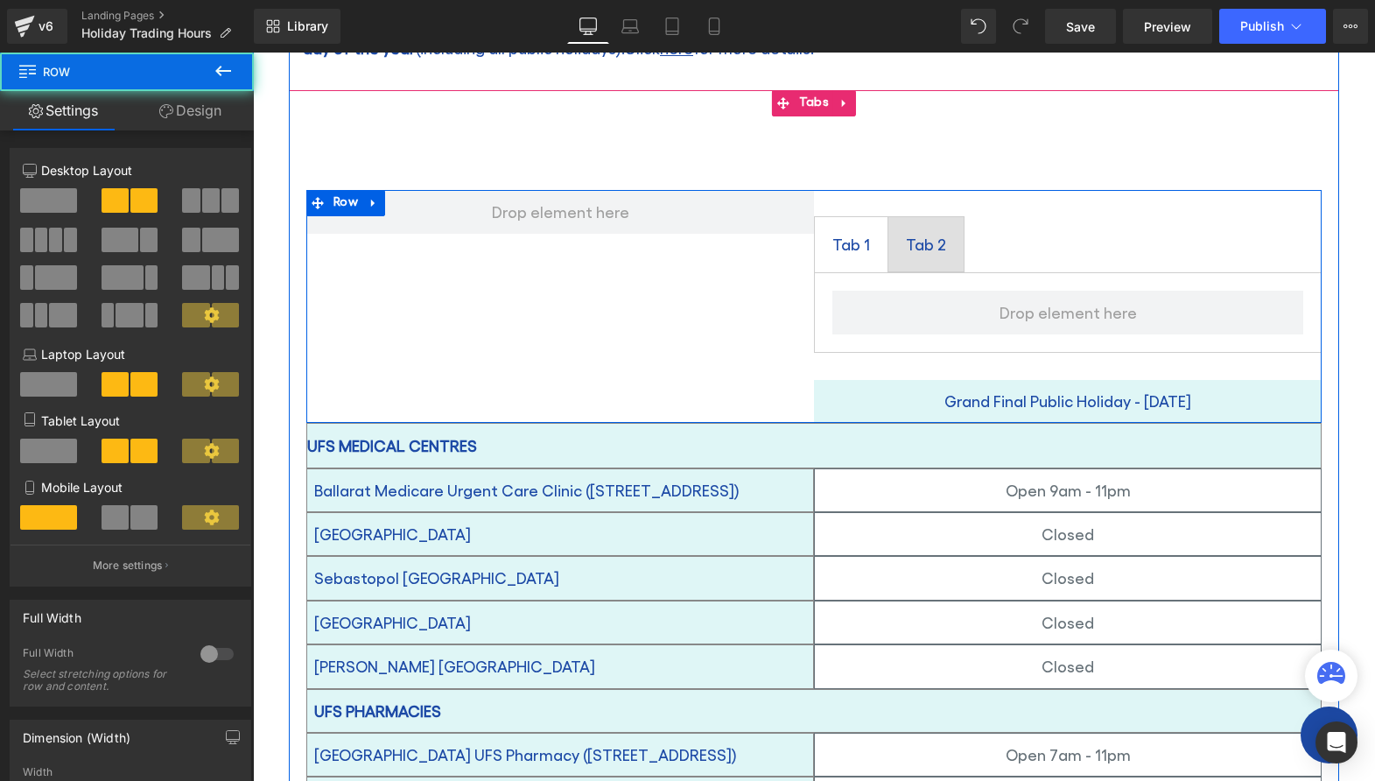
click at [754, 346] on div "Tab 1 Text Block Tab 2 Text Block Tabs Grand Final Public Holiday - Friday 26 S…" at bounding box center [813, 306] width 1015 height 232
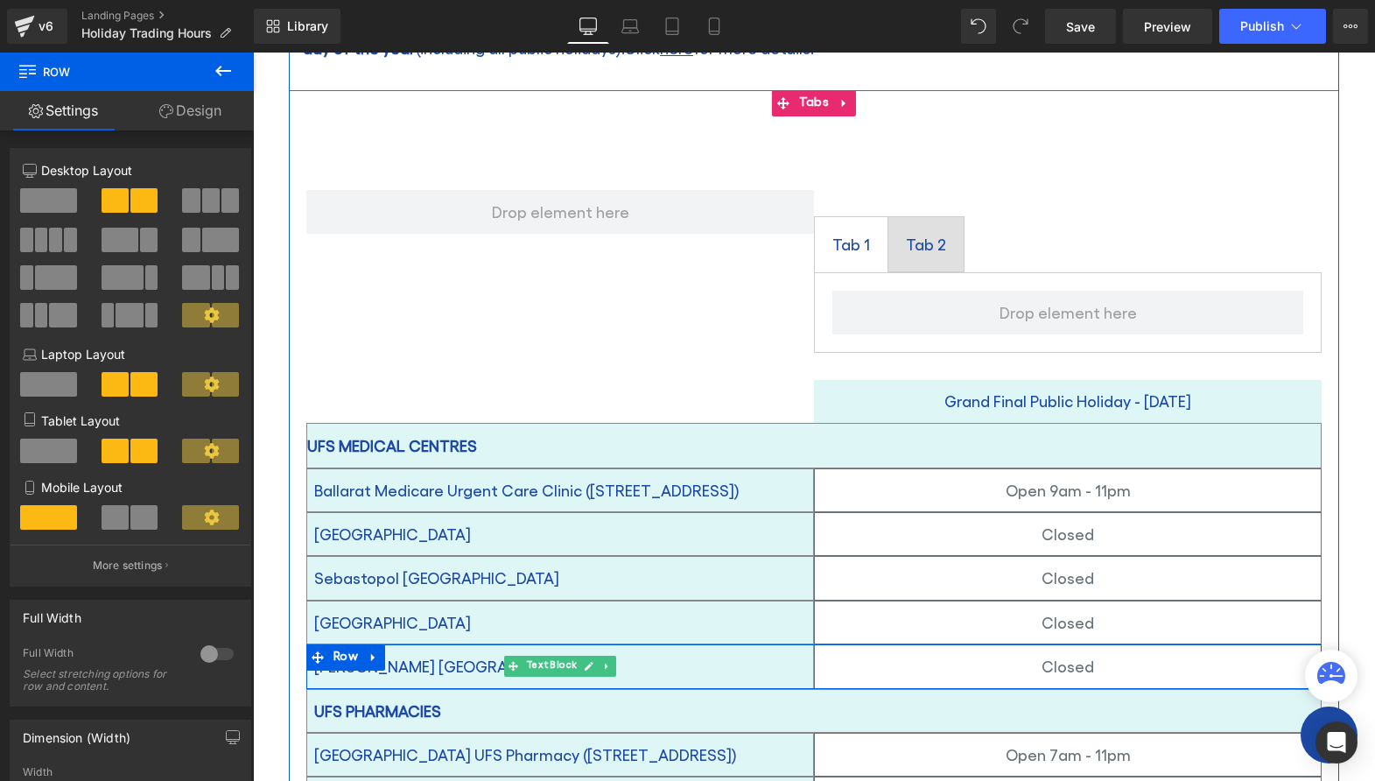
click at [764, 652] on p "[PERSON_NAME] [GEOGRAPHIC_DATA]" at bounding box center [560, 666] width 492 height 28
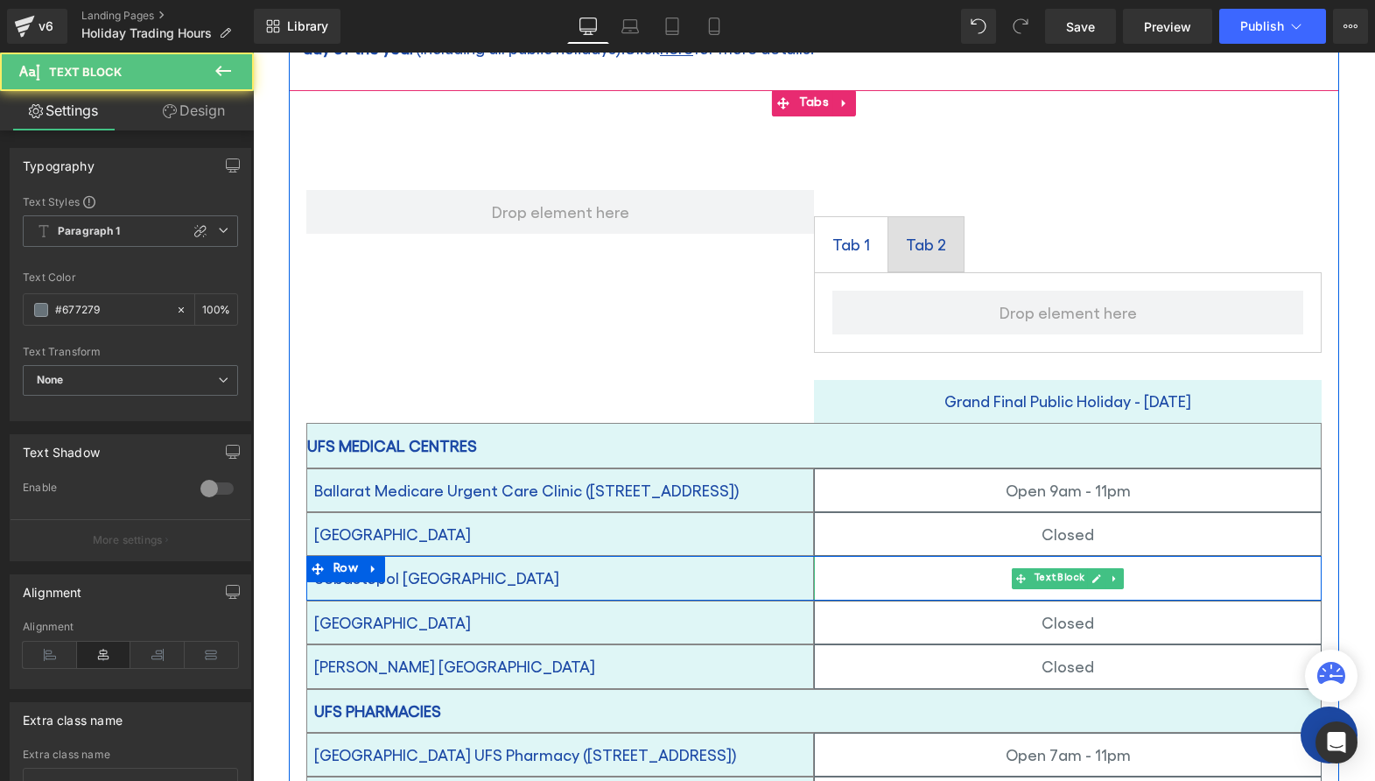
click at [815, 564] on p "Closed" at bounding box center [1068, 578] width 506 height 28
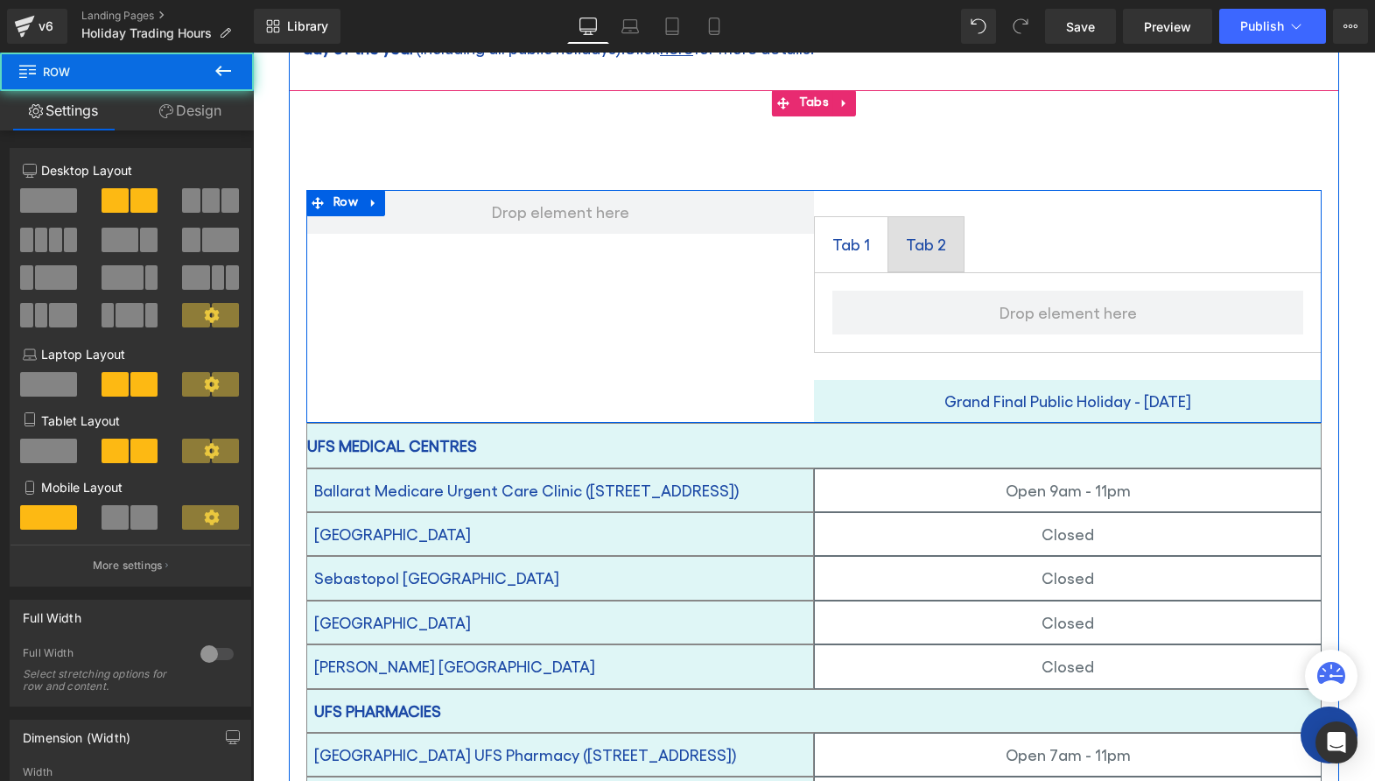
click at [702, 356] on div "Tab 1 Text Block Tab 2 Text Block Tabs Grand Final Public Holiday - Friday 26 S…" at bounding box center [813, 306] width 1015 height 232
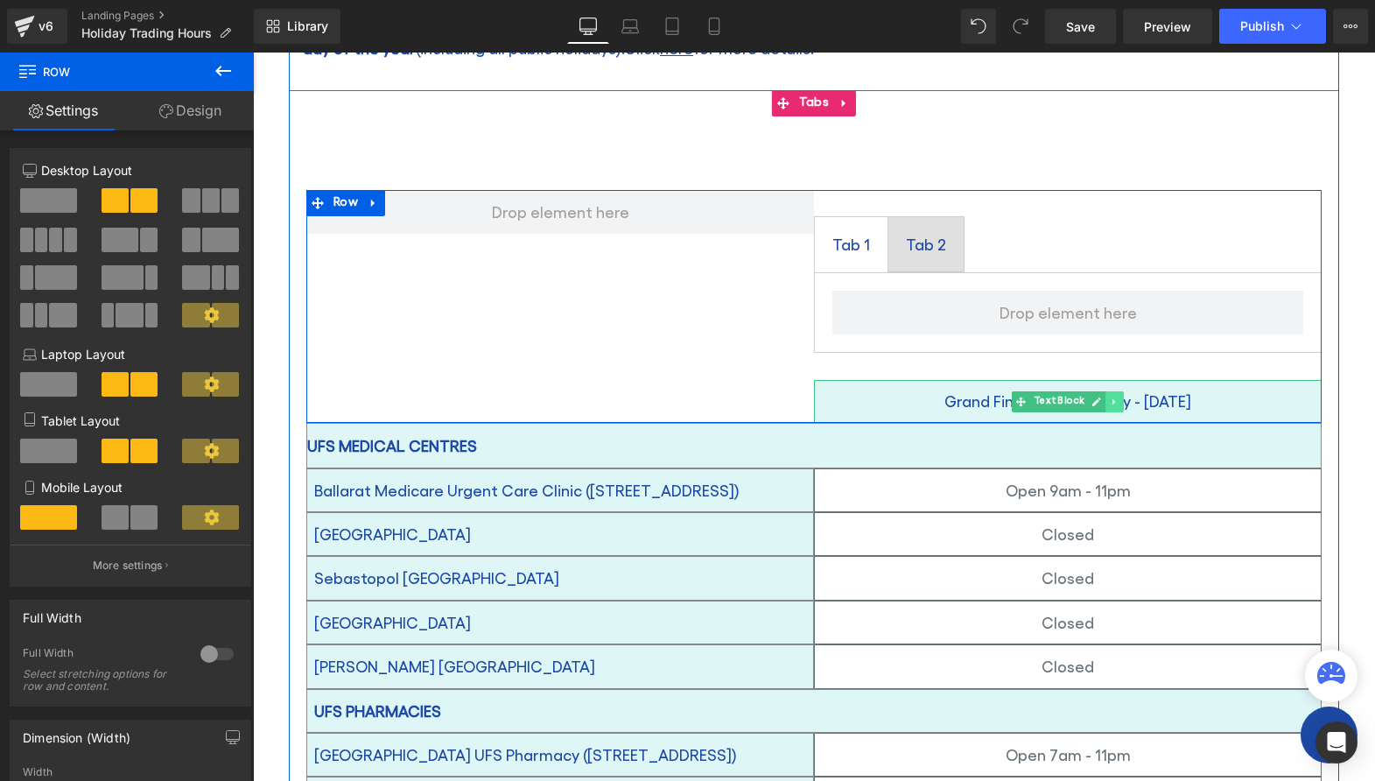
click at [1110, 396] on icon at bounding box center [1115, 401] width 10 height 11
click at [371, 200] on icon at bounding box center [373, 204] width 4 height 8
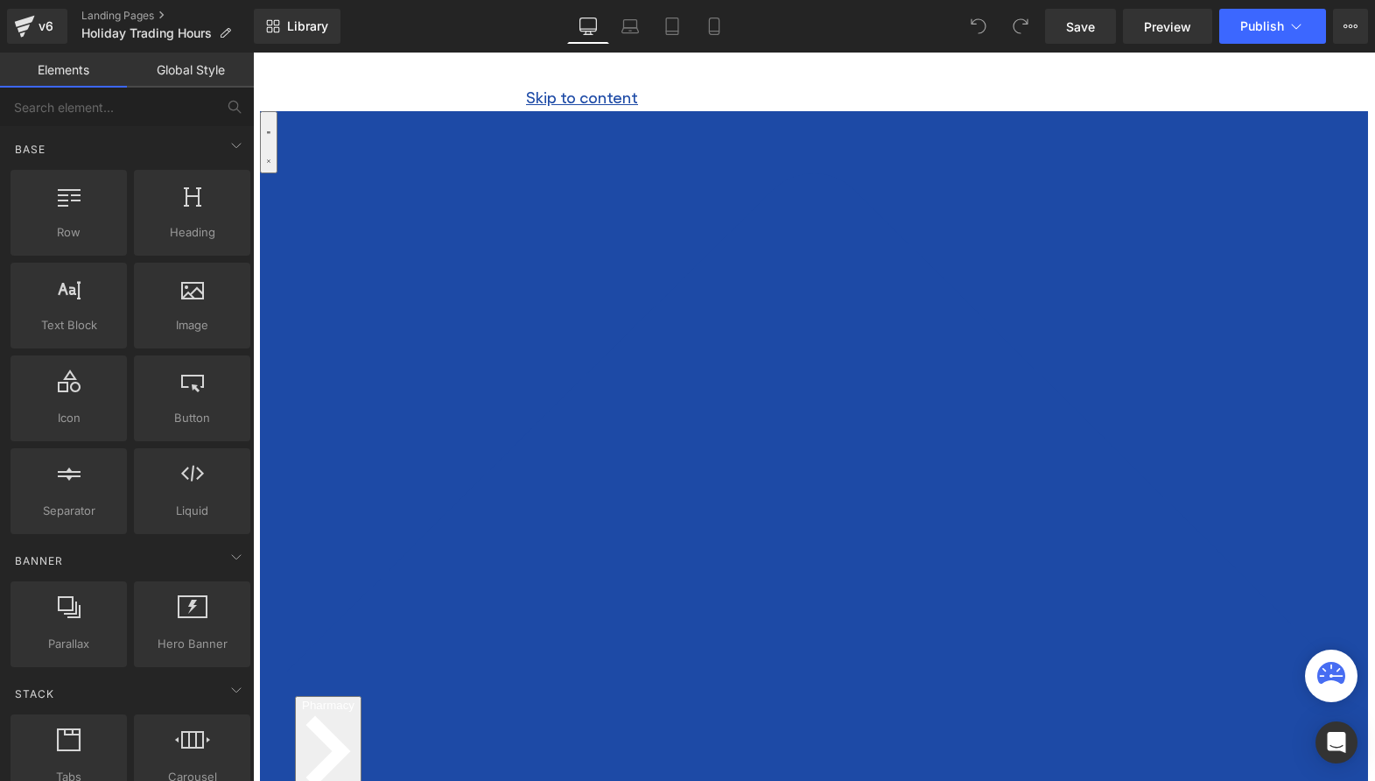
scroll to position [263, 0]
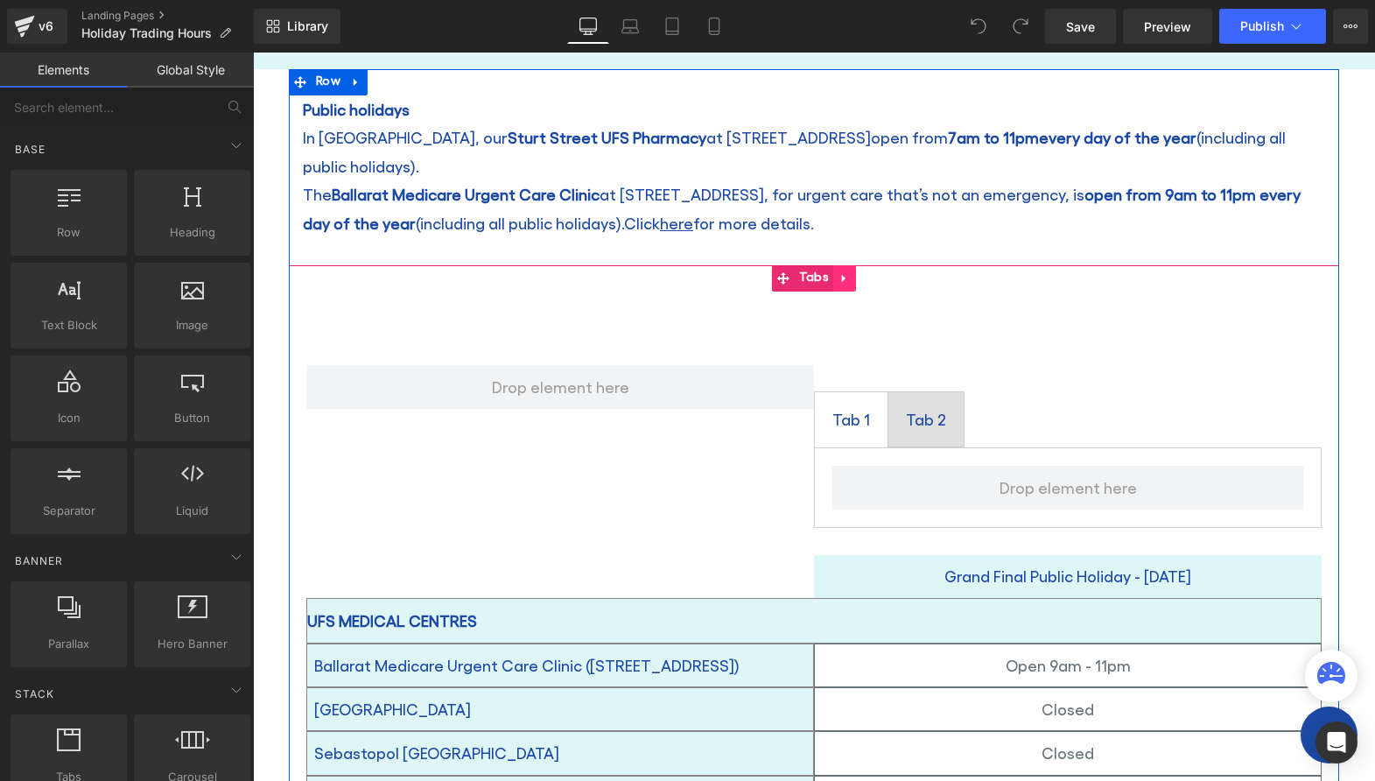
click at [842, 275] on icon at bounding box center [844, 279] width 4 height 8
drag, startPoint x: 824, startPoint y: 249, endPoint x: 1202, endPoint y: 435, distance: 421.6
click at [827, 272] on icon at bounding box center [833, 278] width 12 height 12
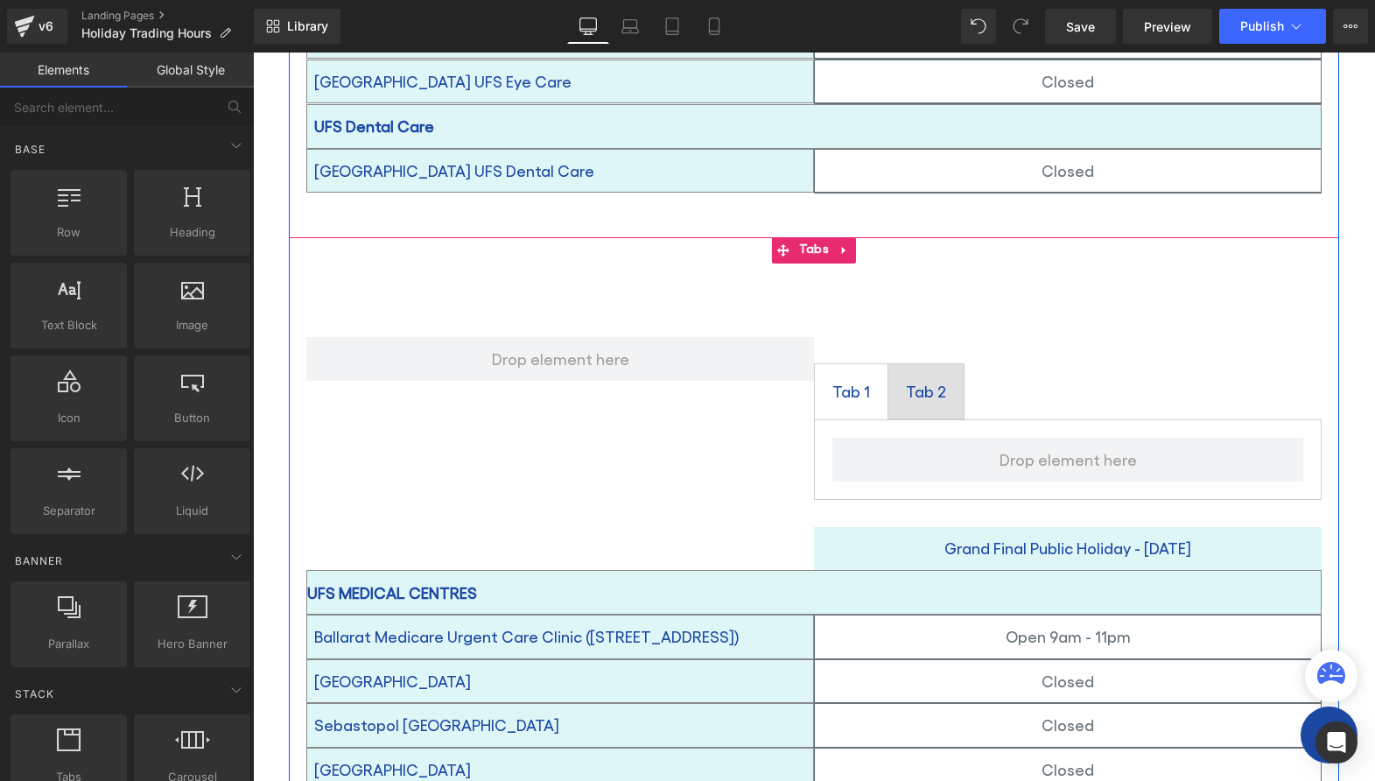
scroll to position [2039, 0]
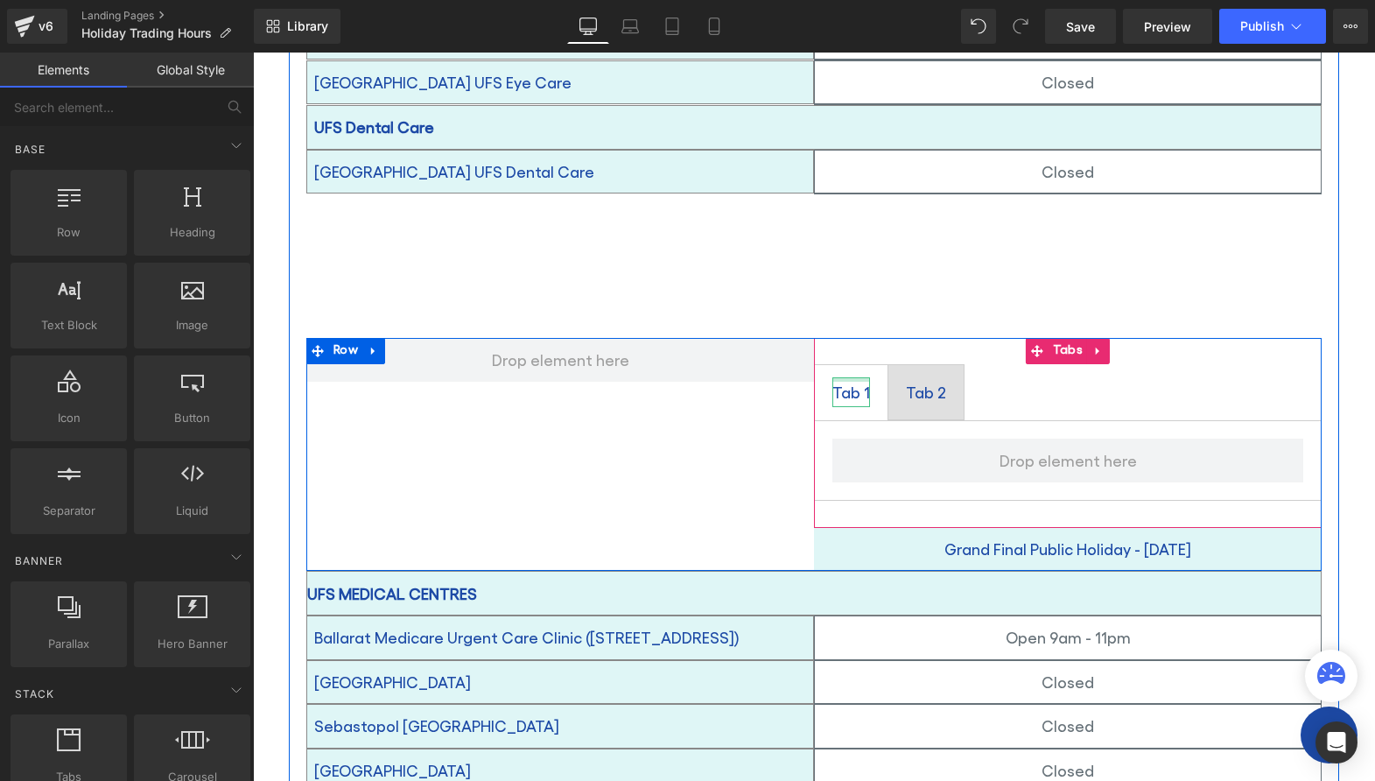
click at [841, 377] on div at bounding box center [851, 379] width 38 height 4
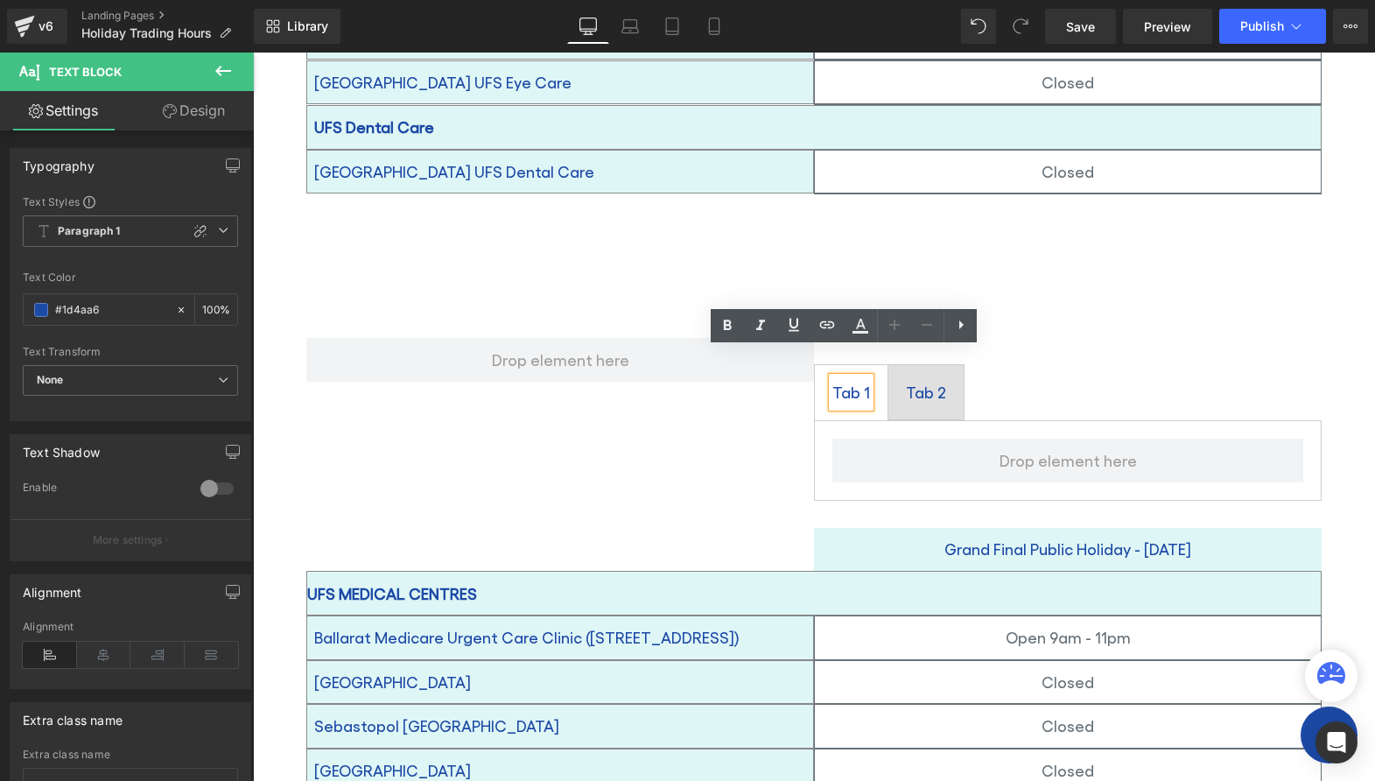
click at [842, 377] on div "Tab 1" at bounding box center [851, 392] width 38 height 30
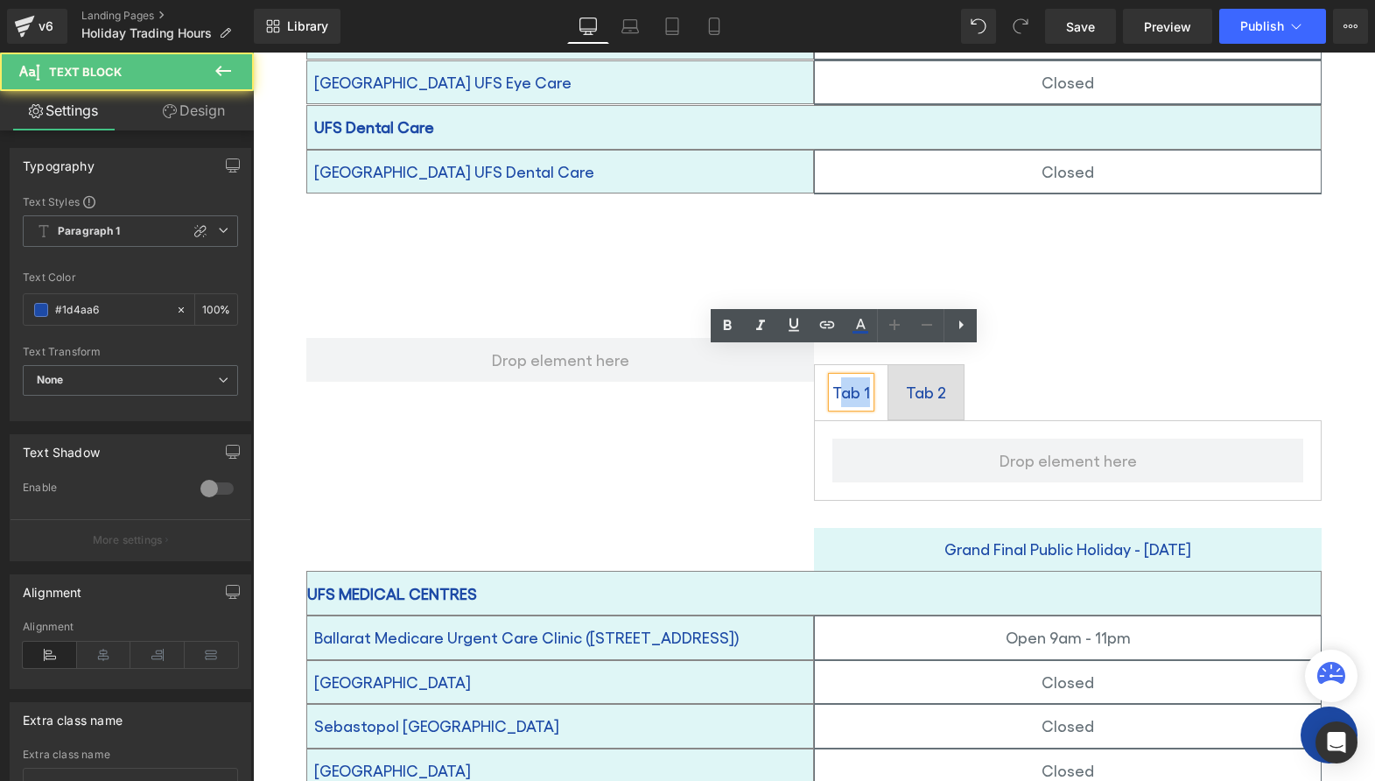
click at [842, 377] on div "Tab 1" at bounding box center [851, 392] width 38 height 30
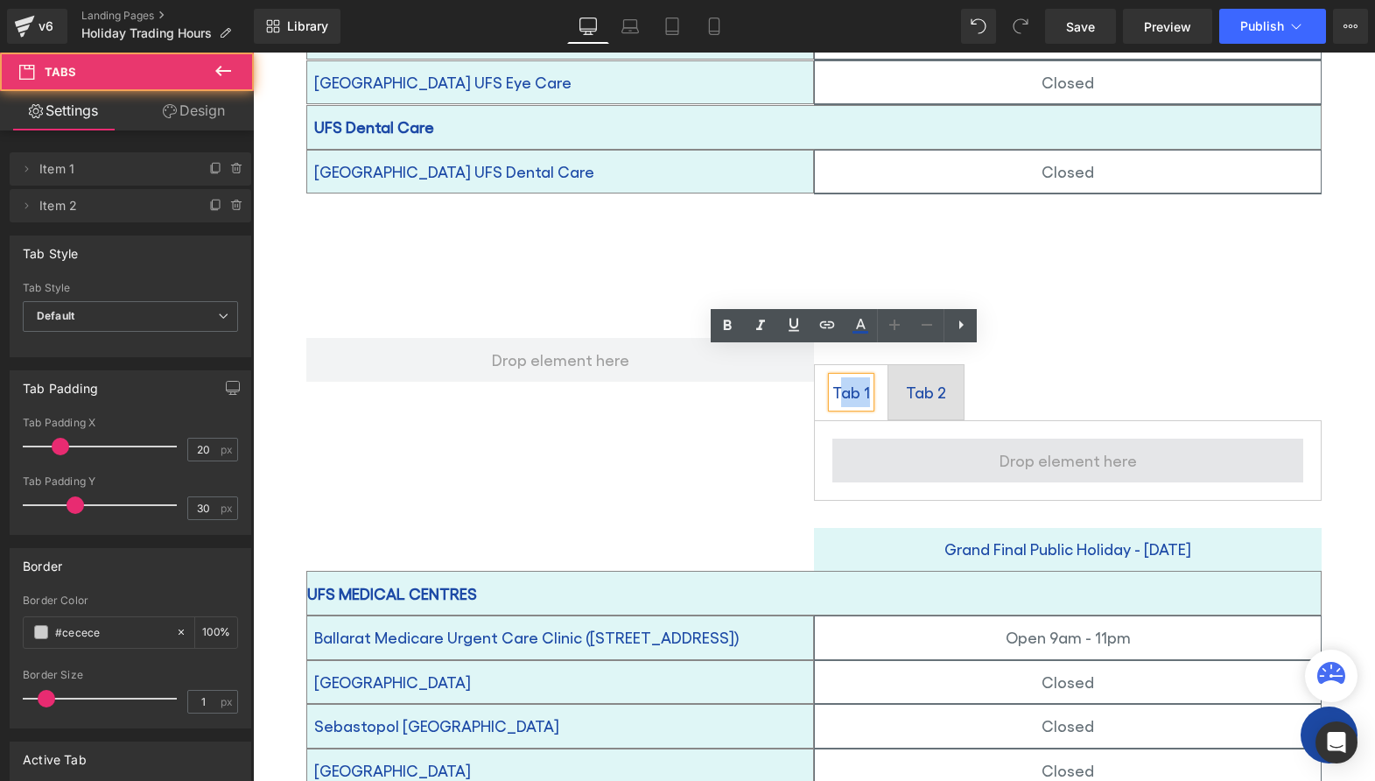
click at [933, 439] on span at bounding box center [1067, 461] width 471 height 44
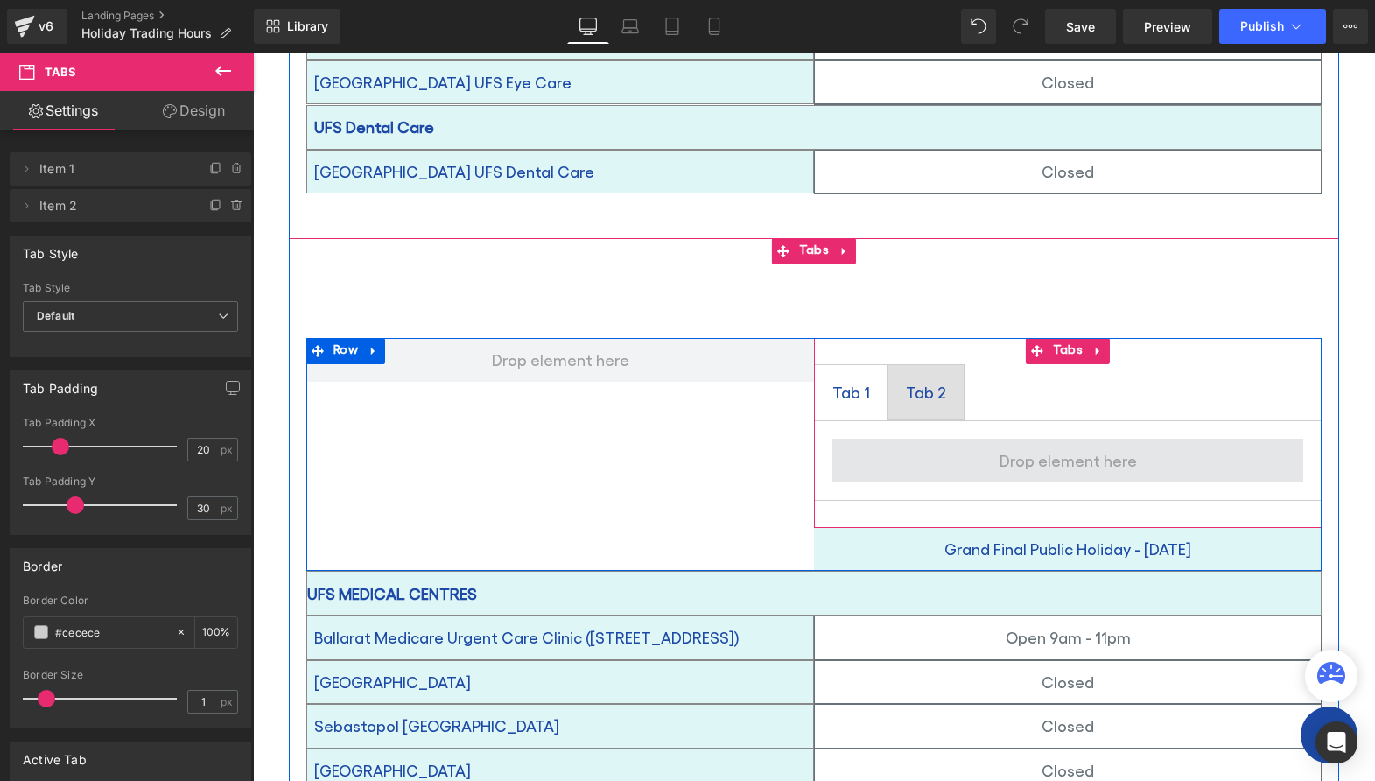
click at [1039, 442] on span at bounding box center [1068, 460] width 150 height 37
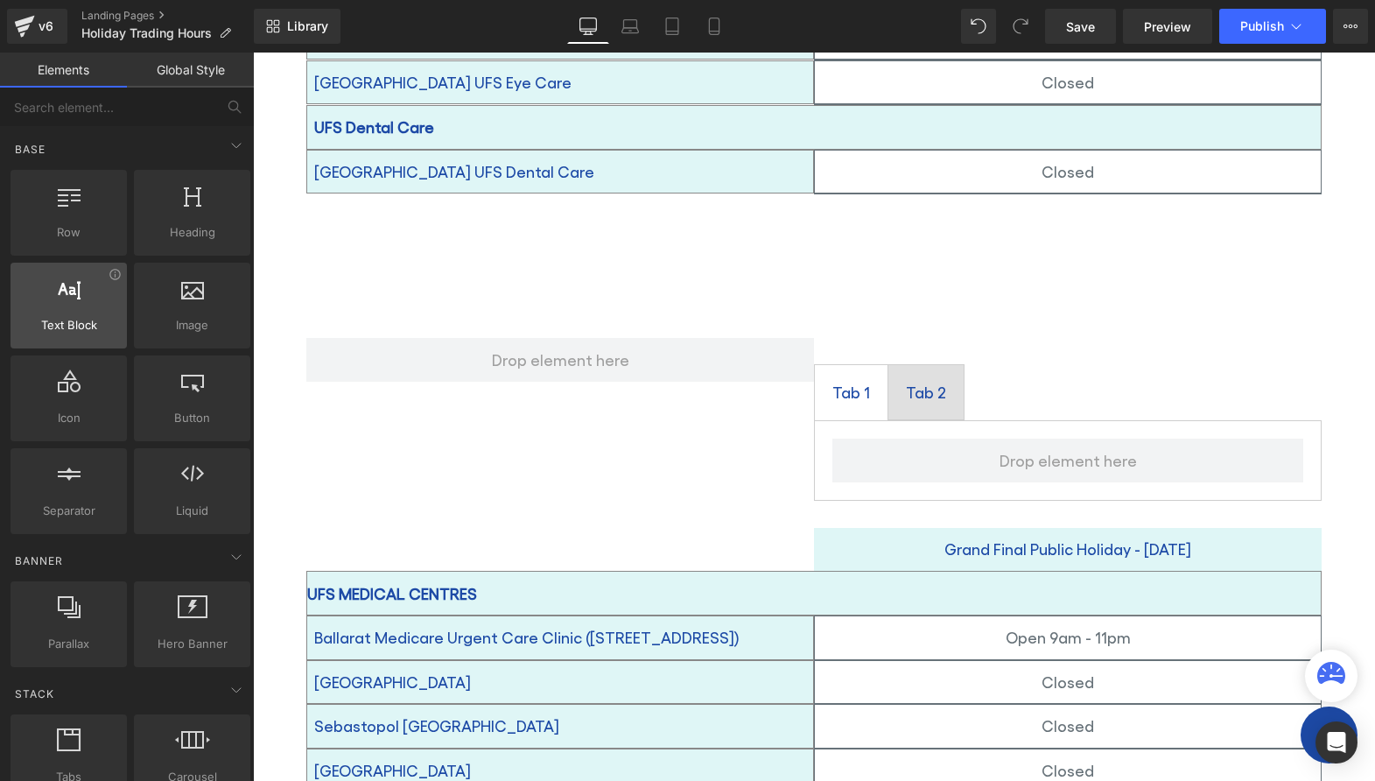
click at [60, 341] on div "Text Block texts, paragraphs, contents, blocks" at bounding box center [69, 306] width 116 height 86
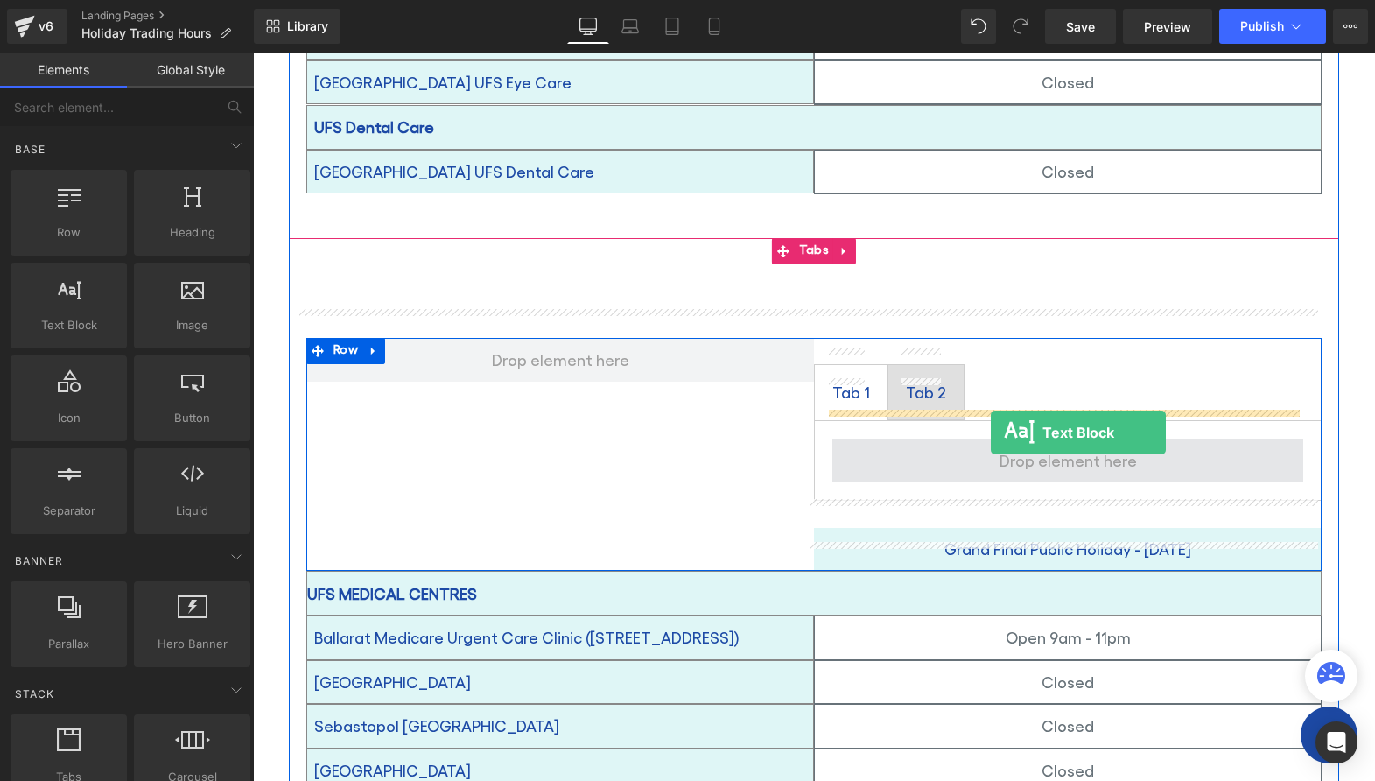
drag, startPoint x: 322, startPoint y: 347, endPoint x: 991, endPoint y: 432, distance: 674.1
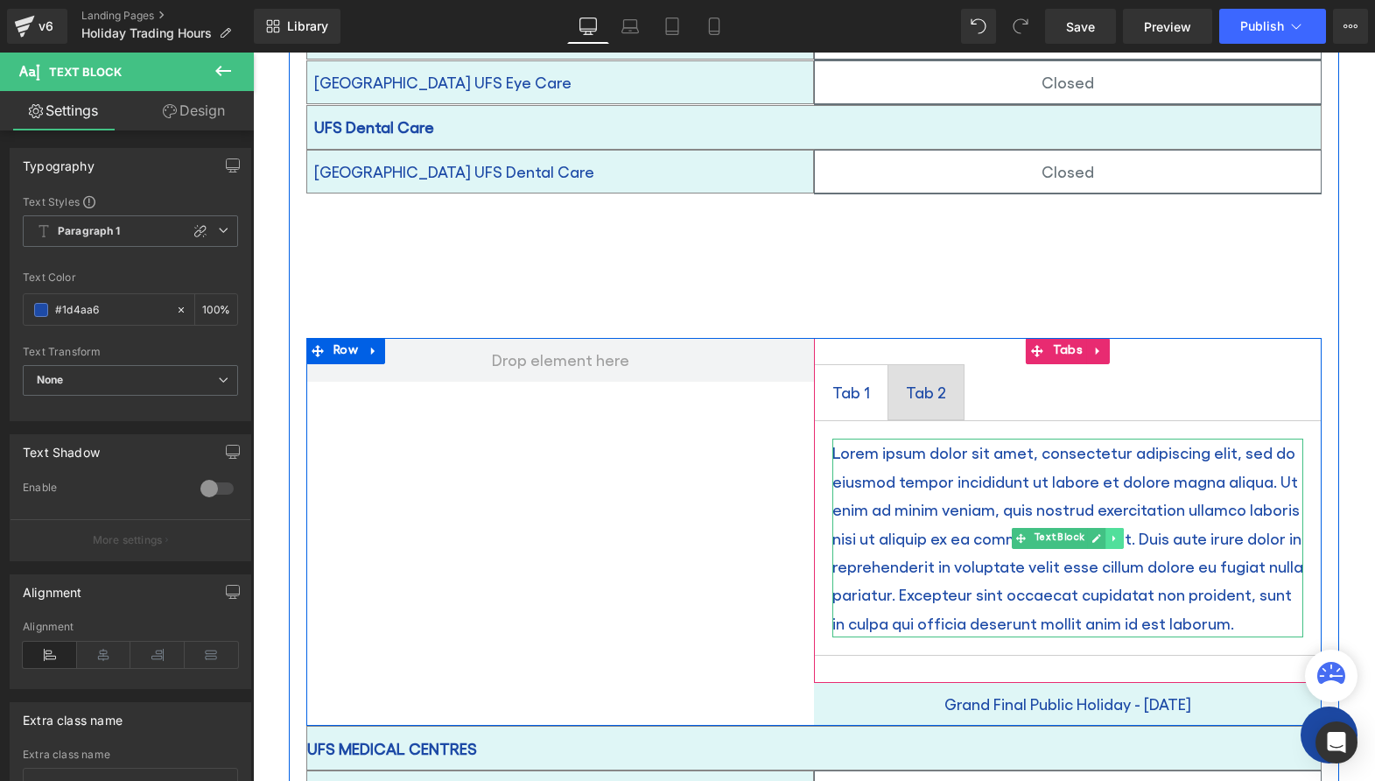
click at [1110, 533] on icon at bounding box center [1115, 538] width 10 height 11
click at [1119, 533] on icon at bounding box center [1124, 538] width 10 height 11
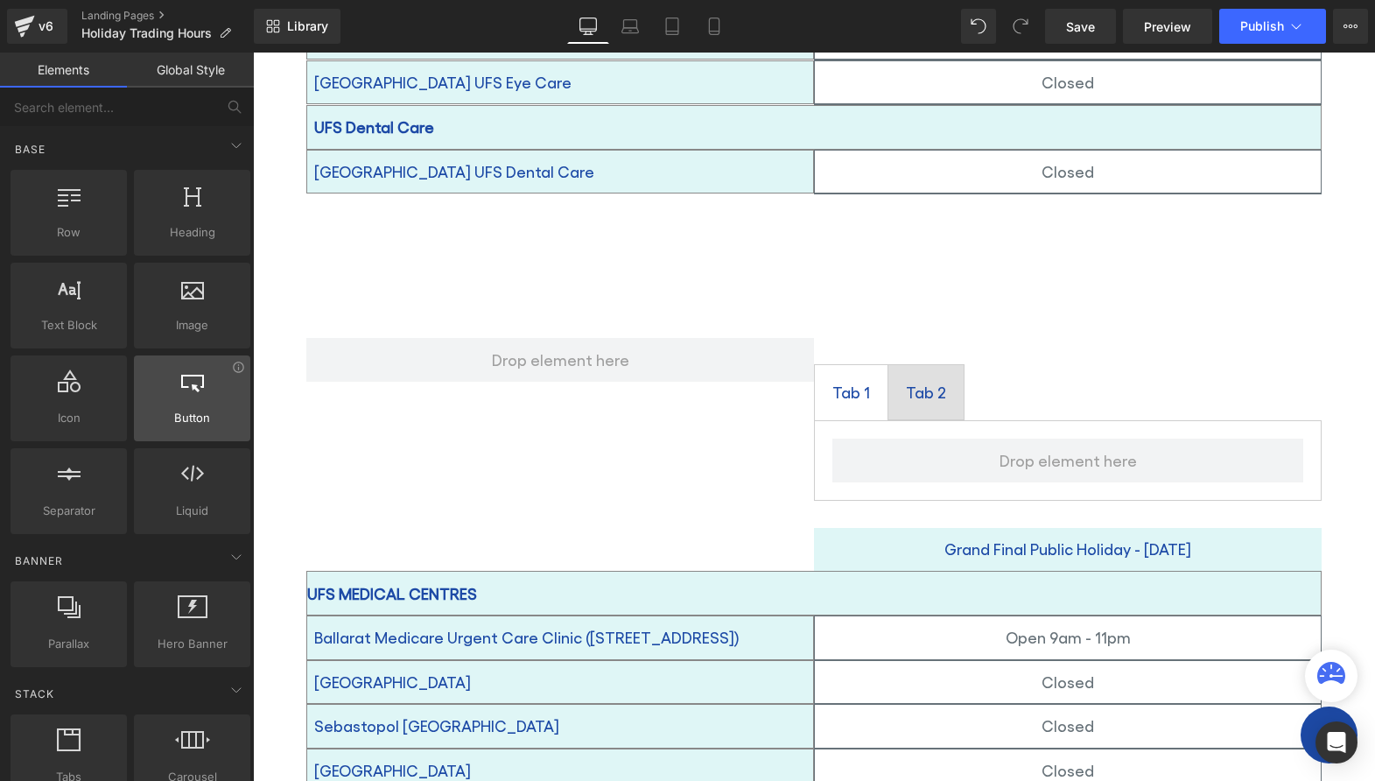
scroll to position [350, 0]
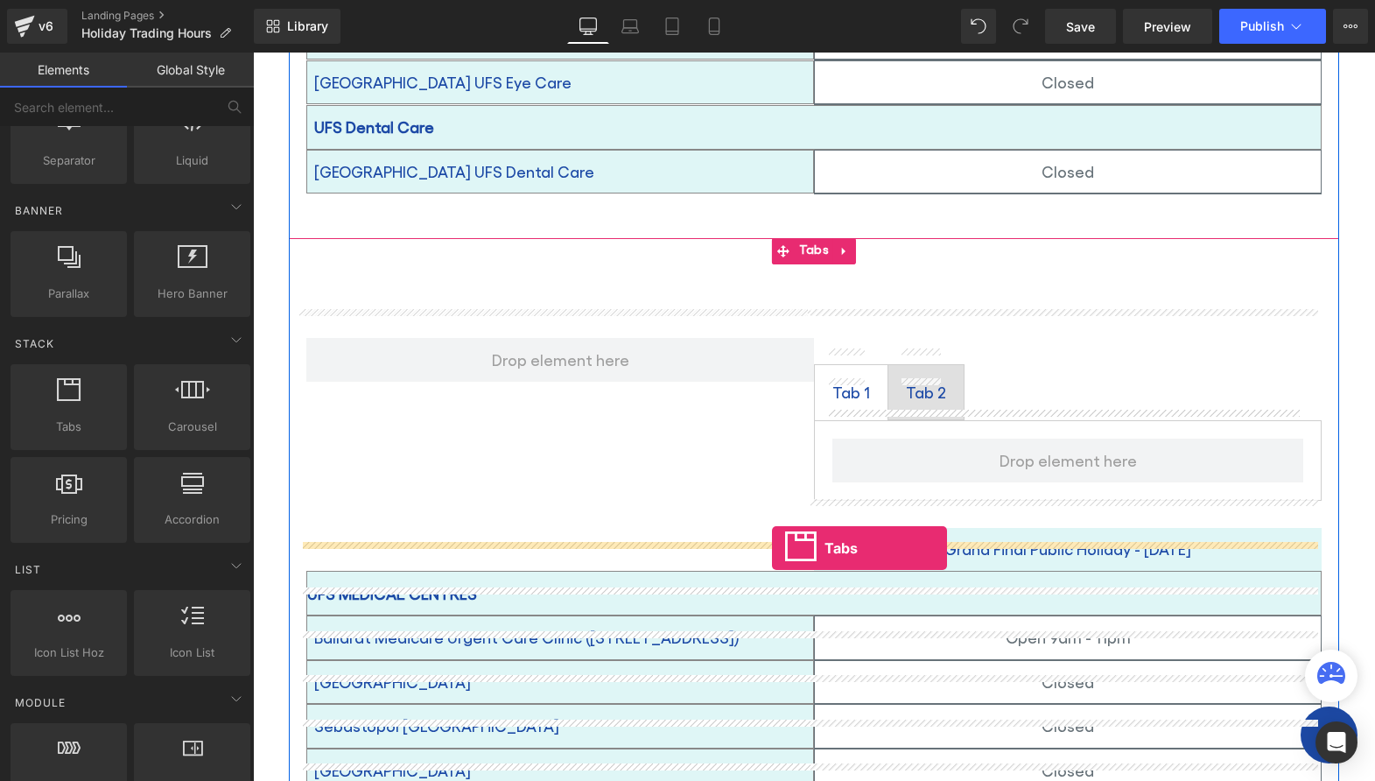
drag, startPoint x: 319, startPoint y: 460, endPoint x: 772, endPoint y: 547, distance: 461.6
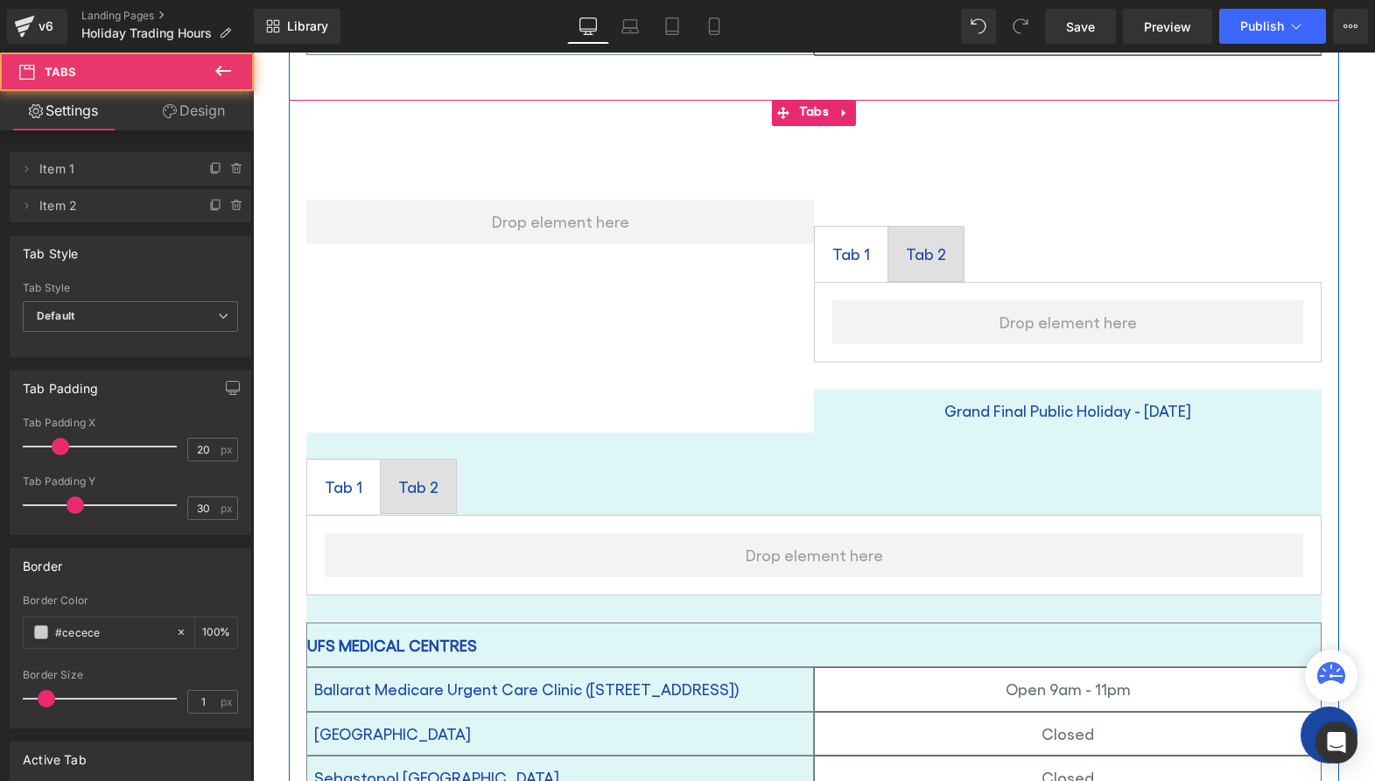
scroll to position [2302, 0]
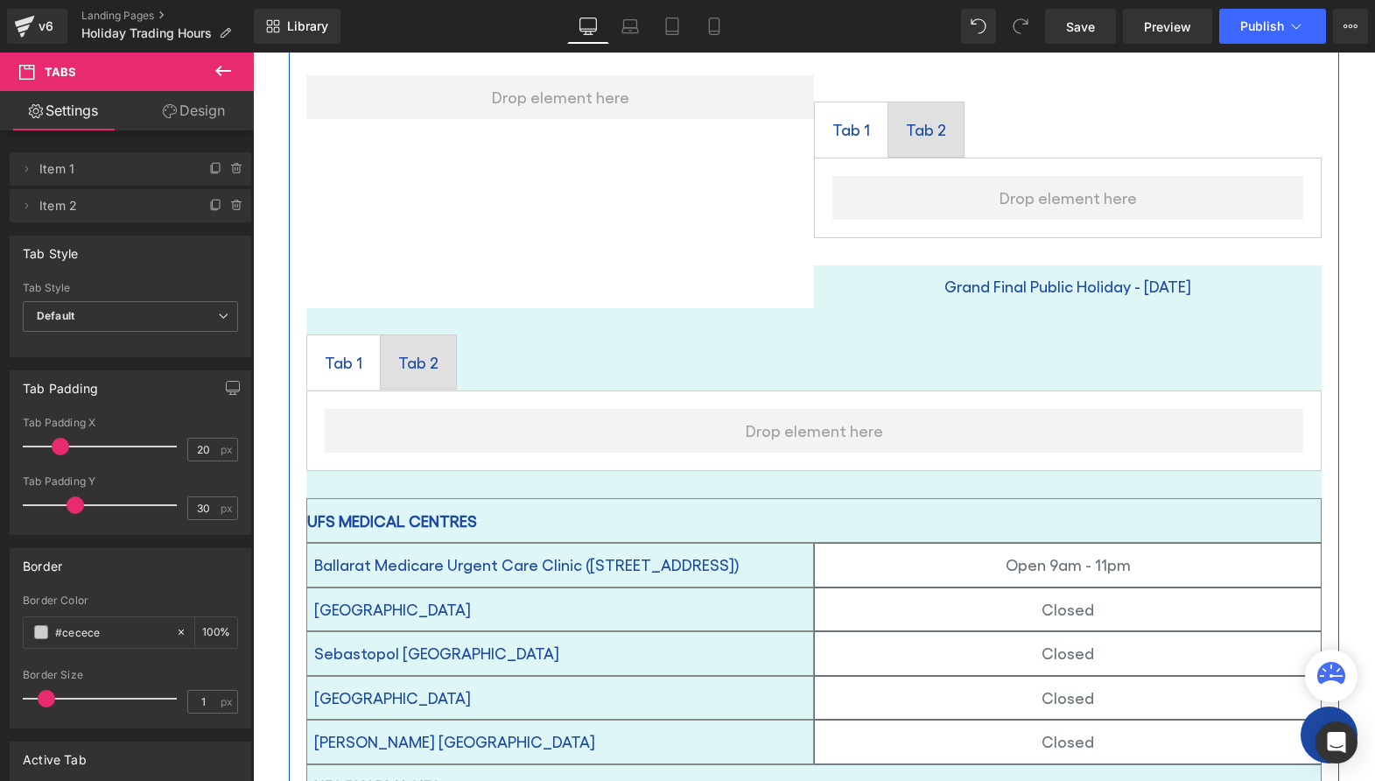
click at [409, 347] on div "Tab 2 Text Block" at bounding box center [418, 362] width 40 height 30
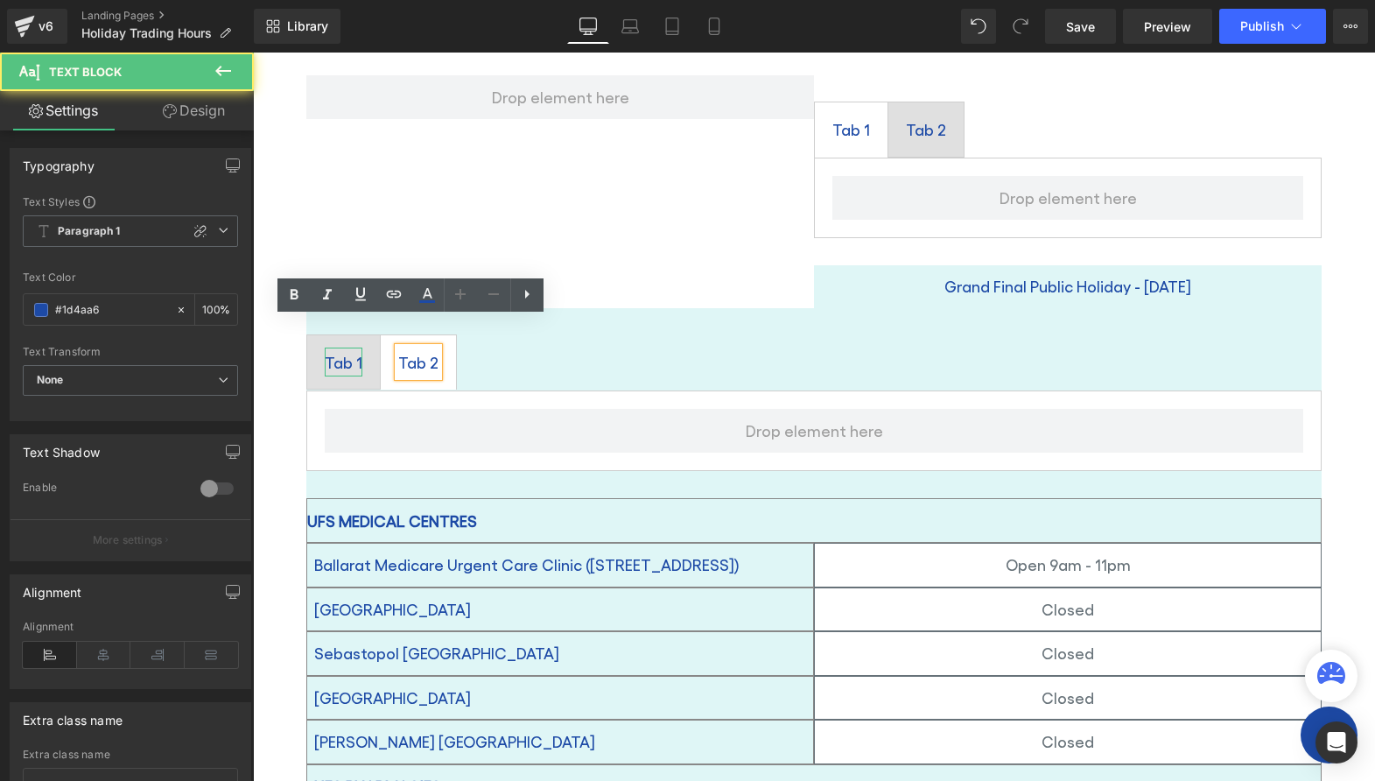
click at [325, 347] on div "Tab 1" at bounding box center [344, 362] width 38 height 30
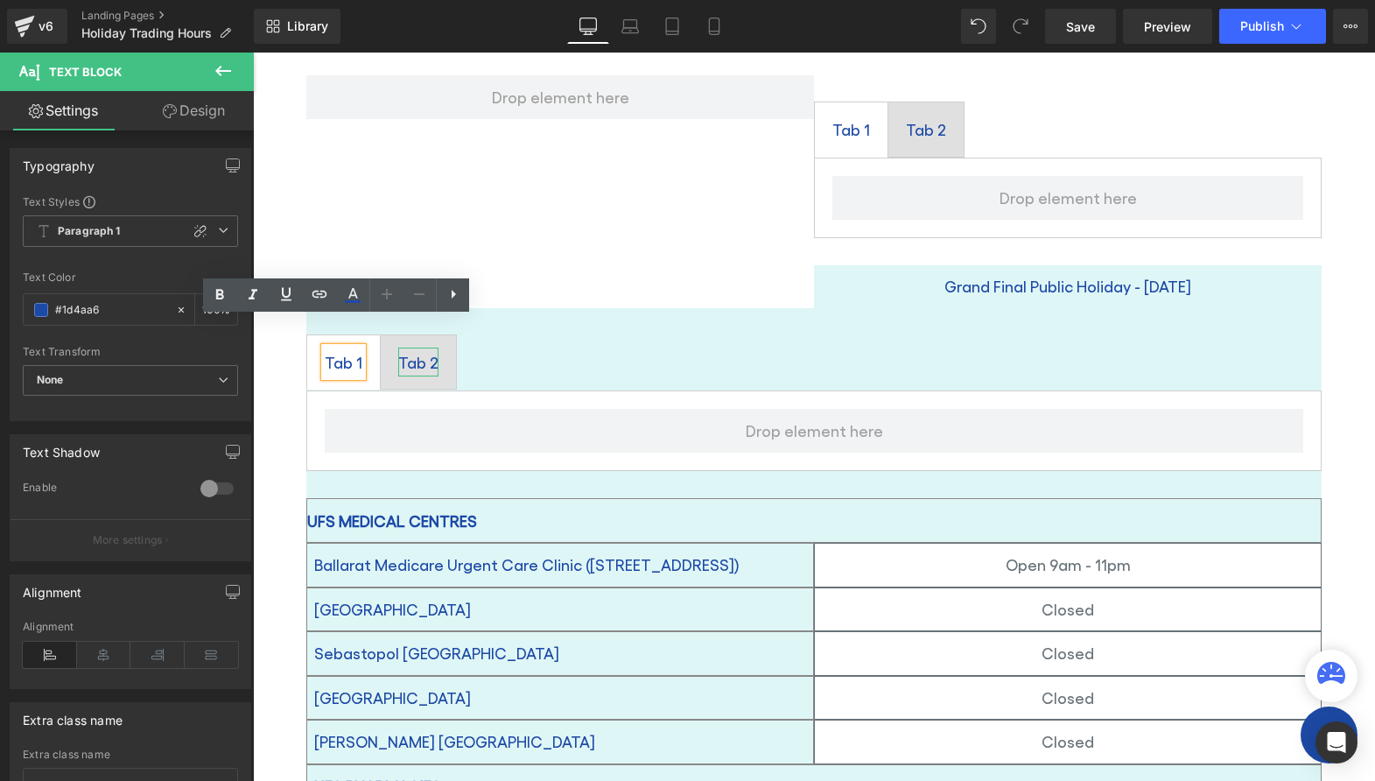
click at [409, 347] on div "Tab 2" at bounding box center [418, 362] width 40 height 30
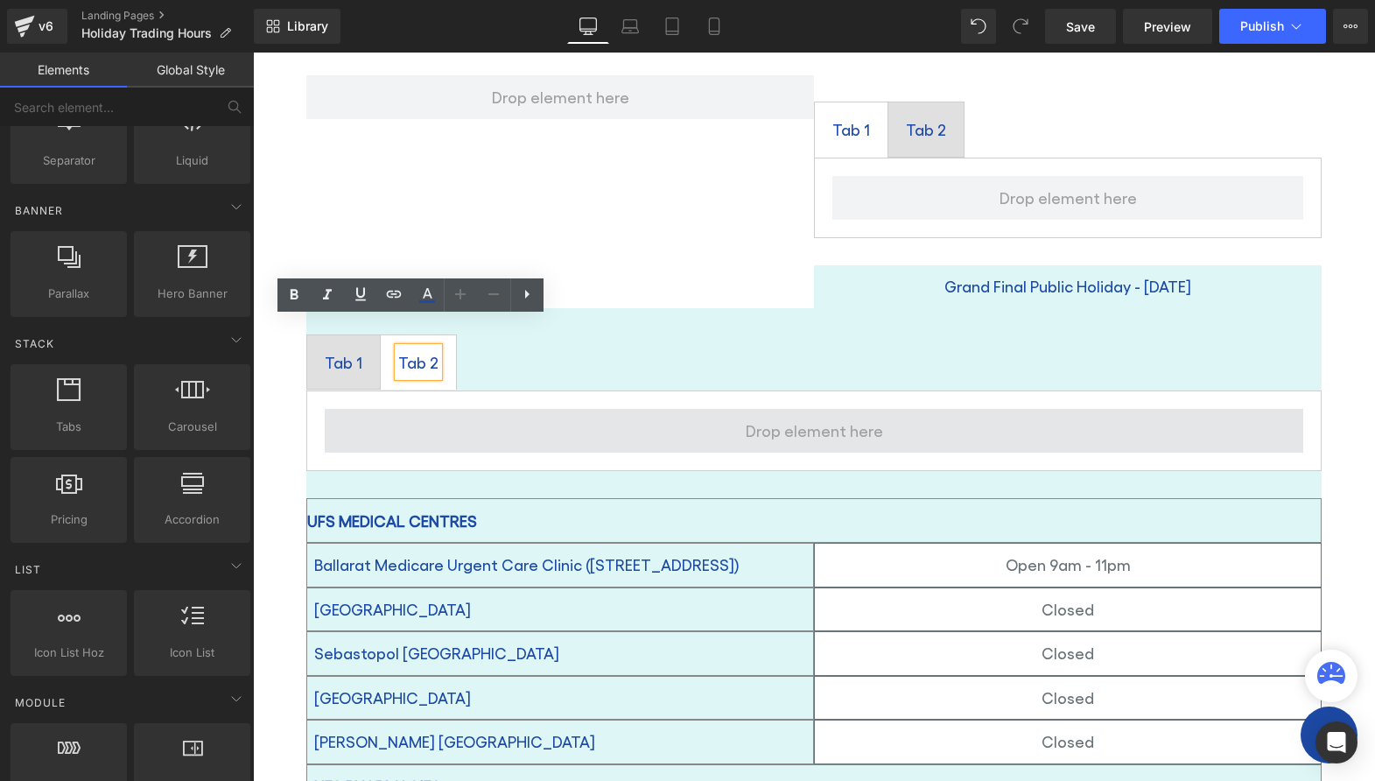
click at [810, 412] on span at bounding box center [815, 430] width 150 height 37
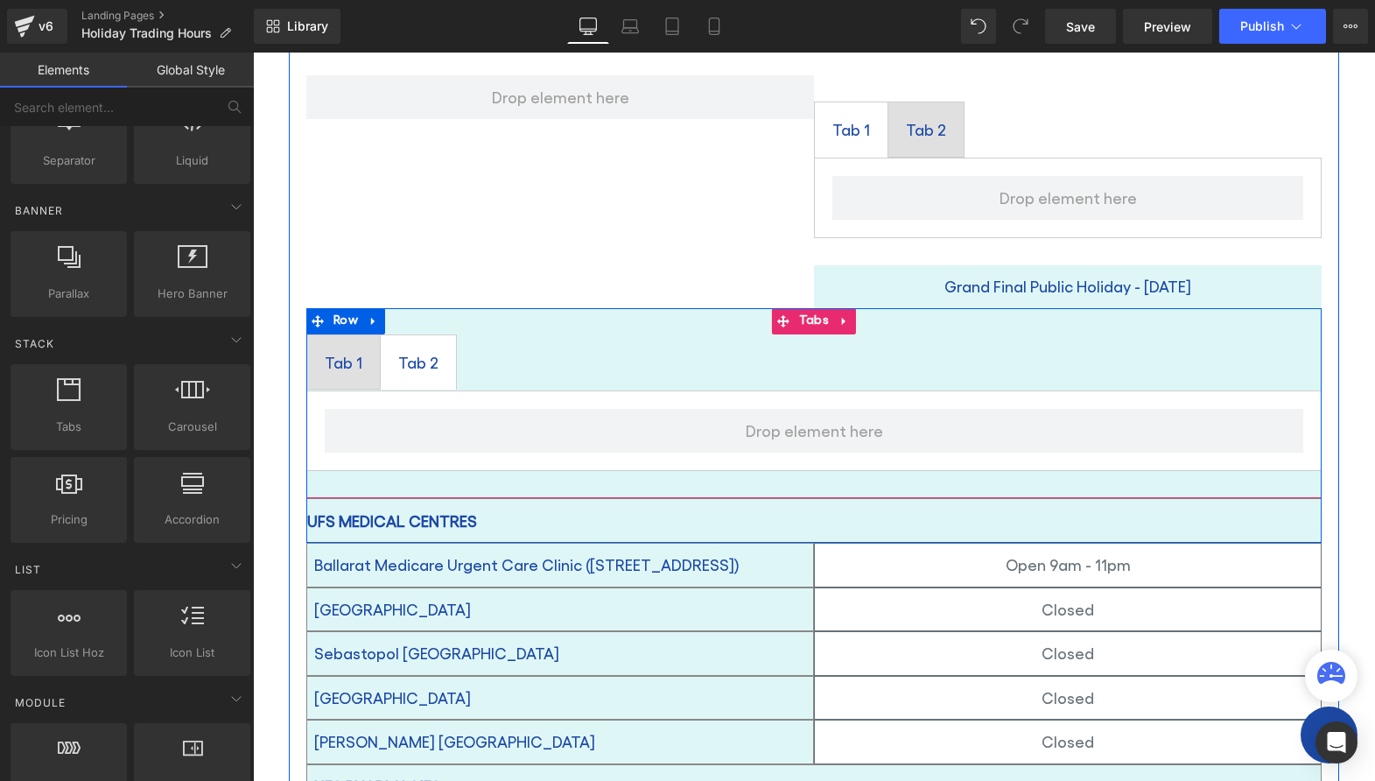
click at [338, 347] on div "Tab 1" at bounding box center [344, 362] width 38 height 30
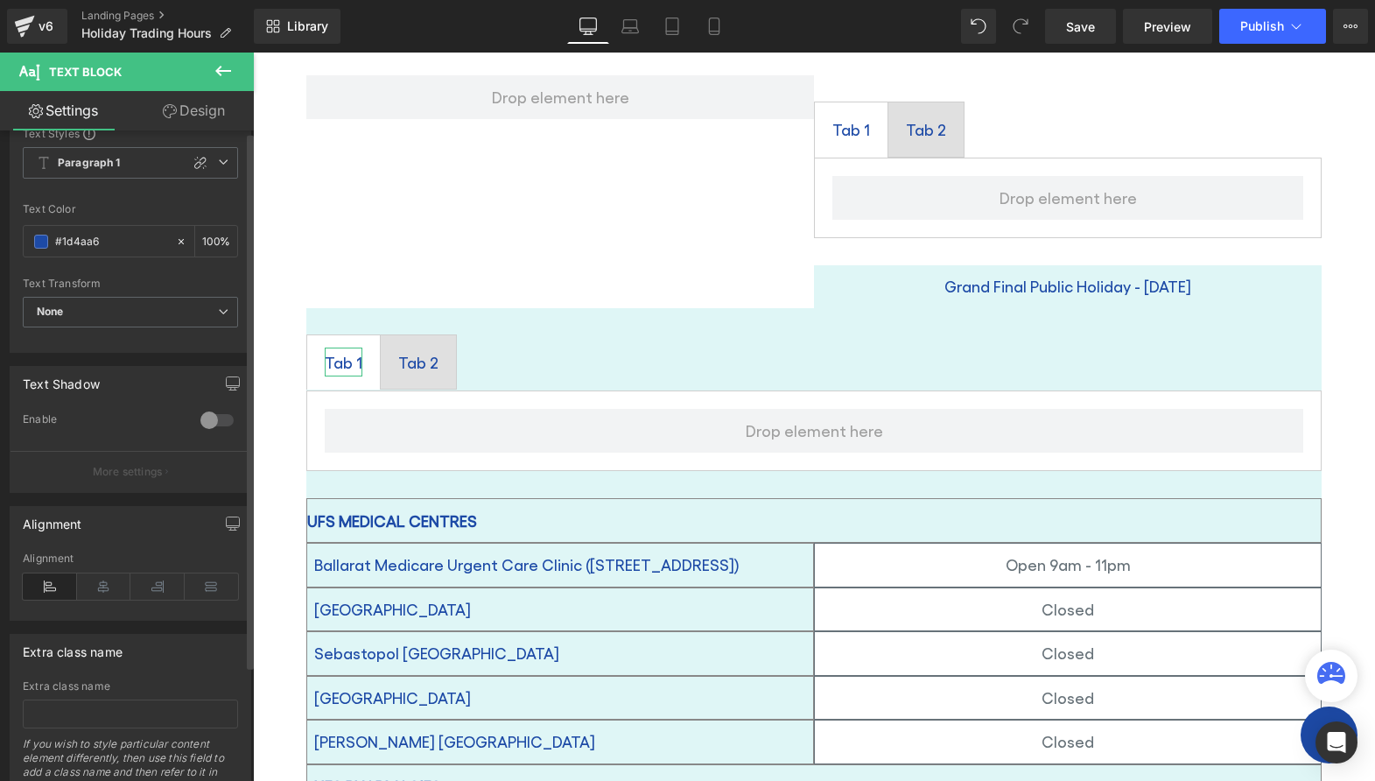
scroll to position [0, 0]
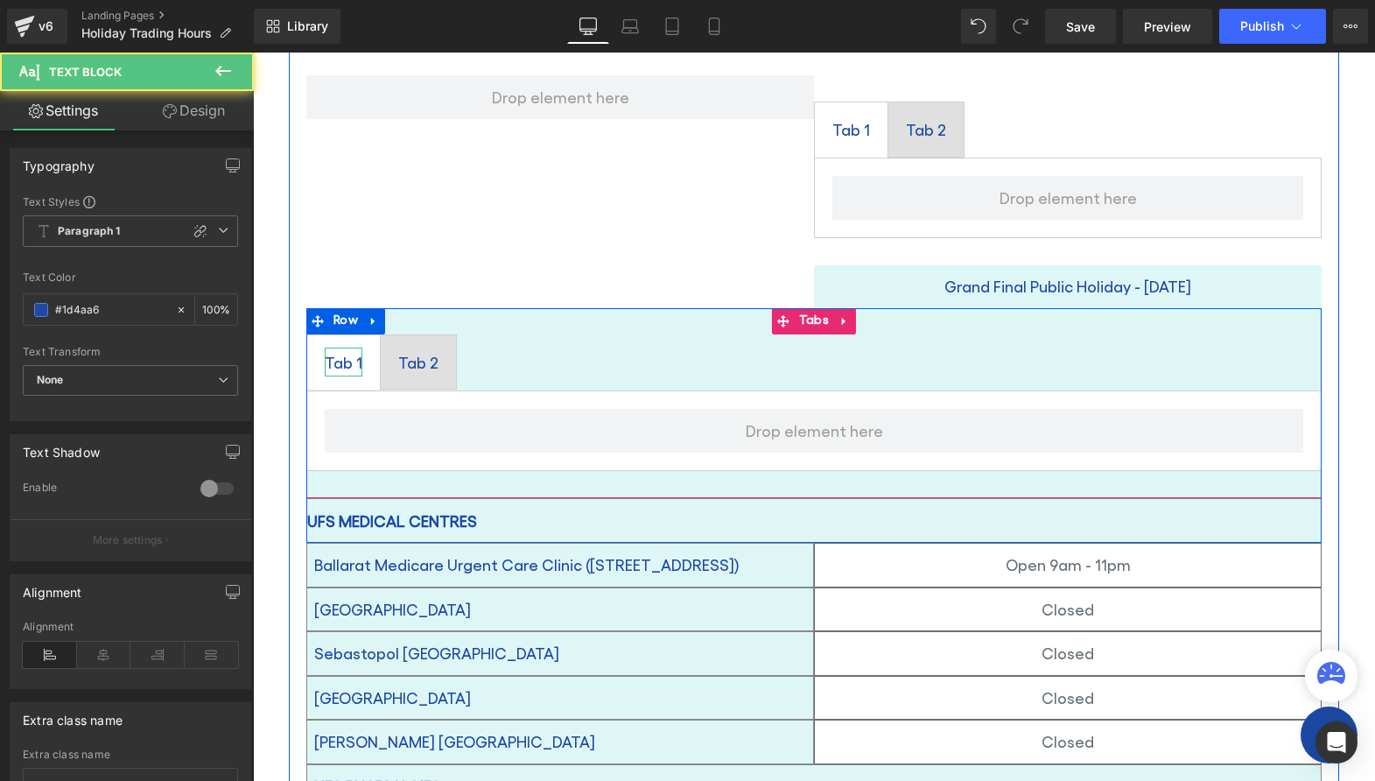
click at [344, 347] on div "Tab 1" at bounding box center [344, 362] width 38 height 30
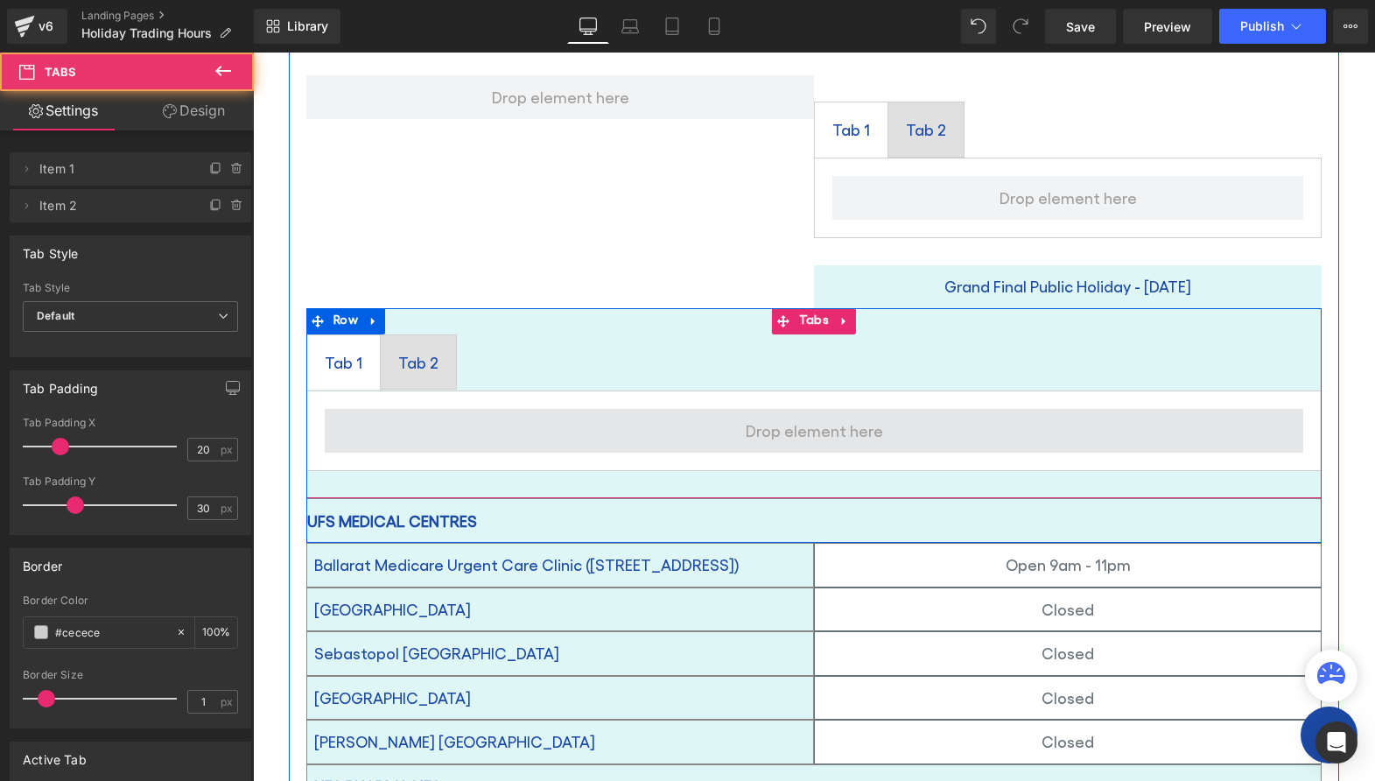
click at [519, 413] on span at bounding box center [814, 431] width 979 height 44
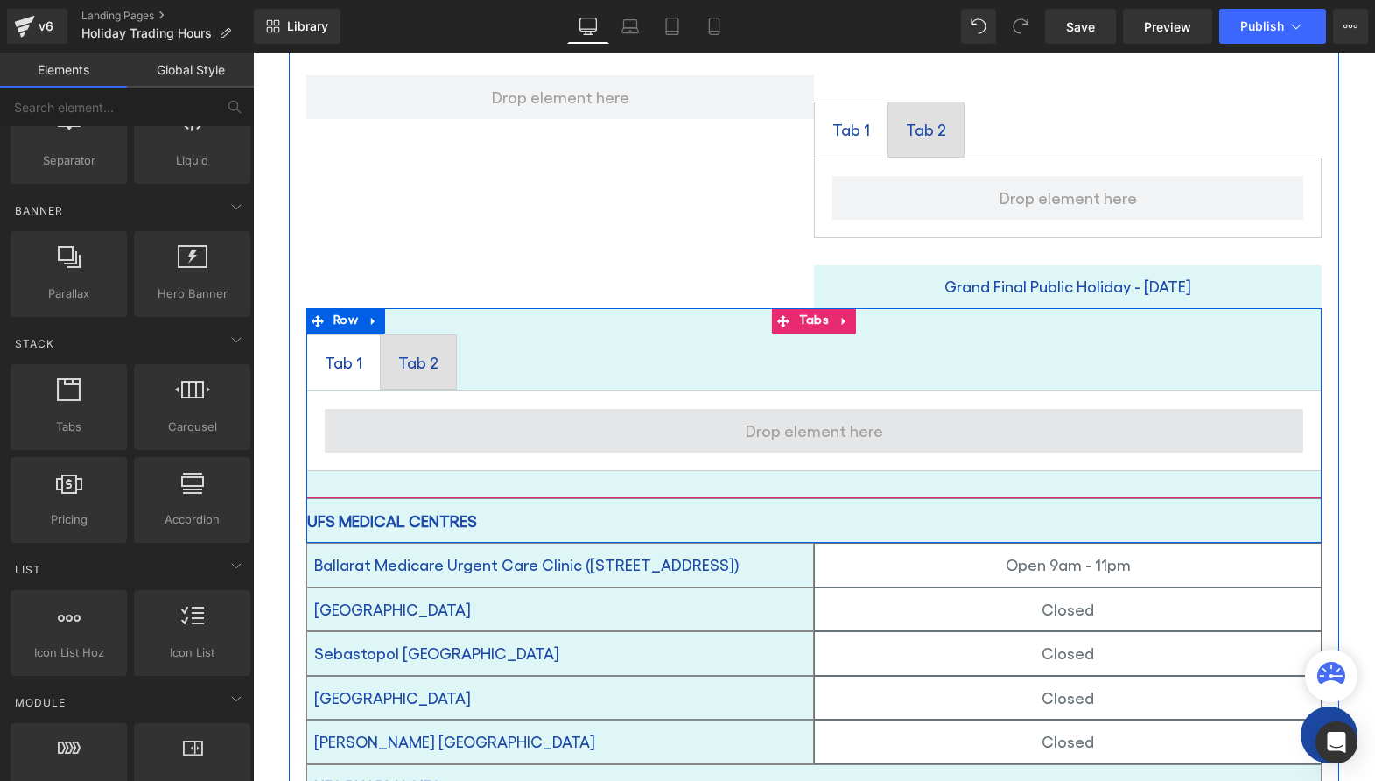
click at [754, 412] on span at bounding box center [815, 430] width 150 height 37
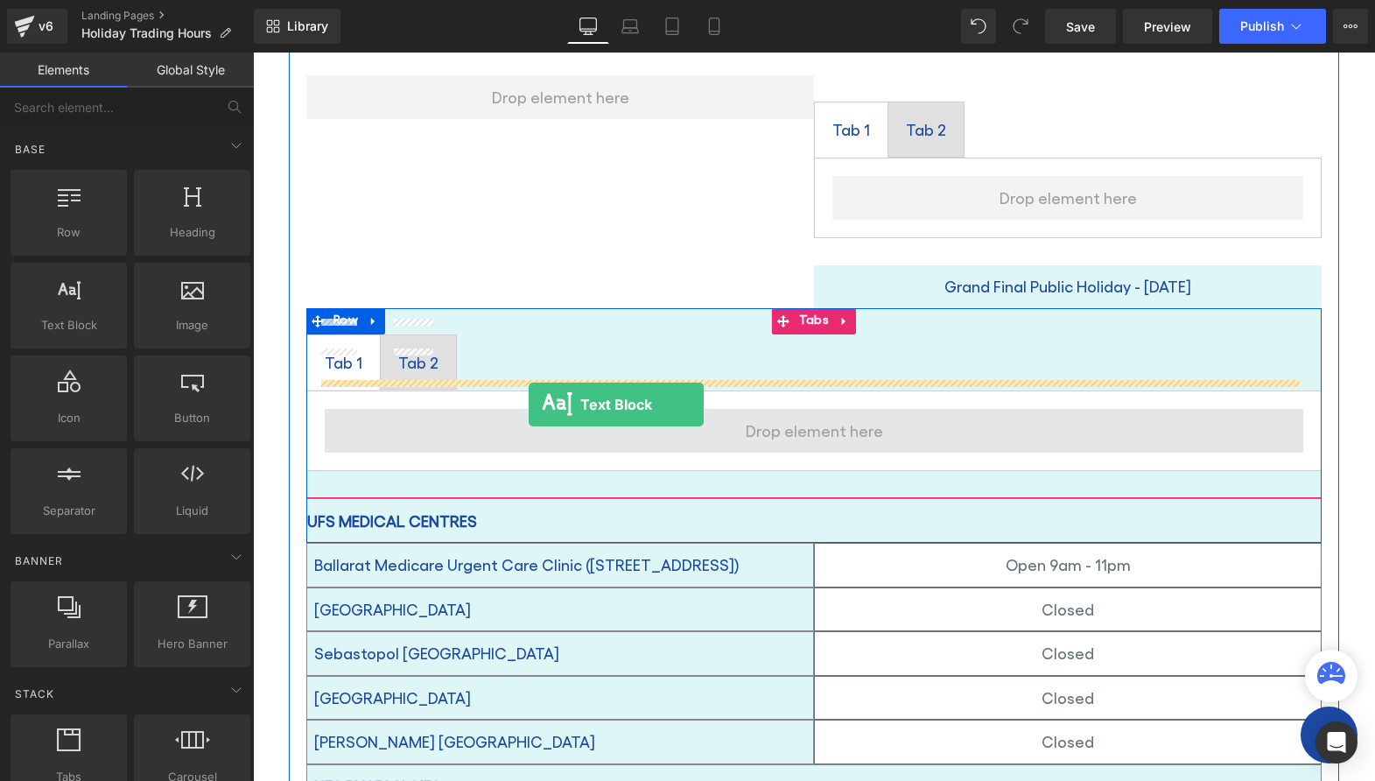
drag, startPoint x: 310, startPoint y: 359, endPoint x: 529, endPoint y: 404, distance: 223.5
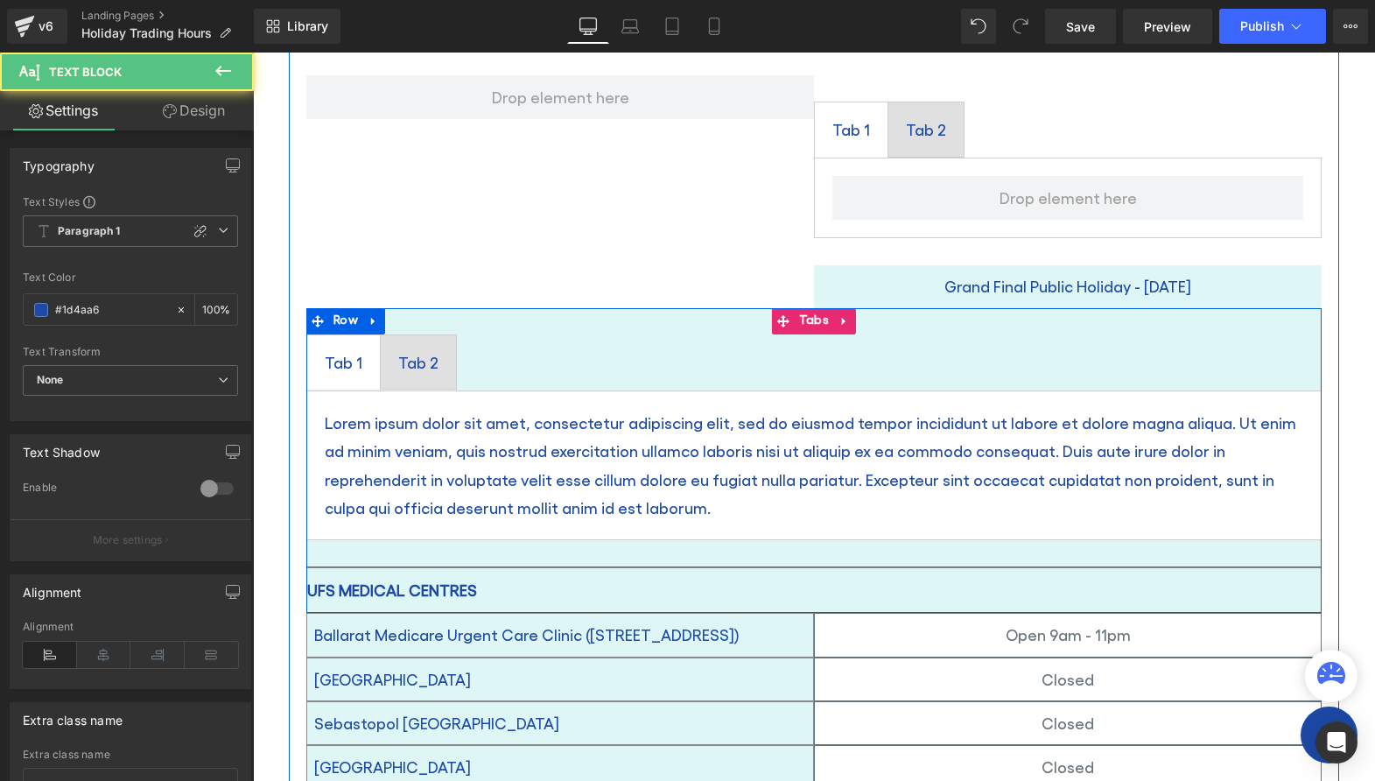
click at [398, 347] on div "Tab 2 Text Block" at bounding box center [418, 362] width 40 height 30
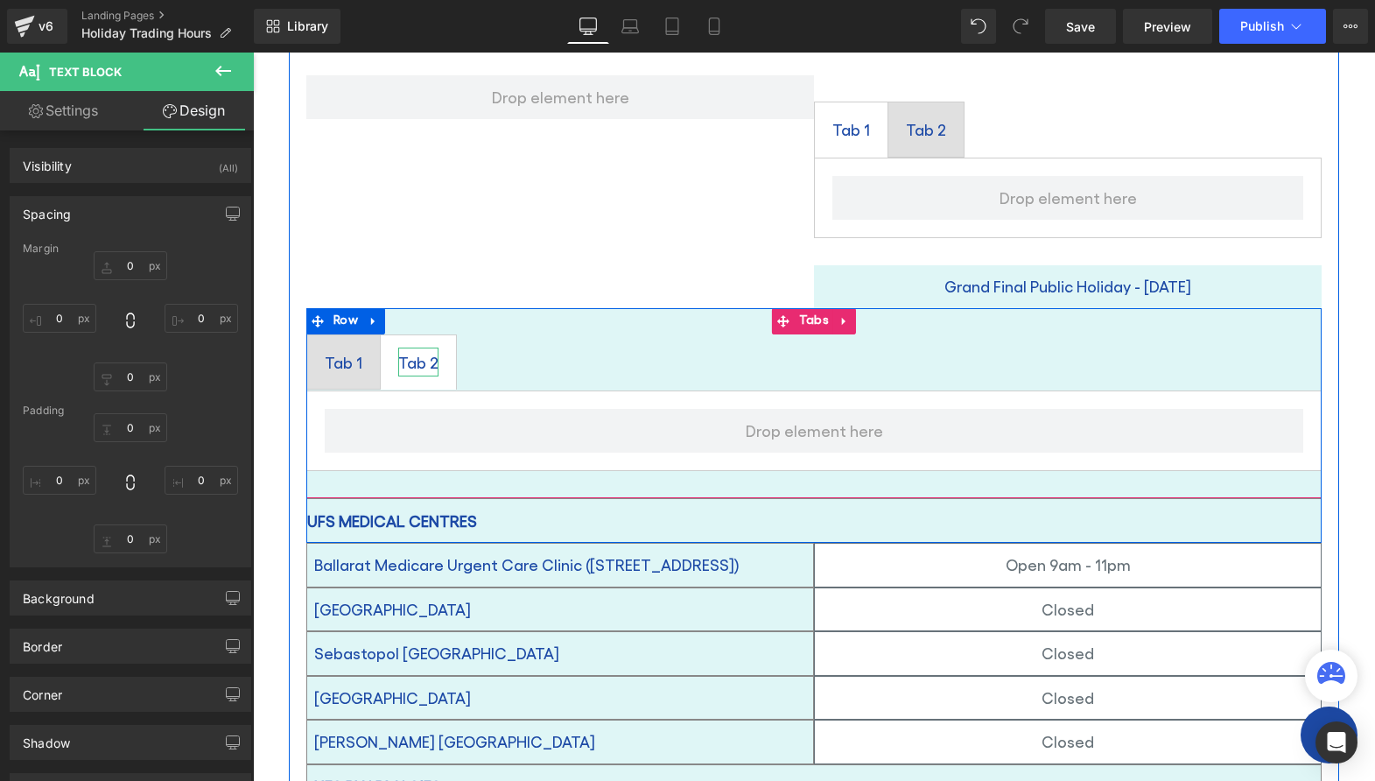
click at [408, 347] on div "Tab 2" at bounding box center [418, 362] width 40 height 30
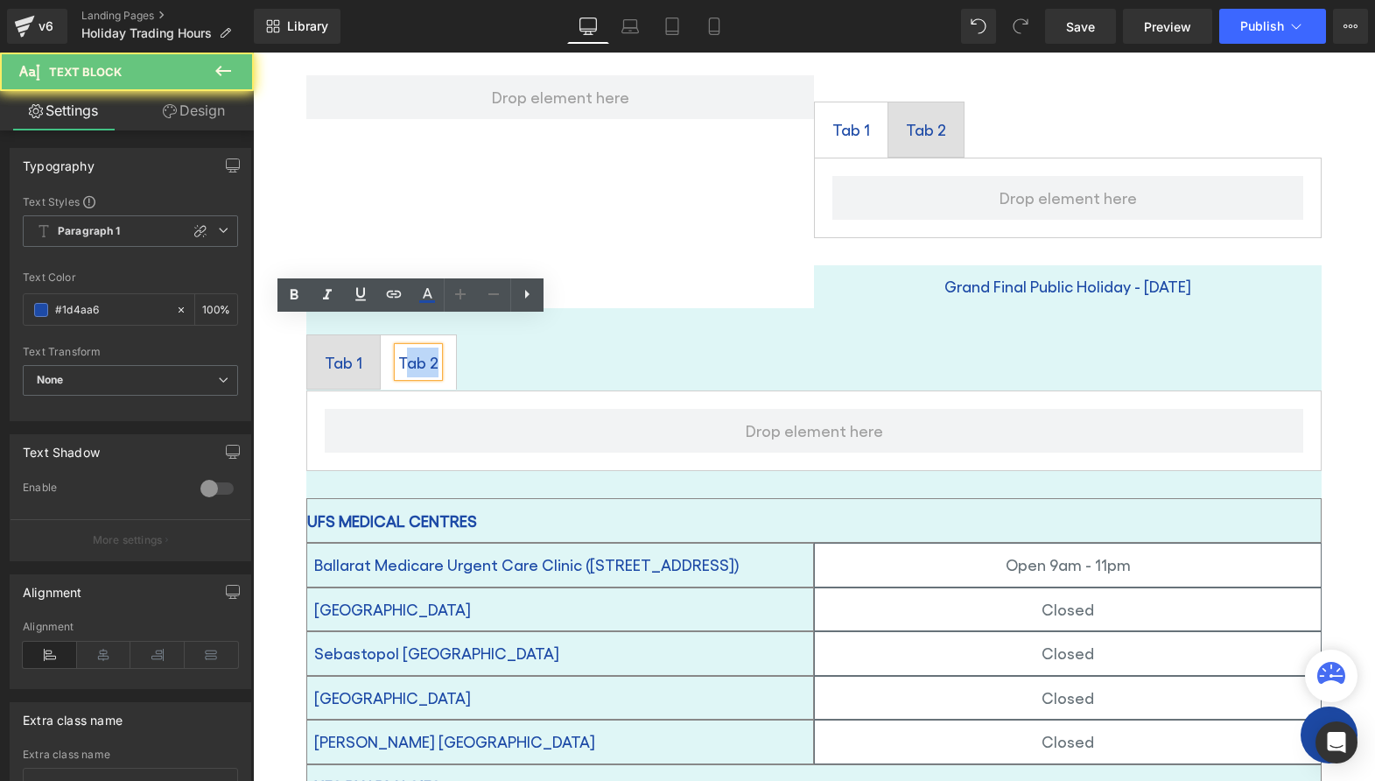
click at [408, 347] on div "Tab 2" at bounding box center [418, 362] width 40 height 30
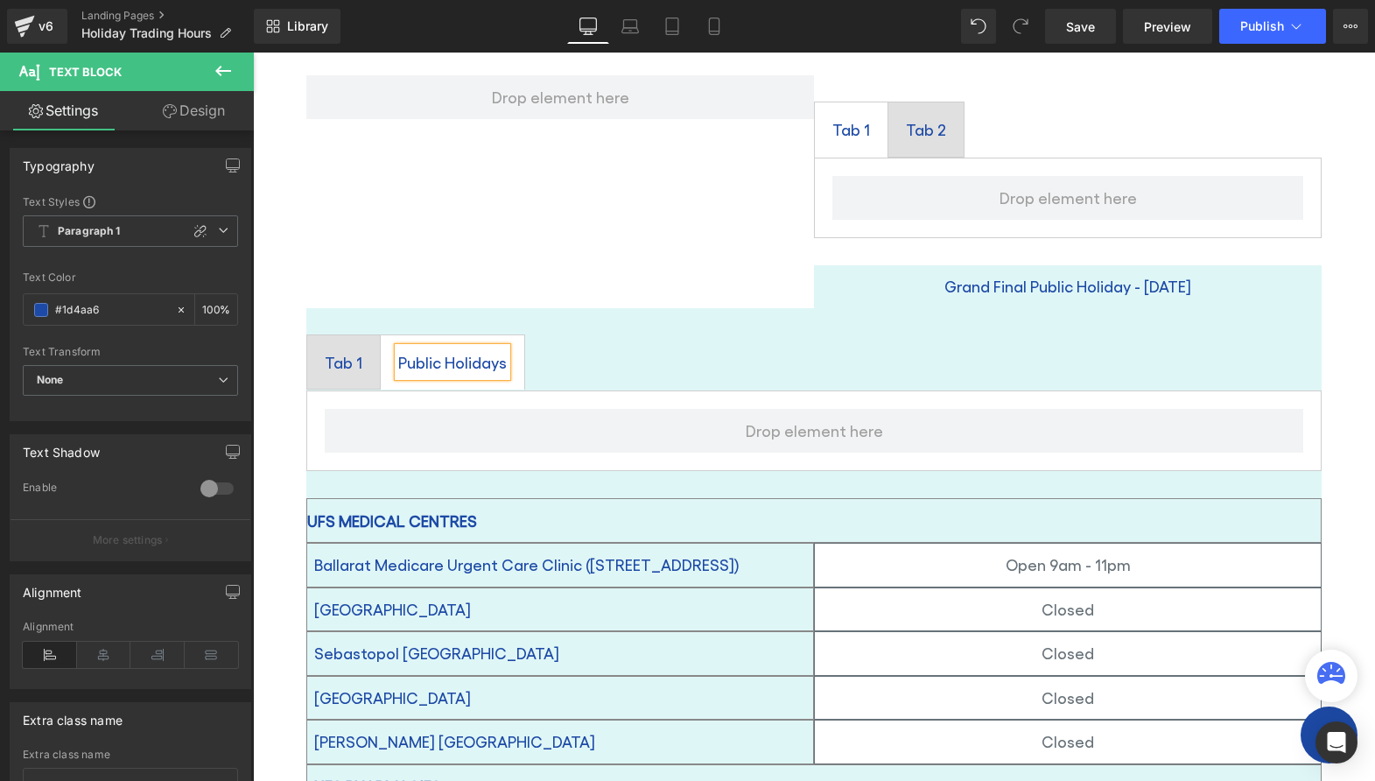
drag, startPoint x: 536, startPoint y: 301, endPoint x: 552, endPoint y: 319, distance: 24.8
click at [535, 308] on div "Tab 1 Text Block Public Holidays Text Block Tabs" at bounding box center [813, 403] width 1015 height 190
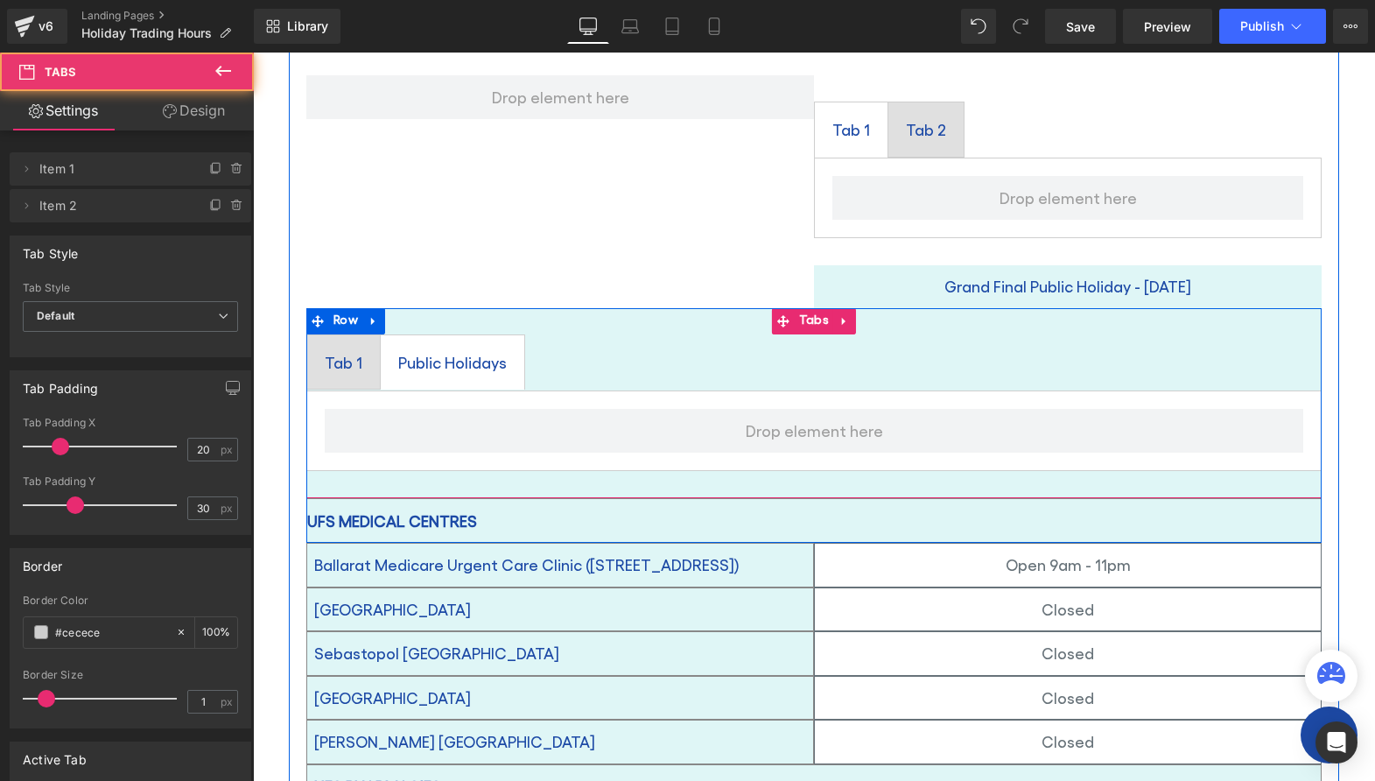
drag, startPoint x: 328, startPoint y: 328, endPoint x: 446, endPoint y: 337, distance: 117.6
click at [327, 347] on div "Tab 1" at bounding box center [344, 362] width 38 height 30
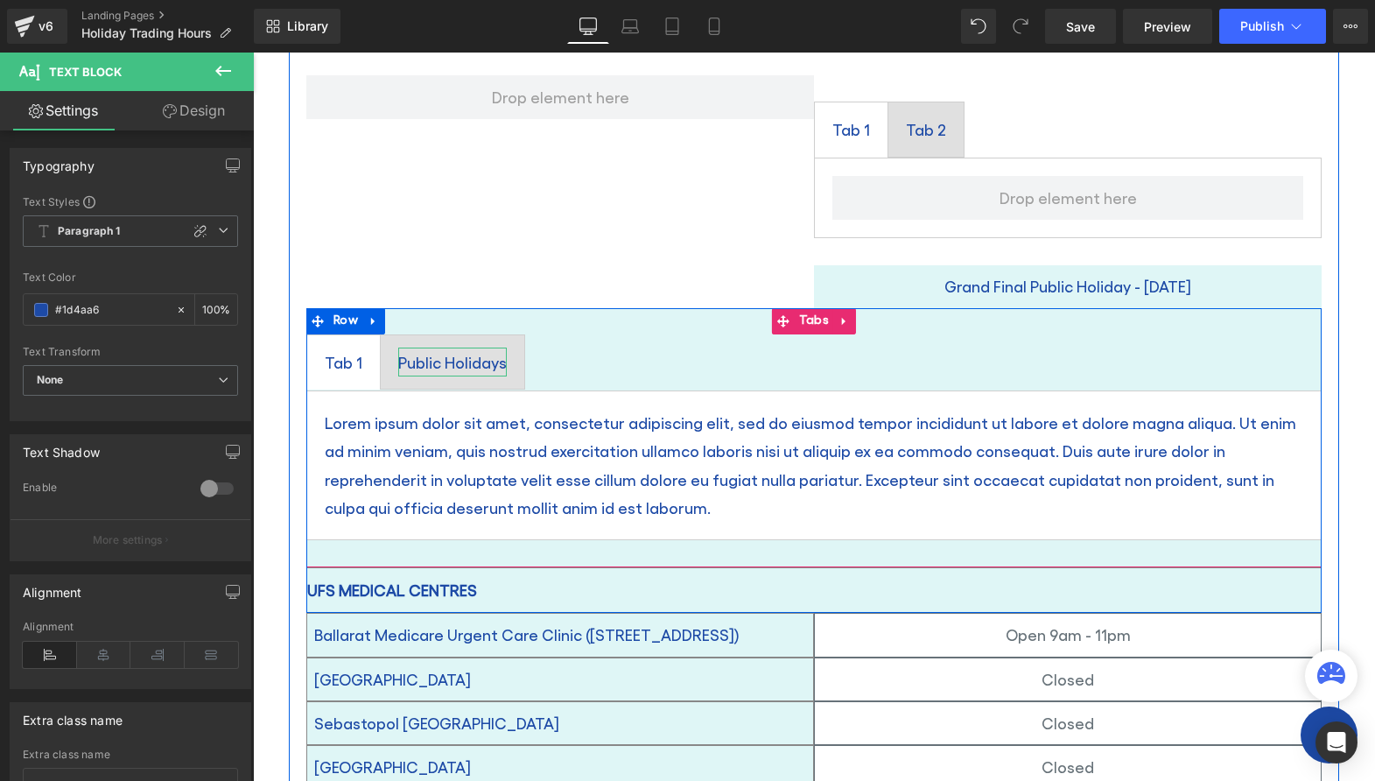
drag, startPoint x: 429, startPoint y: 326, endPoint x: 468, endPoint y: 333, distance: 40.0
click at [428, 347] on div "Public Holidays" at bounding box center [452, 362] width 109 height 30
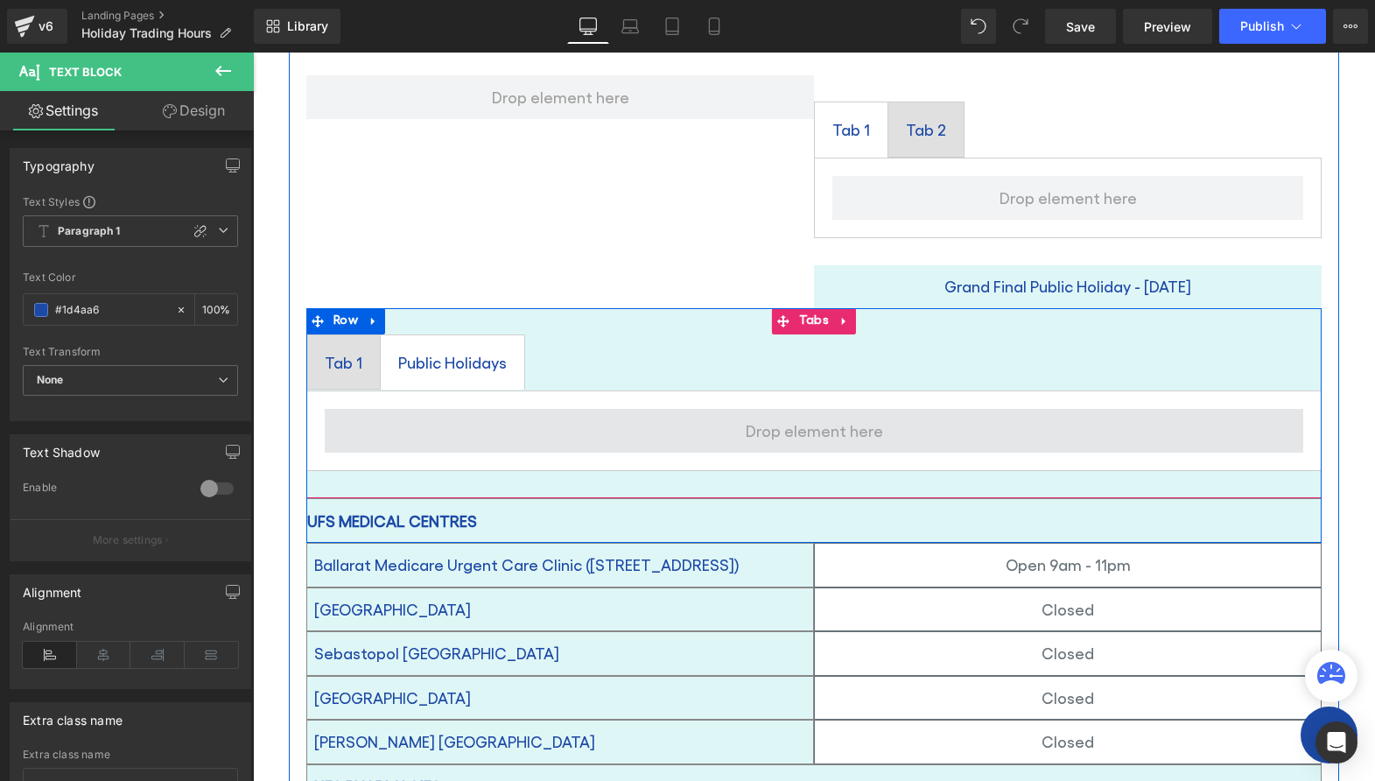
click at [683, 409] on span at bounding box center [814, 431] width 979 height 44
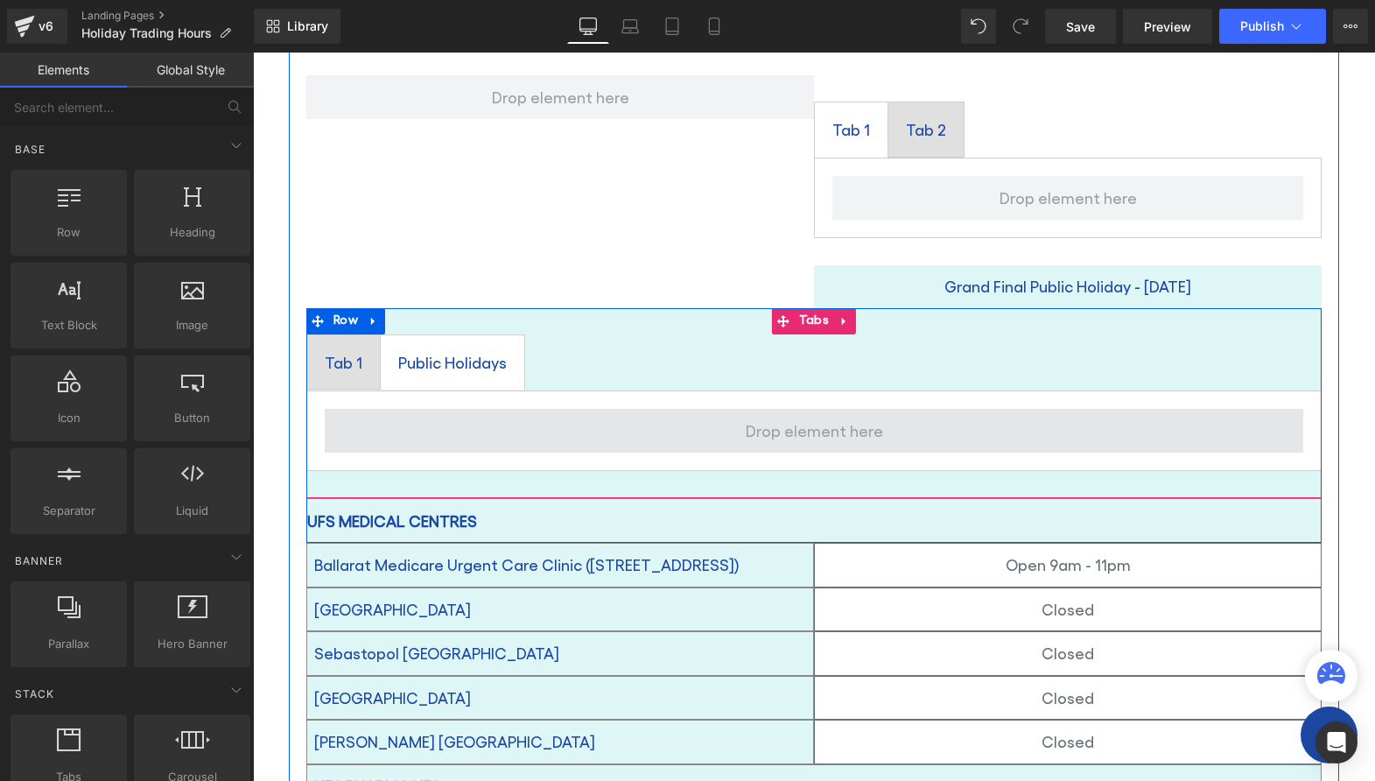
click at [792, 412] on span at bounding box center [815, 430] width 150 height 37
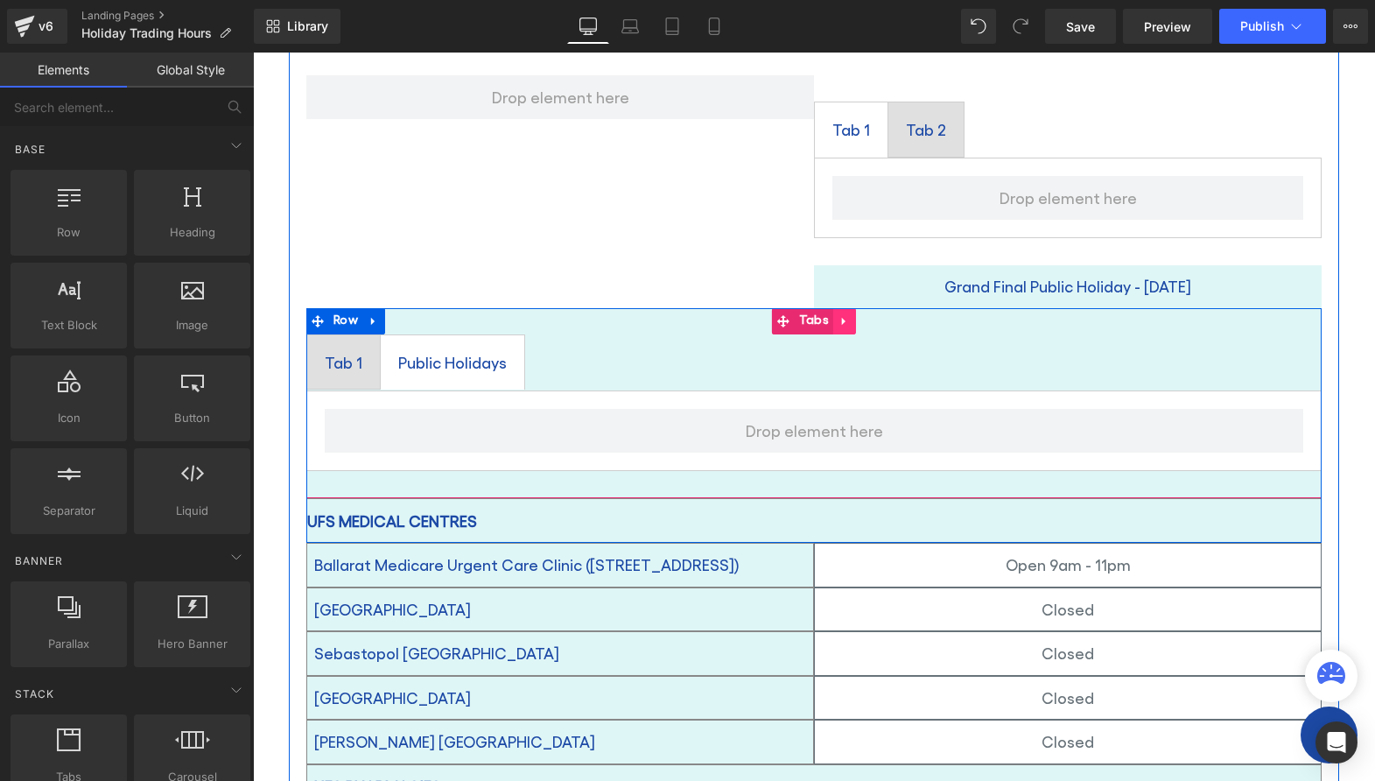
click at [841, 314] on icon at bounding box center [844, 320] width 12 height 13
click at [850, 315] on icon at bounding box center [856, 321] width 12 height 12
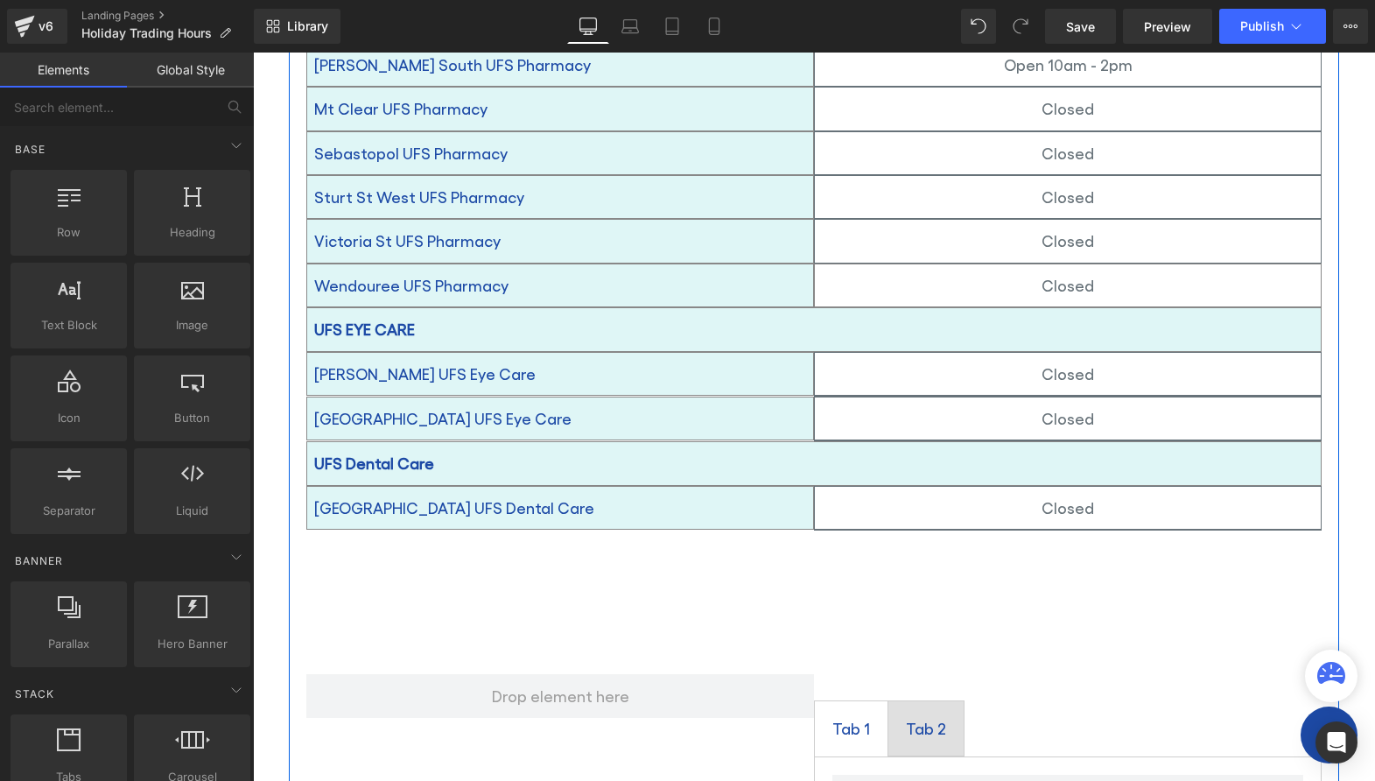
scroll to position [1952, 0]
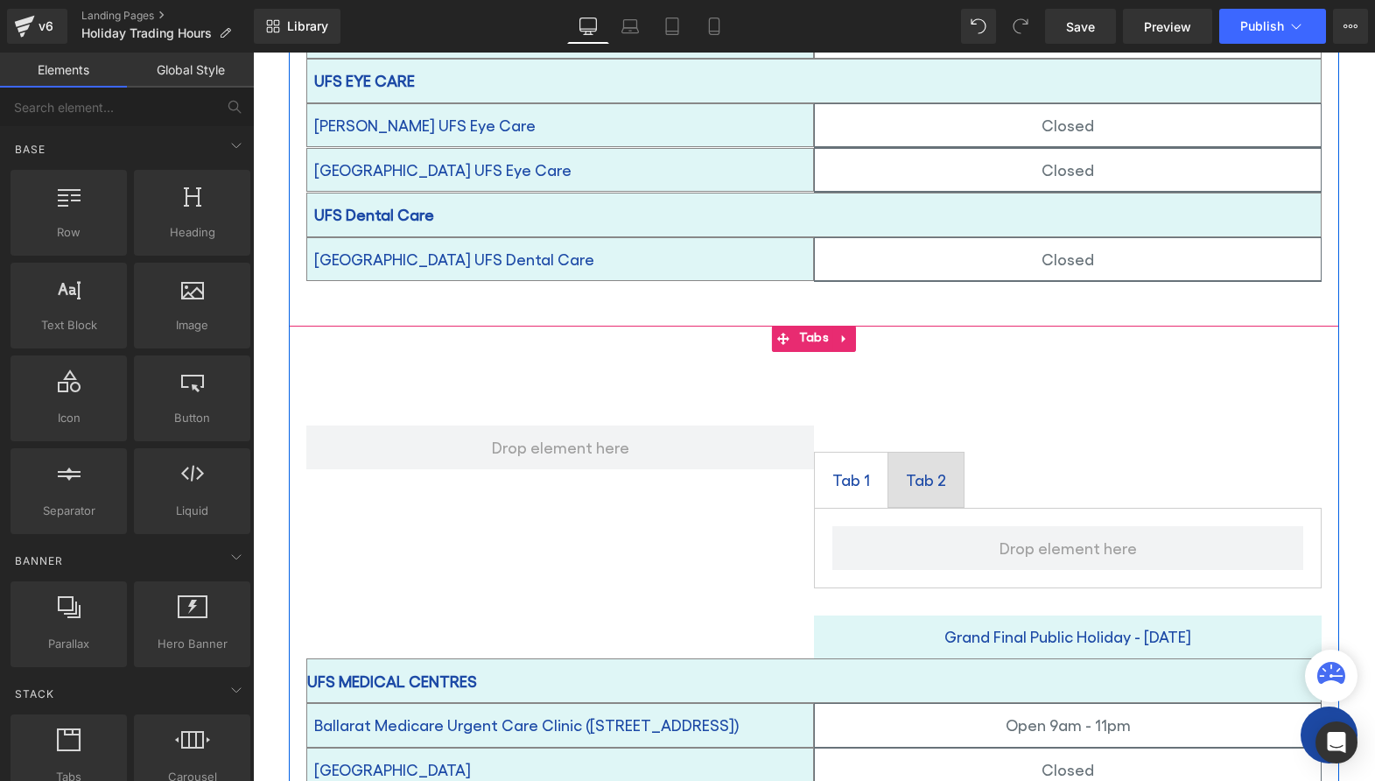
click at [840, 333] on icon at bounding box center [844, 339] width 12 height 13
click at [852, 333] on icon at bounding box center [856, 339] width 12 height 12
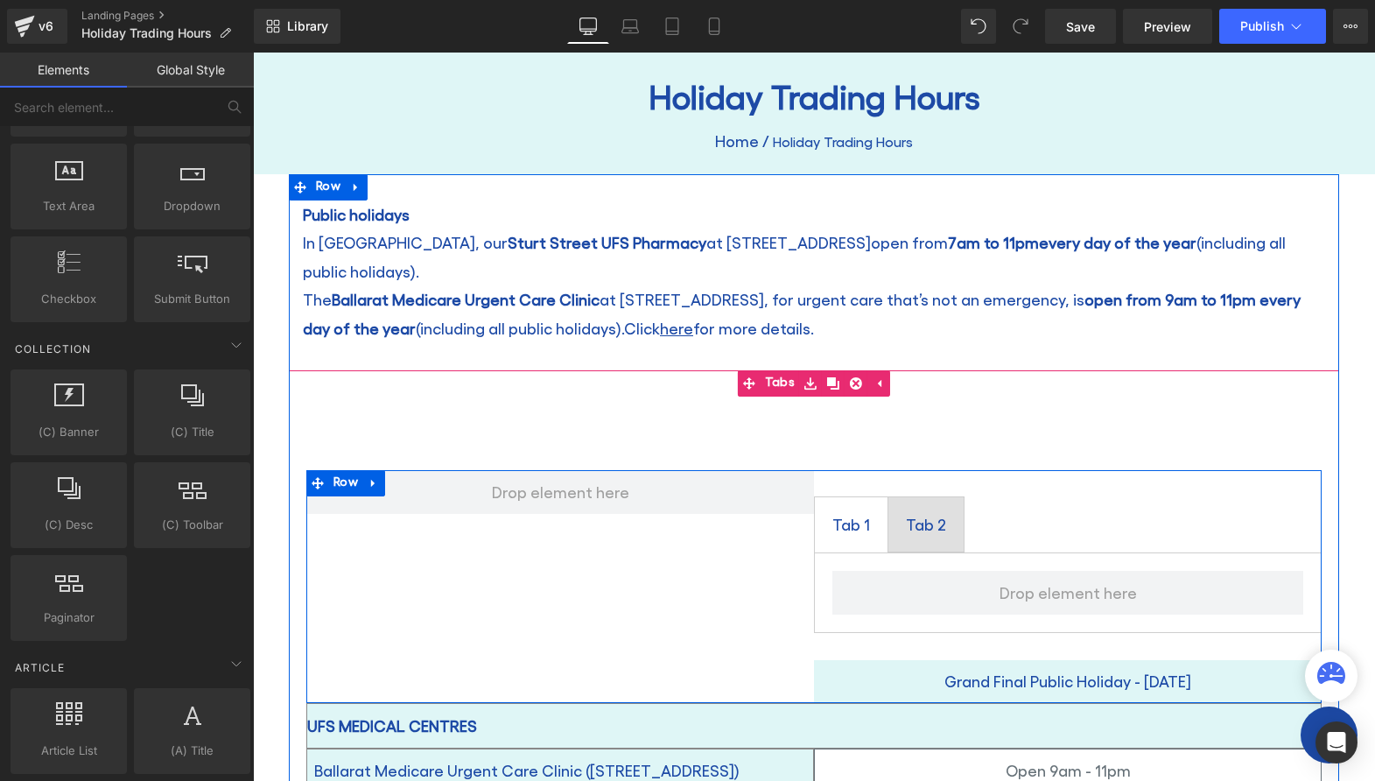
scroll to position [201, 0]
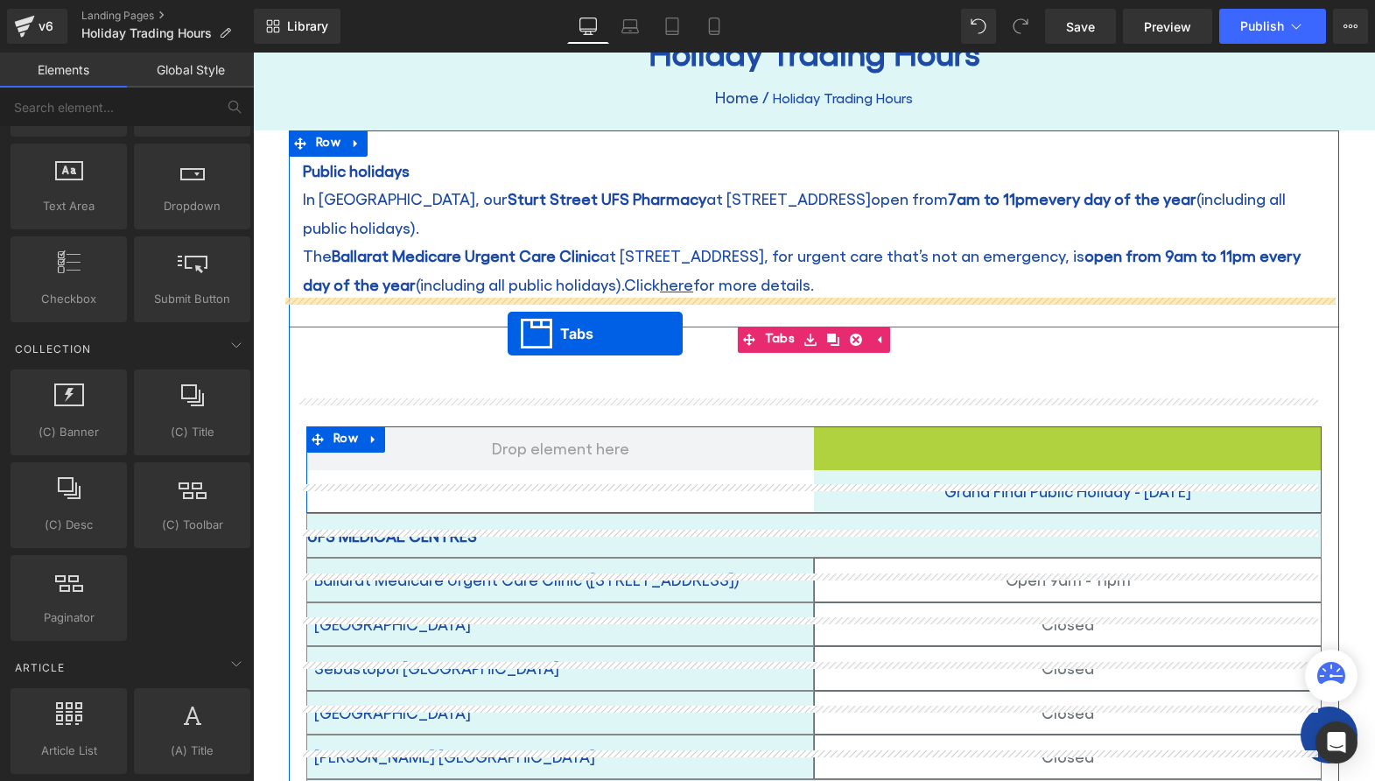
drag, startPoint x: 1031, startPoint y: 415, endPoint x: 508, endPoint y: 333, distance: 529.7
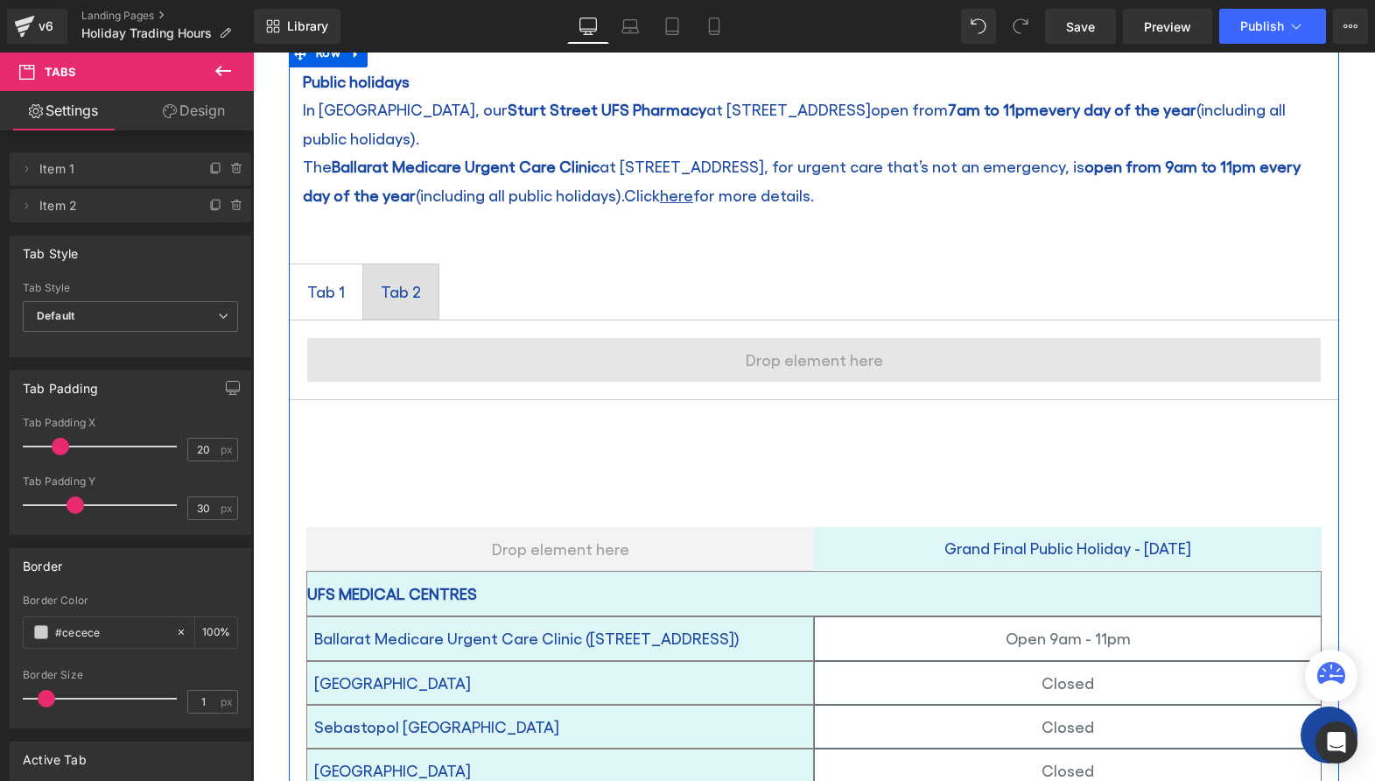
scroll to position [289, 0]
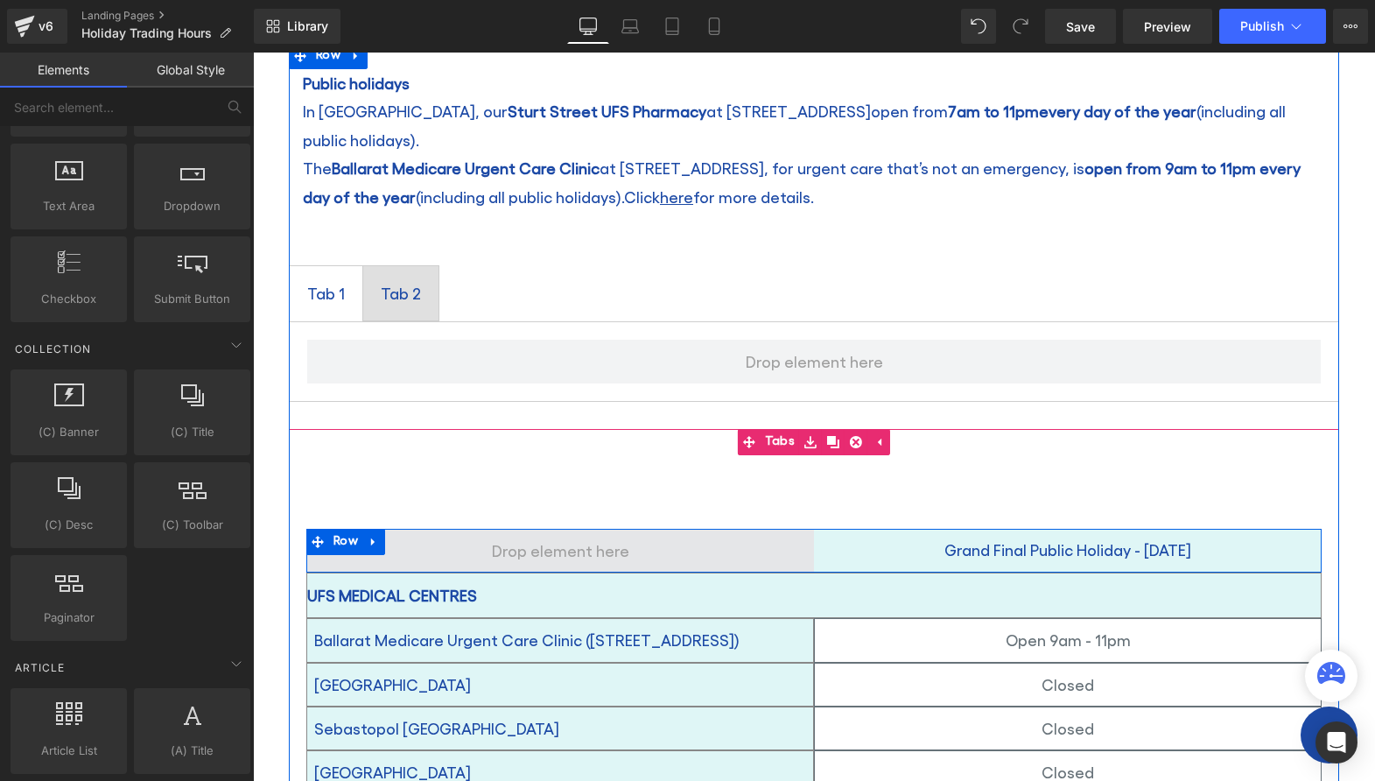
click at [562, 532] on span at bounding box center [561, 550] width 150 height 37
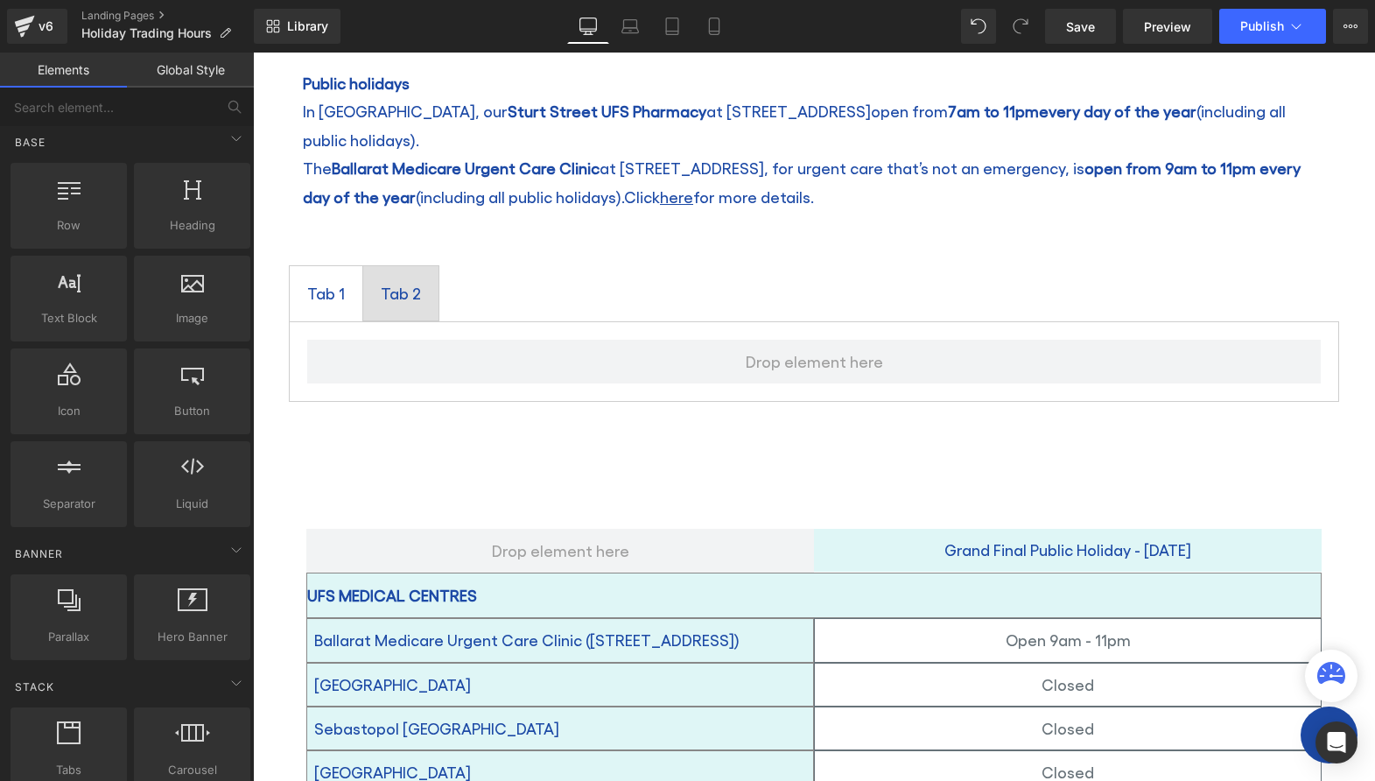
scroll to position [0, 0]
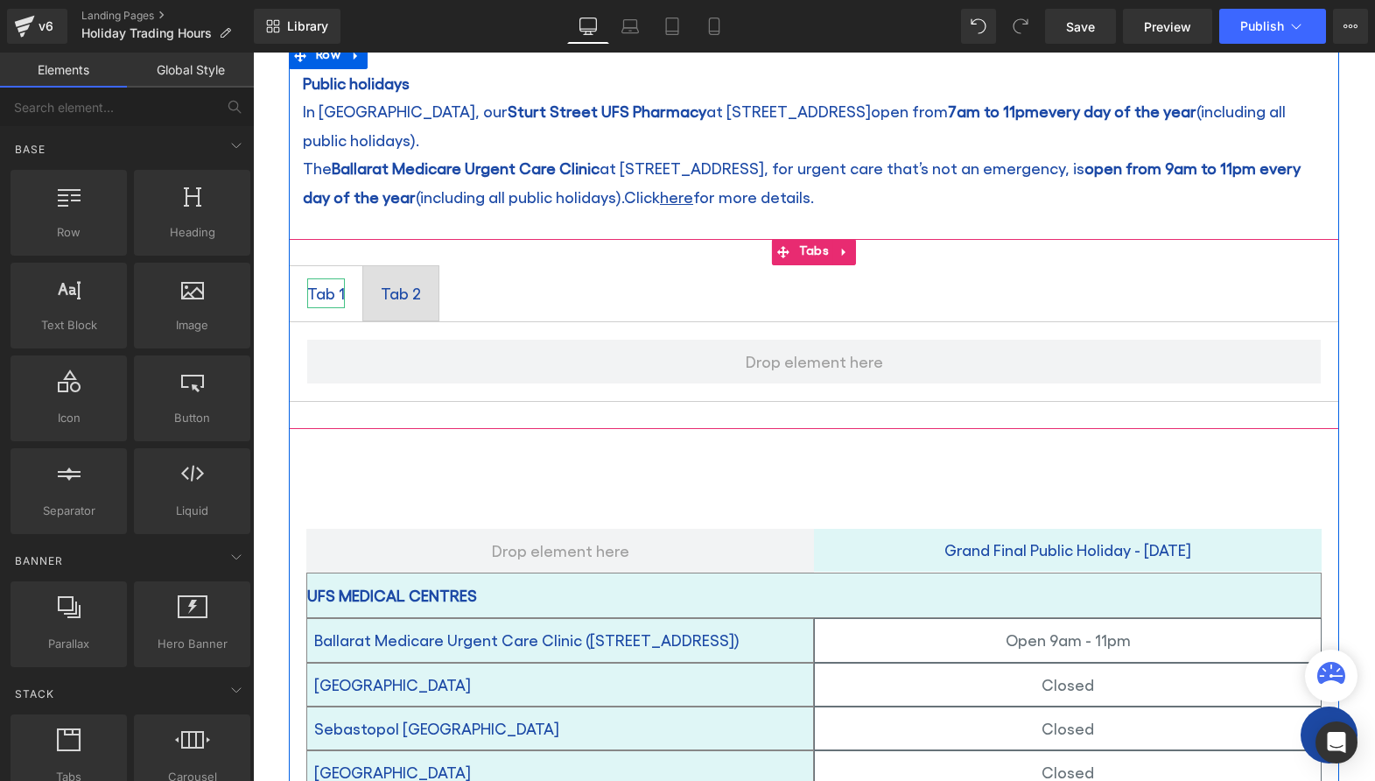
click at [326, 278] on div "Tab 1" at bounding box center [326, 293] width 38 height 30
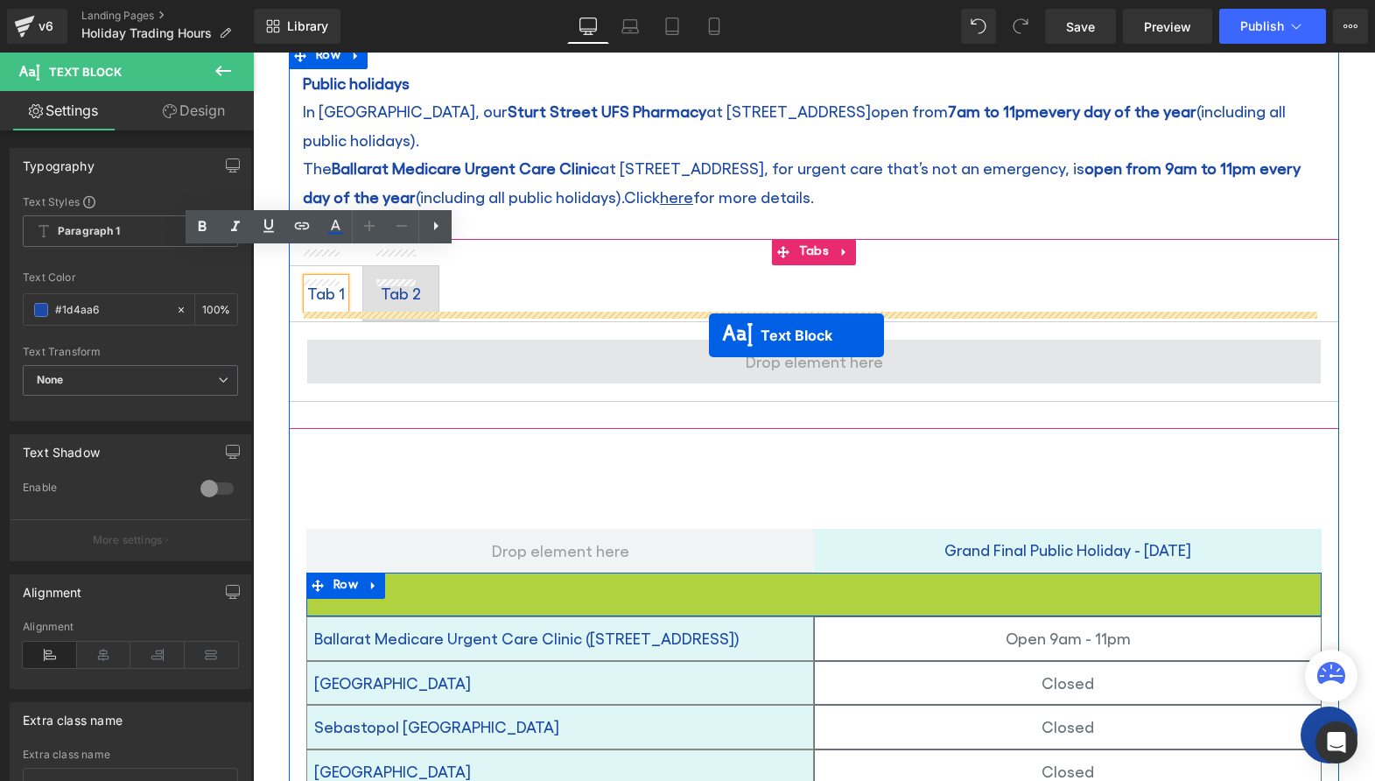
drag, startPoint x: 761, startPoint y: 565, endPoint x: 709, endPoint y: 335, distance: 235.1
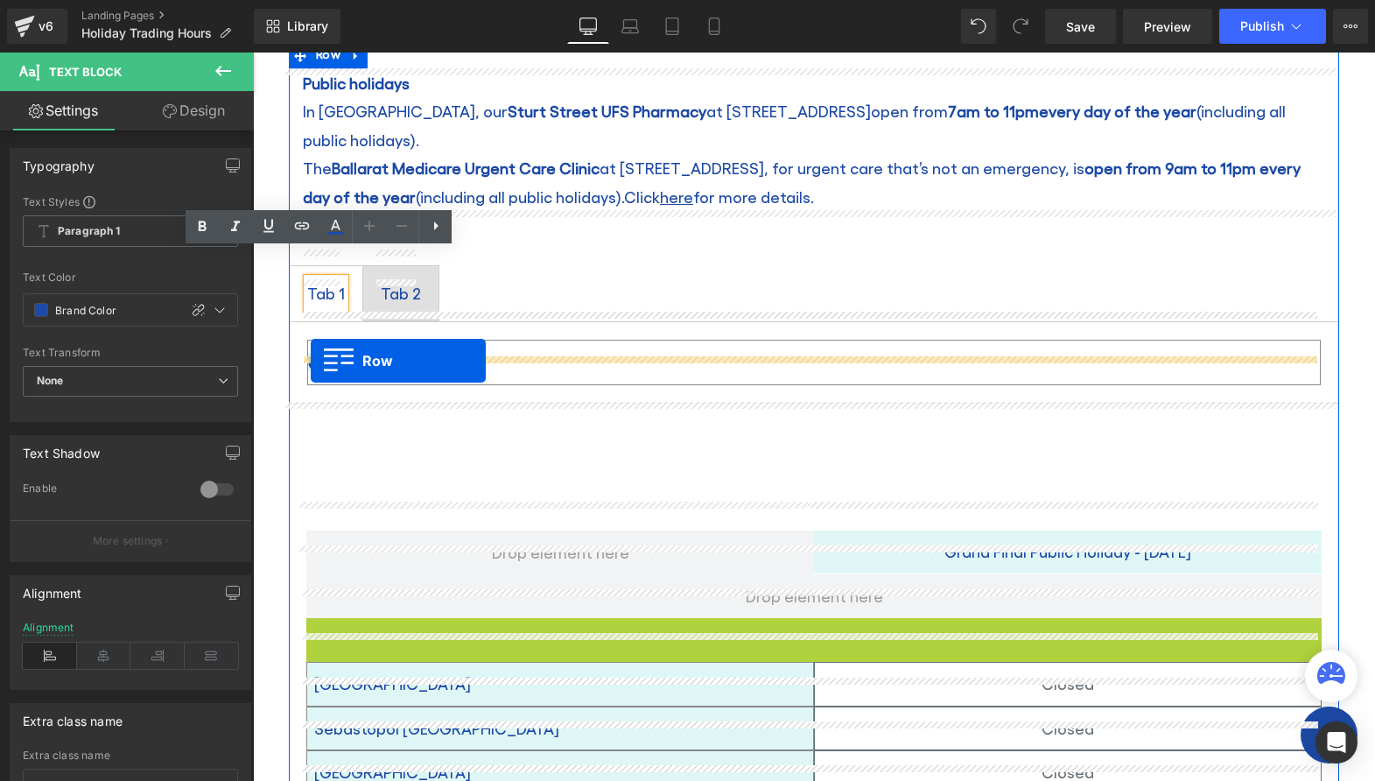
drag, startPoint x: 309, startPoint y: 602, endPoint x: 311, endPoint y: 361, distance: 241.6
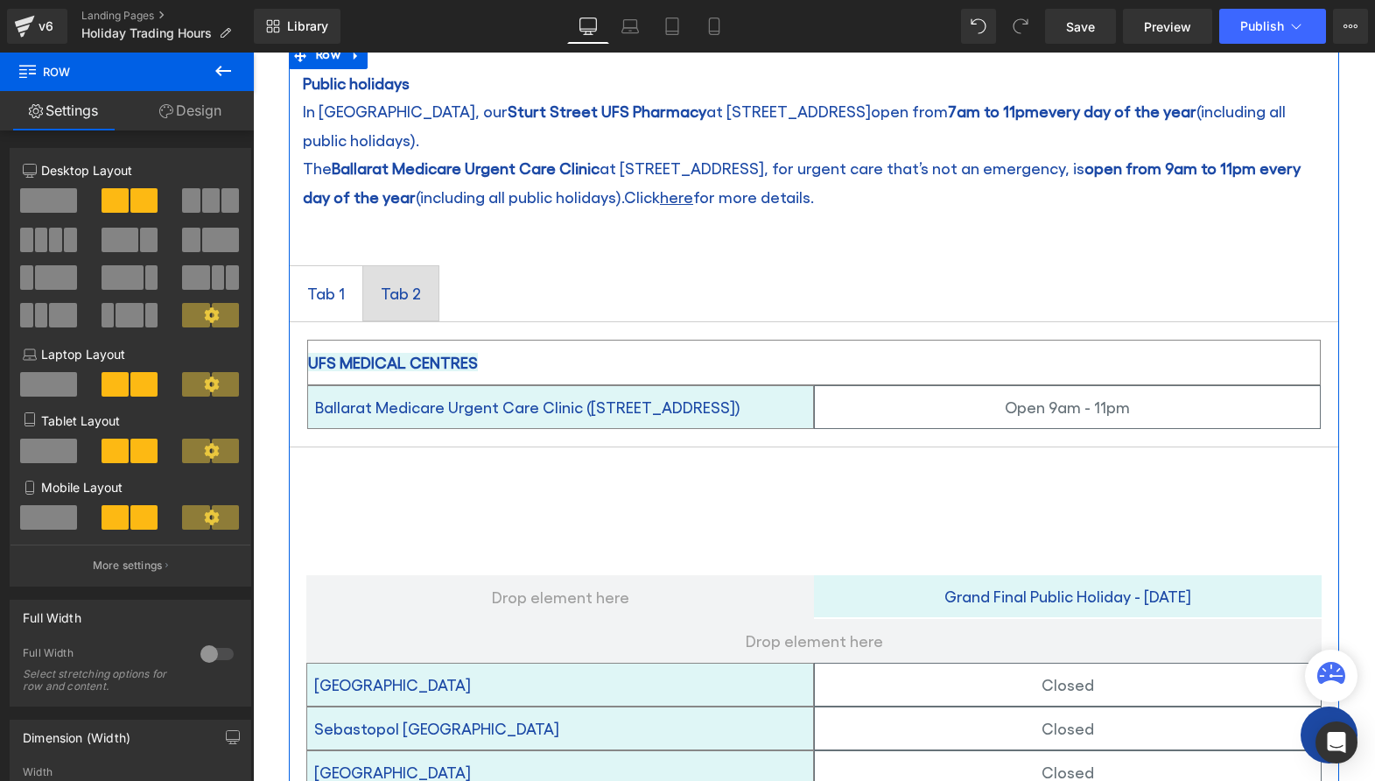
click at [387, 278] on div "Tab 2" at bounding box center [401, 293] width 40 height 30
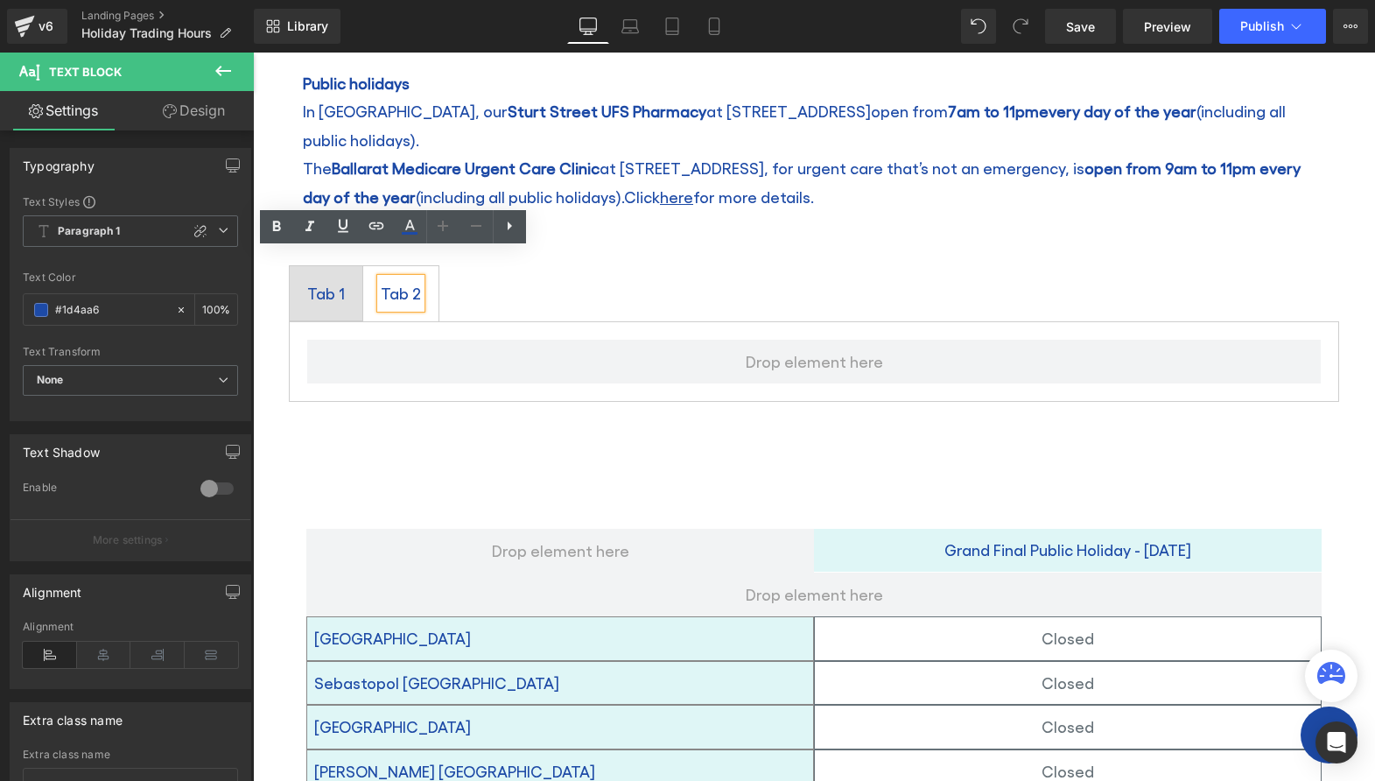
click at [314, 278] on div "Tab 1" at bounding box center [326, 293] width 38 height 30
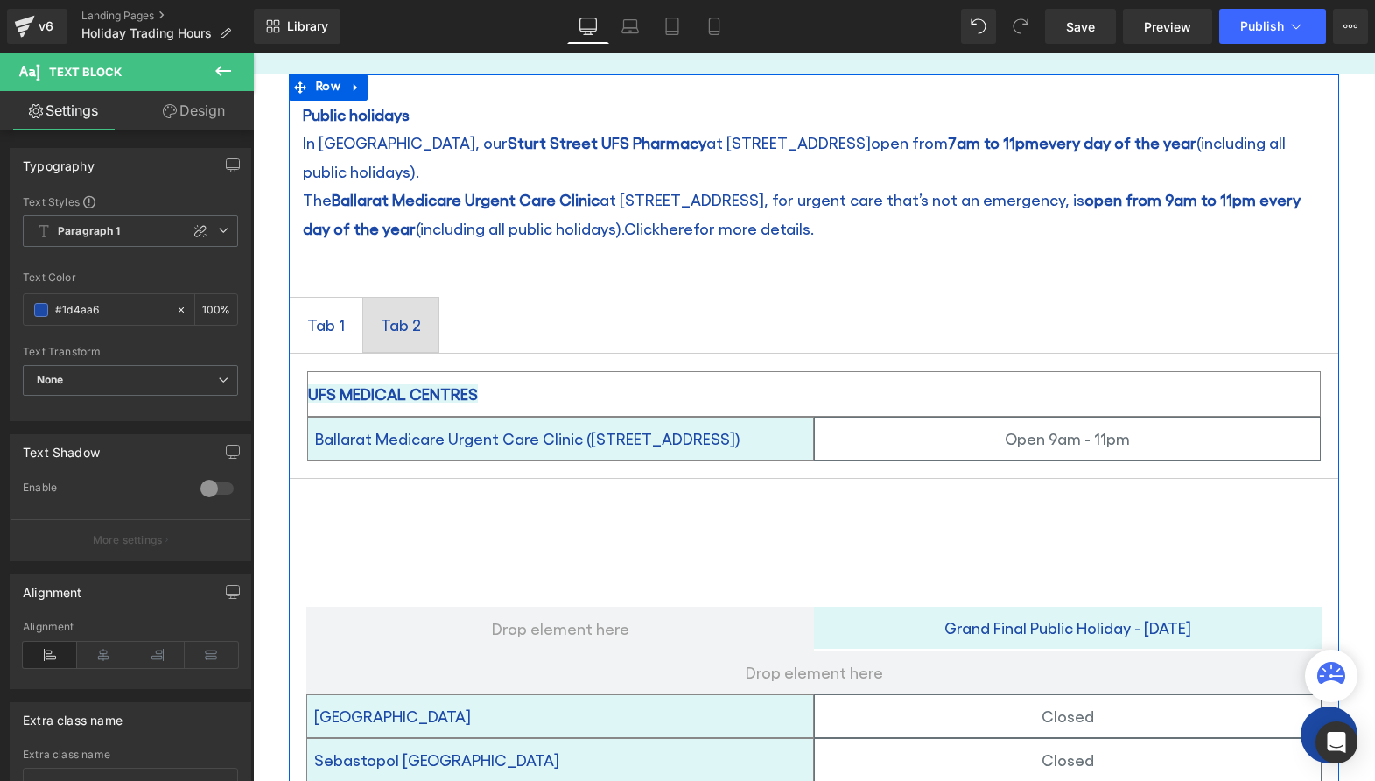
scroll to position [175, 0]
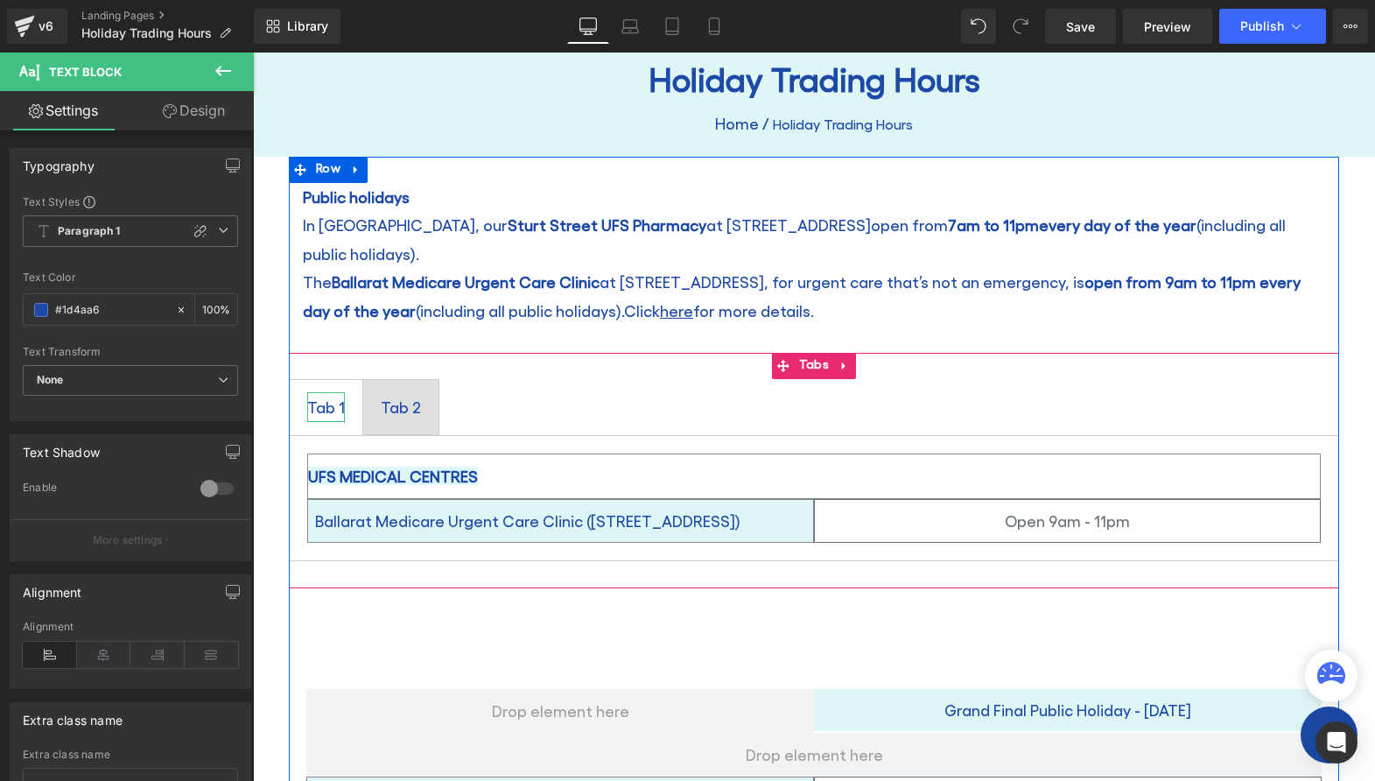
click at [312, 392] on div "Tab 1" at bounding box center [326, 407] width 38 height 30
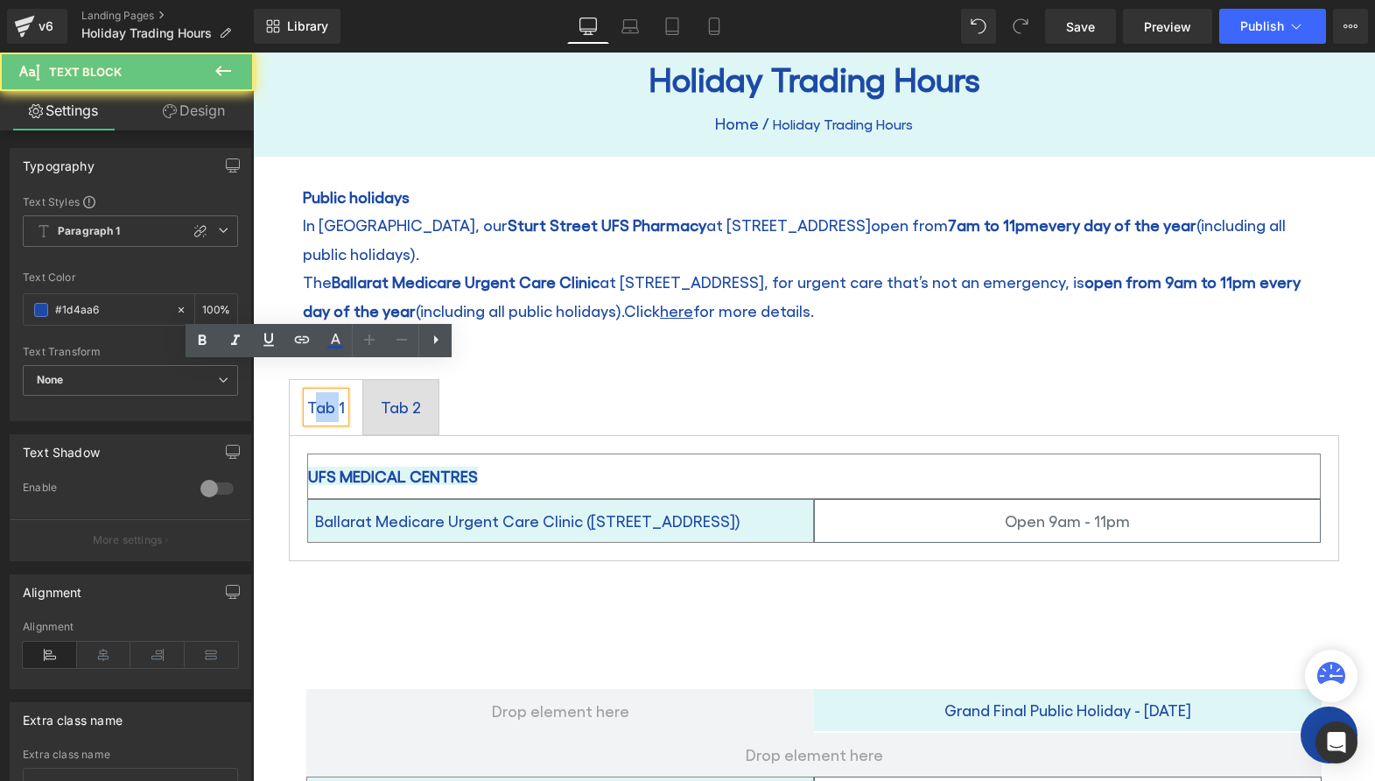
click at [313, 392] on div "Tab 1" at bounding box center [326, 407] width 38 height 30
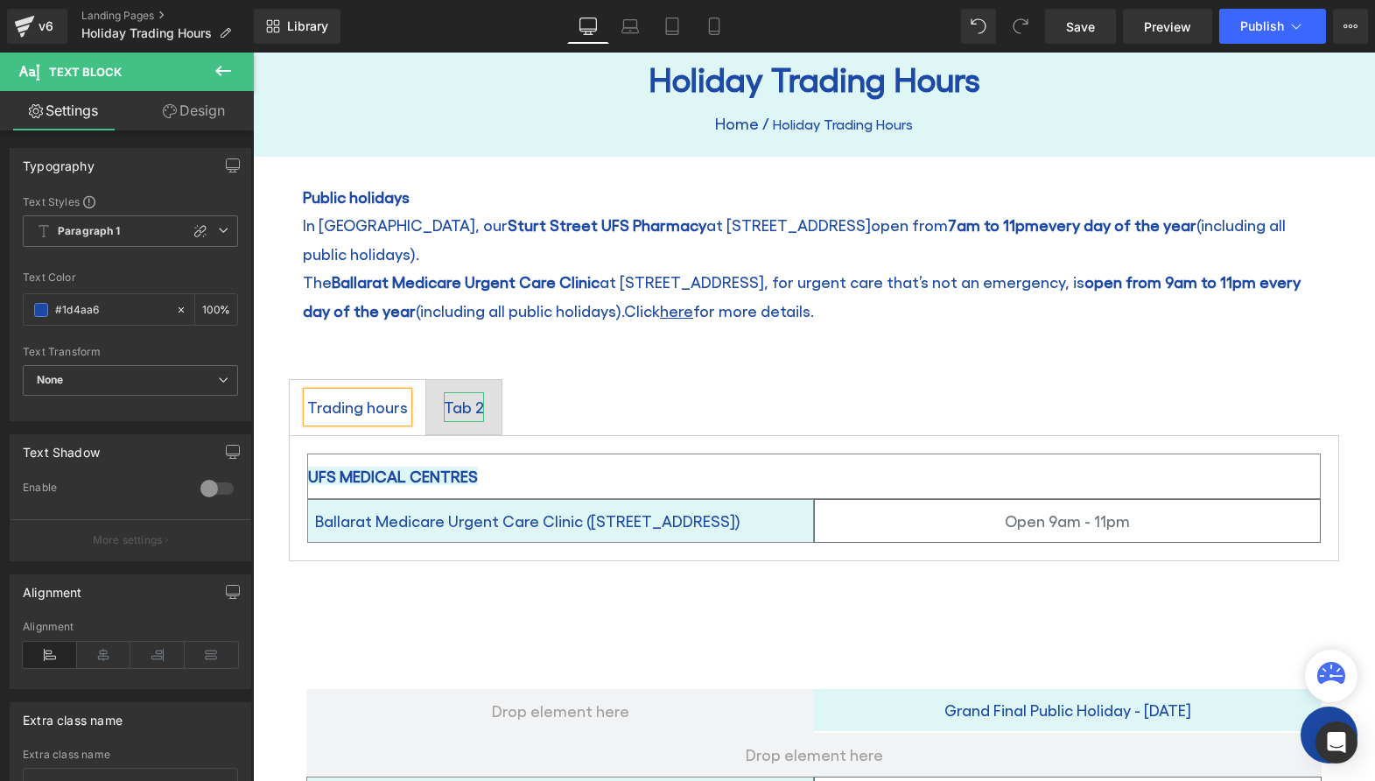
click at [465, 392] on div "Tab 2" at bounding box center [464, 407] width 40 height 30
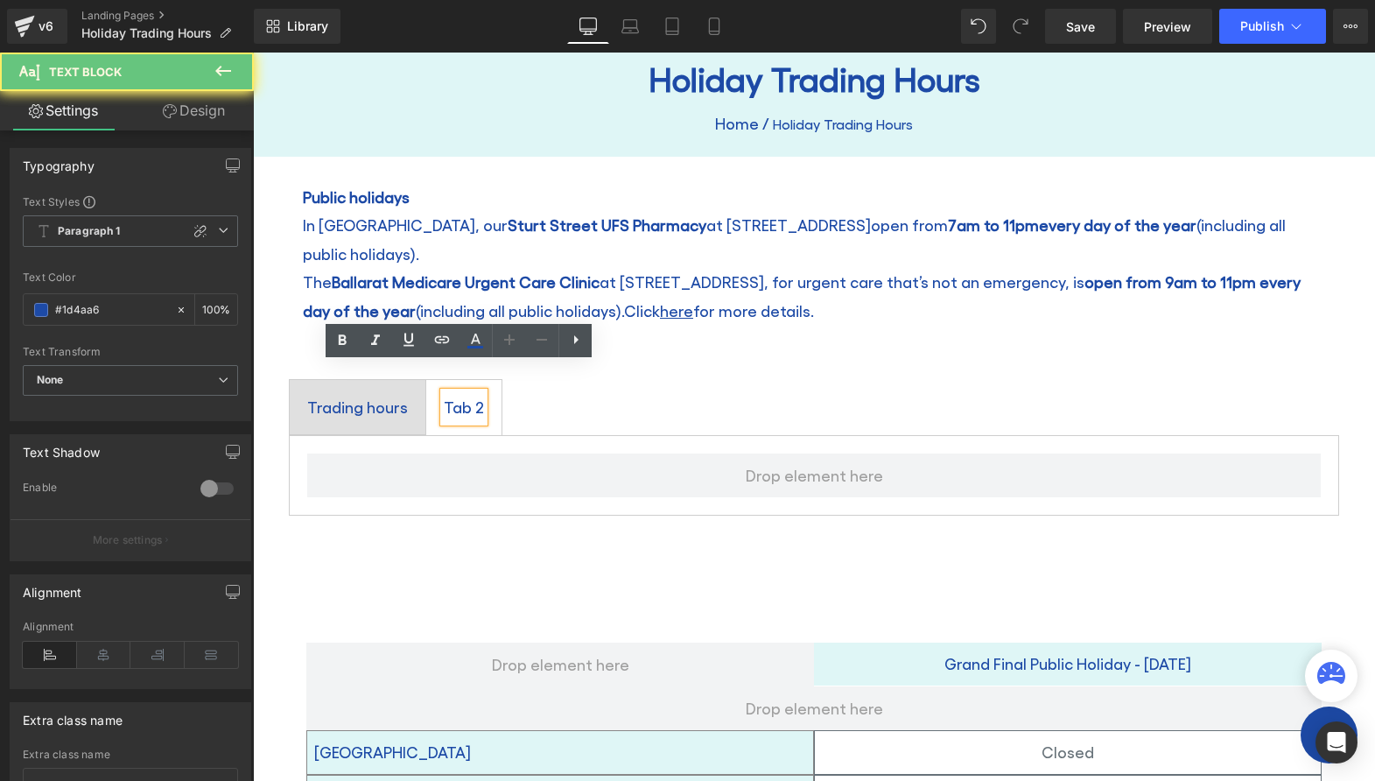
click at [465, 392] on div "Tab 2" at bounding box center [464, 407] width 40 height 30
drag, startPoint x: 446, startPoint y: 381, endPoint x: 528, endPoint y: 380, distance: 82.3
click at [528, 380] on ul "Trading hours Text Block Tab 2 Text Block" at bounding box center [814, 407] width 1050 height 57
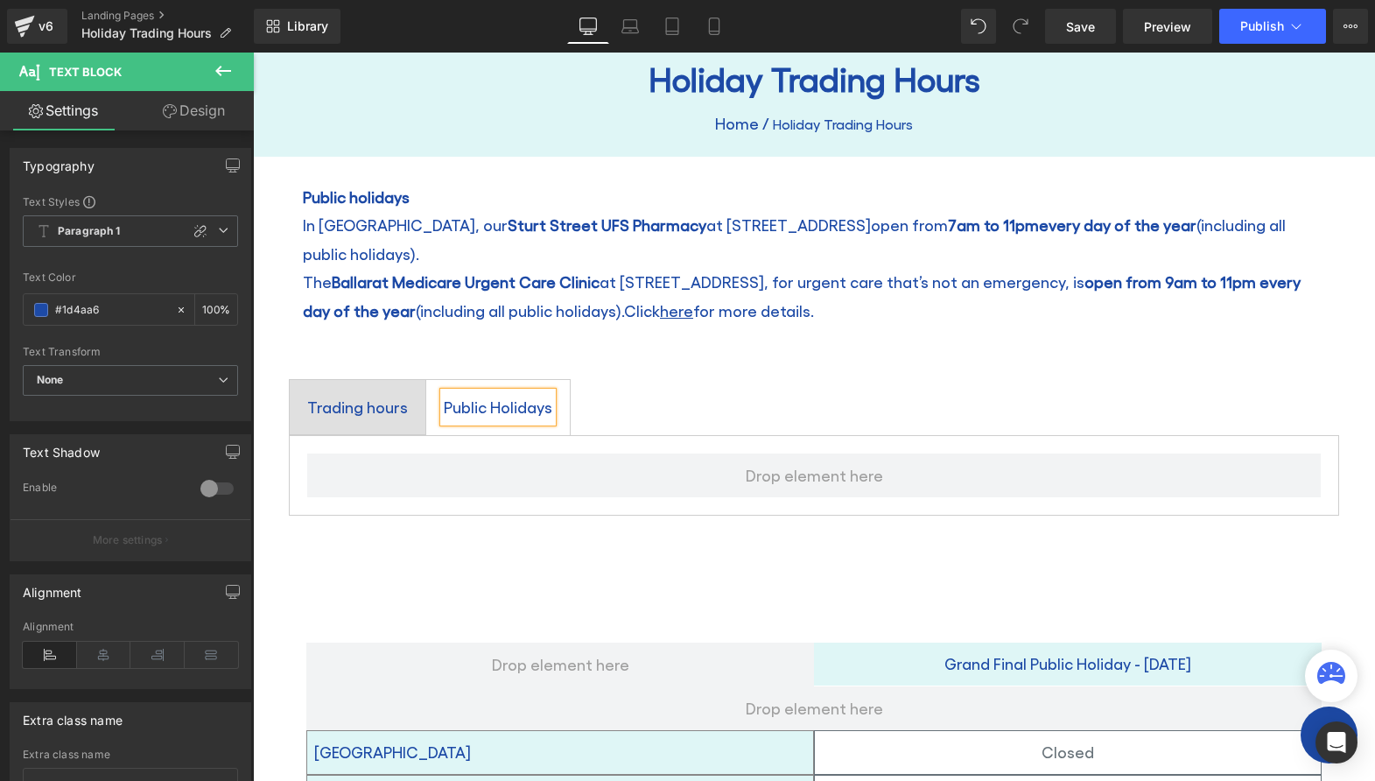
click at [664, 353] on div "Trading hours Text Block Public Holidays Text Block Tabs" at bounding box center [814, 448] width 1050 height 190
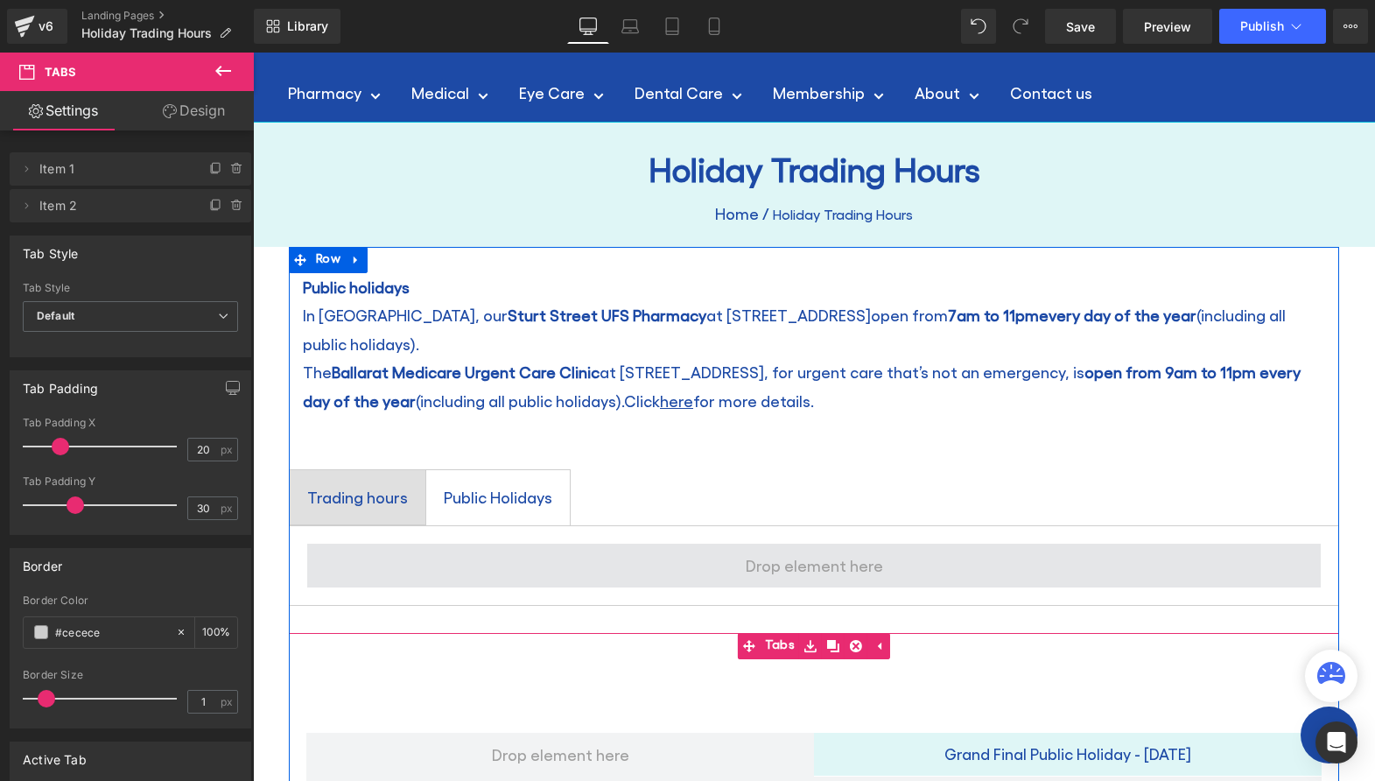
scroll to position [0, 0]
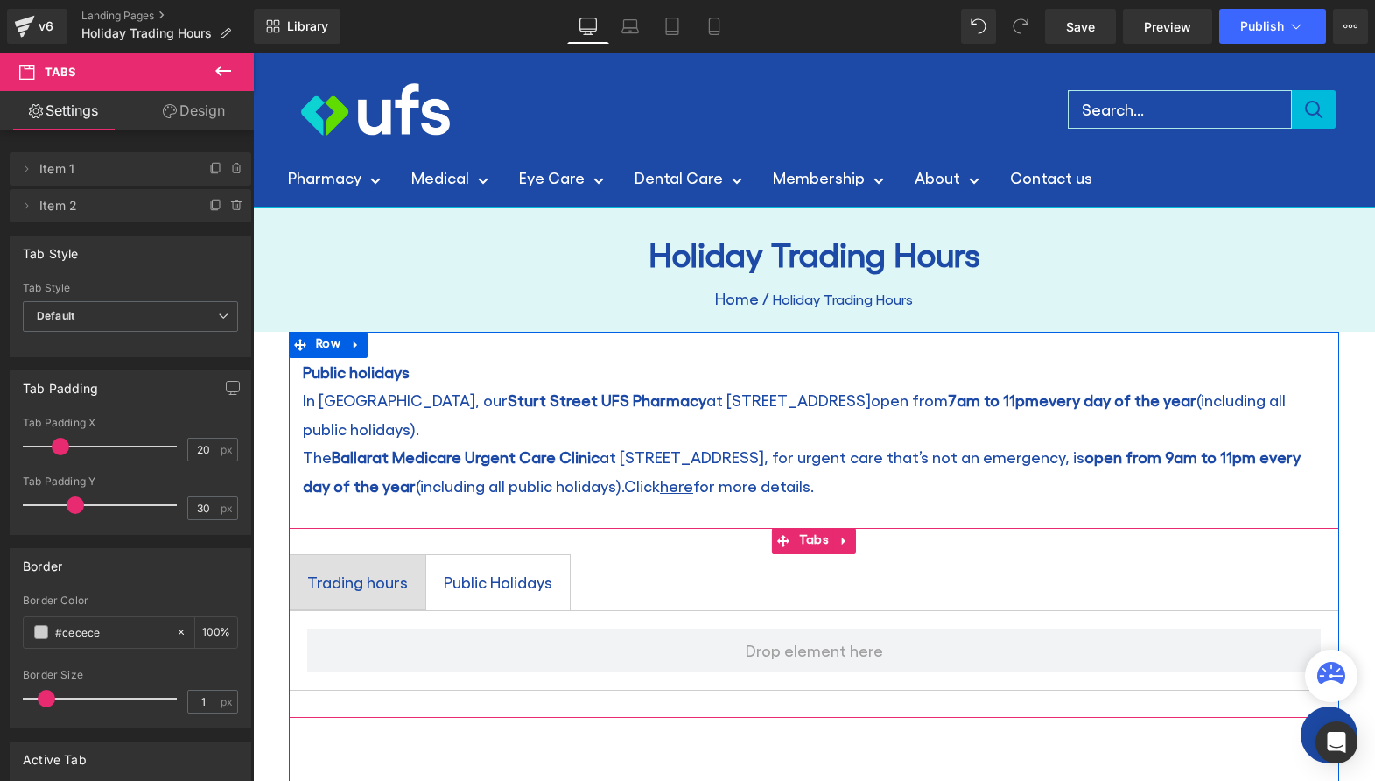
click at [357, 567] on div "Trading hours" at bounding box center [357, 582] width 101 height 30
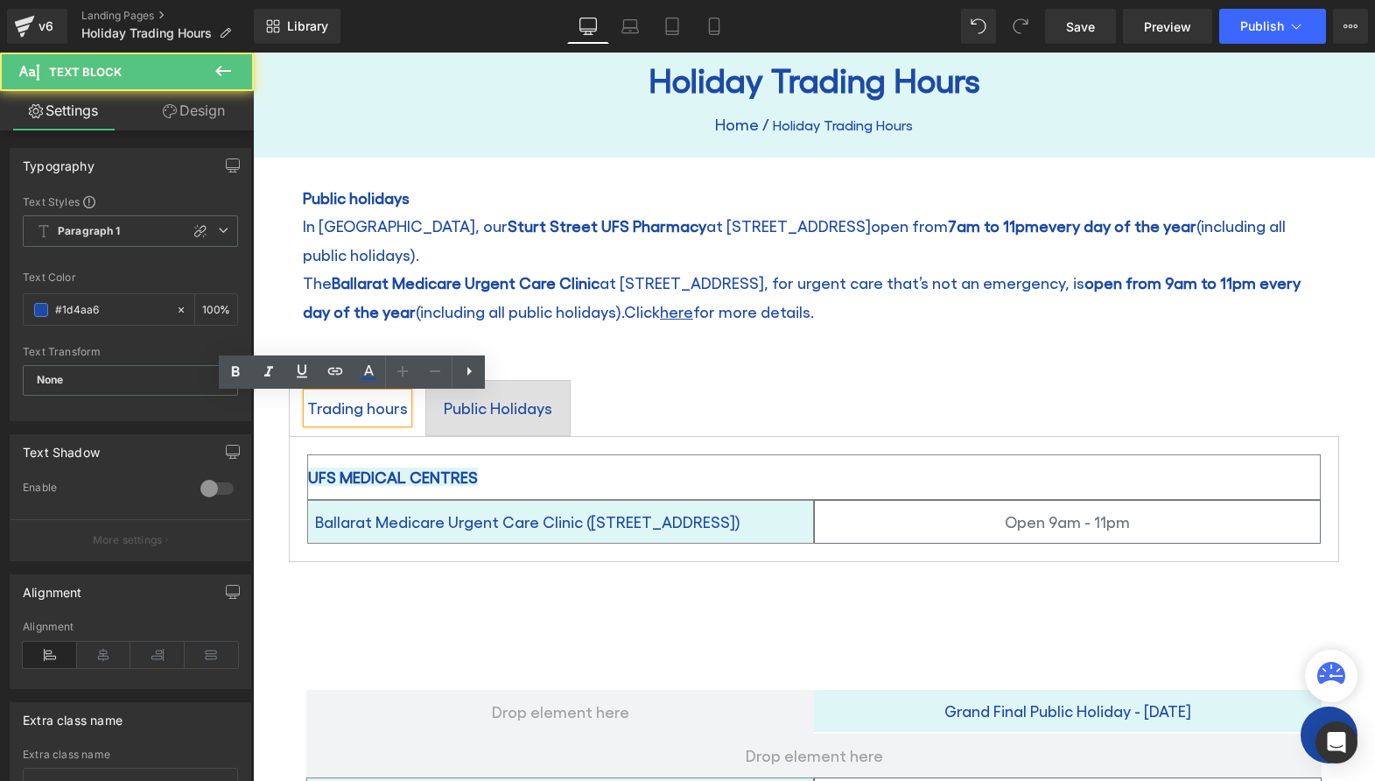
scroll to position [175, 0]
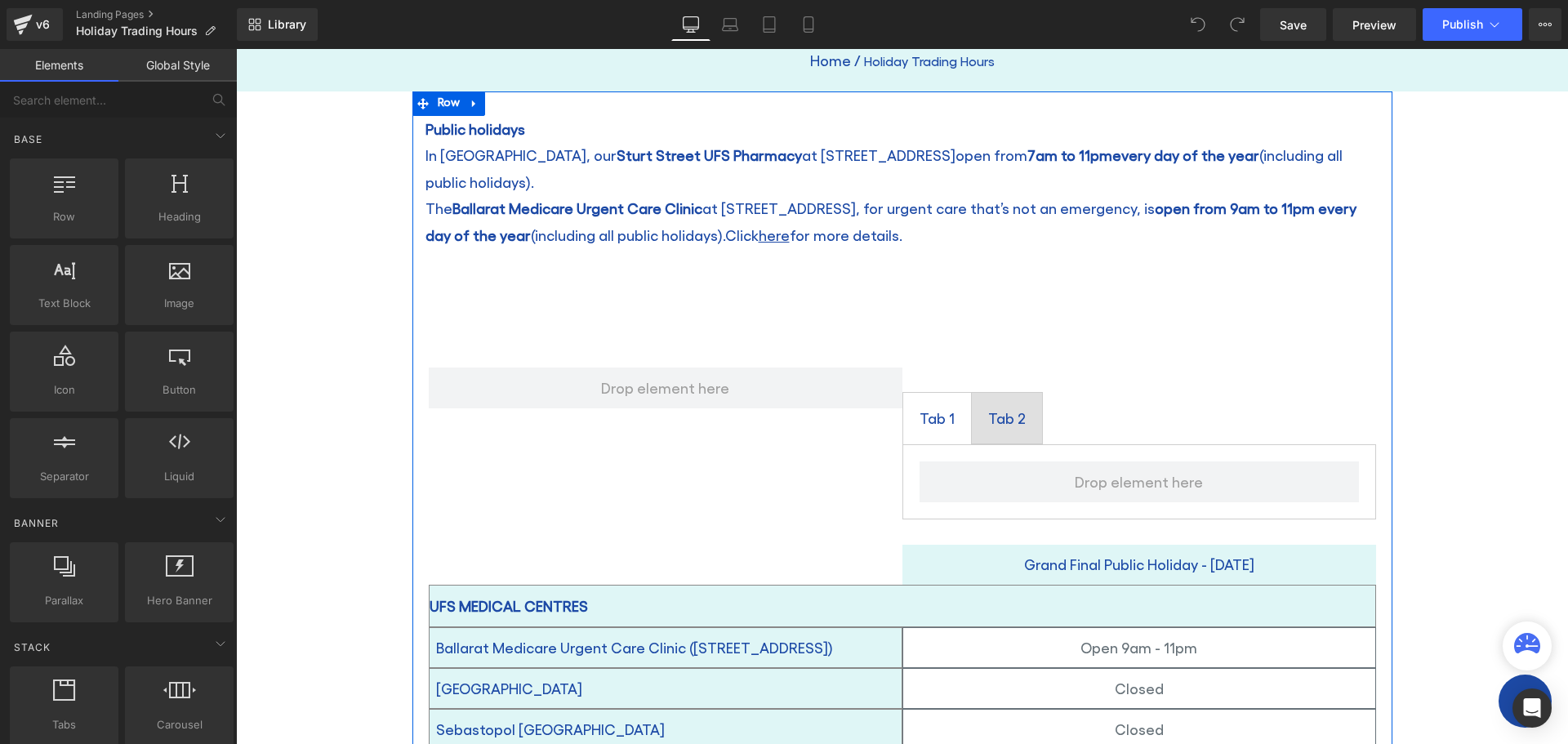
scroll to position [246, 0]
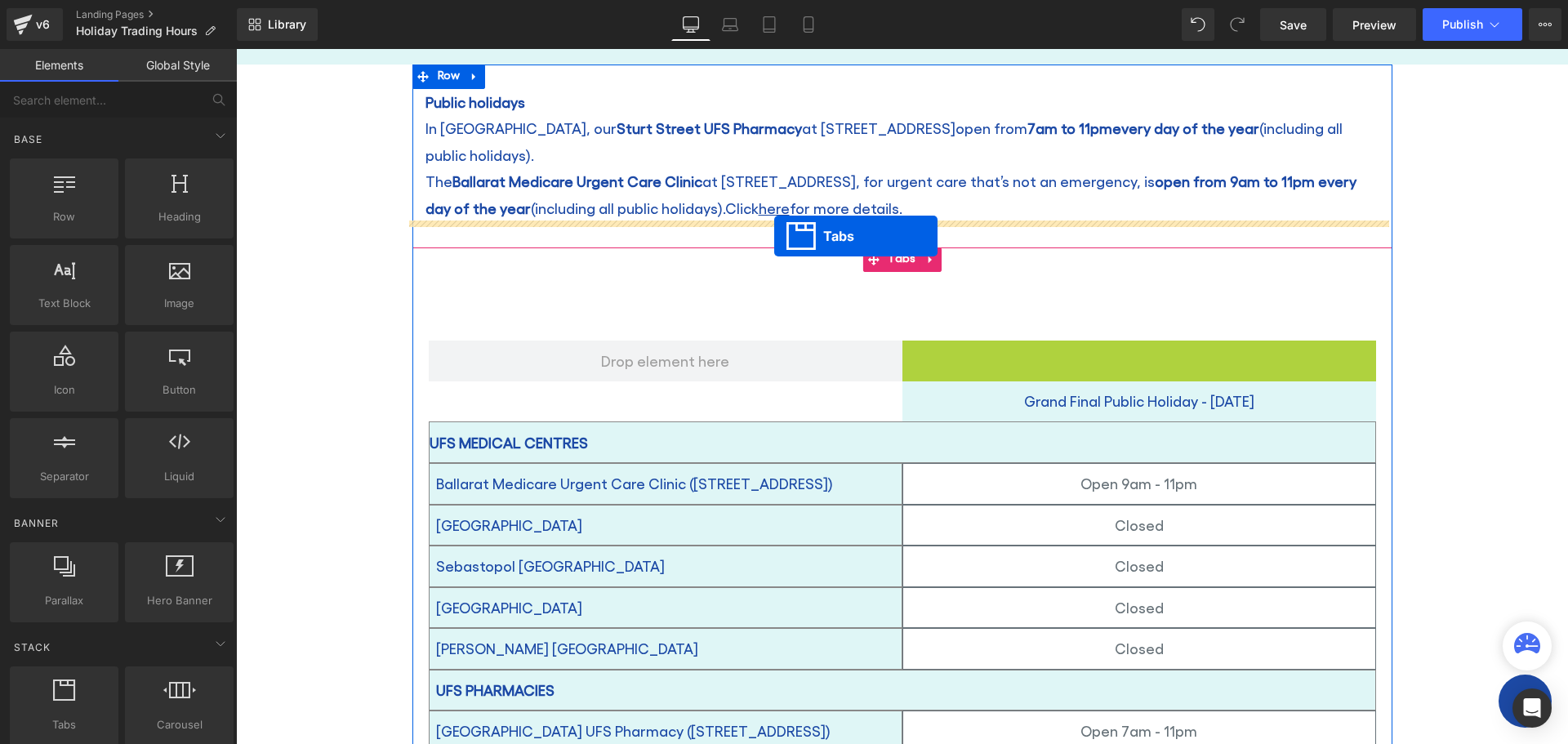
drag, startPoint x: 1107, startPoint y: 327, endPoint x: 775, endPoint y: 236, distance: 344.2
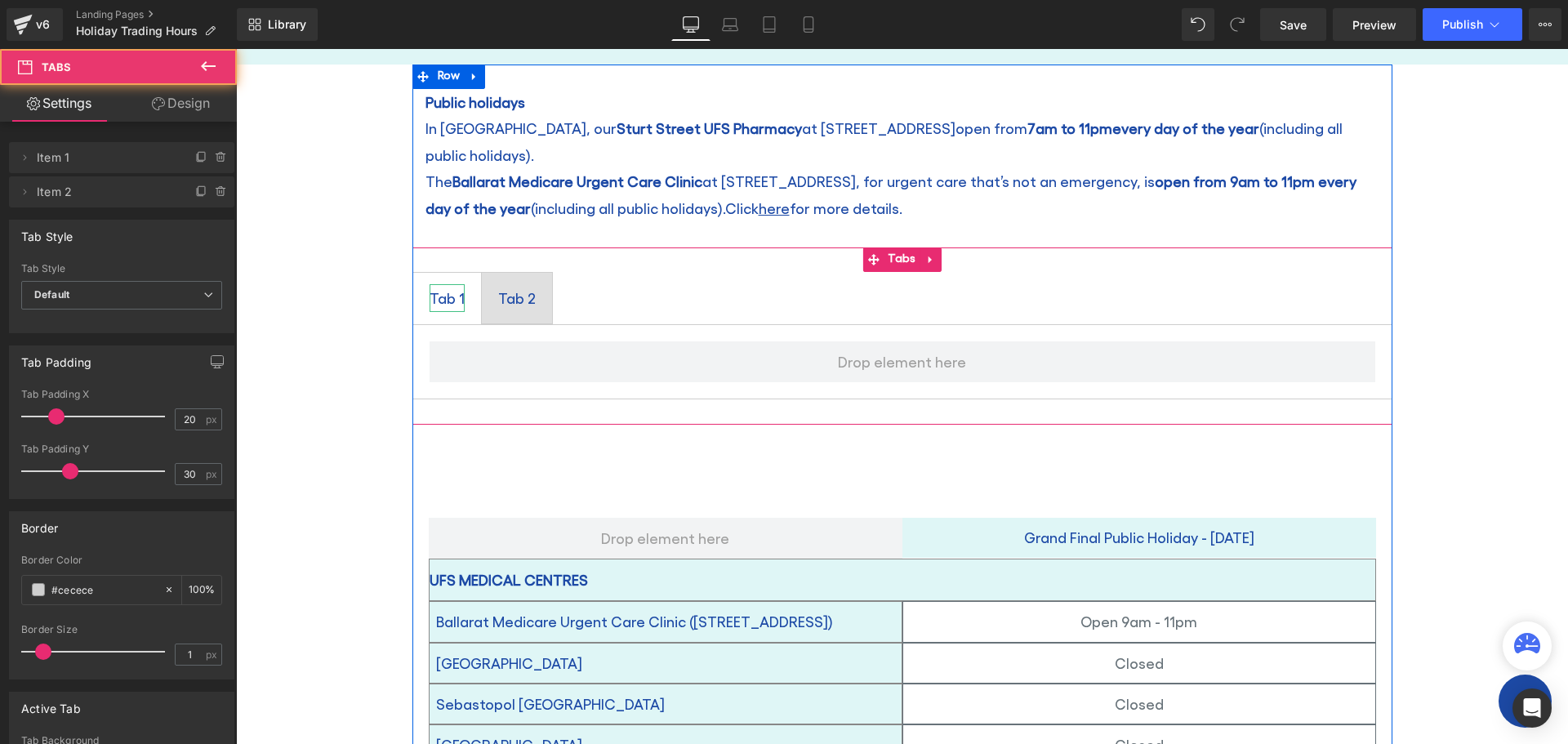
click at [431, 285] on div "Tab 1" at bounding box center [447, 299] width 35 height 28
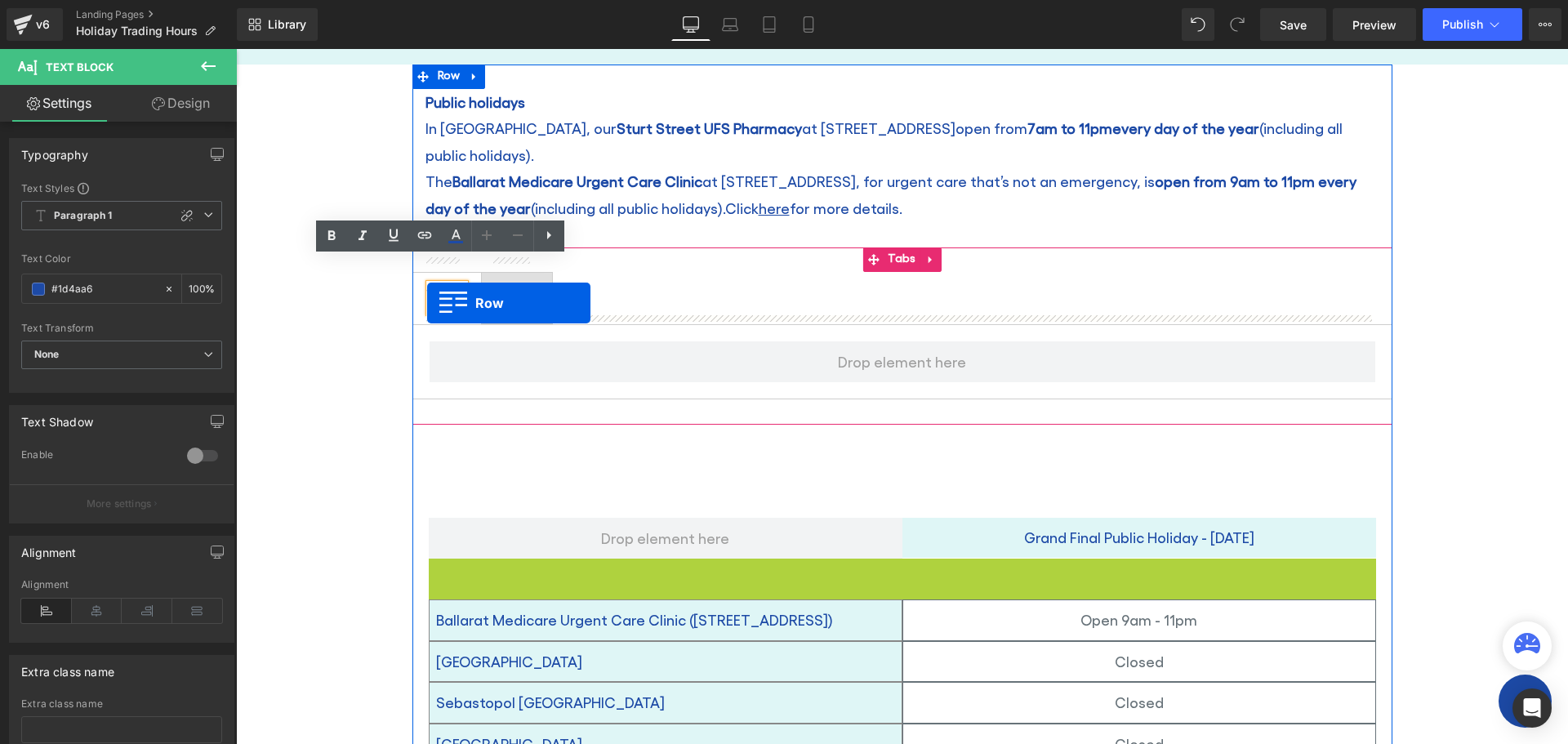
drag, startPoint x: 428, startPoint y: 547, endPoint x: 427, endPoint y: 303, distance: 244.0
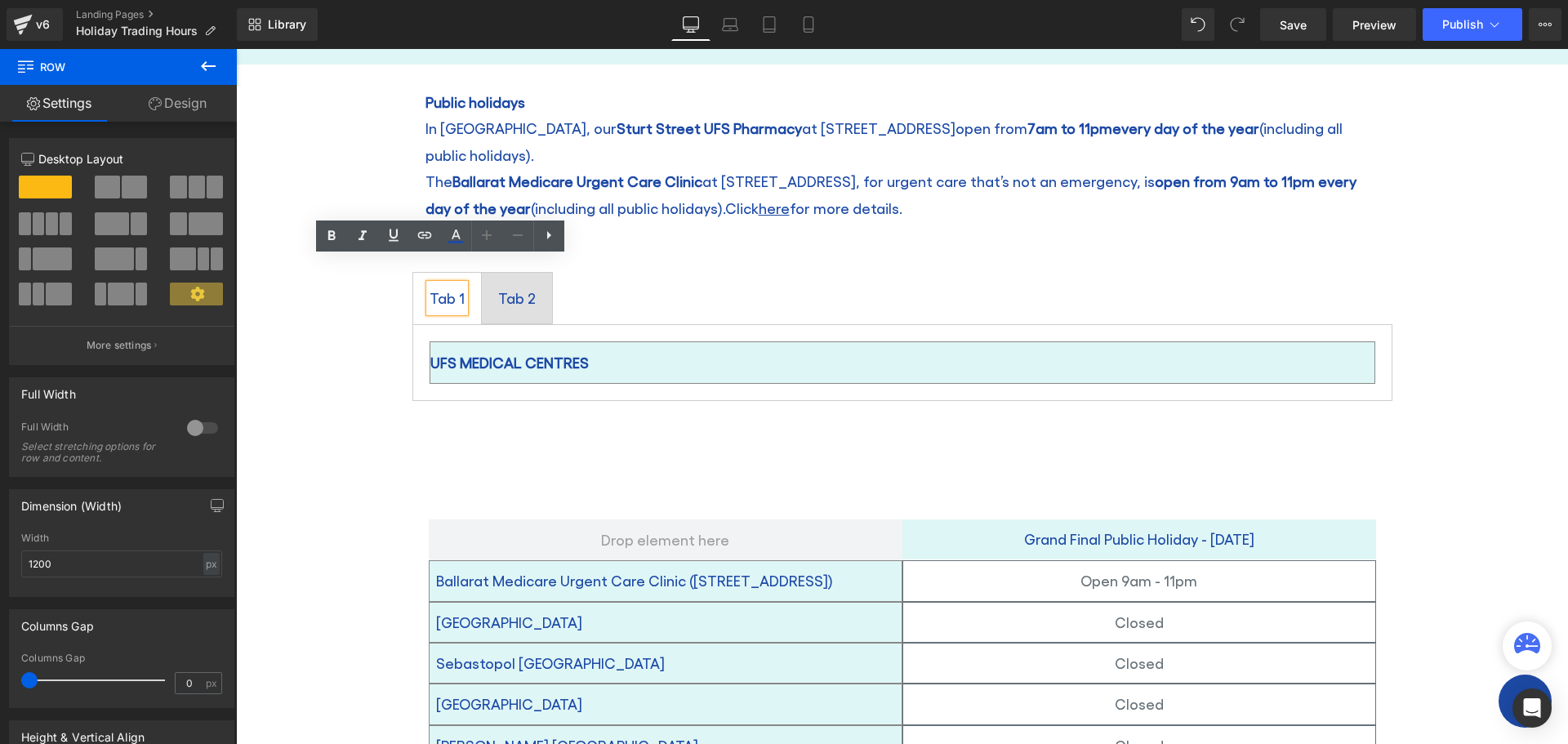
click at [430, 285] on div "Tab 1" at bounding box center [447, 299] width 35 height 28
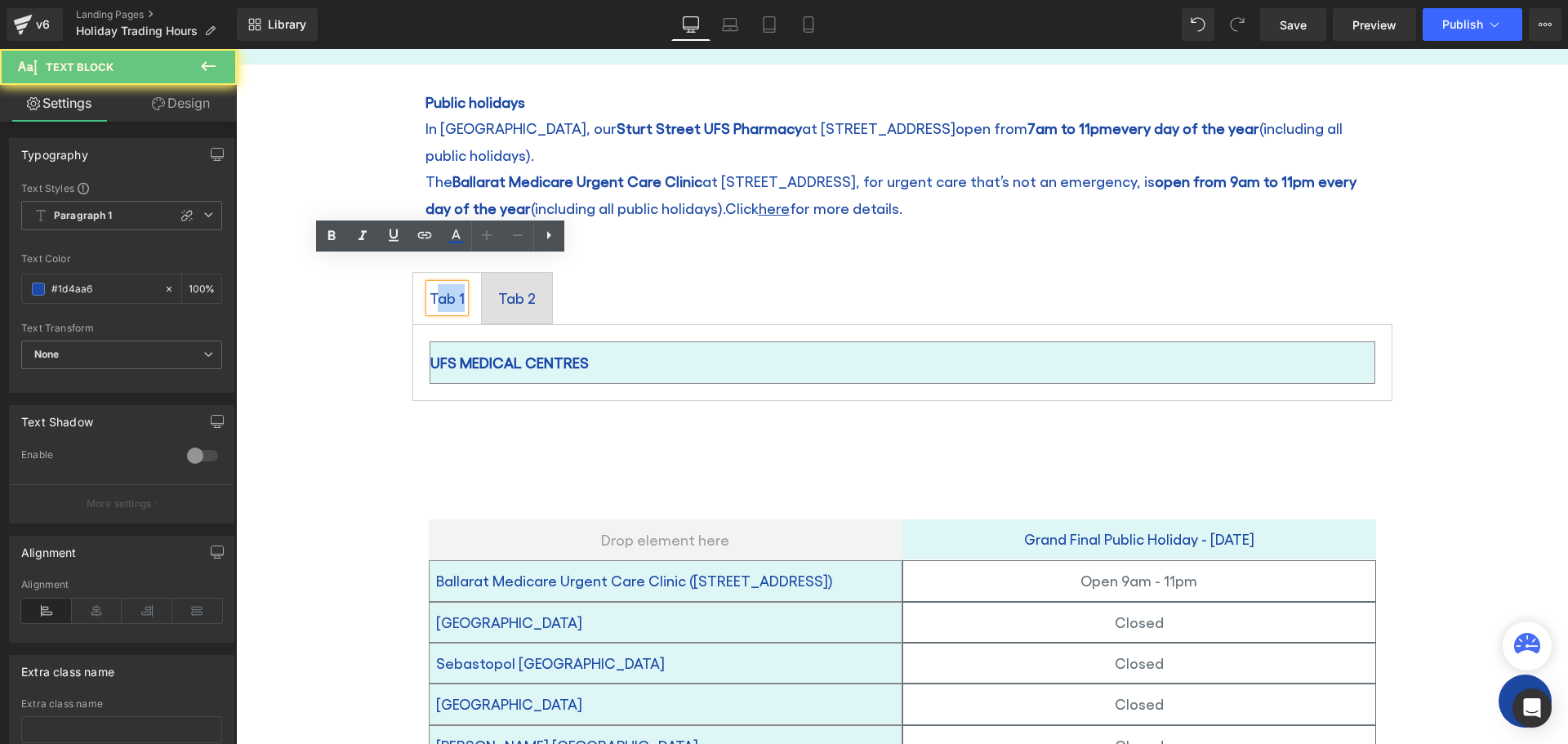
click at [430, 285] on div "Tab 1" at bounding box center [447, 299] width 35 height 28
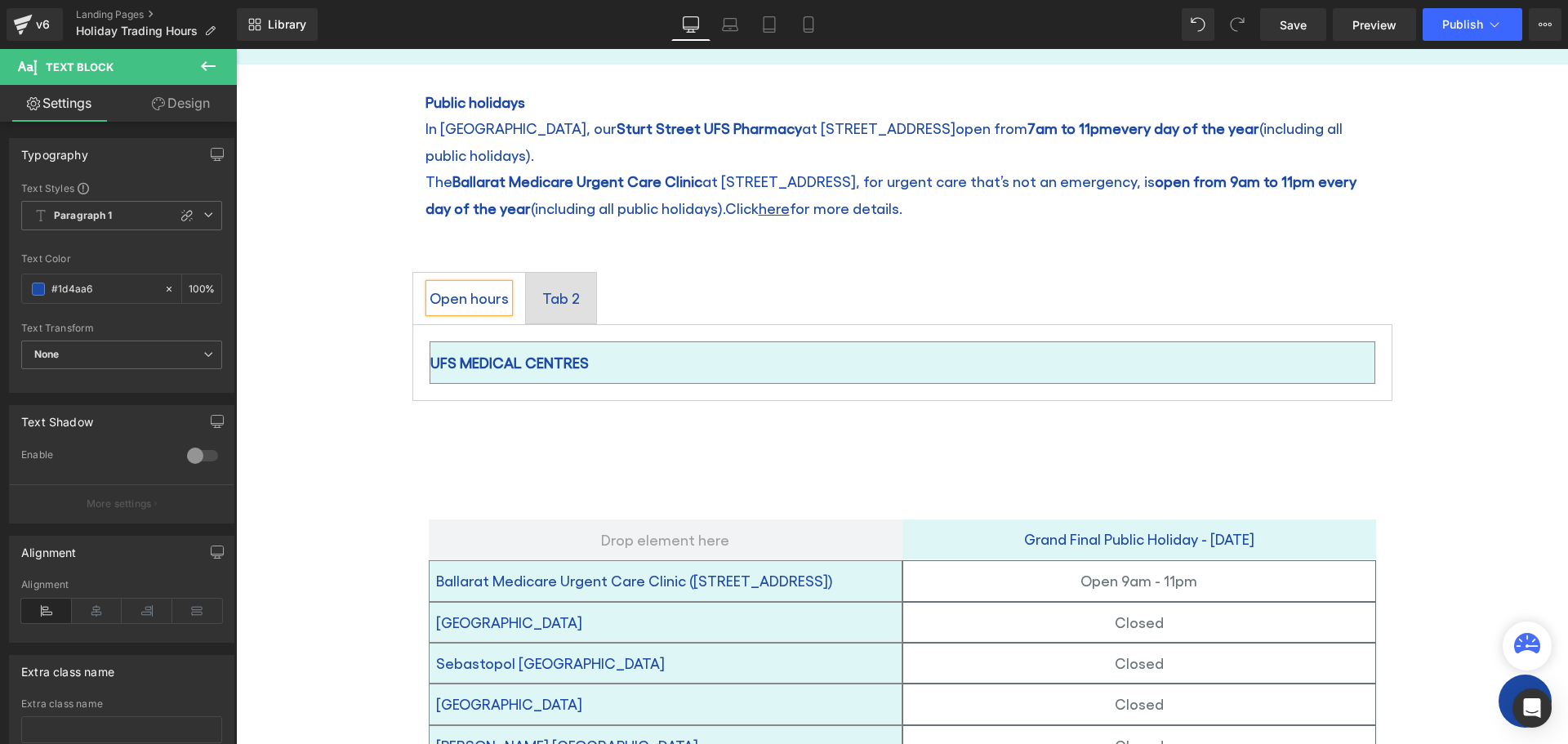
click at [553, 285] on div "Tab 2" at bounding box center [561, 299] width 37 height 28
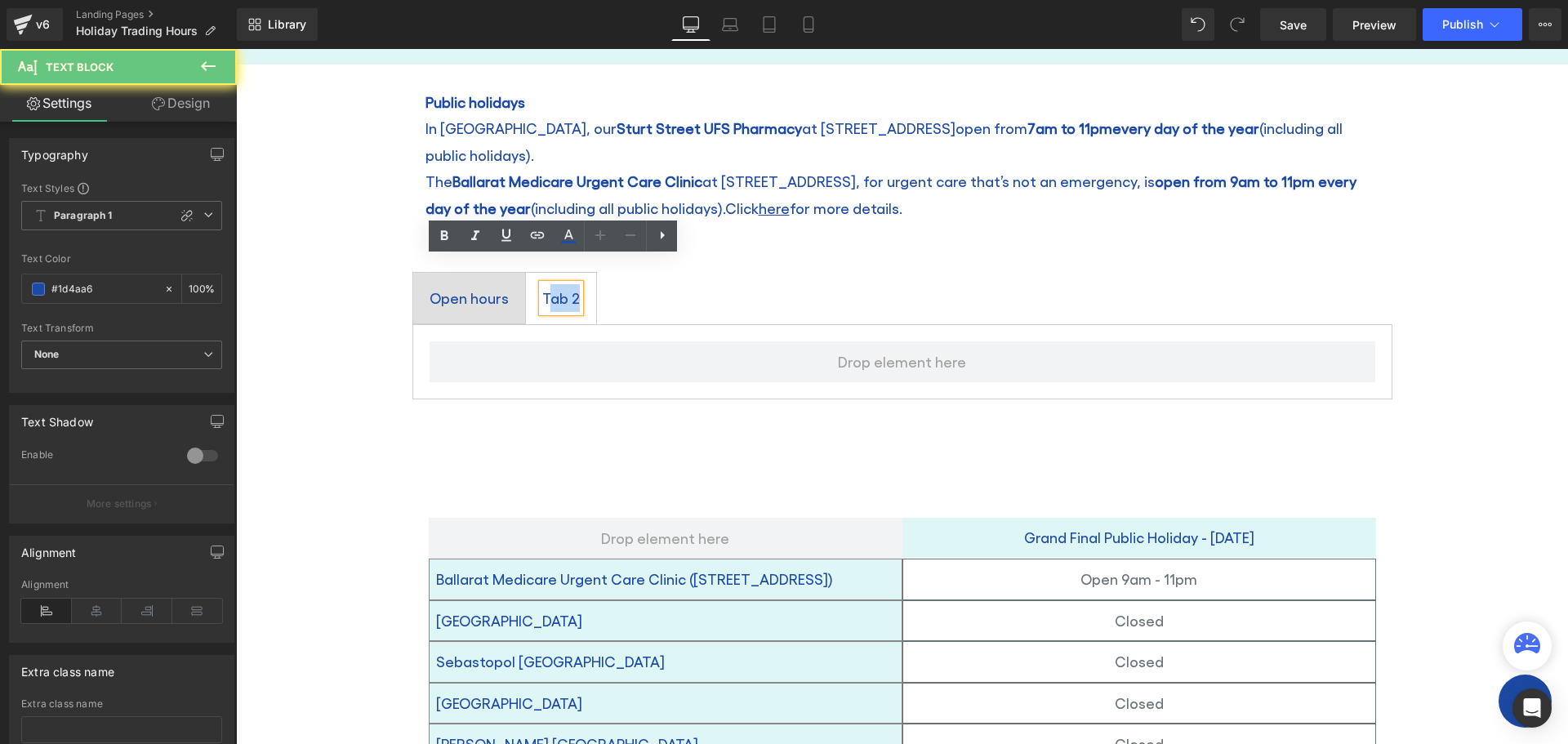
click at [553, 285] on div "Tab 2" at bounding box center [561, 299] width 37 height 28
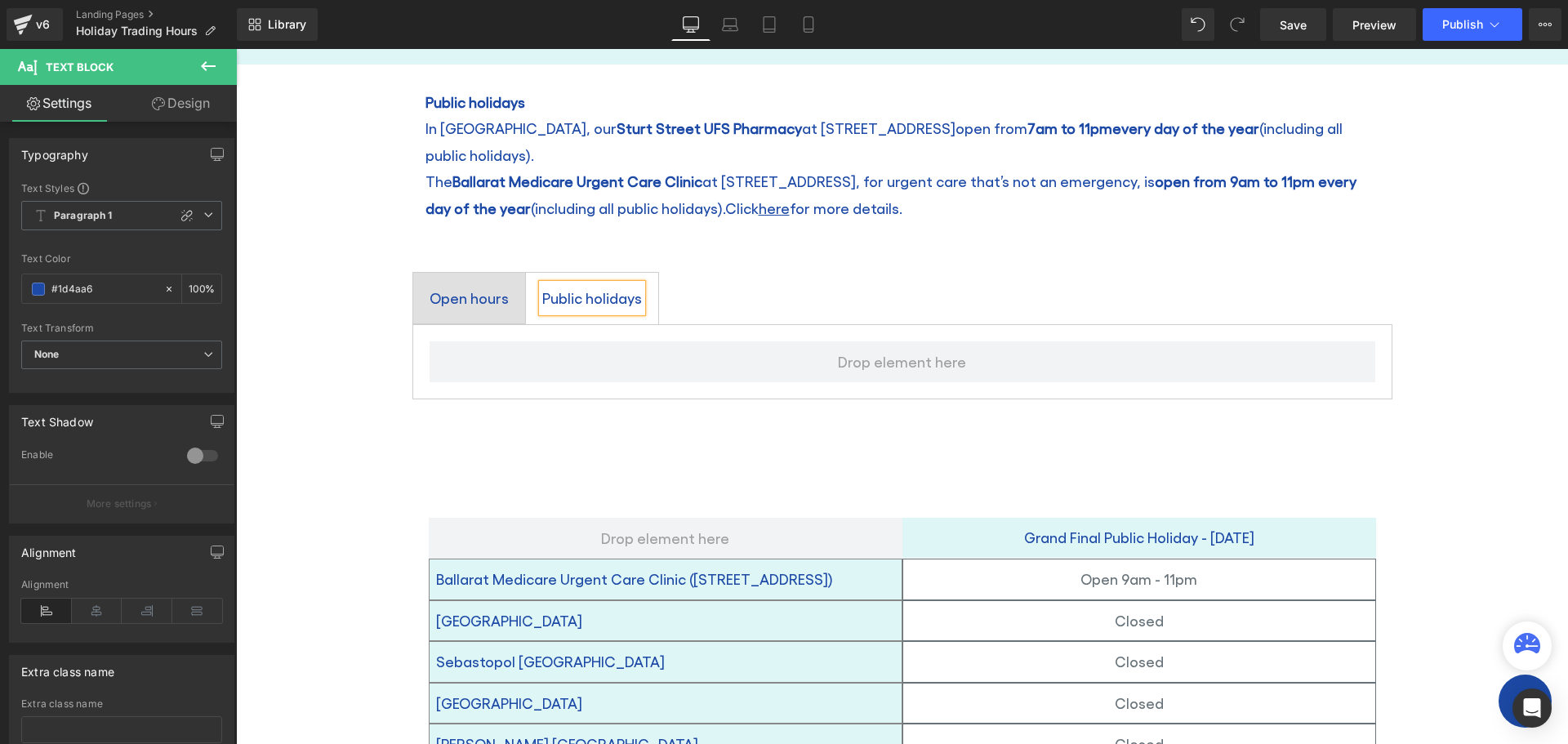
click at [710, 272] on ul "Open hours Text Block Public holidays Text Block" at bounding box center [903, 298] width 980 height 53
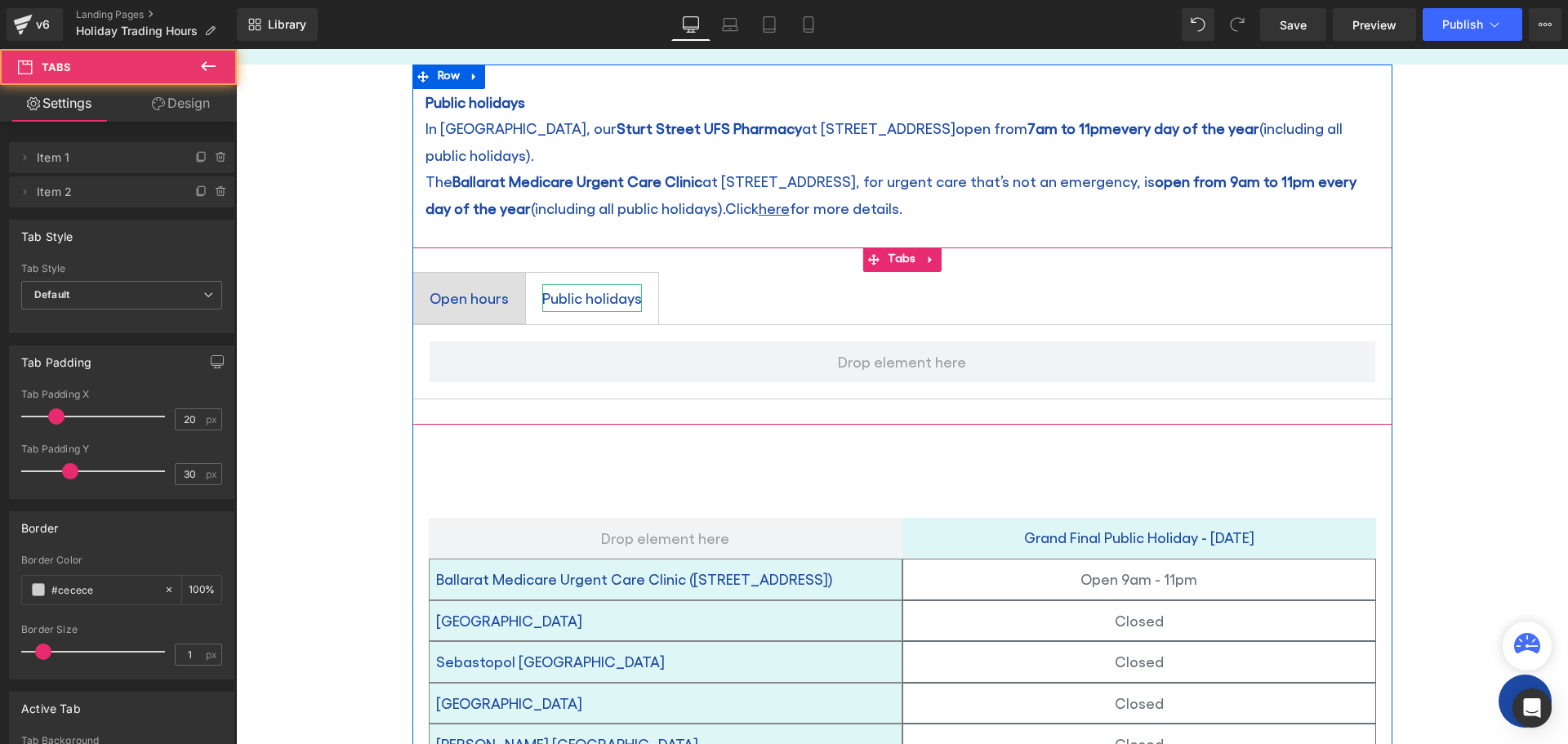
click at [603, 285] on div "Public holidays" at bounding box center [592, 299] width 100 height 28
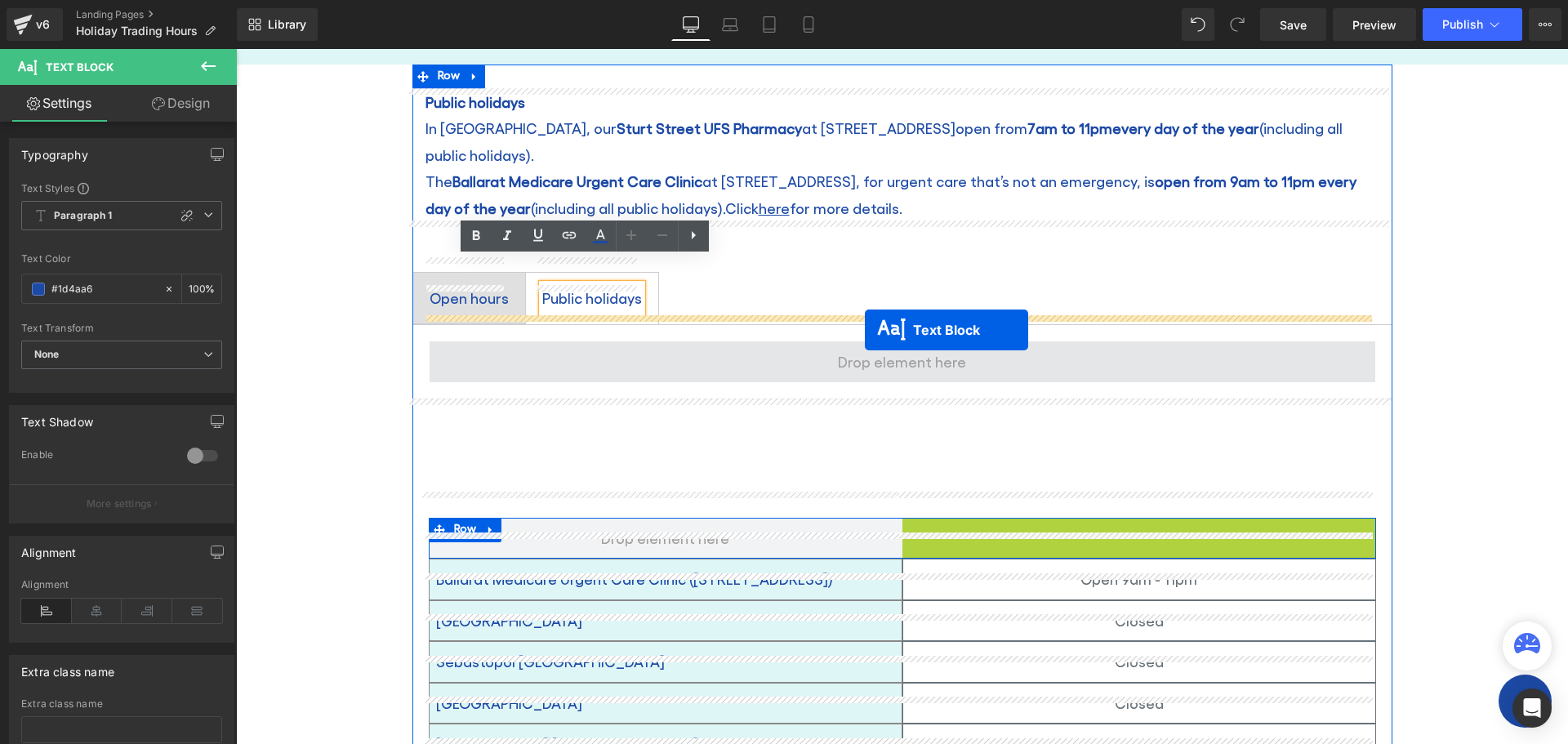
drag, startPoint x: 1087, startPoint y: 514, endPoint x: 865, endPoint y: 330, distance: 288.3
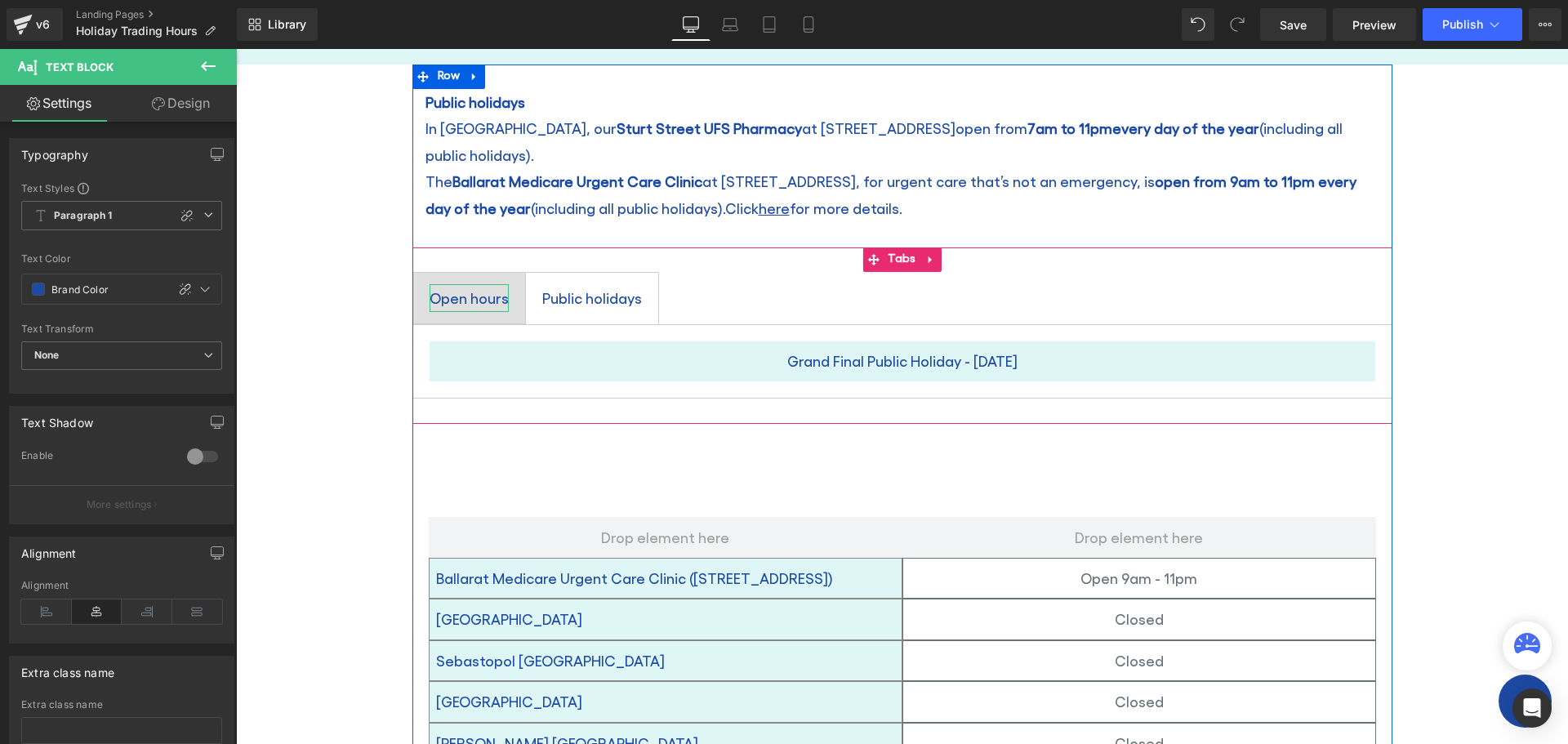
drag, startPoint x: 466, startPoint y: 280, endPoint x: 475, endPoint y: 285, distance: 10.3
click at [466, 285] on div "Open hours" at bounding box center [469, 299] width 79 height 28
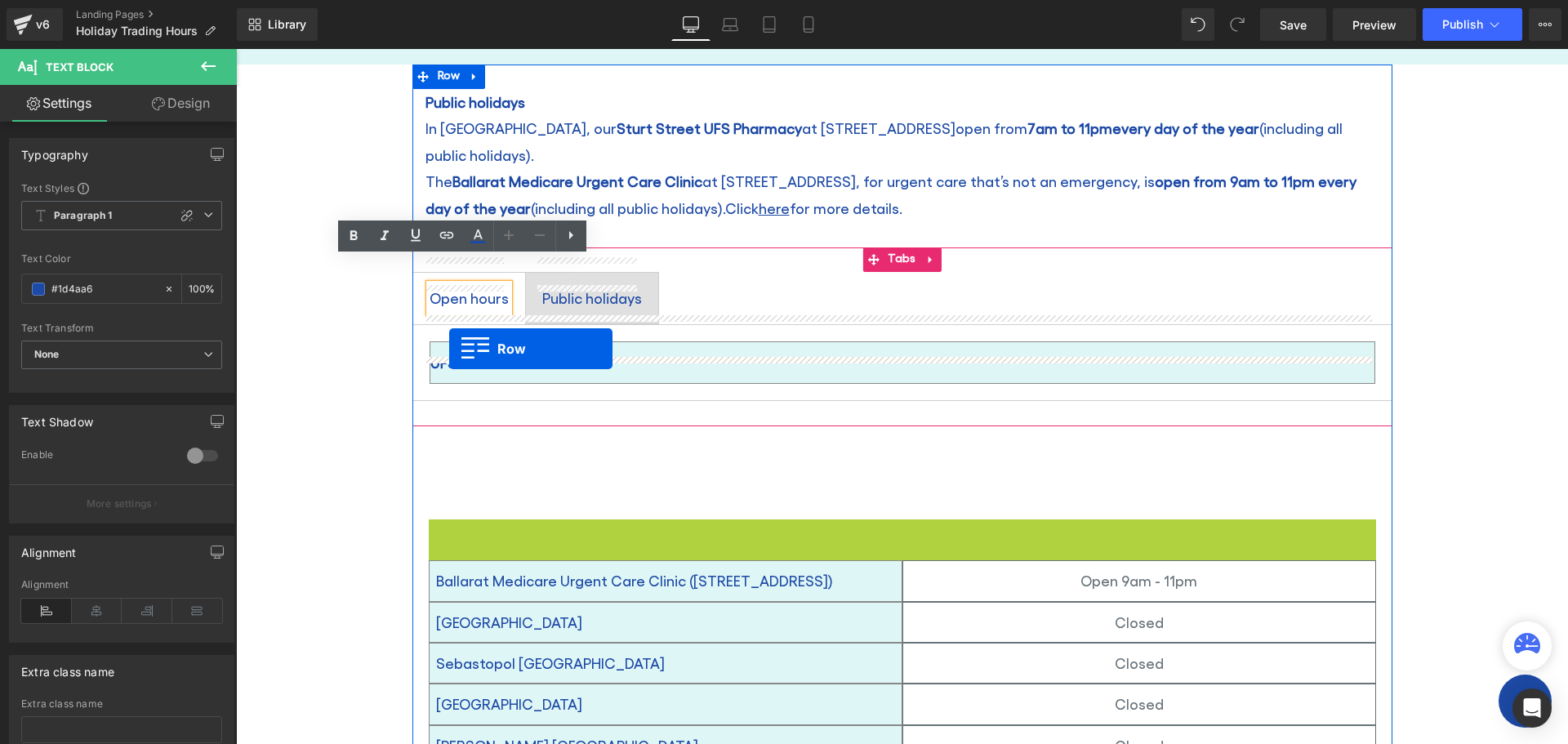
drag, startPoint x: 429, startPoint y: 504, endPoint x: 449, endPoint y: 349, distance: 156.3
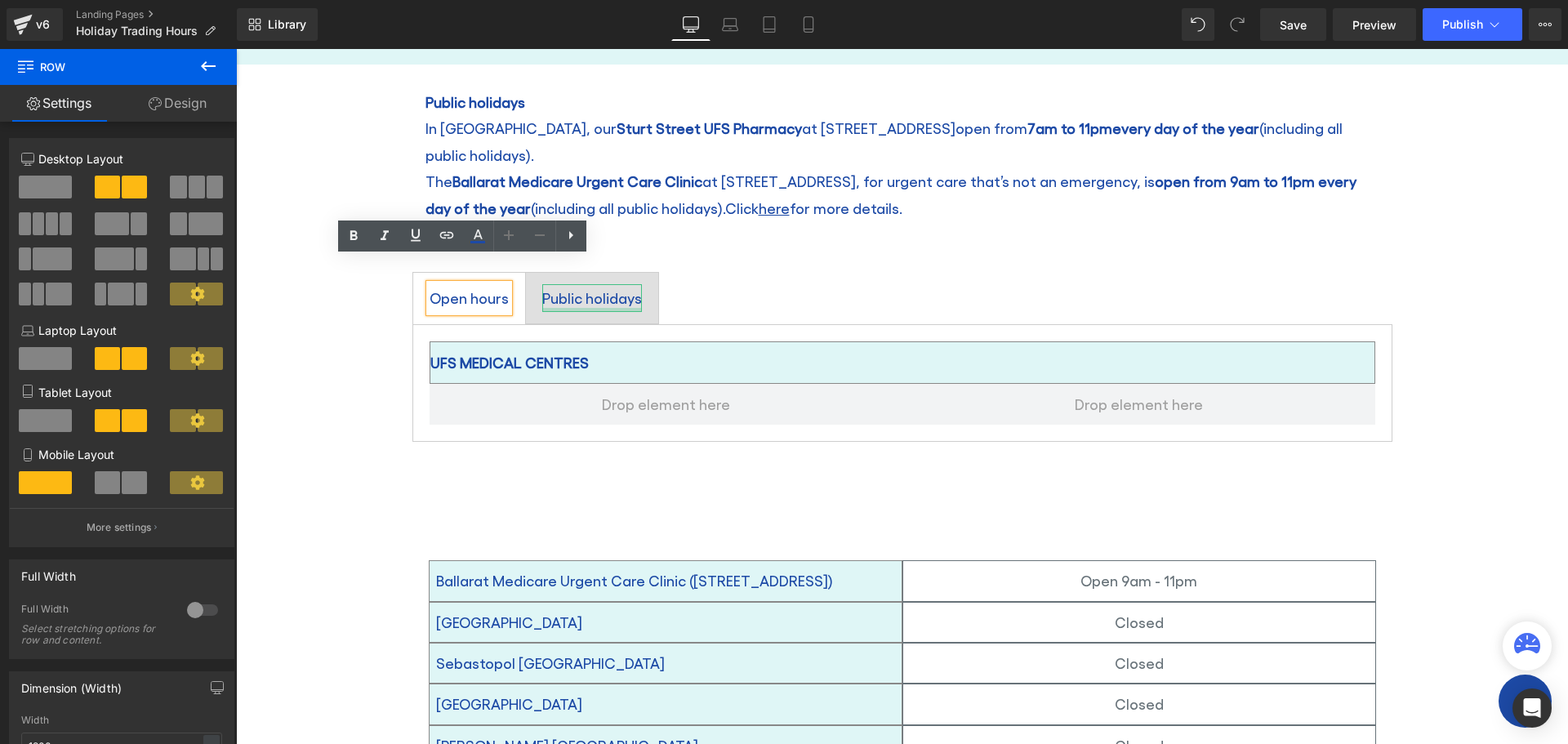
click at [542, 285] on div "Public holidays" at bounding box center [592, 299] width 100 height 28
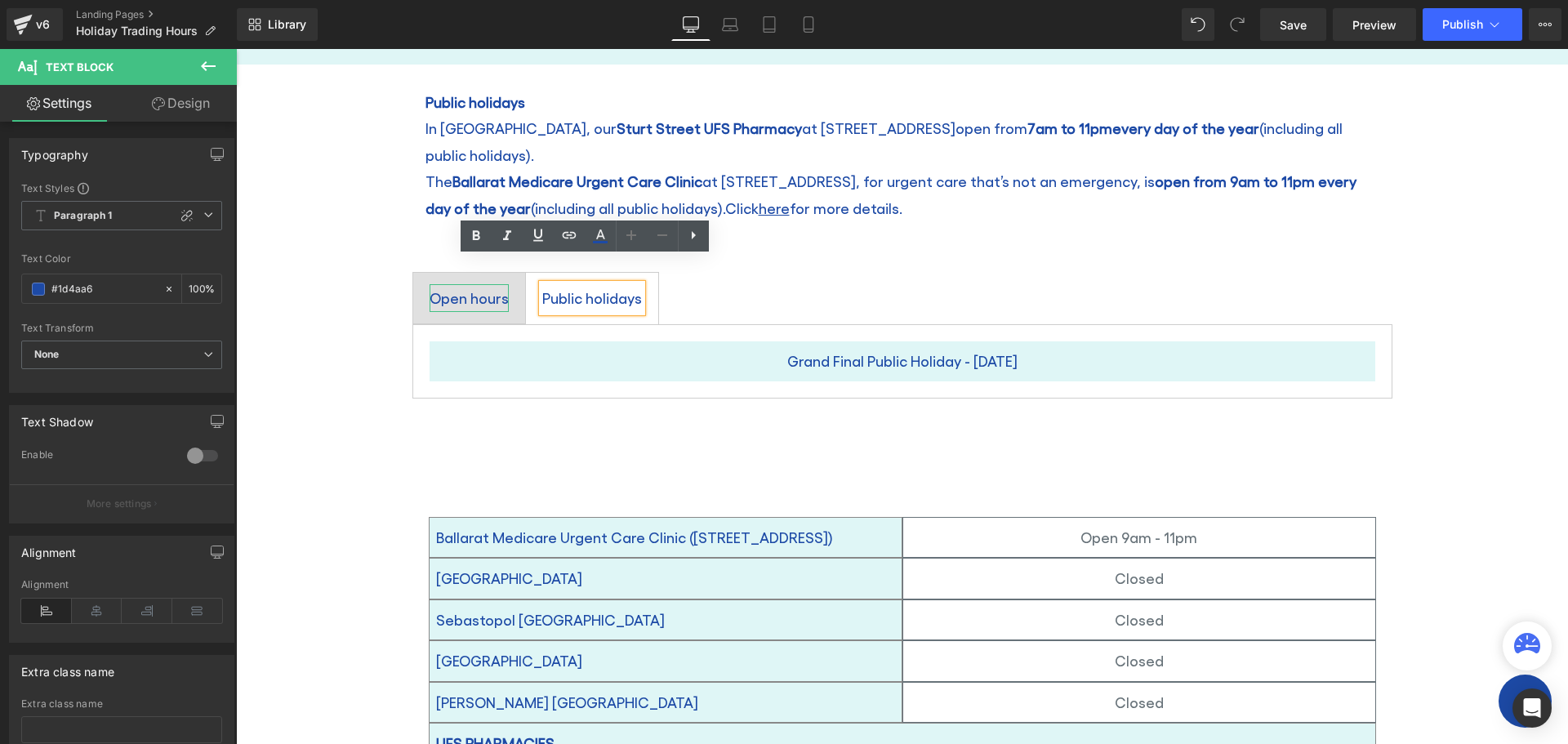
click at [469, 285] on div "Open hours" at bounding box center [469, 299] width 79 height 28
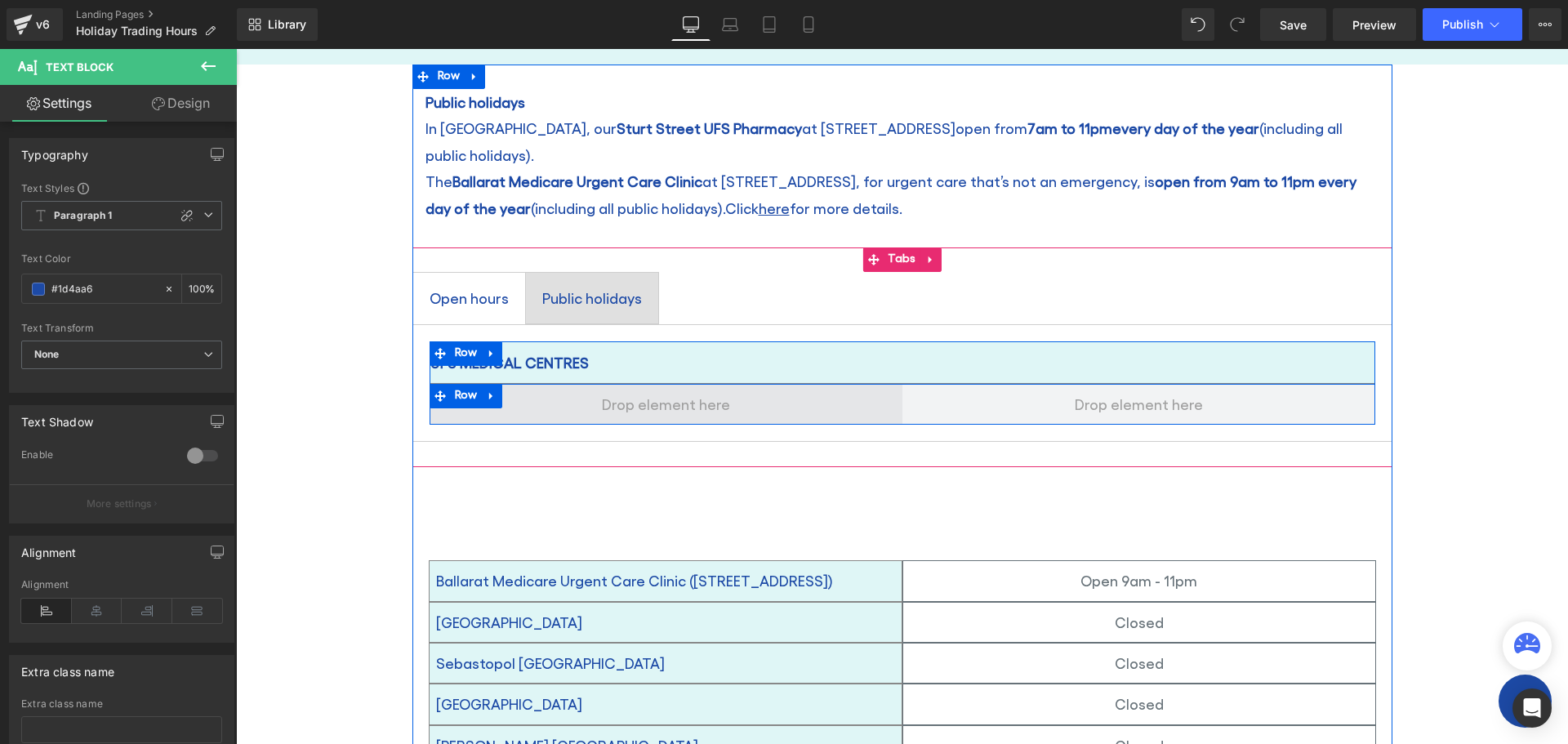
click at [501, 391] on span at bounding box center [665, 404] width 473 height 41
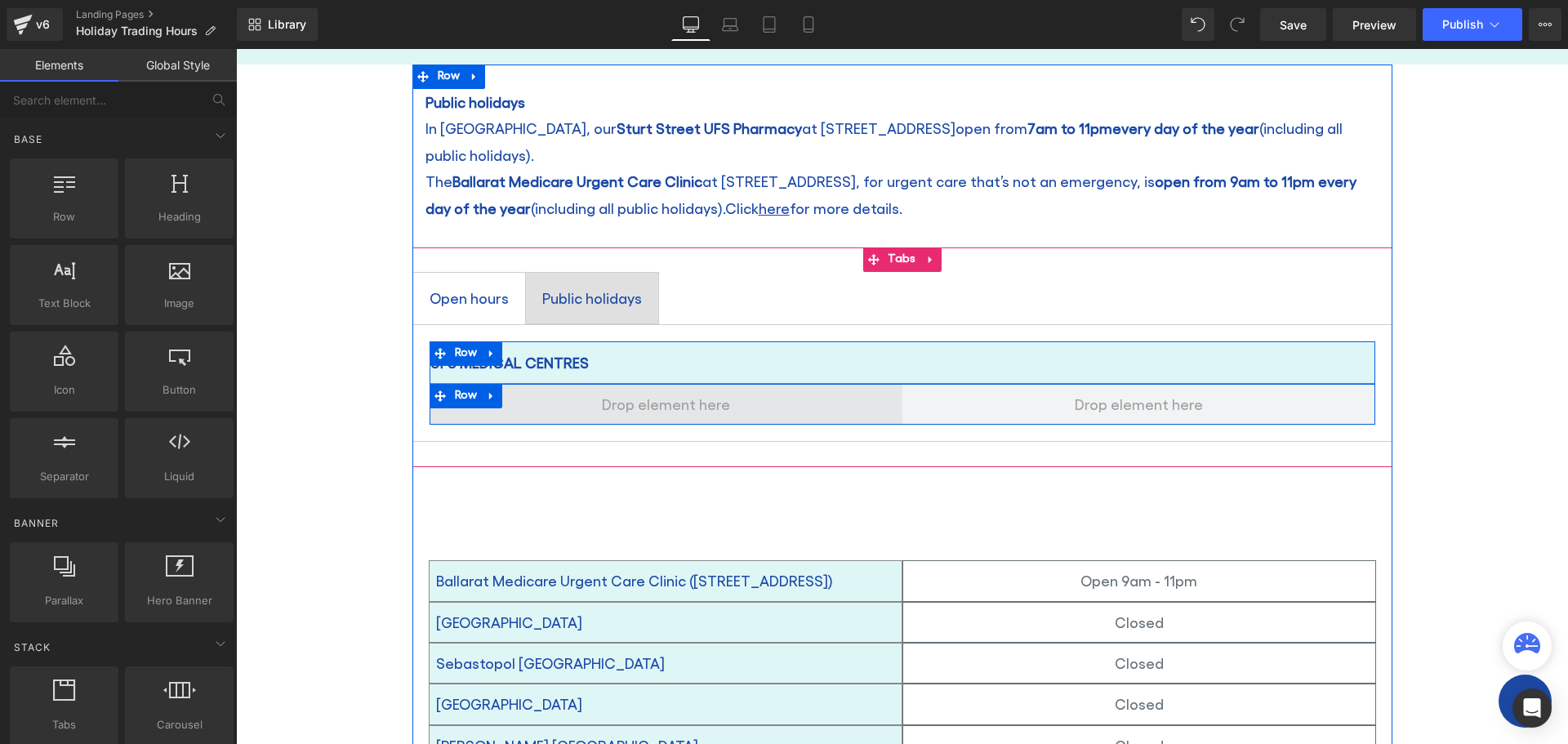
click at [641, 387] on span at bounding box center [666, 404] width 140 height 35
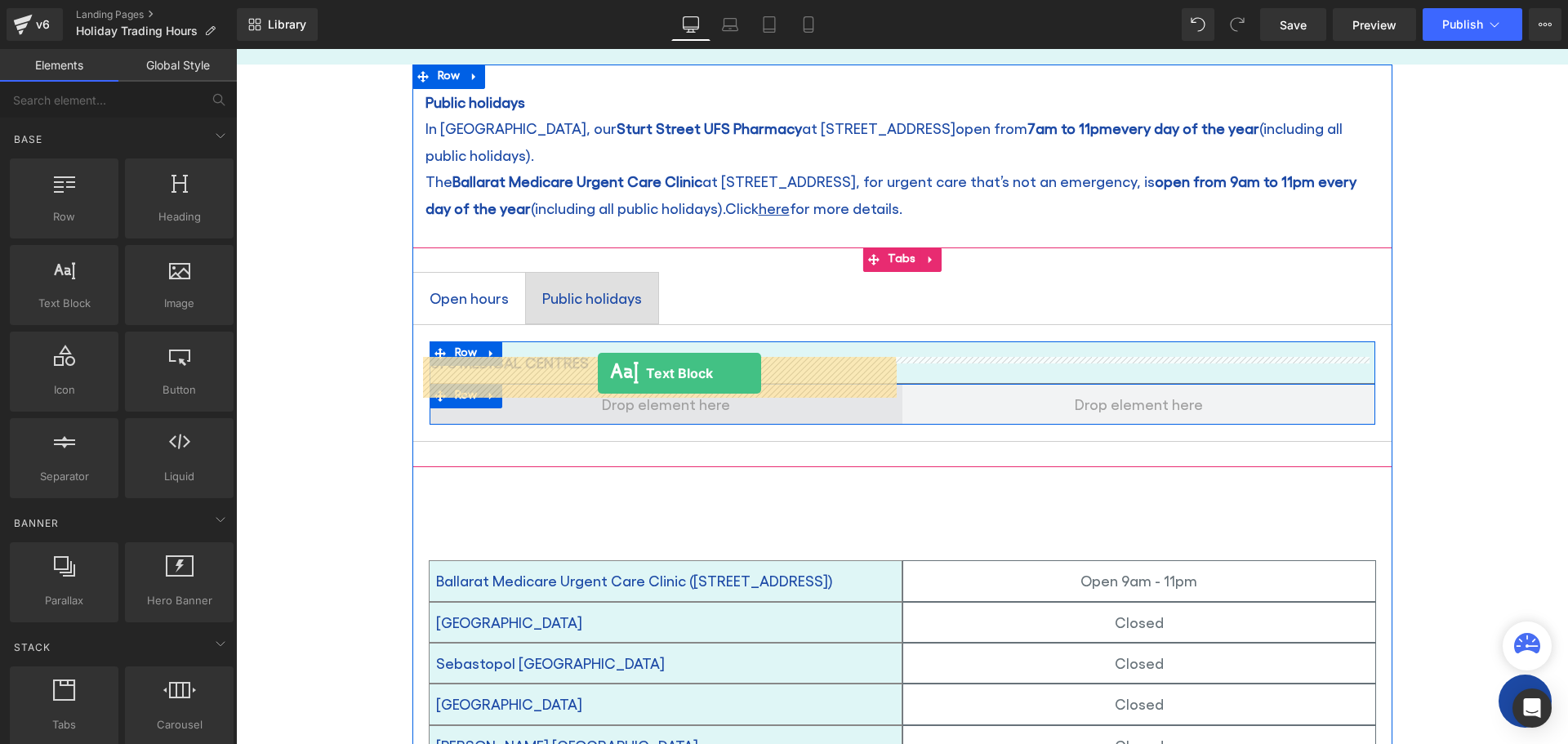
drag, startPoint x: 295, startPoint y: 359, endPoint x: 598, endPoint y: 373, distance: 303.3
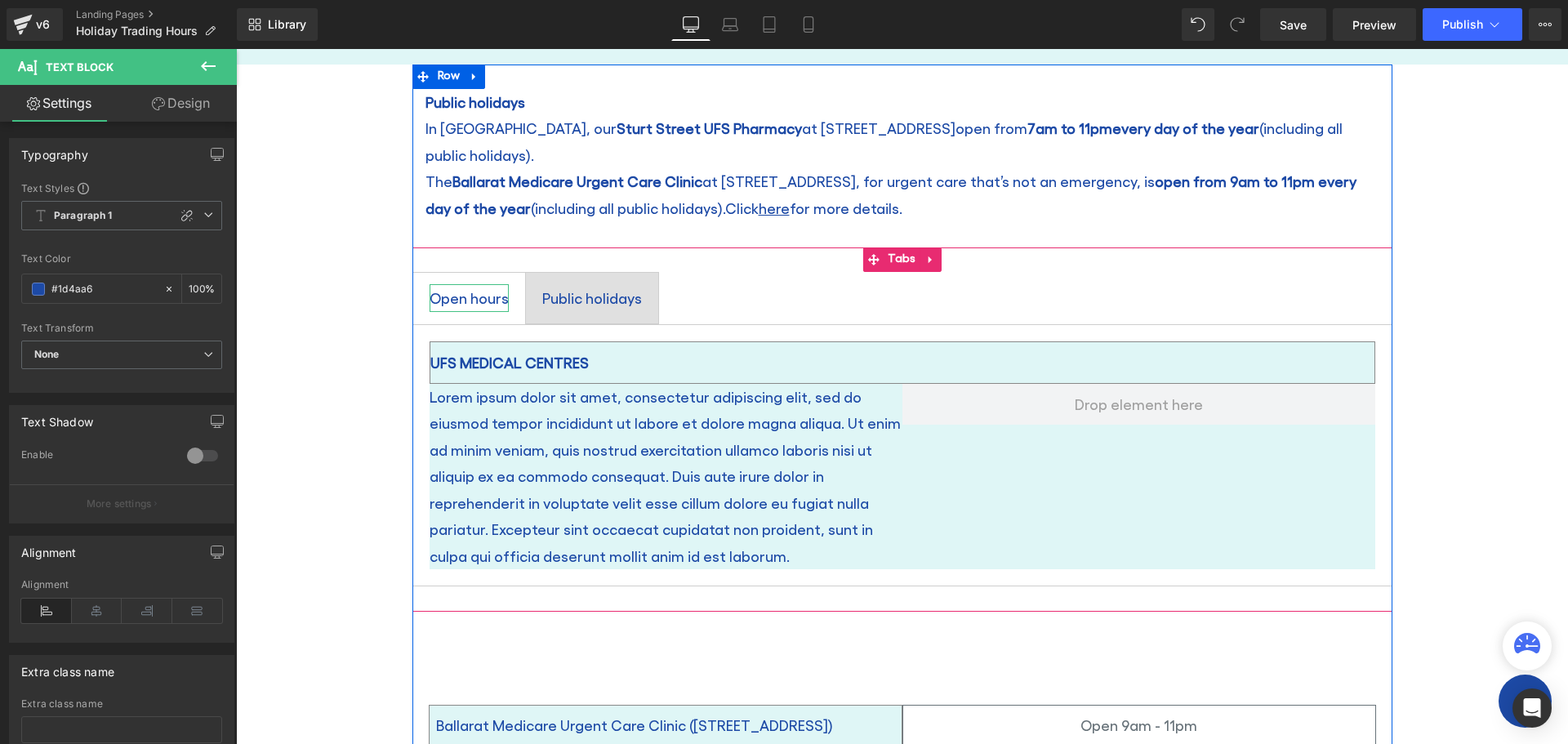
click at [449, 285] on div "Open hours" at bounding box center [469, 299] width 79 height 28
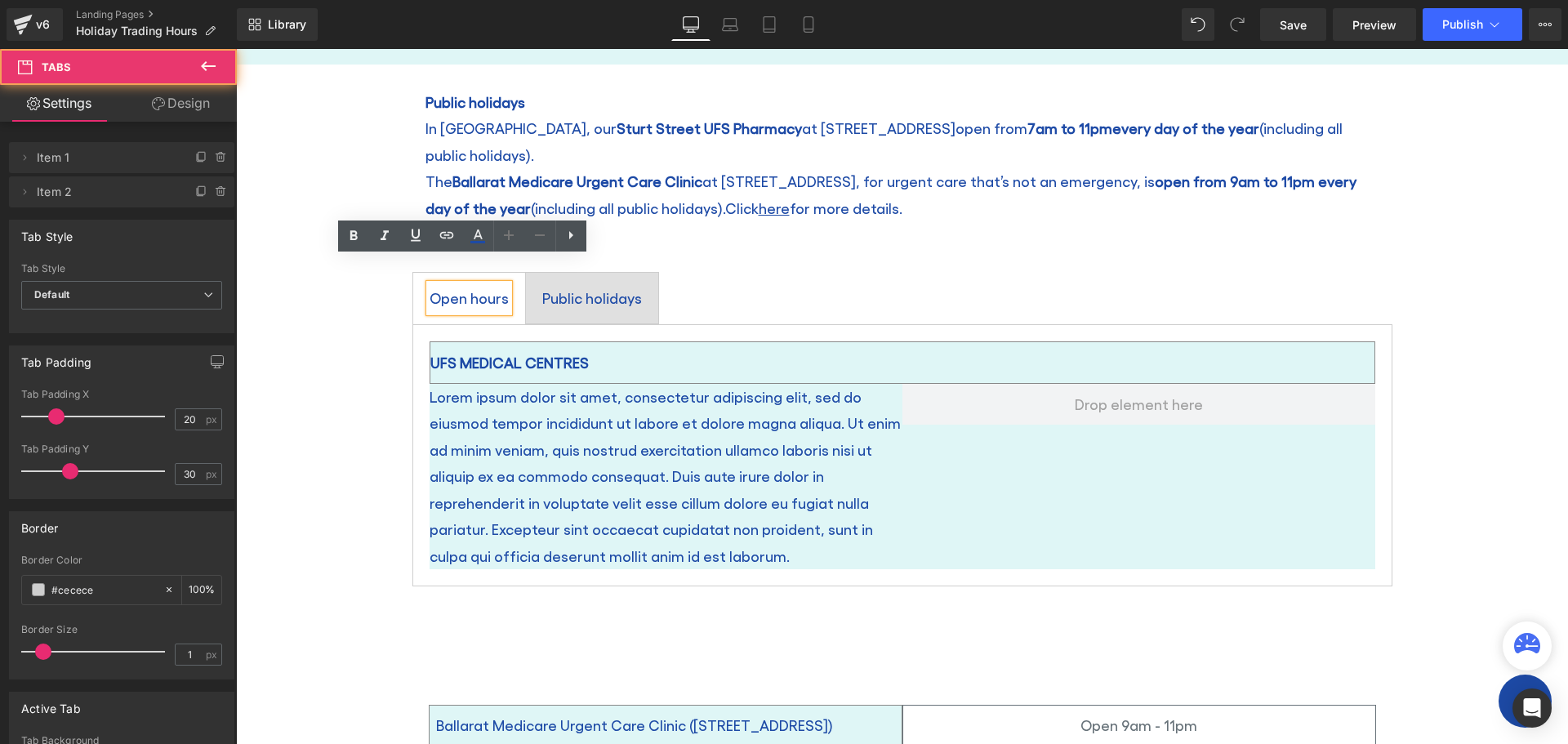
click at [566, 287] on span "Public holidays Text Block" at bounding box center [593, 298] width 133 height 50
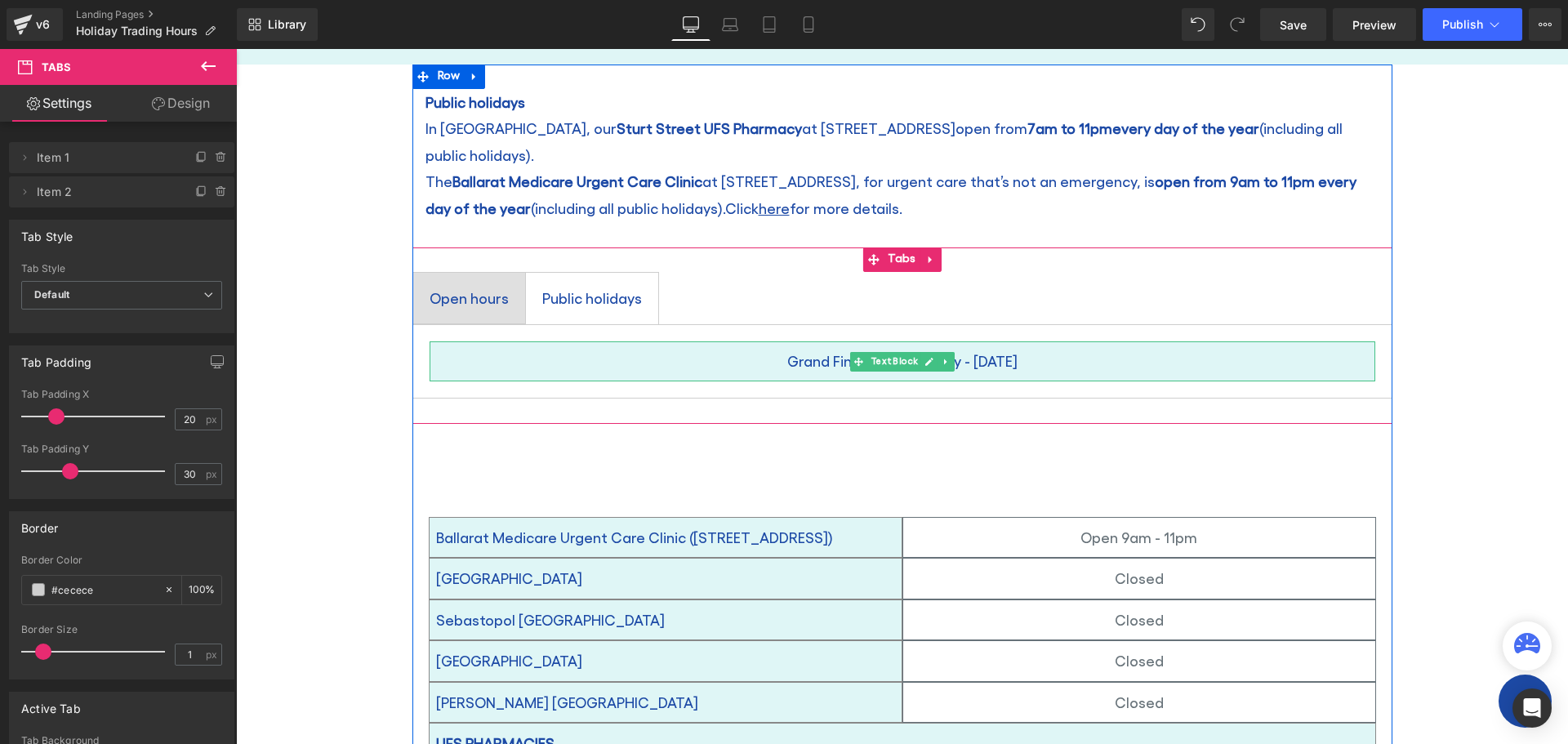
click at [868, 352] on span "Text Block" at bounding box center [894, 361] width 54 height 20
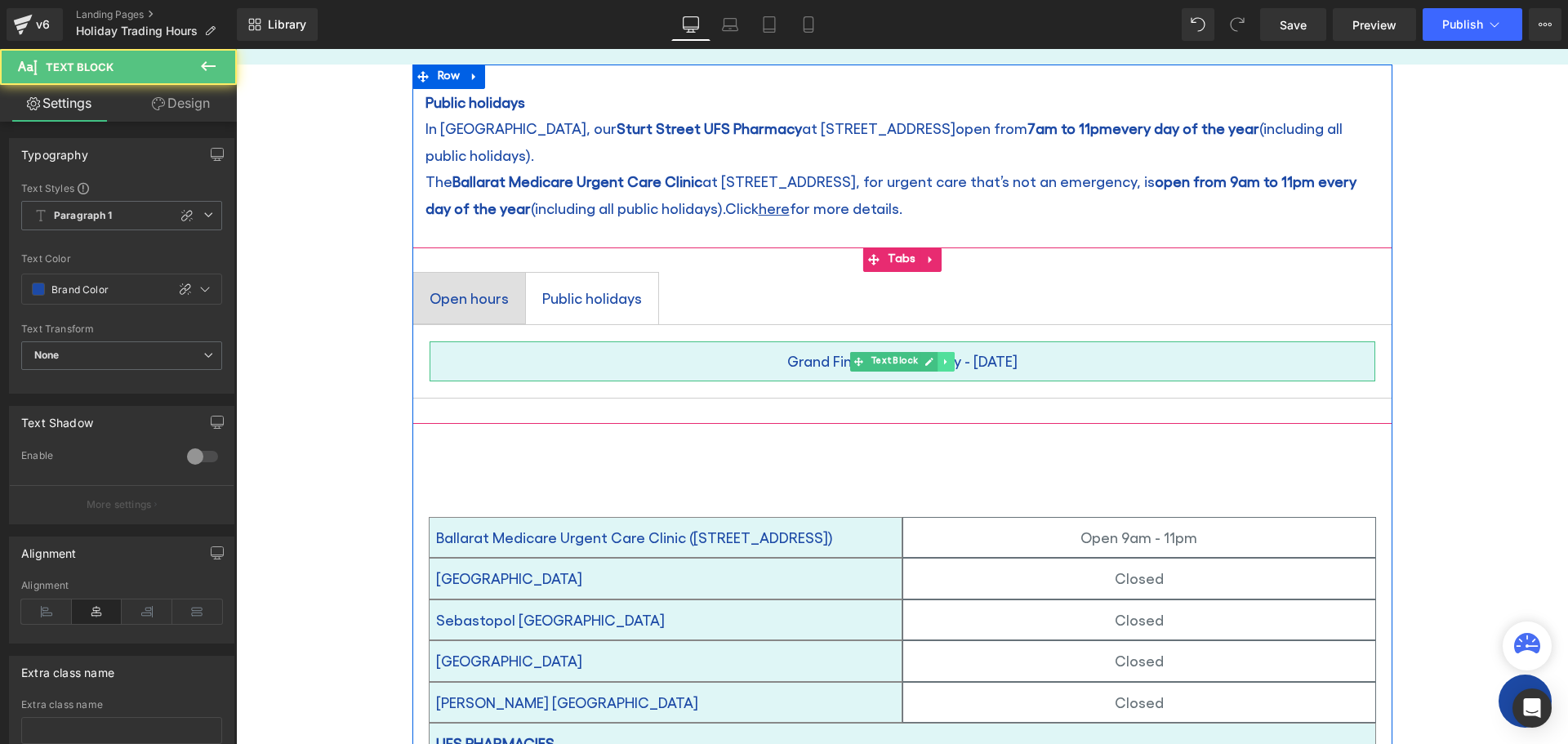
drag, startPoint x: 934, startPoint y: 332, endPoint x: 952, endPoint y: 361, distance: 34.1
click at [942, 357] on icon at bounding box center [946, 361] width 9 height 10
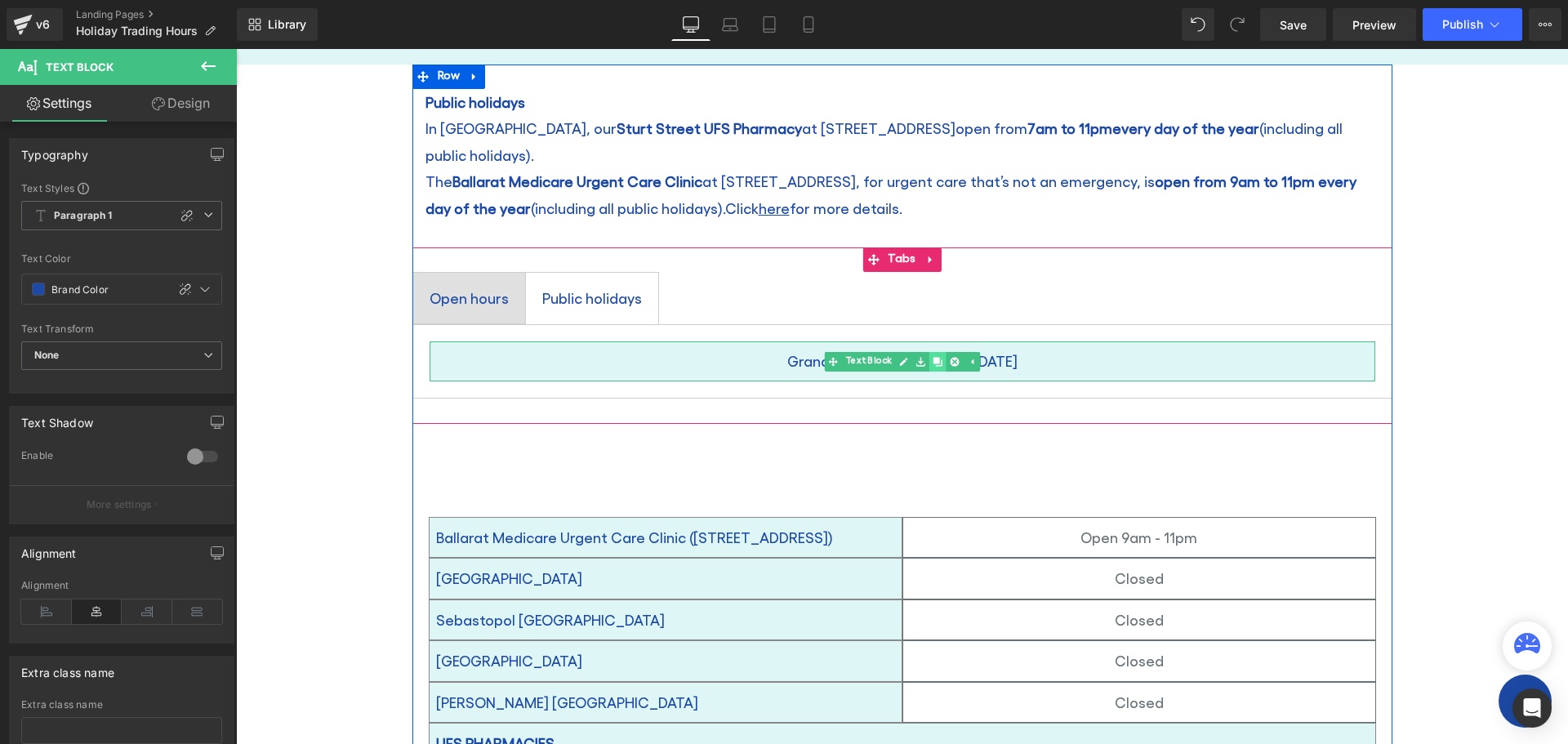
click at [933, 357] on icon at bounding box center [938, 361] width 9 height 10
